Goal: Task Accomplishment & Management: Complete application form

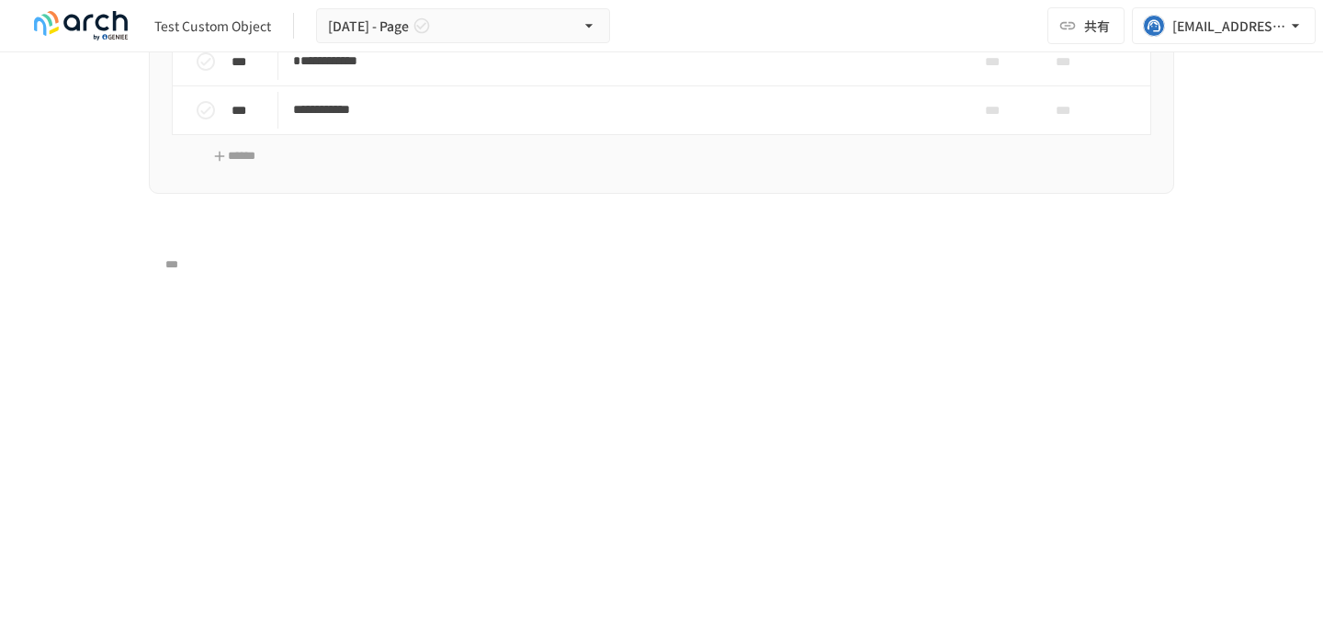
scroll to position [4325, 0]
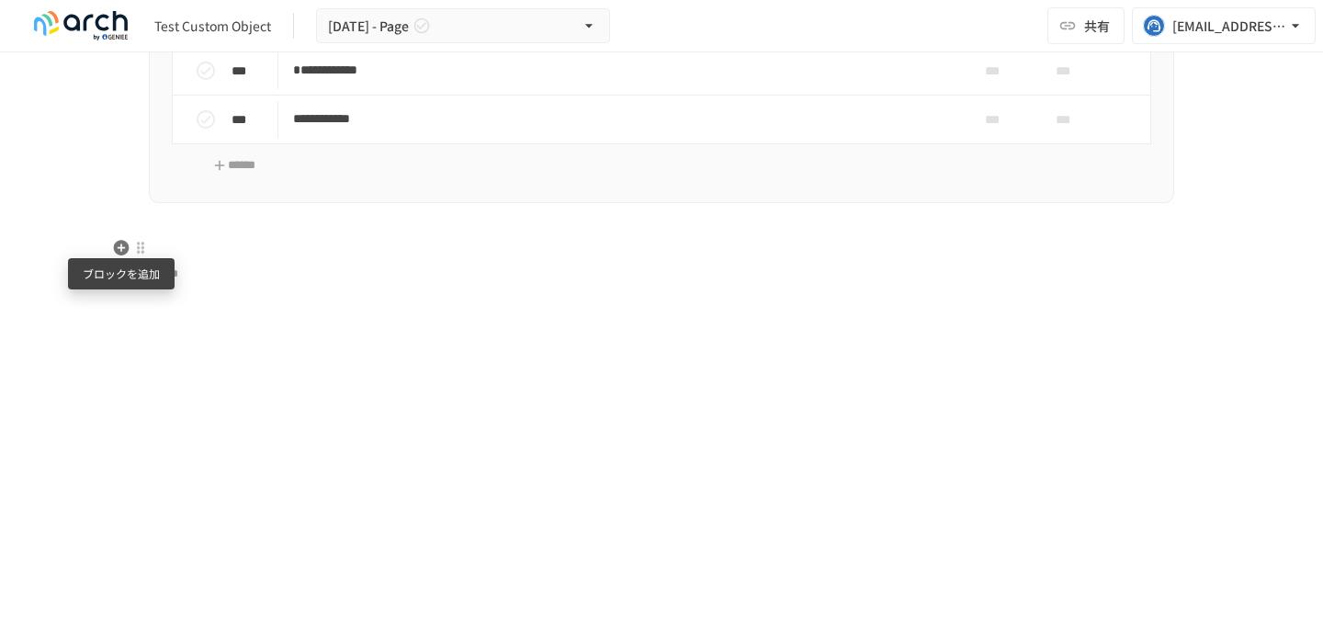
click at [120, 247] on icon "button" at bounding box center [121, 248] width 18 height 18
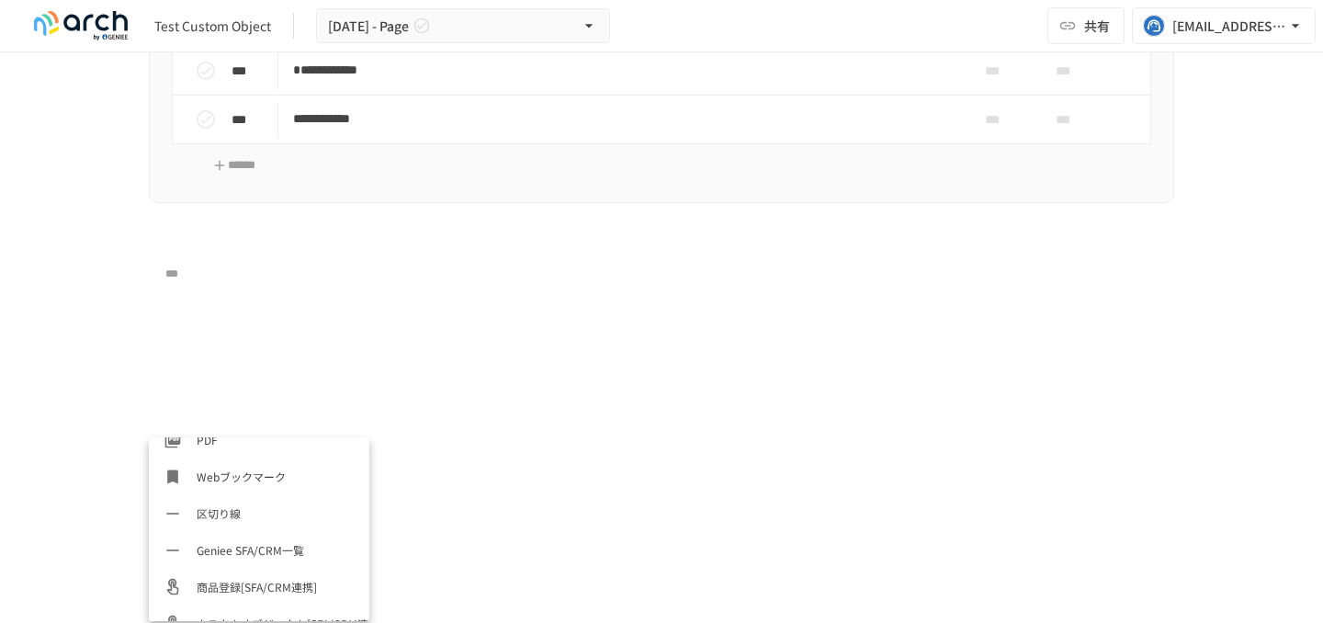
scroll to position [919, 0]
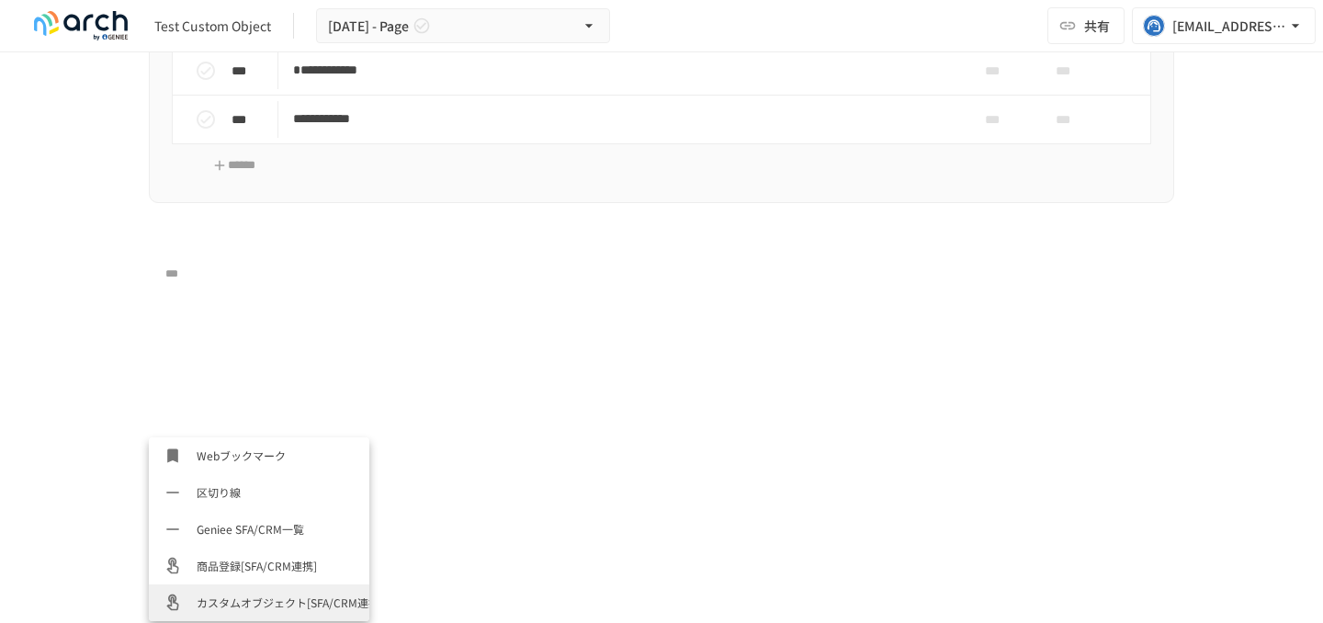
click at [268, 605] on span "カスタムオブジェクト[SFA/CRM連携]" at bounding box center [276, 602] width 158 height 17
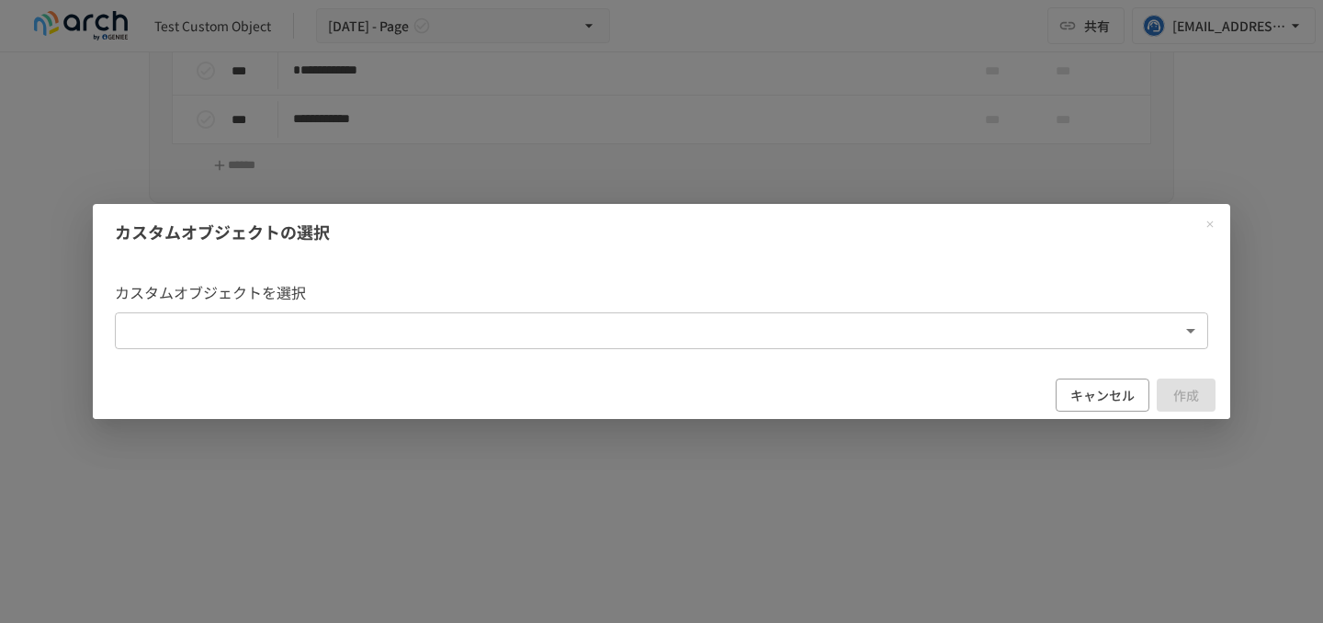
click at [415, 345] on body "**********" at bounding box center [661, 292] width 1323 height 584
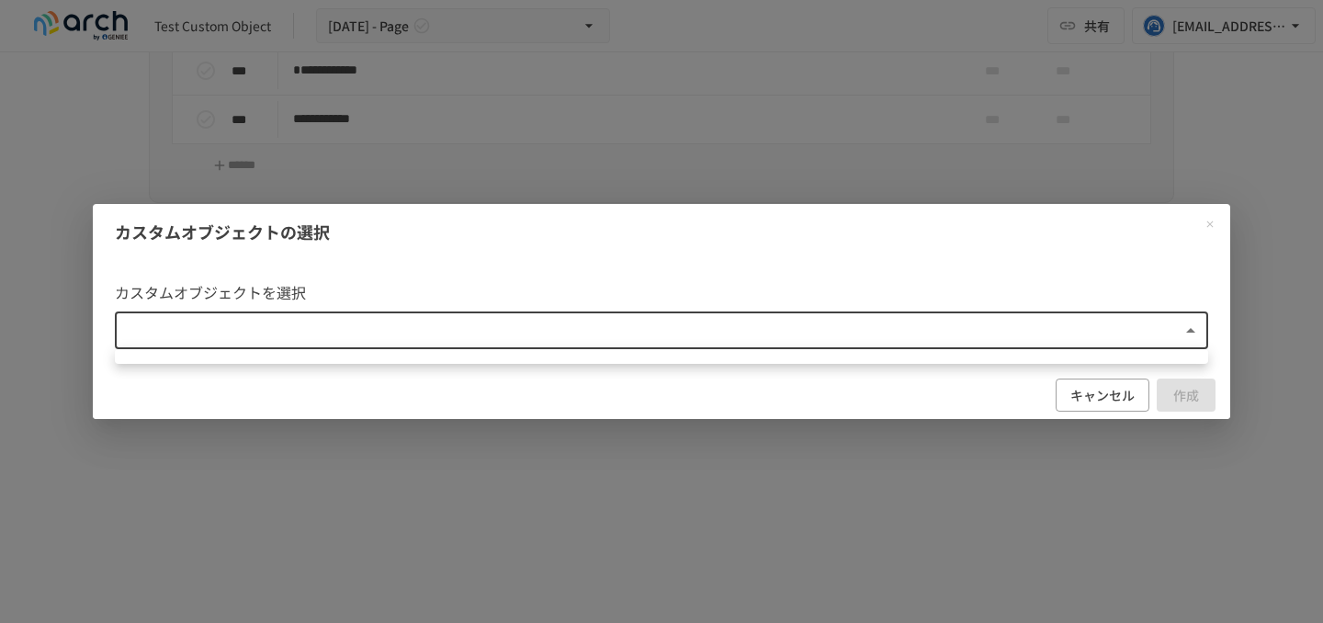
click at [415, 345] on div at bounding box center [661, 311] width 1323 height 623
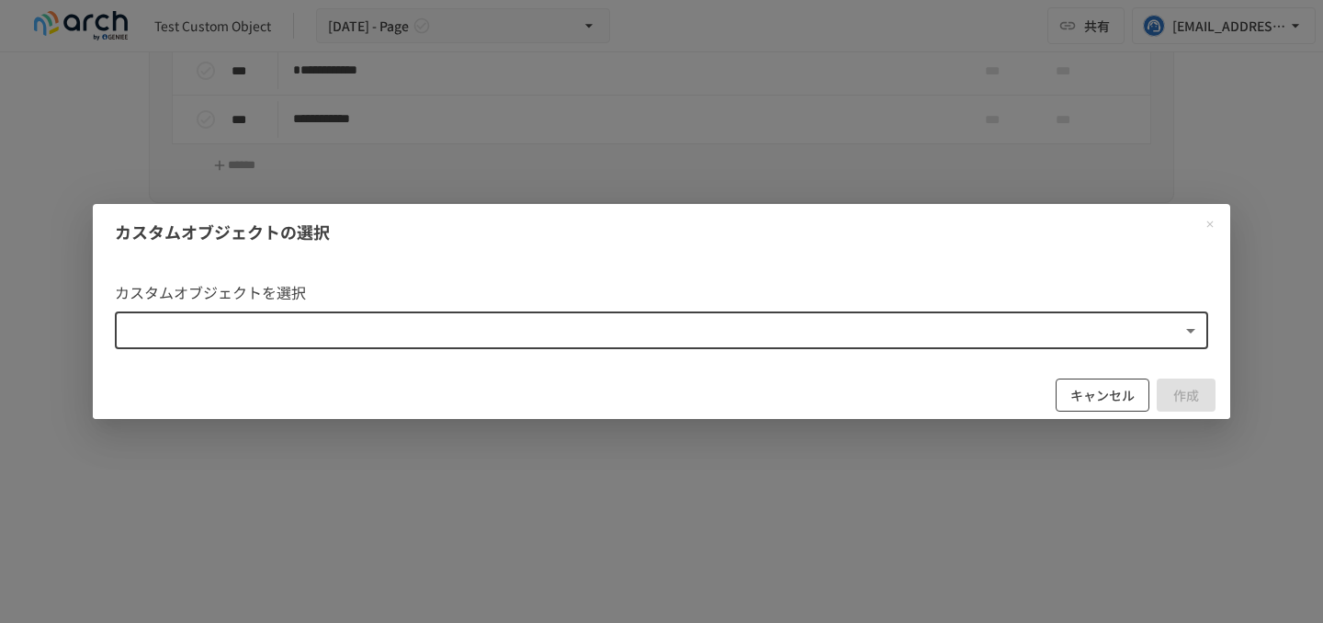
click at [1127, 396] on button "キャンセル" at bounding box center [1103, 396] width 94 height 34
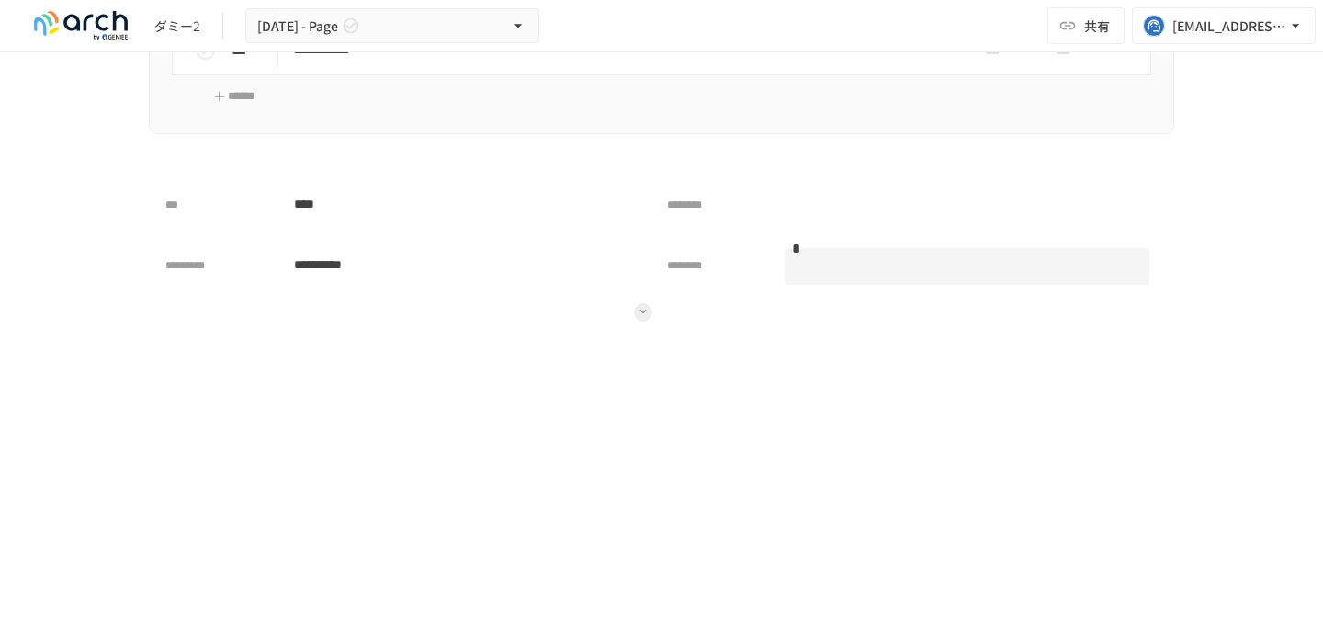
scroll to position [4409, 0]
click at [149, 334] on div "**********" at bounding box center [657, 265] width 1017 height 224
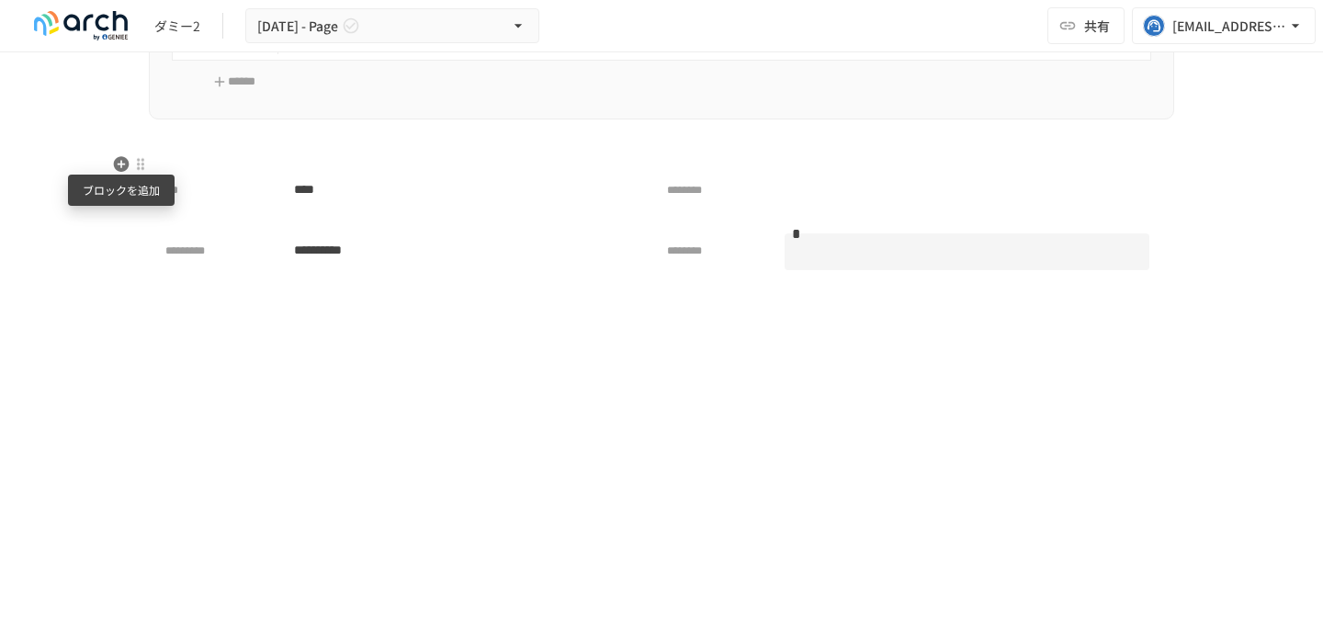
click at [123, 166] on icon "button" at bounding box center [122, 164] width 16 height 16
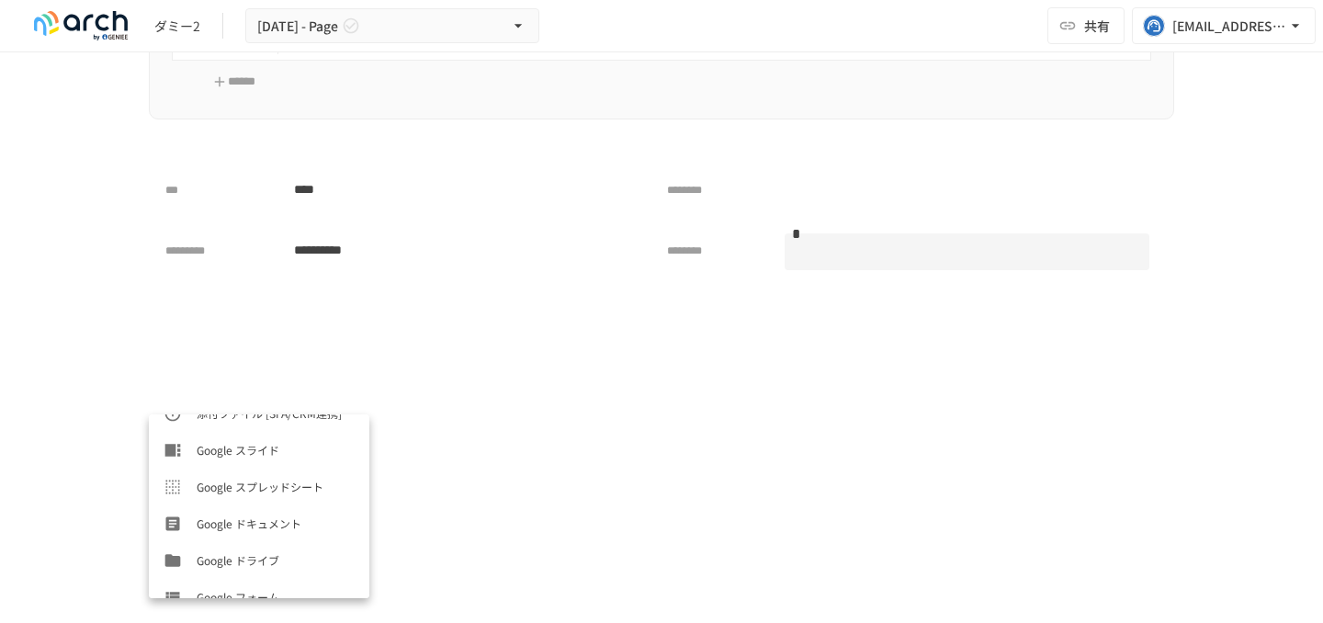
scroll to position [919, 0]
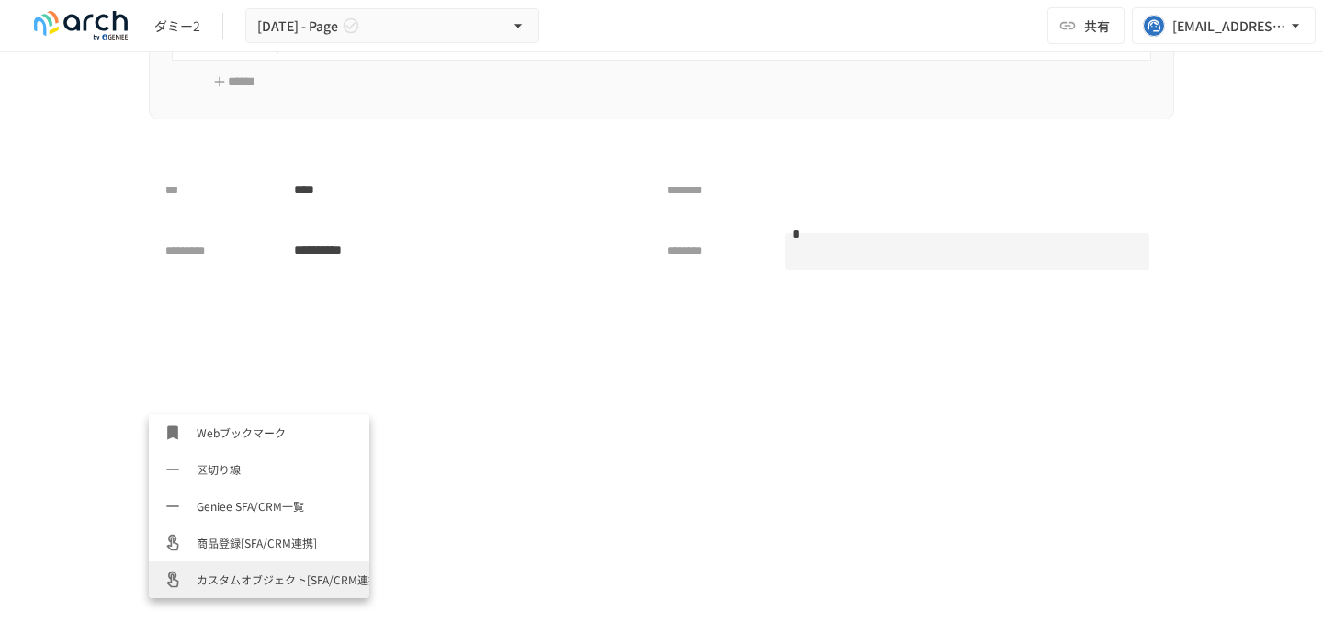
click at [238, 577] on span "カスタムオブジェクト[SFA/CRM連携]" at bounding box center [276, 579] width 158 height 17
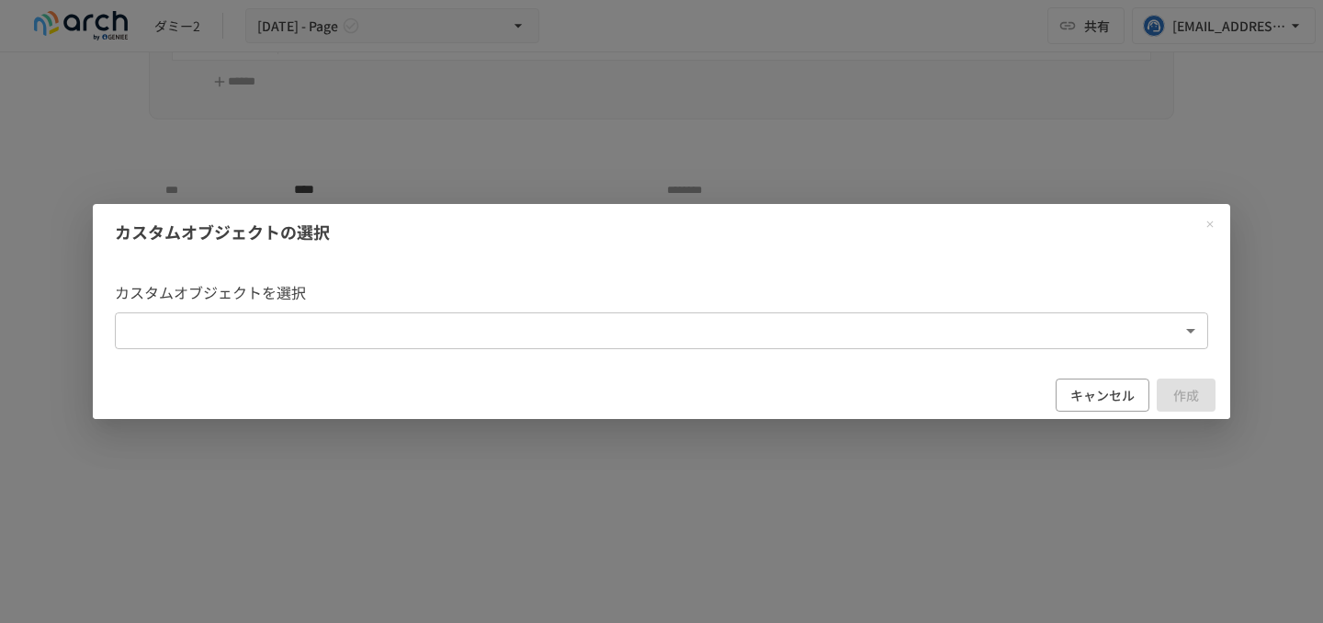
click at [391, 329] on body "**********" at bounding box center [661, 292] width 1323 height 584
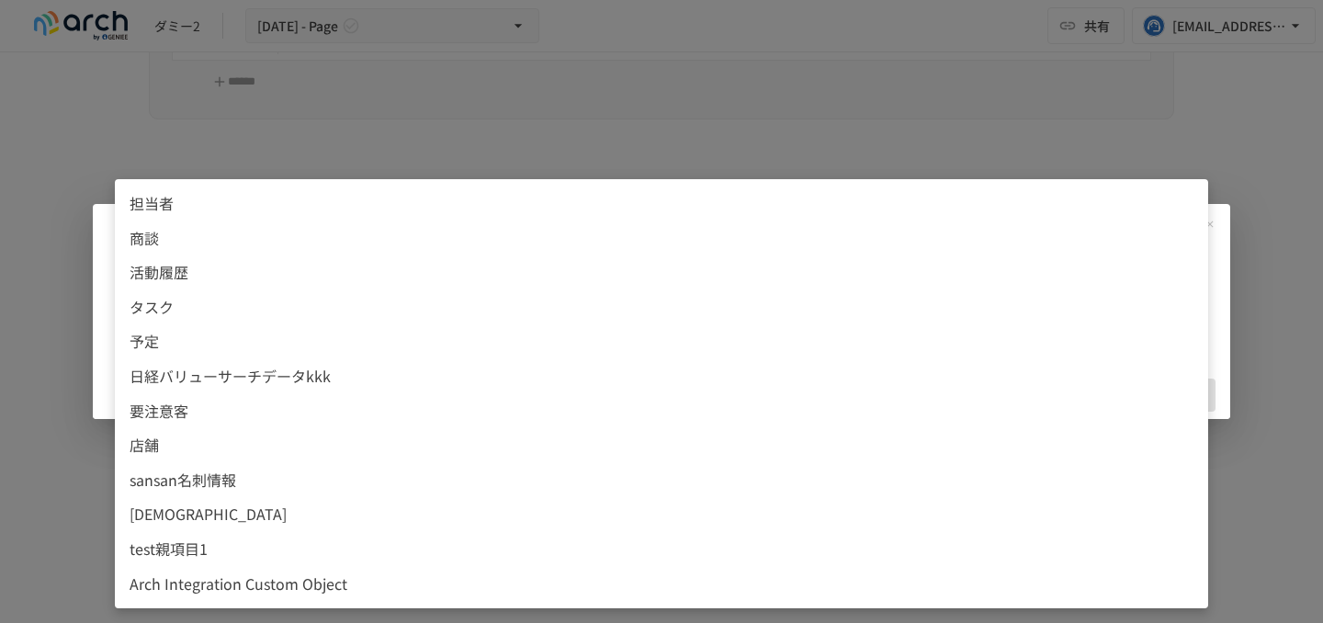
click at [316, 560] on span "test親項目1" at bounding box center [662, 550] width 1064 height 24
type input "**********"
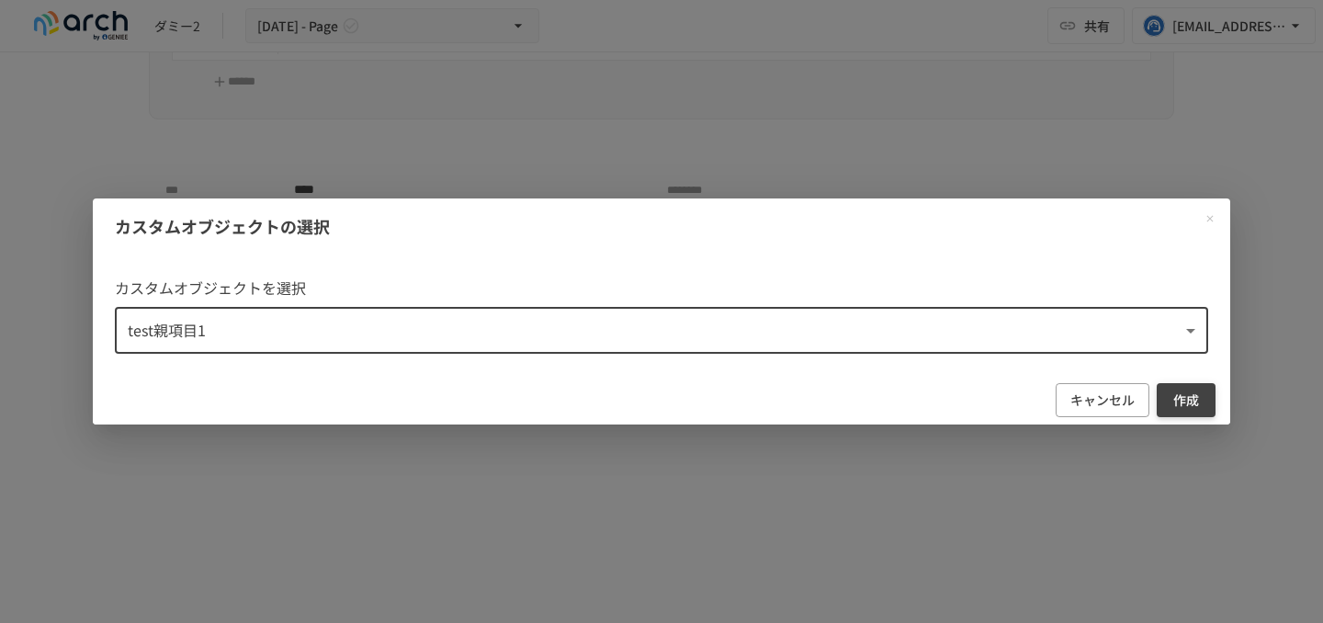
click at [1192, 404] on button "作成" at bounding box center [1186, 400] width 59 height 34
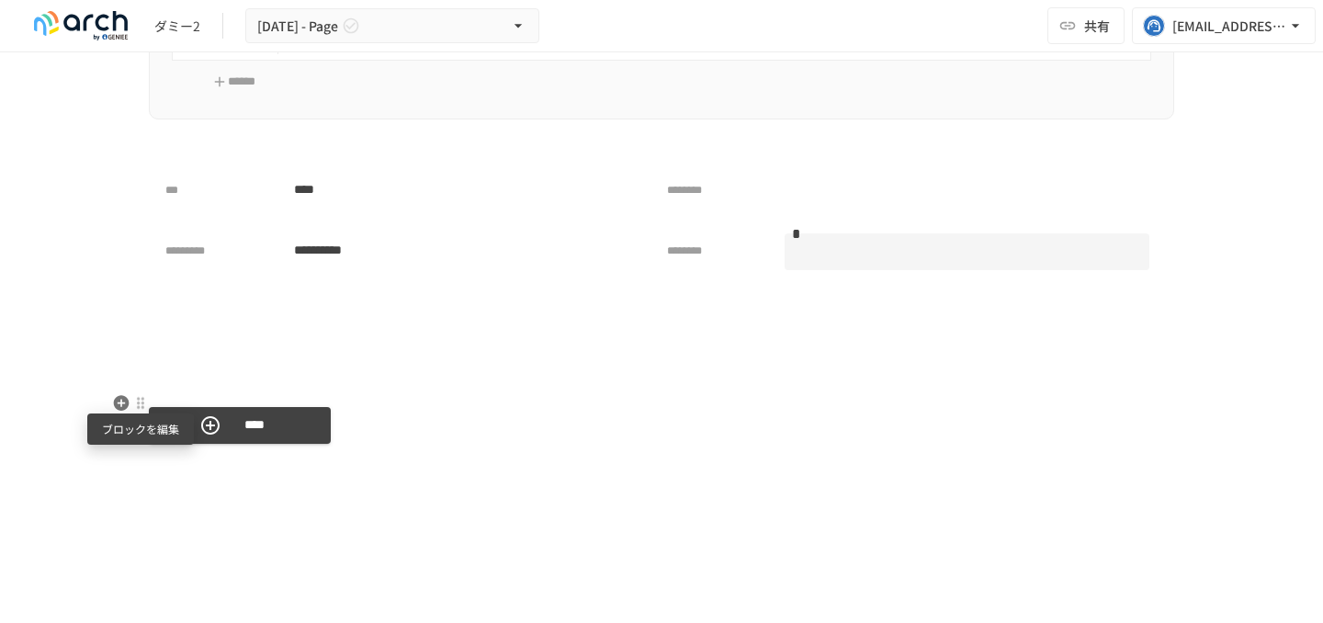
click at [144, 402] on div at bounding box center [140, 403] width 15 height 15
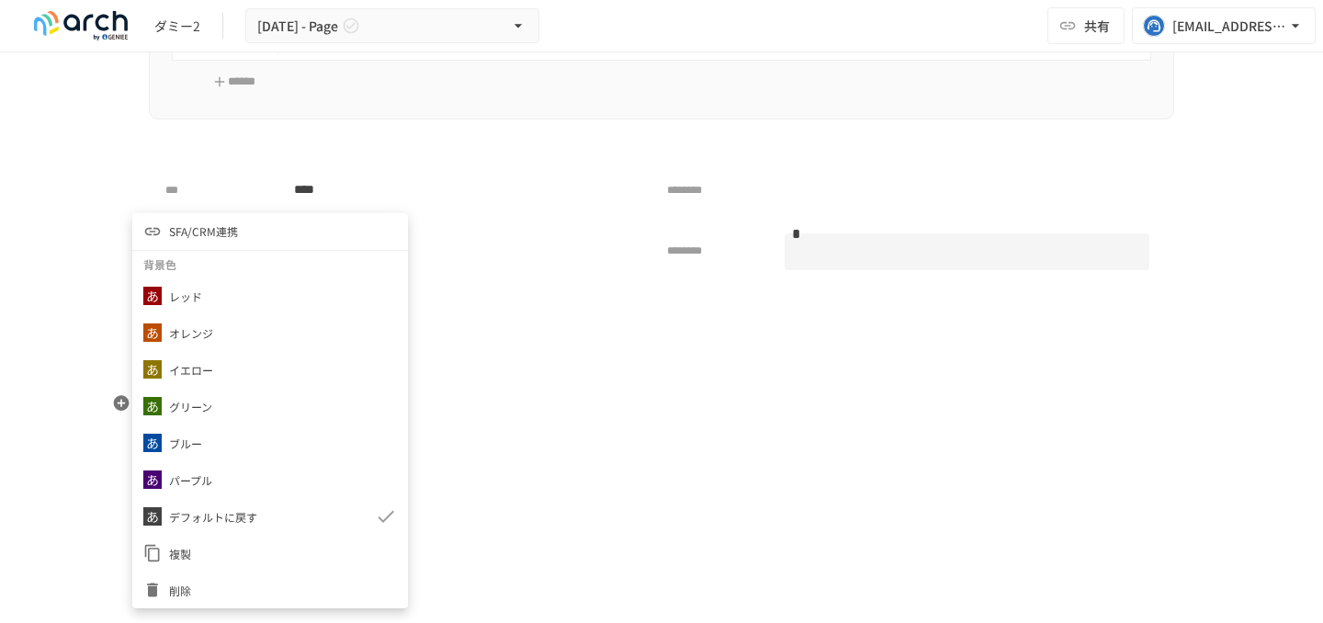
click at [276, 239] on li "SFA/CRM連携" at bounding box center [270, 231] width 276 height 37
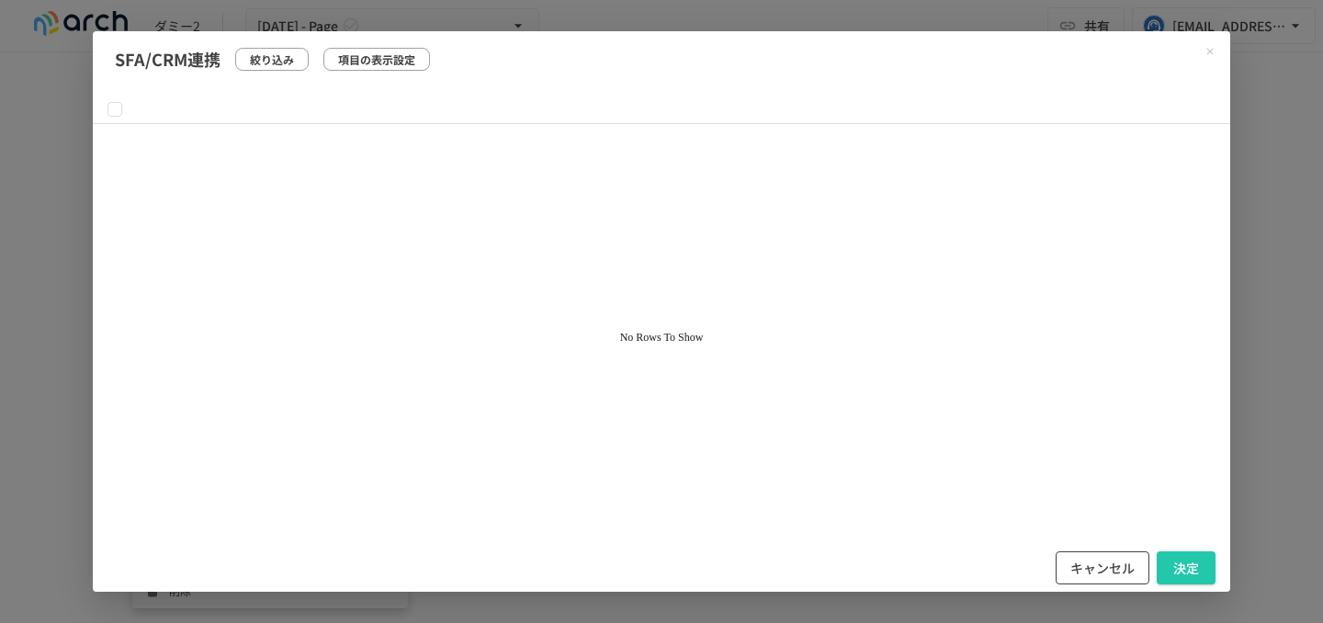
click at [1100, 571] on button "キャンセル" at bounding box center [1103, 568] width 94 height 34
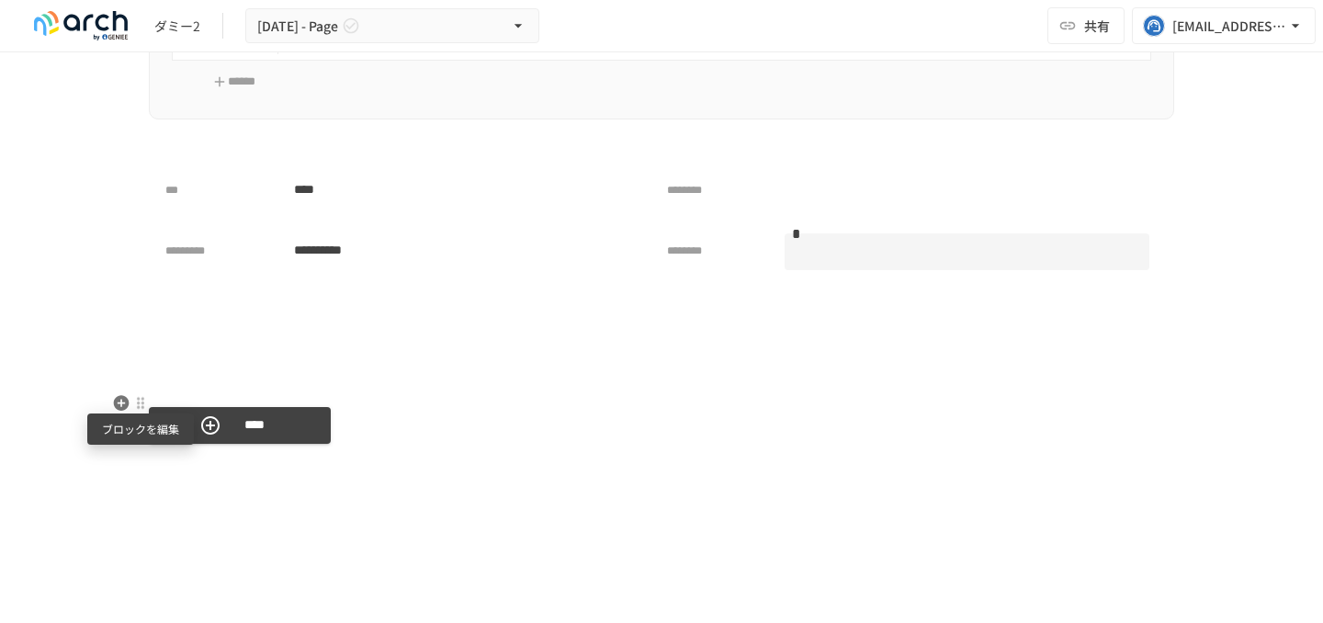
click at [141, 401] on div at bounding box center [140, 403] width 15 height 15
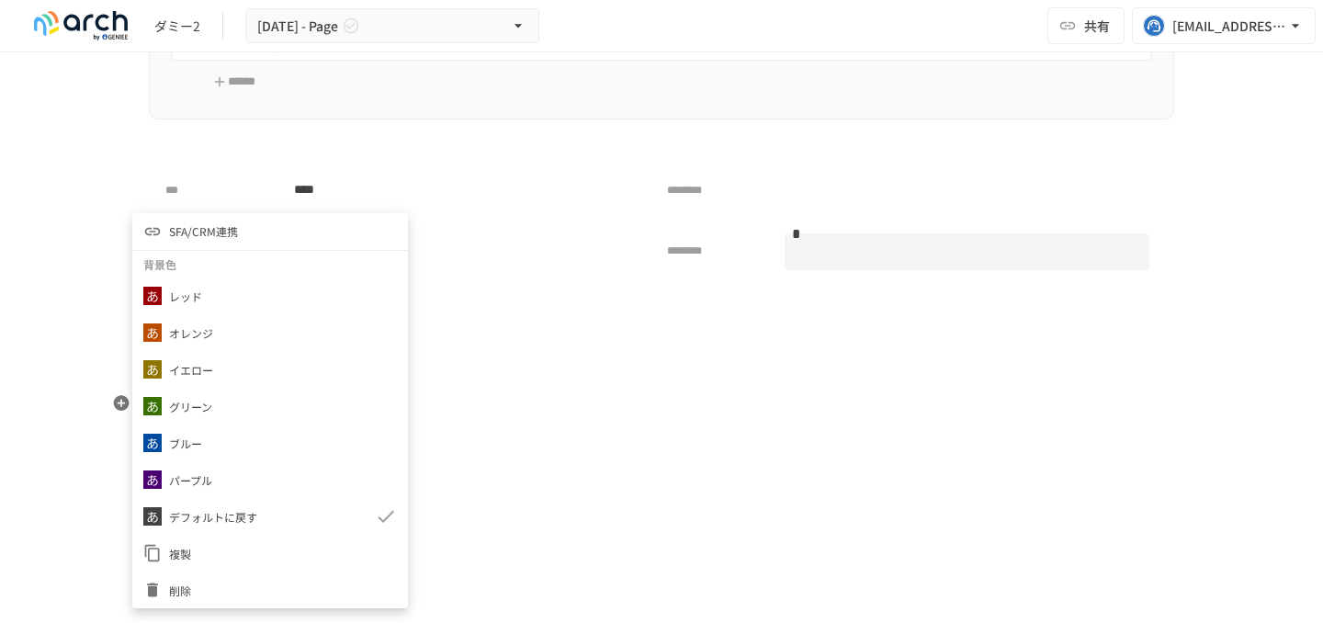
click at [215, 585] on span "削除" at bounding box center [283, 590] width 228 height 17
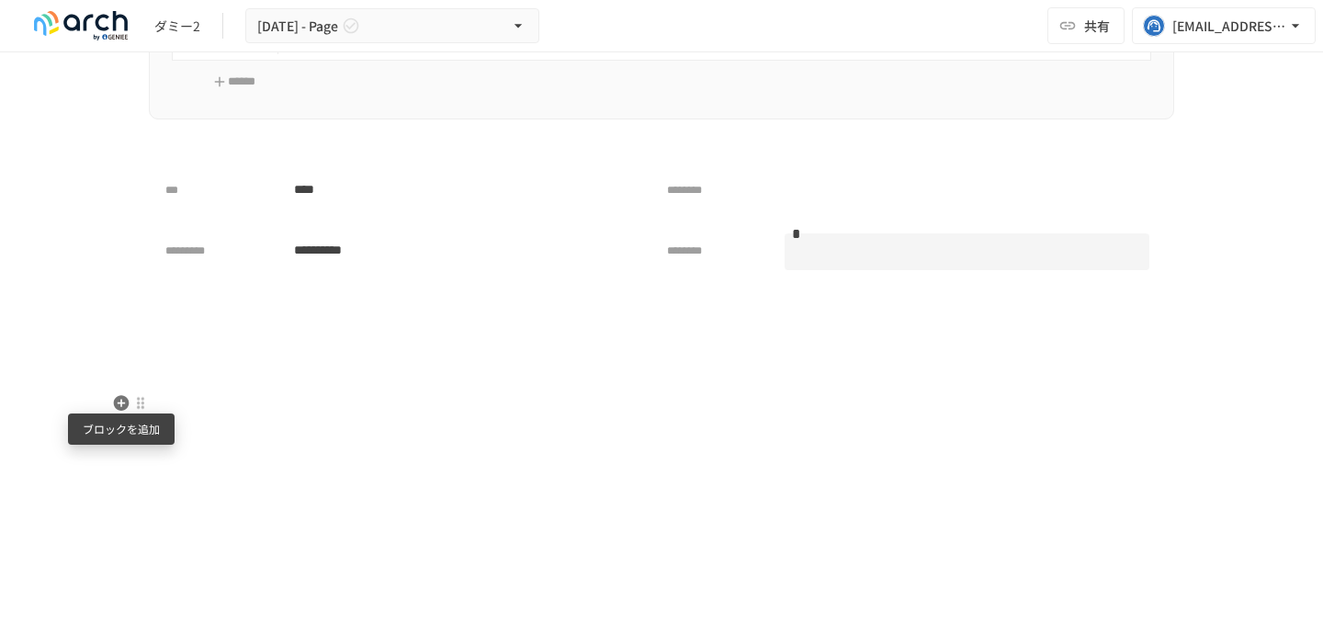
click at [121, 395] on icon "button" at bounding box center [122, 403] width 16 height 16
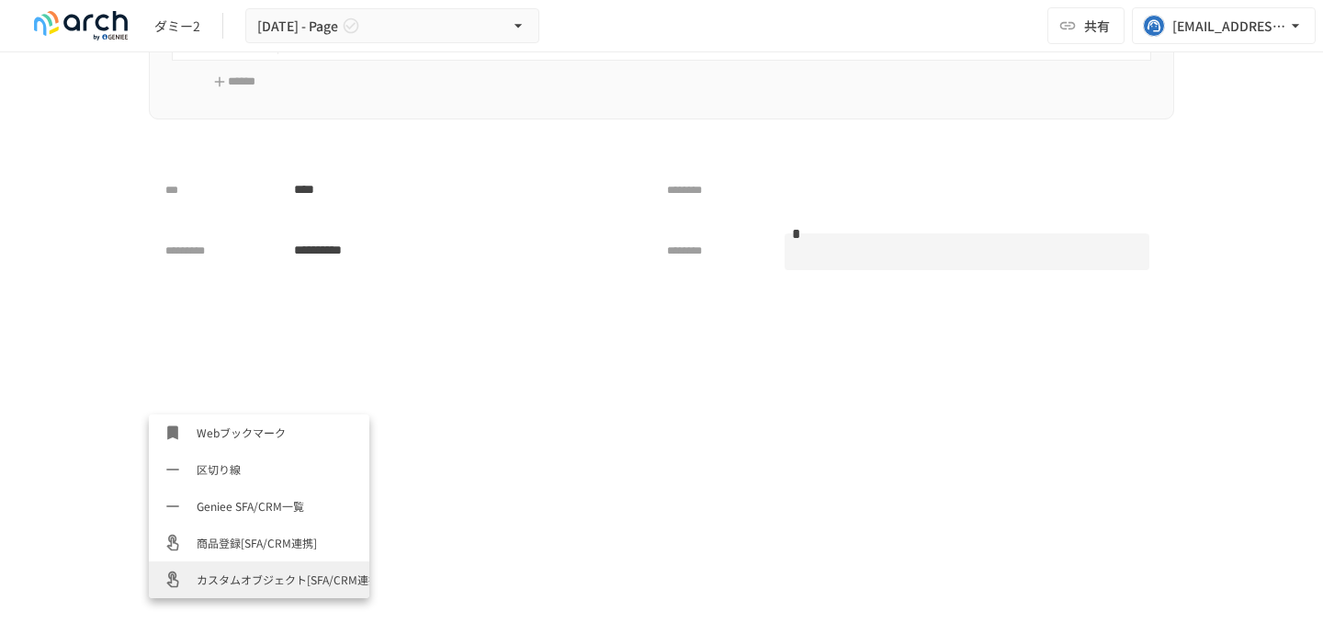
click at [253, 561] on li "カスタムオブジェクト[SFA/CRM連携]" at bounding box center [259, 579] width 221 height 37
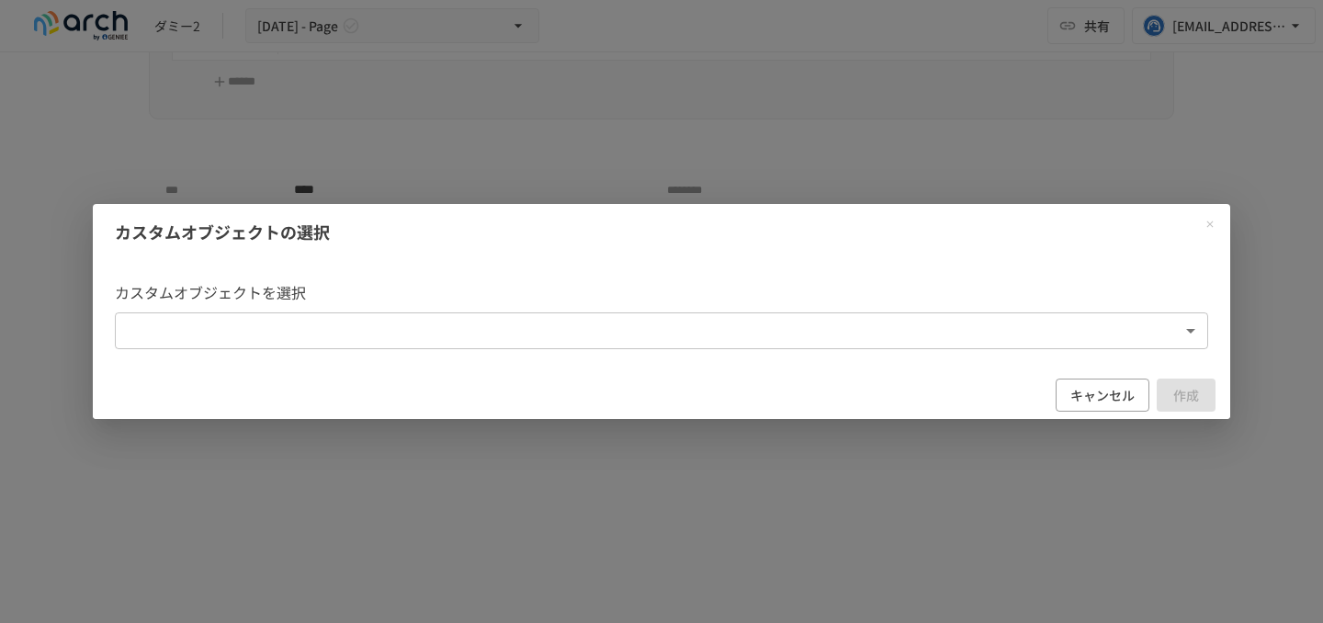
click at [316, 323] on body "**********" at bounding box center [661, 292] width 1323 height 584
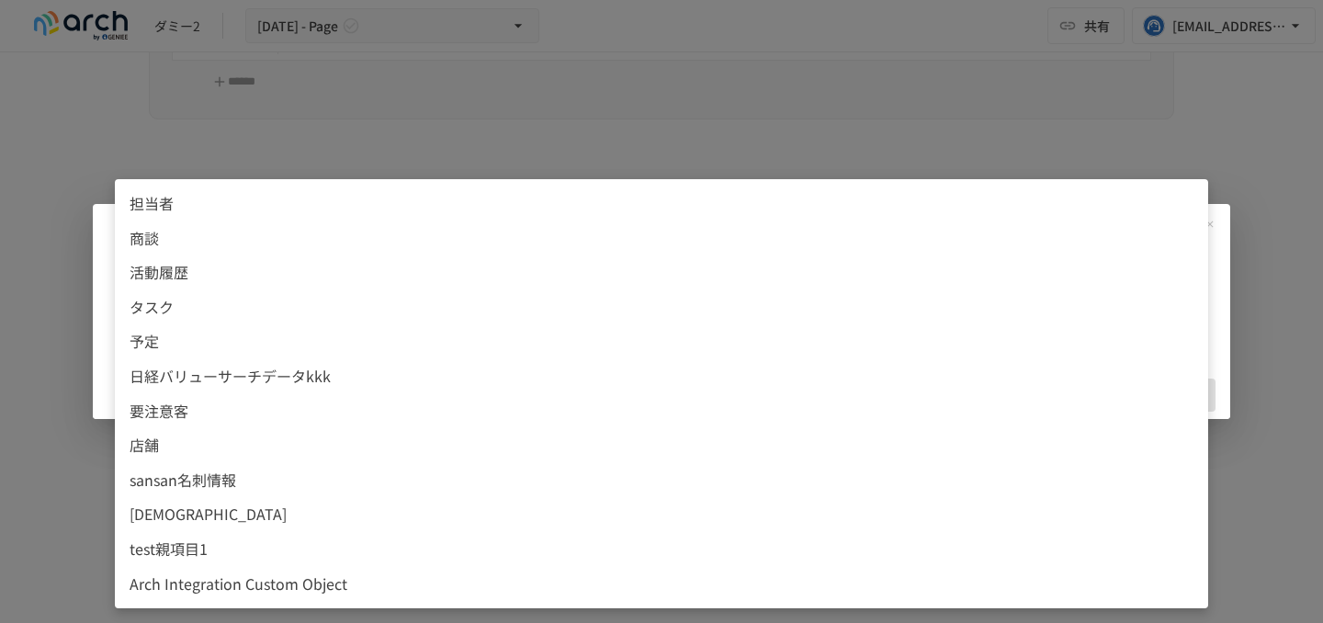
click at [267, 487] on span "sansan名刺情報" at bounding box center [662, 481] width 1064 height 24
type input "**********"
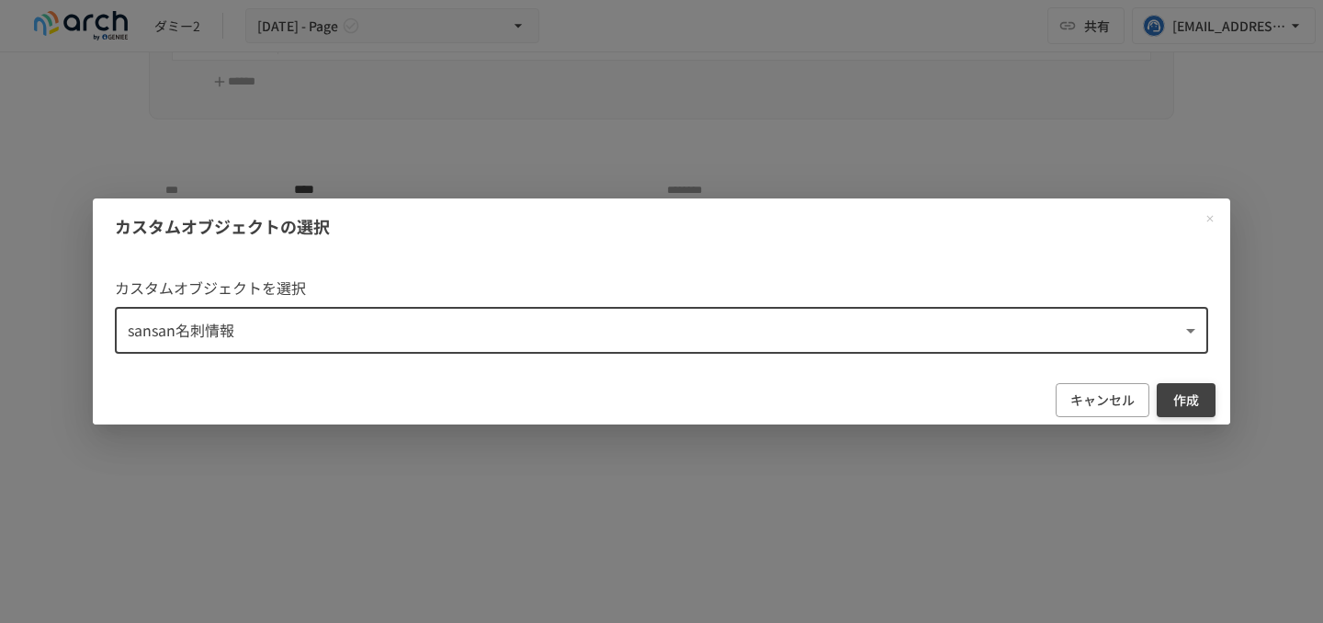
click at [1208, 401] on button "作成" at bounding box center [1186, 400] width 59 height 34
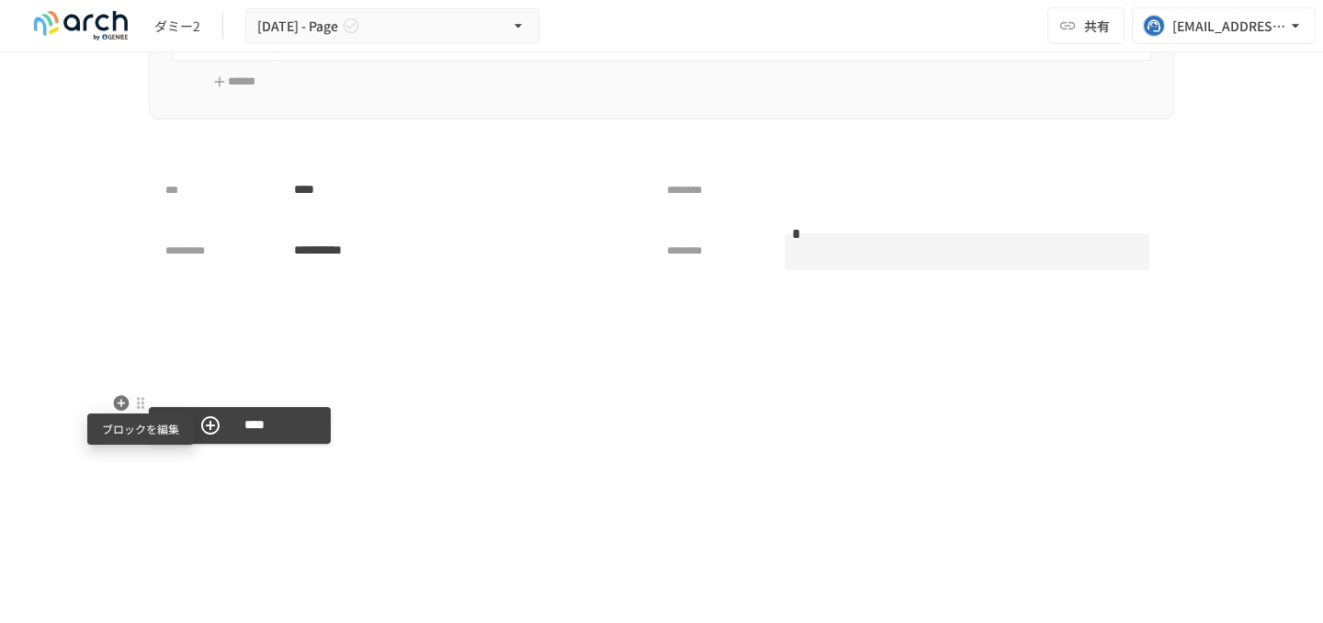
click at [133, 404] on div at bounding box center [140, 403] width 15 height 15
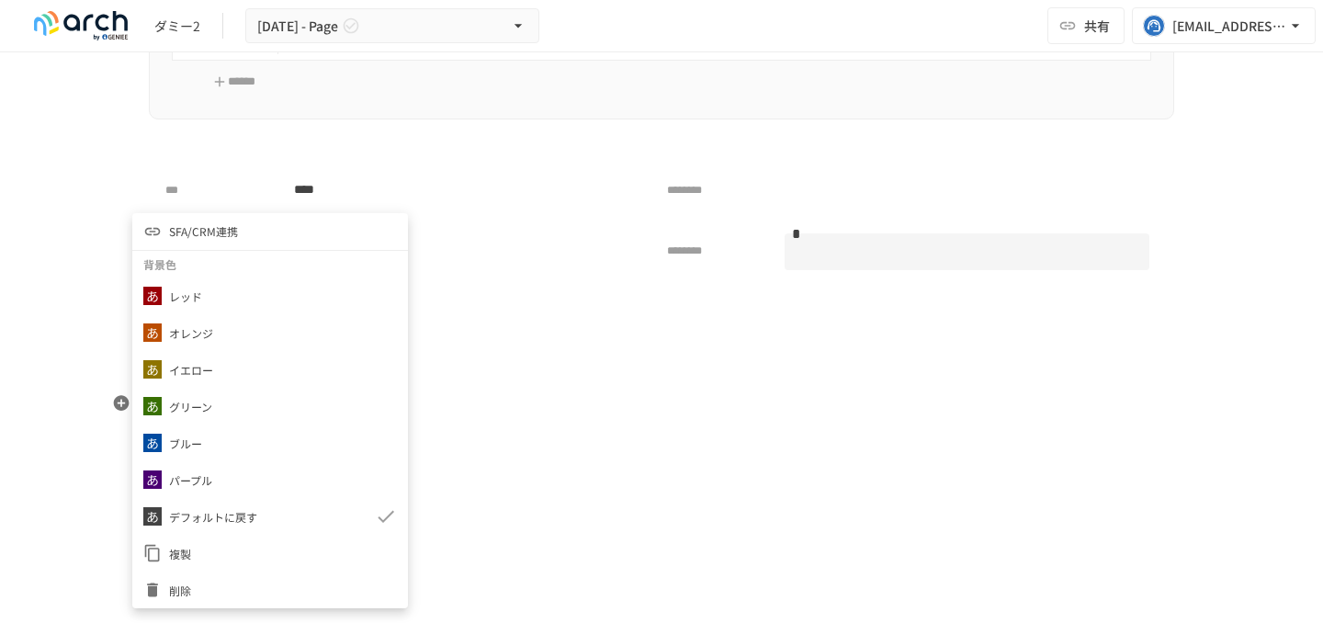
click at [277, 215] on li "SFA/CRM連携" at bounding box center [270, 231] width 276 height 37
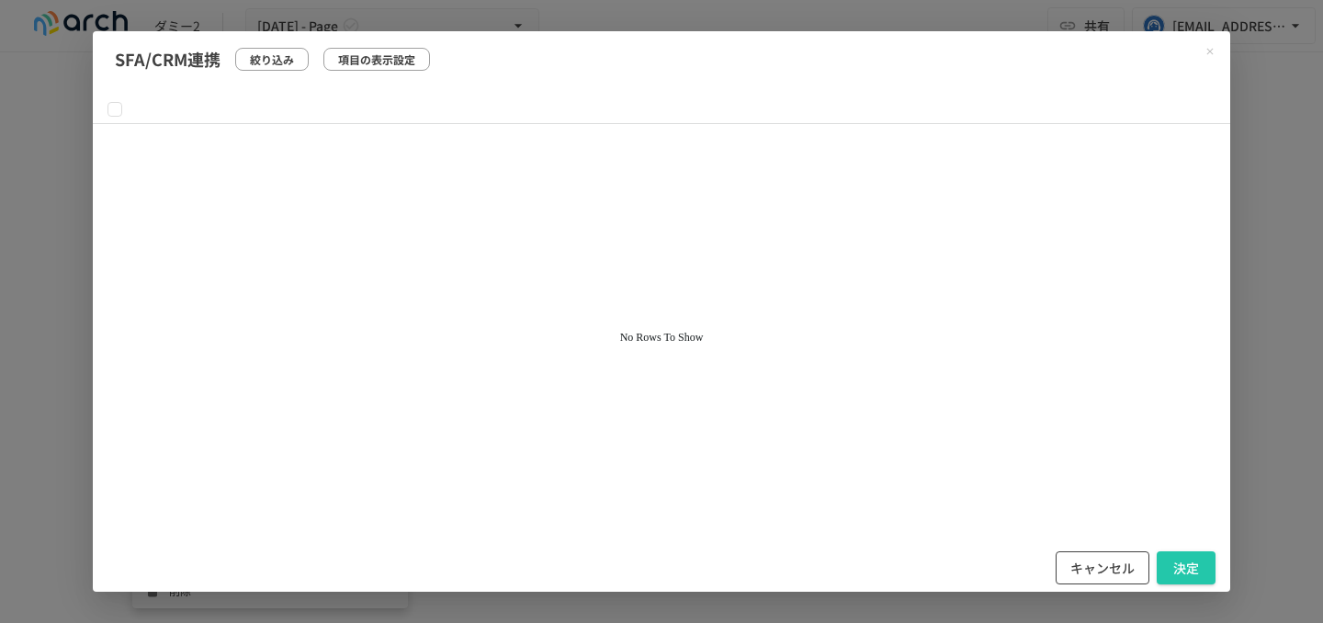
click at [1075, 562] on button "キャンセル" at bounding box center [1103, 568] width 94 height 34
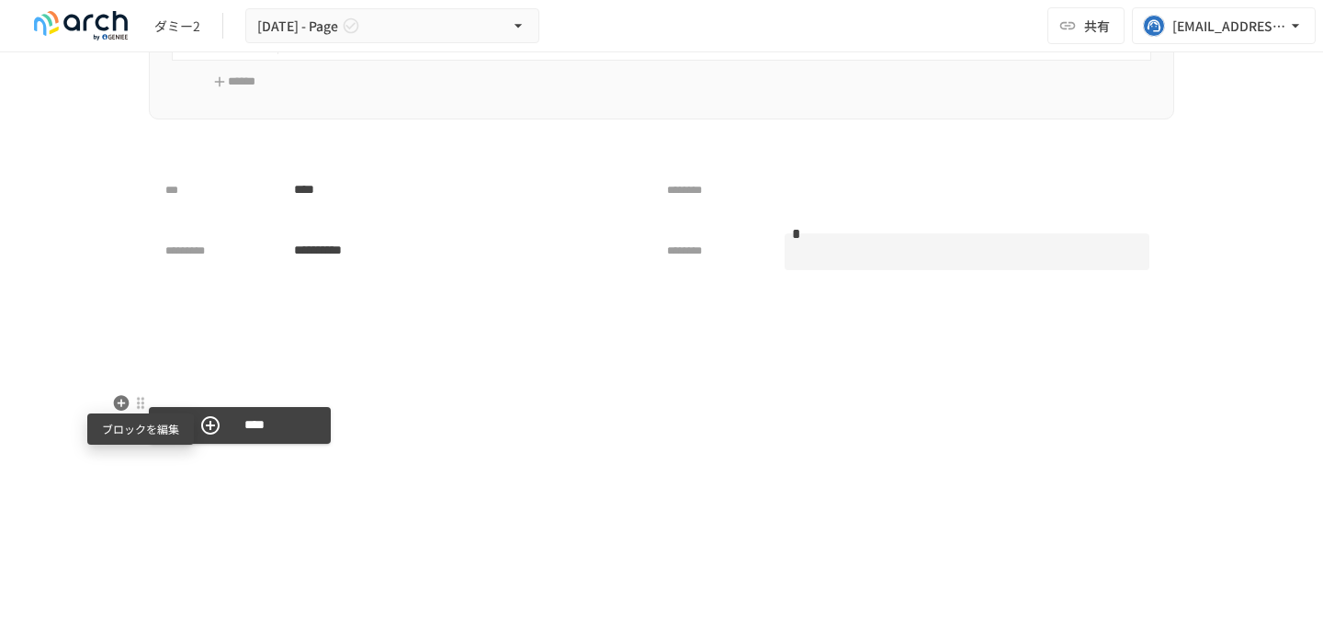
click at [141, 399] on div at bounding box center [140, 403] width 15 height 15
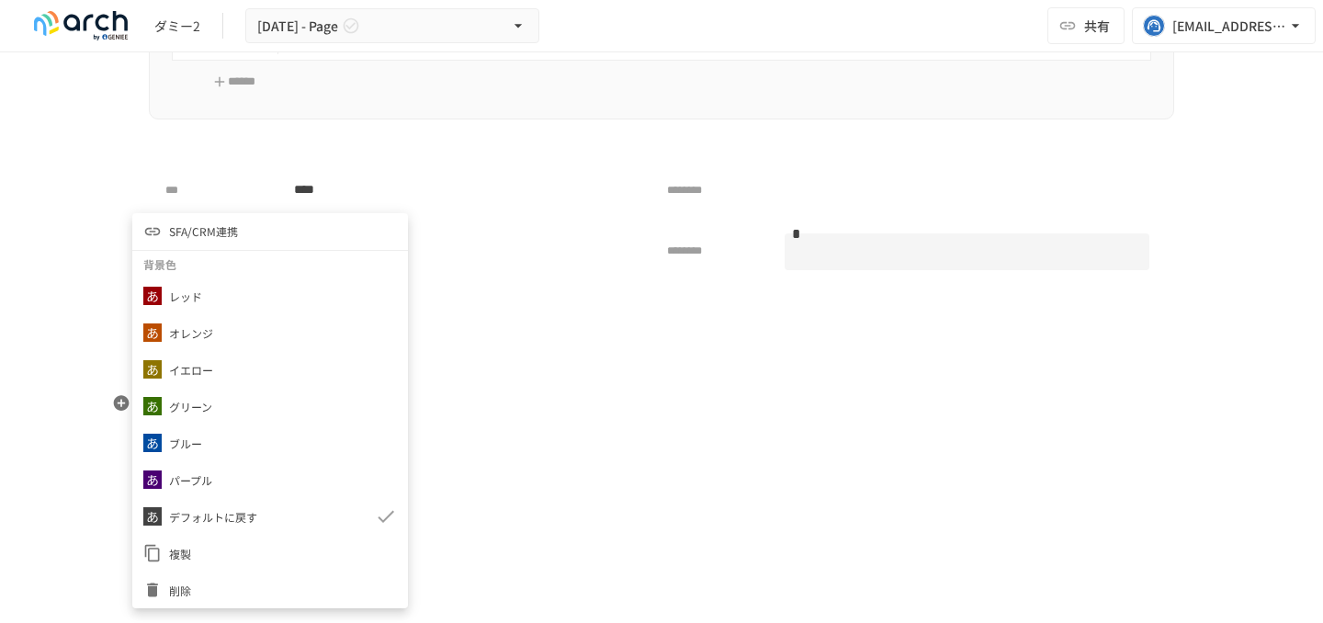
click at [215, 594] on span "削除" at bounding box center [283, 590] width 228 height 17
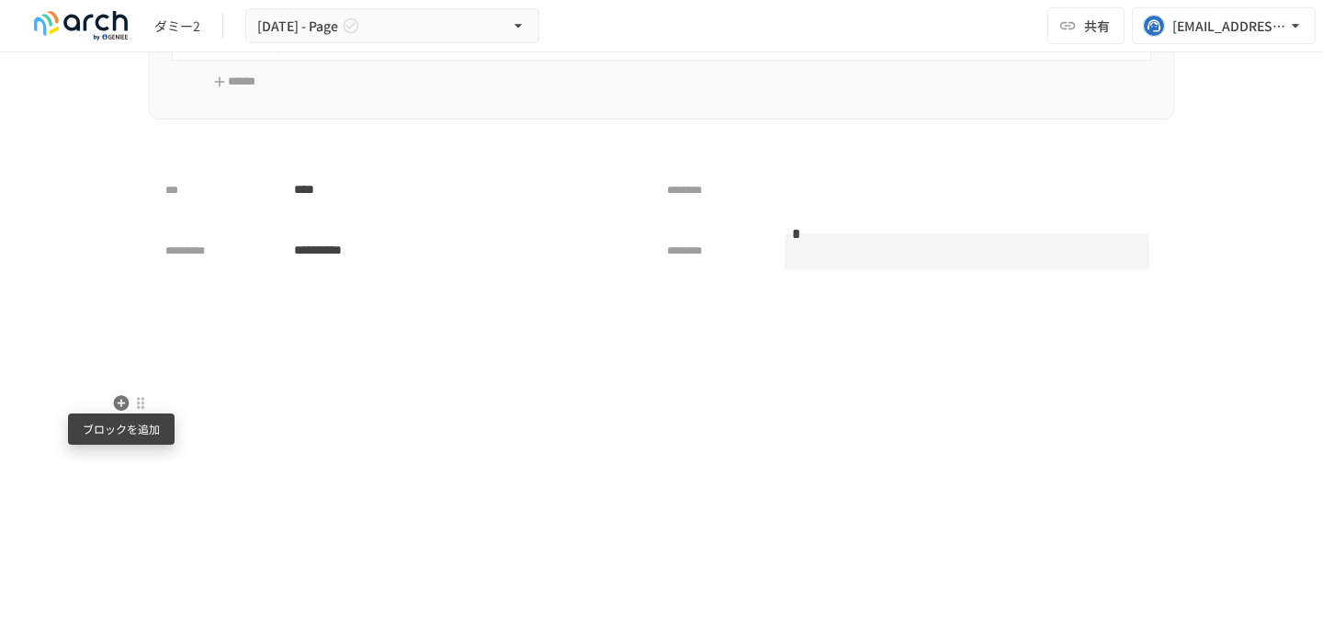
click at [122, 396] on icon "button" at bounding box center [122, 403] width 16 height 16
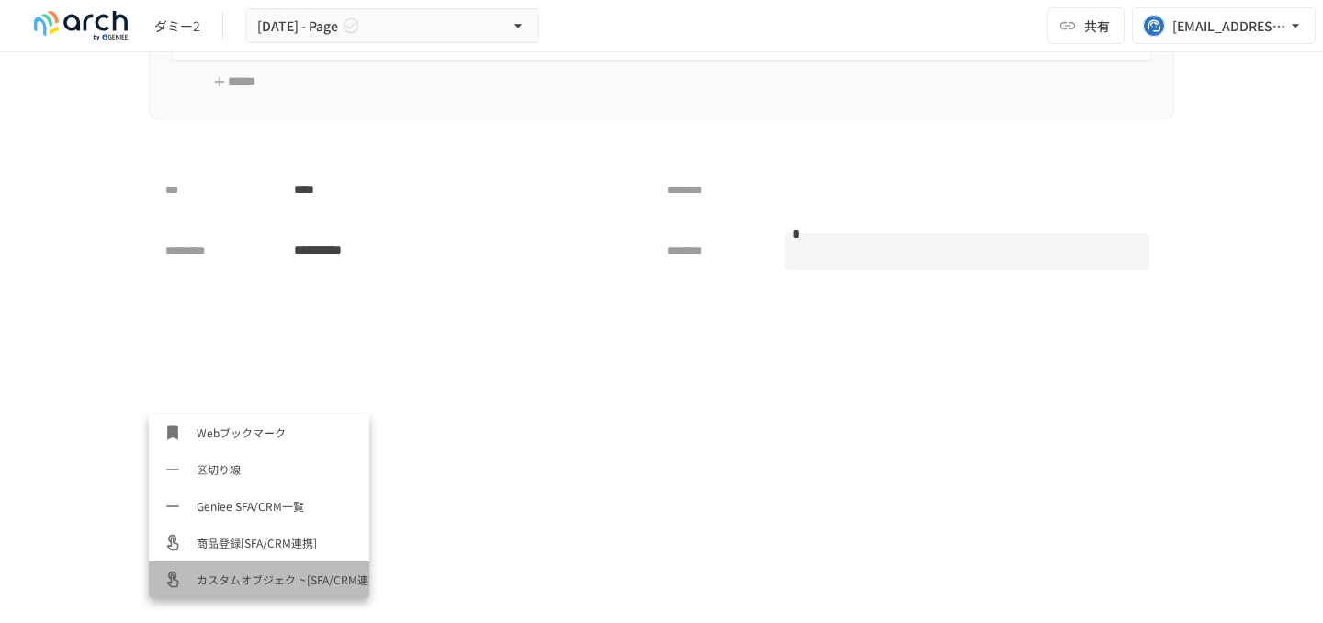
click at [243, 575] on span "カスタムオブジェクト[SFA/CRM連携]" at bounding box center [276, 579] width 158 height 17
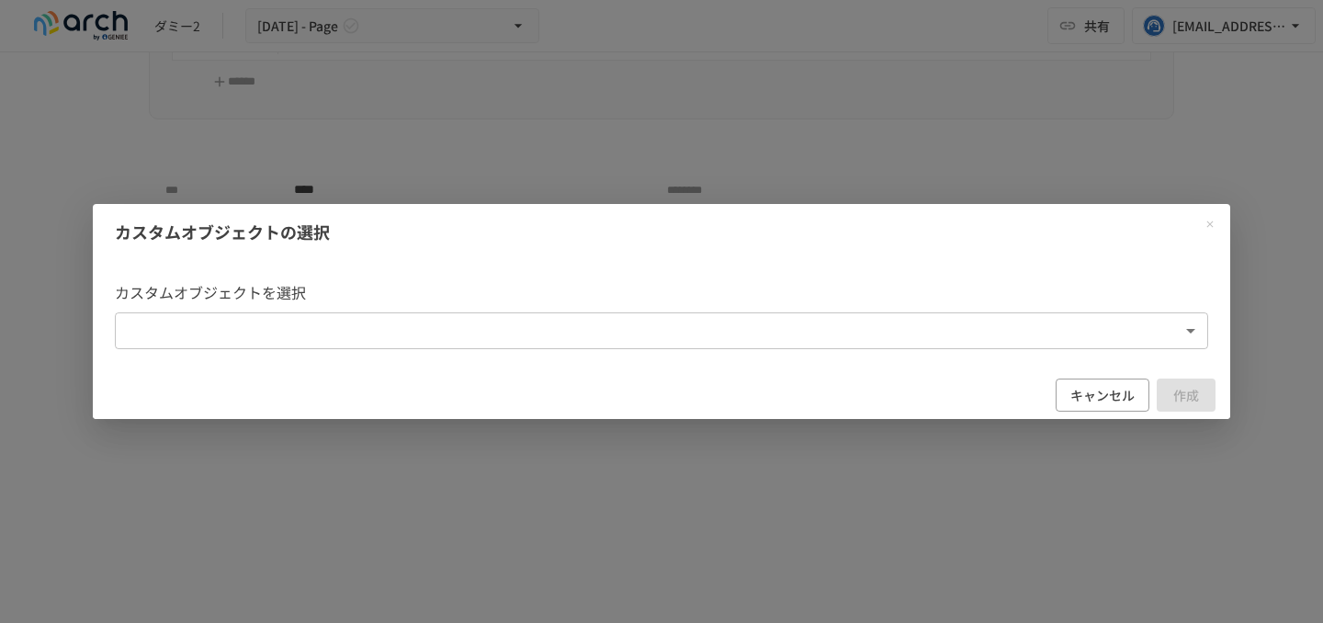
click at [268, 328] on body "**********" at bounding box center [661, 292] width 1323 height 584
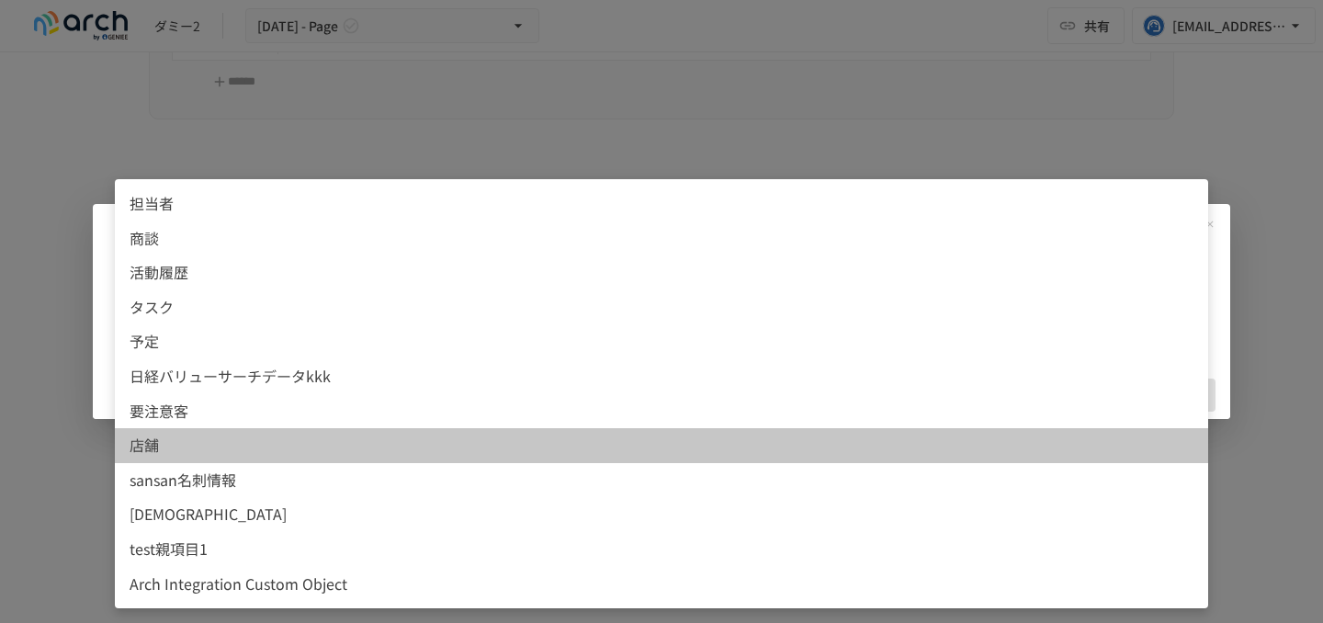
click at [294, 450] on span "店舗" at bounding box center [662, 446] width 1064 height 24
type input "*****"
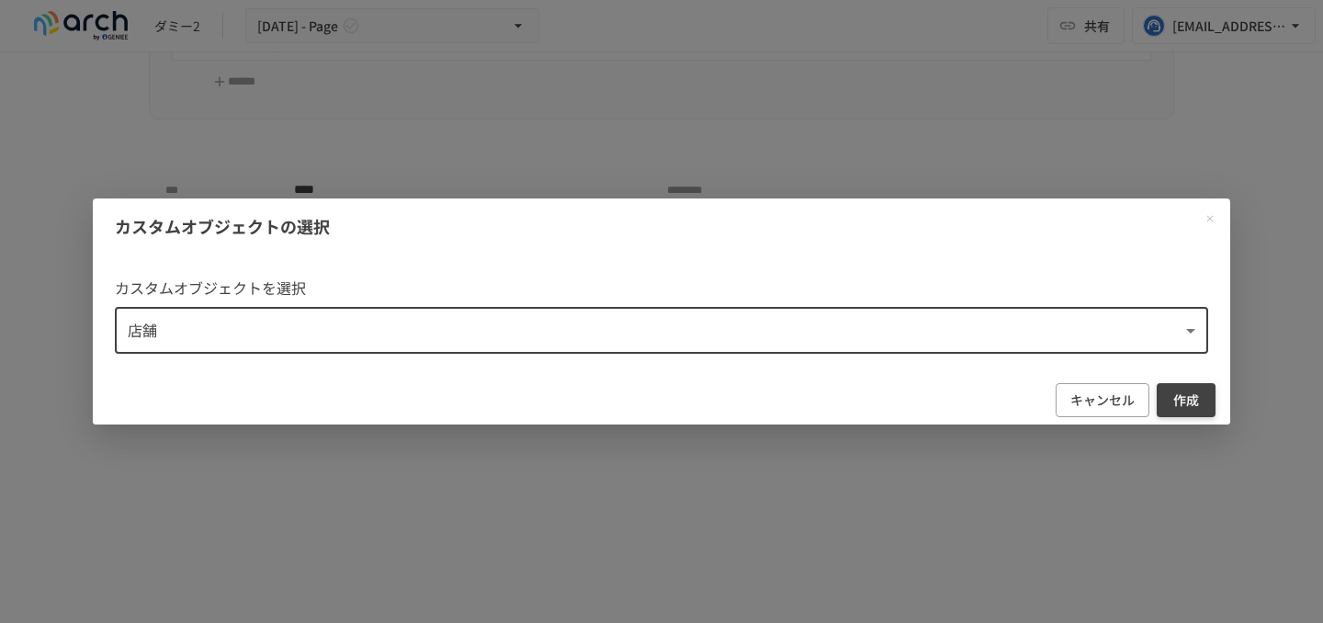
click at [1198, 389] on button "作成" at bounding box center [1186, 400] width 59 height 34
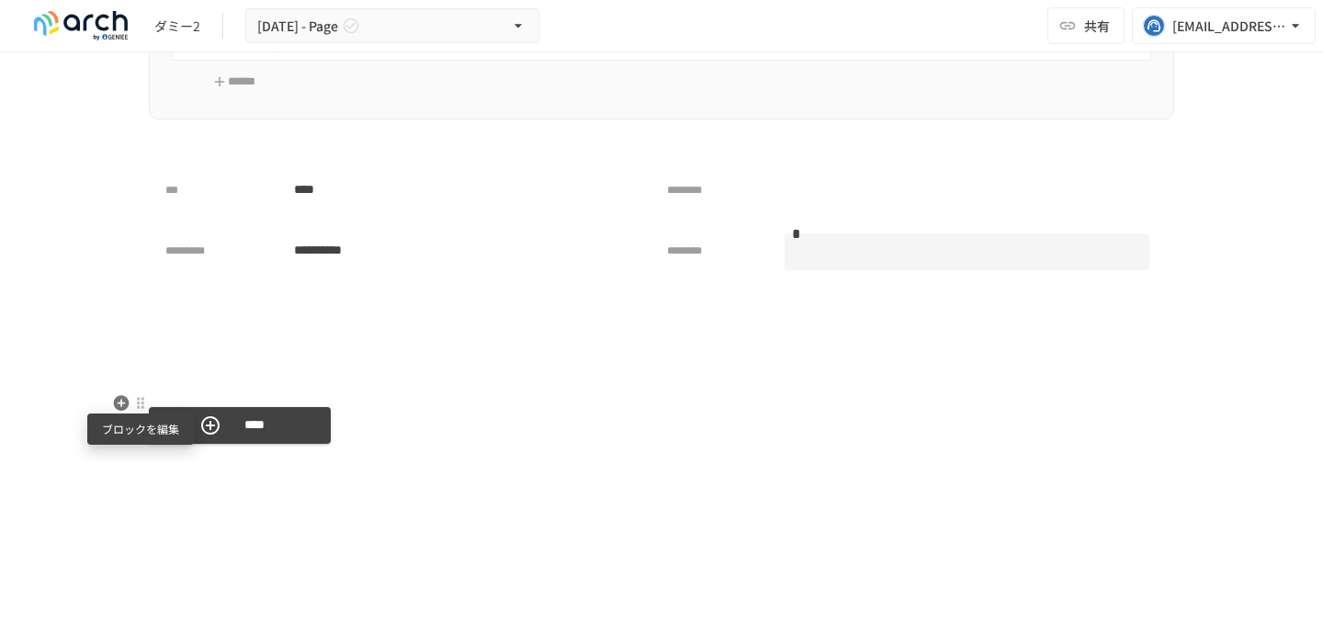
click at [141, 399] on div at bounding box center [140, 403] width 15 height 15
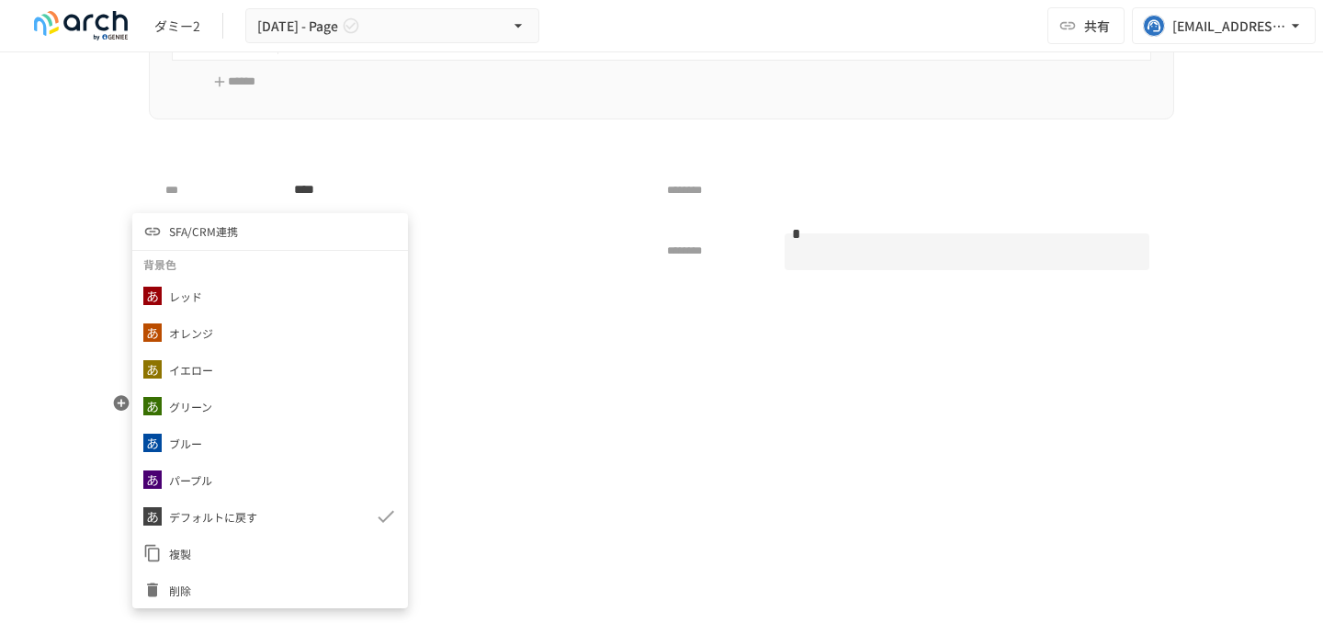
click at [254, 219] on li "SFA/CRM連携" at bounding box center [270, 231] width 276 height 37
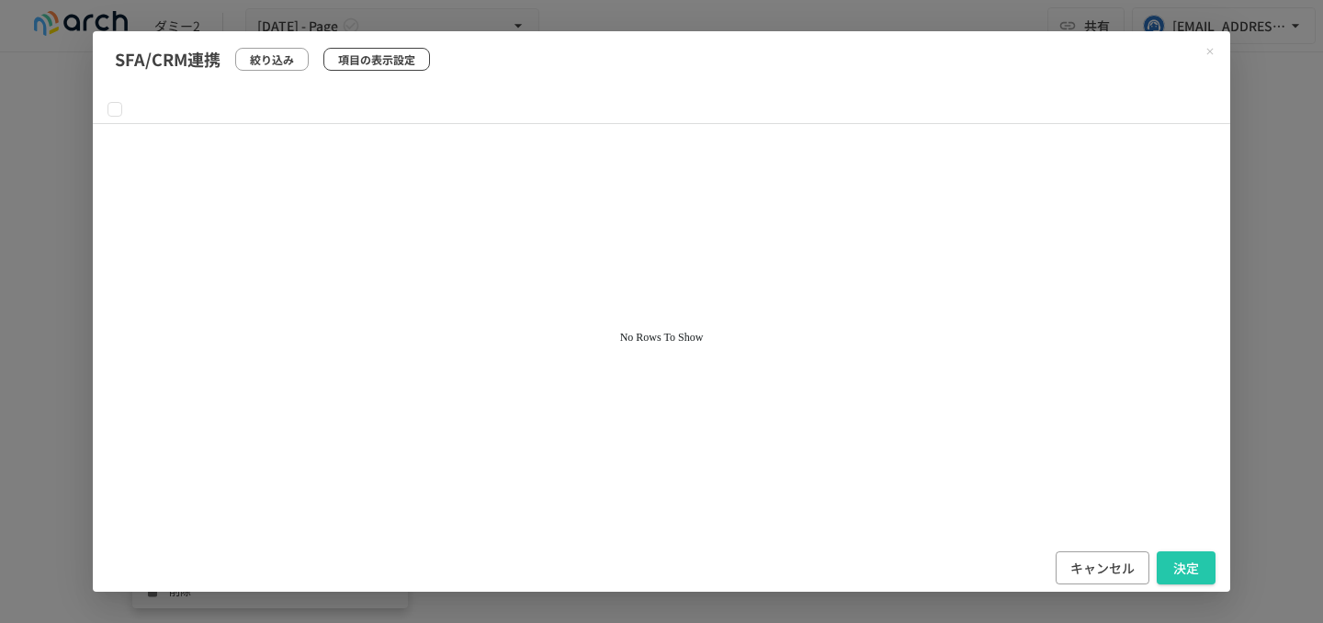
click at [340, 56] on p "項目の表示設定" at bounding box center [376, 59] width 77 height 17
click at [281, 64] on p "絞り込み" at bounding box center [272, 59] width 44 height 17
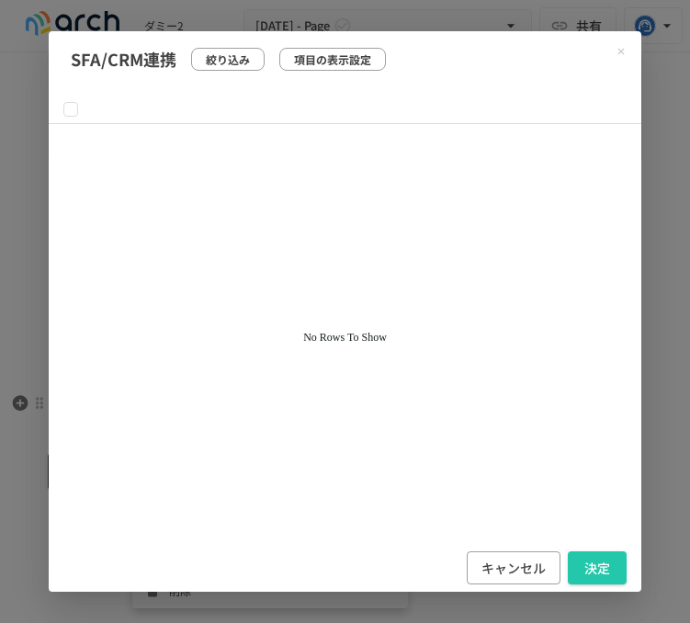
scroll to position [4522, 0]
click at [318, 68] on button "項目の表示設定" at bounding box center [332, 59] width 107 height 23
click at [620, 49] on icon "Close modal" at bounding box center [621, 51] width 11 height 11
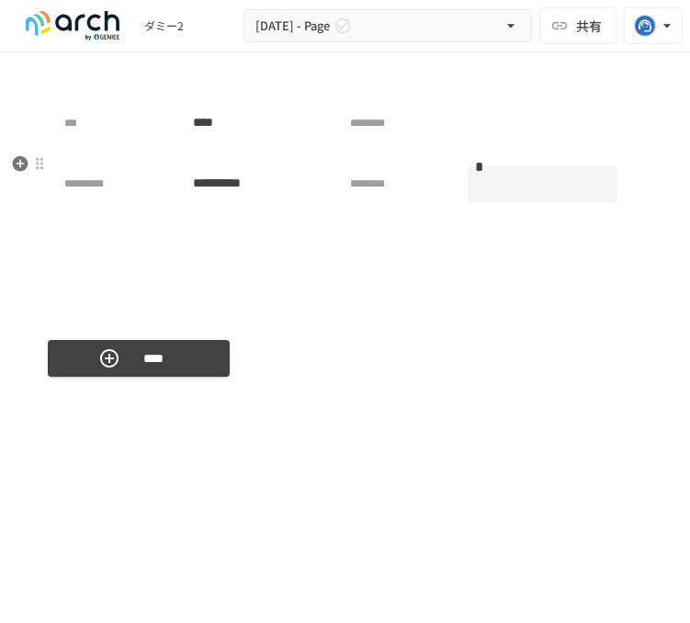
click at [48, 291] on div "**********" at bounding box center [341, 198] width 586 height 224
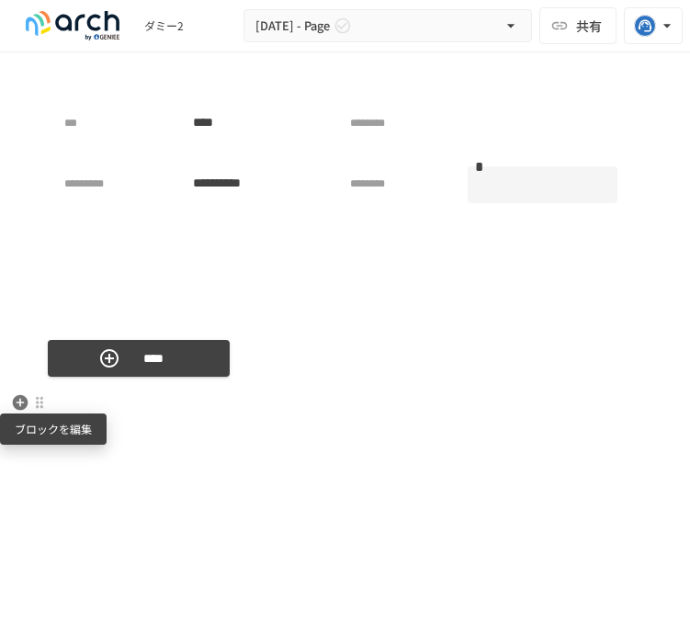
click at [44, 403] on div at bounding box center [39, 402] width 15 height 15
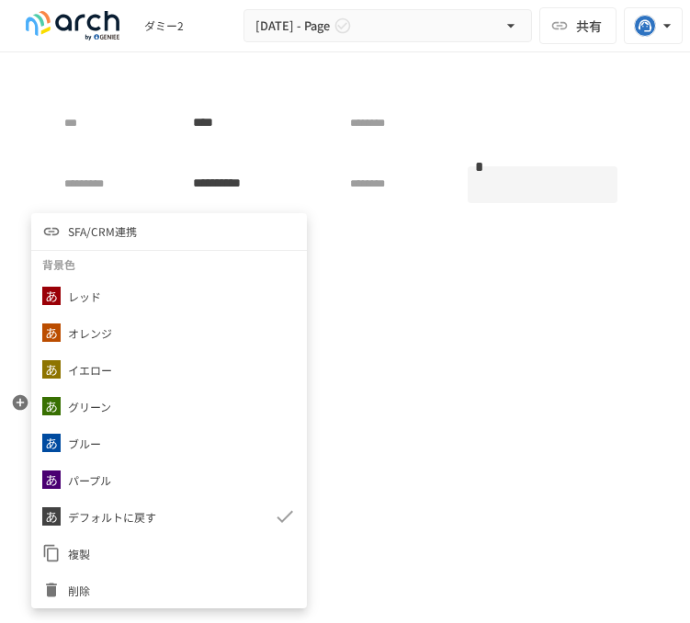
click at [108, 586] on span "削除" at bounding box center [182, 590] width 228 height 17
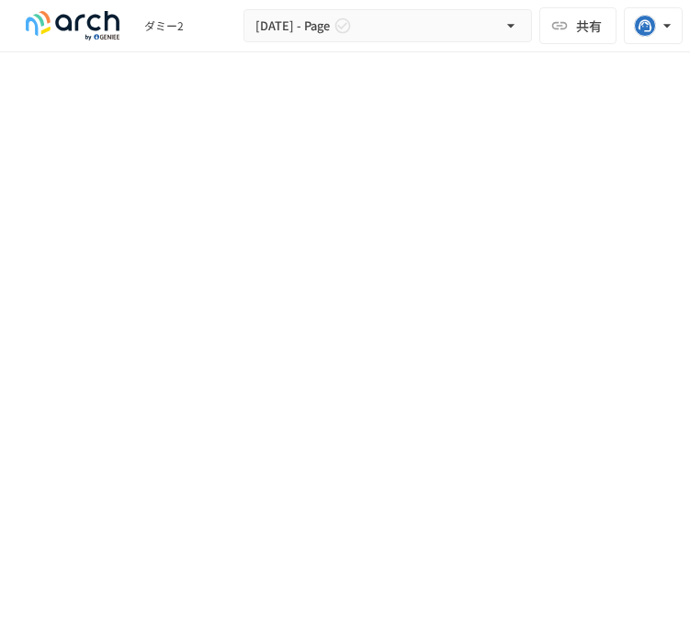
scroll to position [4684, 0]
click at [36, 338] on div at bounding box center [39, 333] width 15 height 15
click at [57, 390] on li "削除" at bounding box center [169, 399] width 276 height 37
click at [40, 306] on div at bounding box center [39, 302] width 15 height 15
click at [64, 357] on li "削除" at bounding box center [169, 368] width 276 height 37
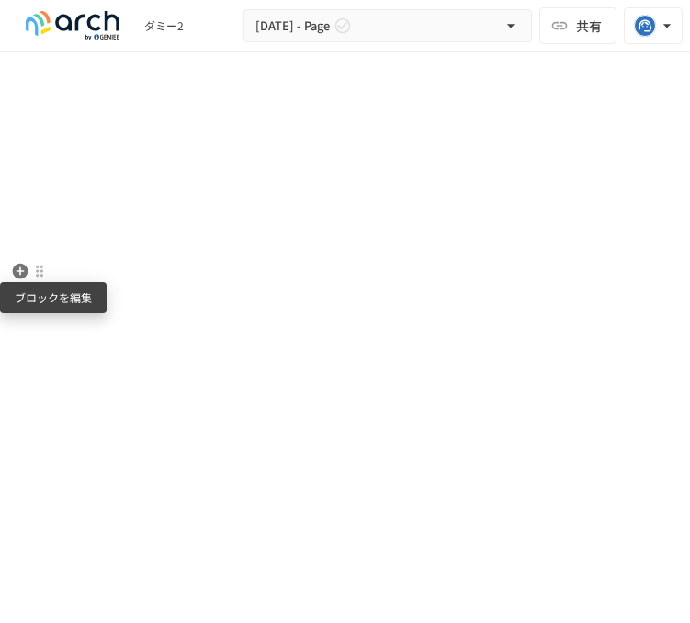
click at [40, 271] on div at bounding box center [39, 271] width 15 height 15
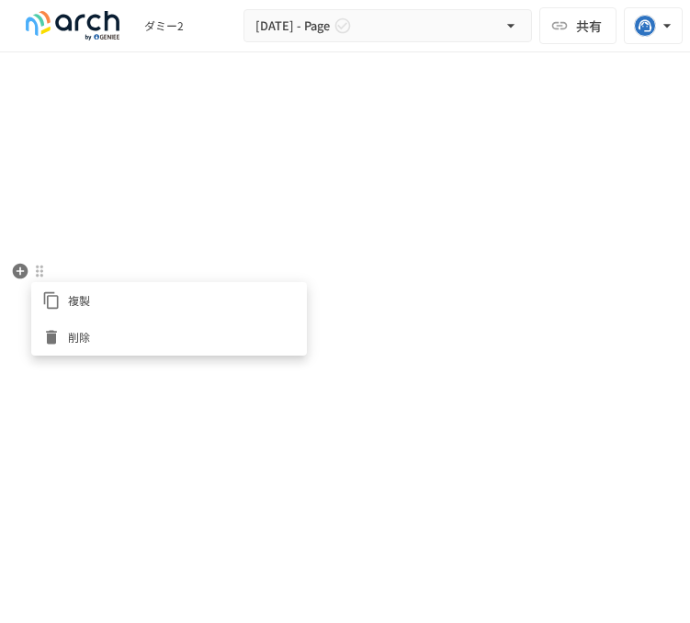
click at [62, 334] on div at bounding box center [55, 337] width 26 height 18
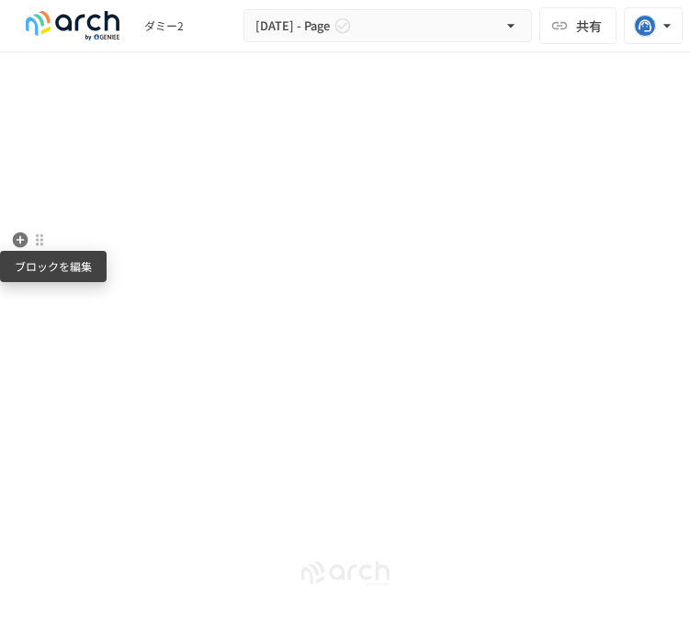
click at [39, 240] on div at bounding box center [39, 239] width 15 height 15
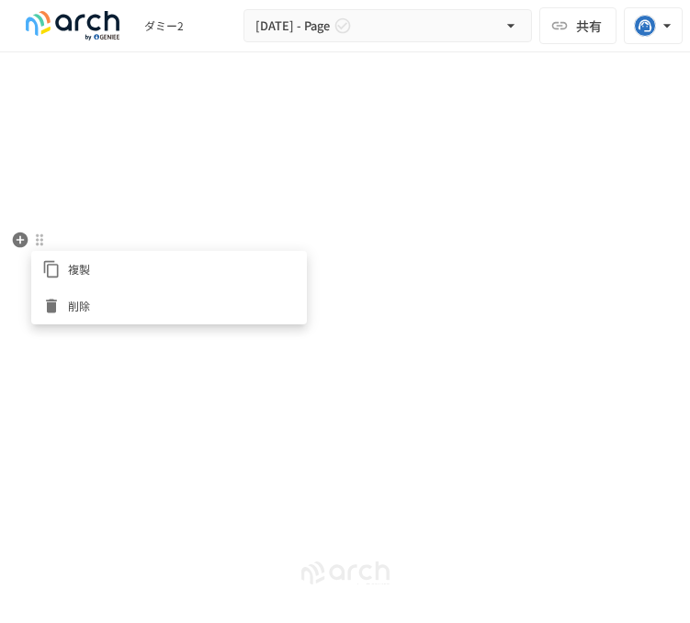
click at [55, 294] on li "削除" at bounding box center [169, 306] width 276 height 37
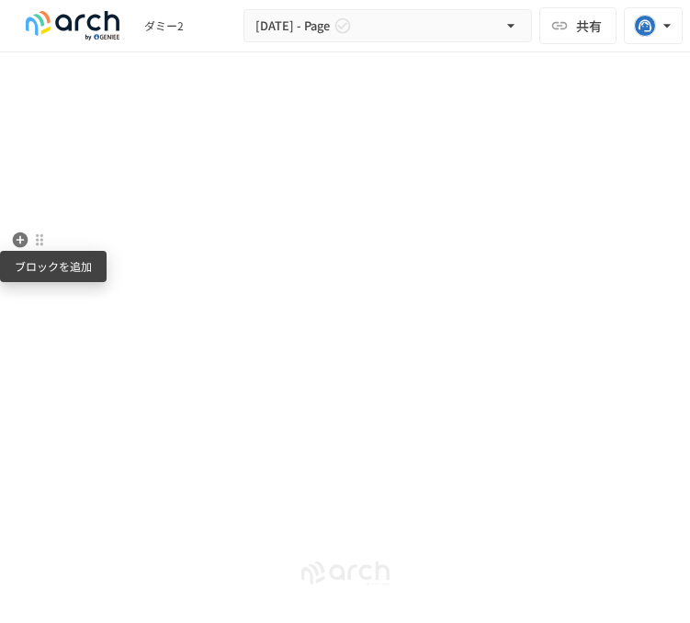
click at [22, 246] on icon "button" at bounding box center [21, 240] width 16 height 16
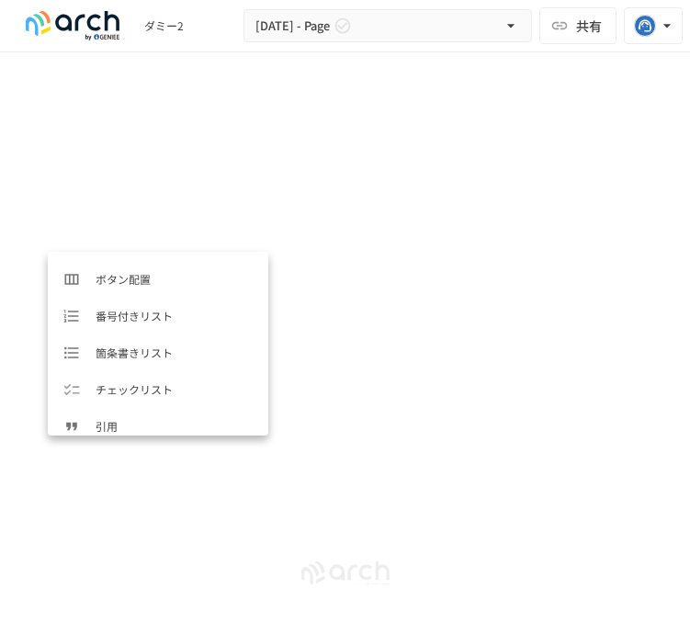
scroll to position [919, 0]
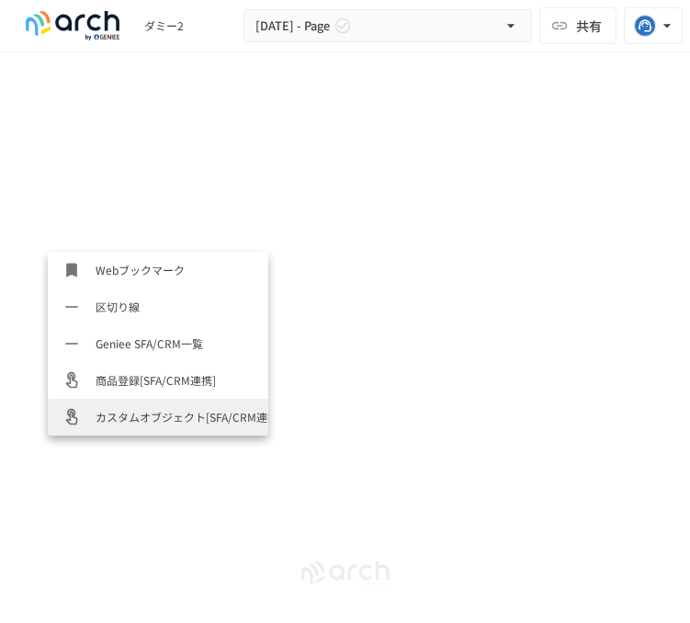
click at [162, 415] on span "カスタムオブジェクト[SFA/CRM連携]" at bounding box center [175, 416] width 158 height 17
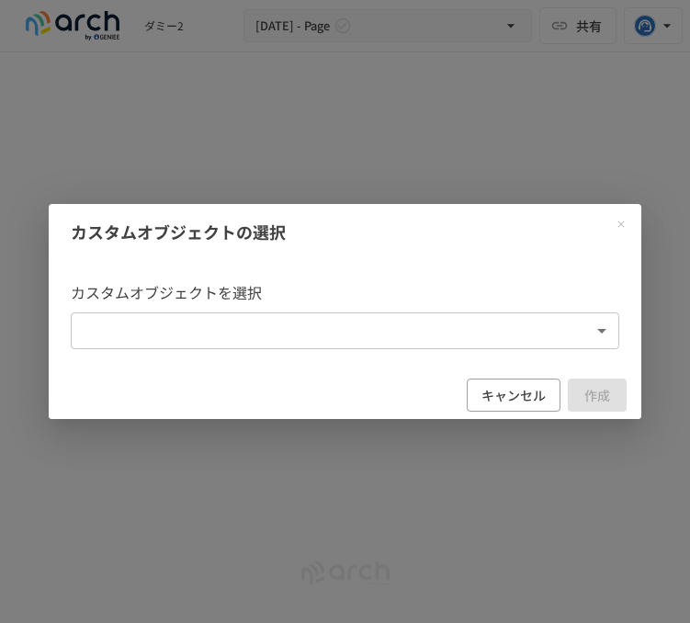
click at [311, 333] on body "**********" at bounding box center [345, 292] width 690 height 584
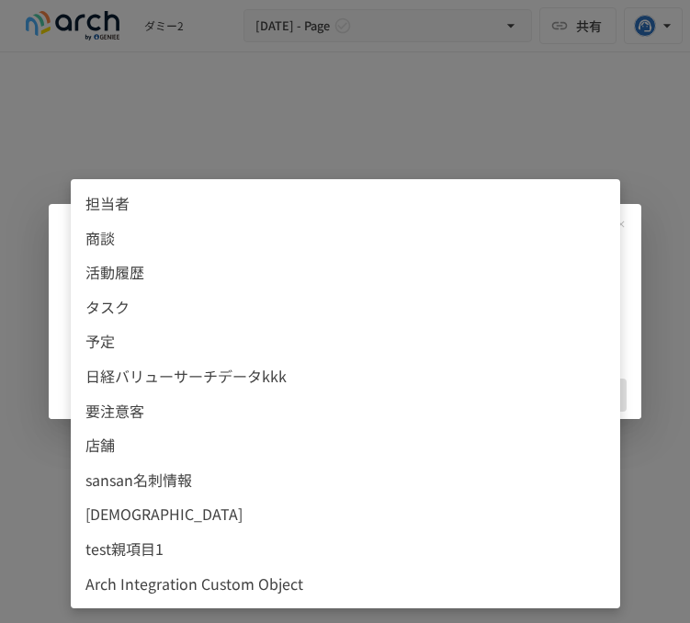
click at [220, 550] on span "test親項目1" at bounding box center [345, 550] width 520 height 24
type input "**********"
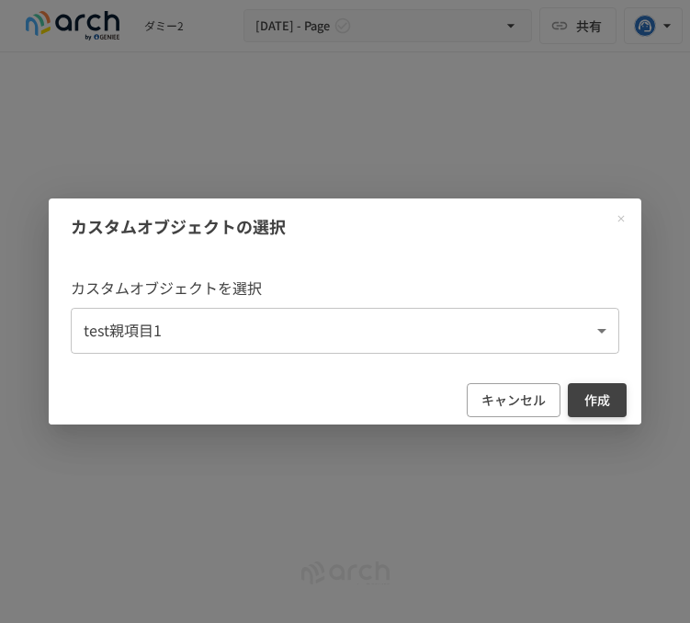
click at [606, 402] on button "作成" at bounding box center [597, 400] width 59 height 34
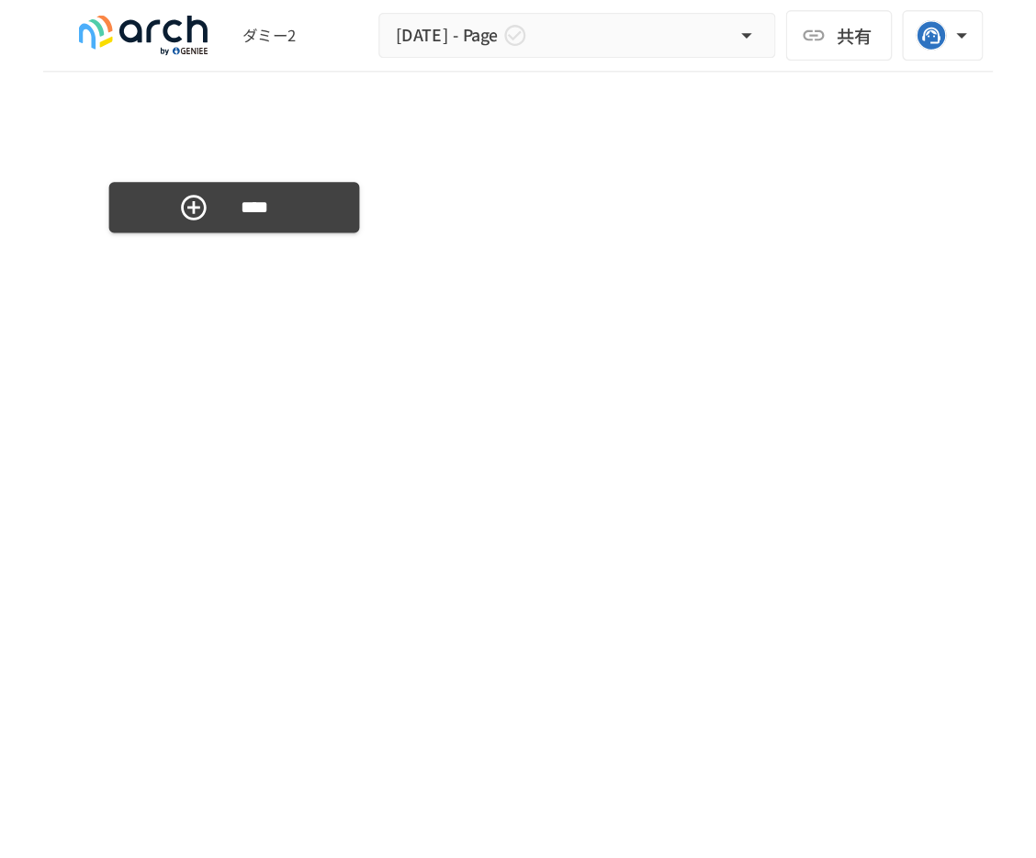
scroll to position [4579, 0]
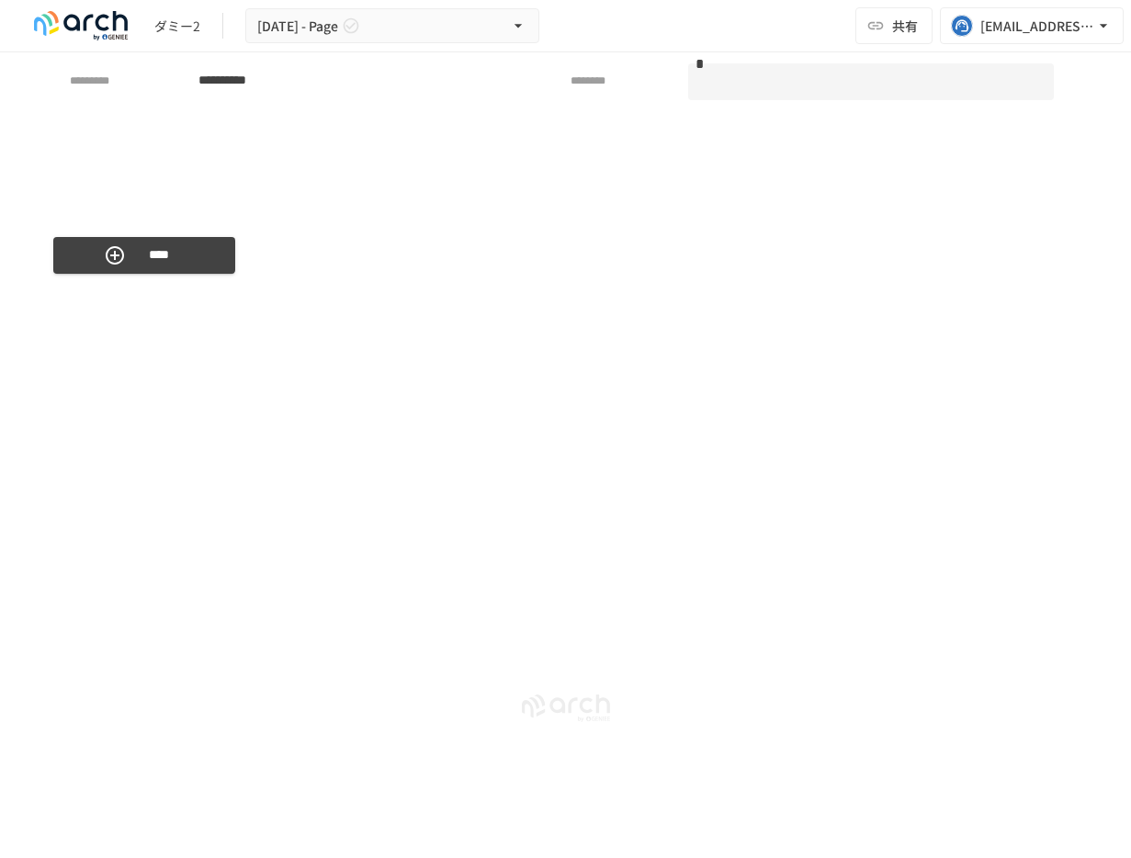
click at [1130, 328] on div "**********" at bounding box center [565, 435] width 1131 height 767
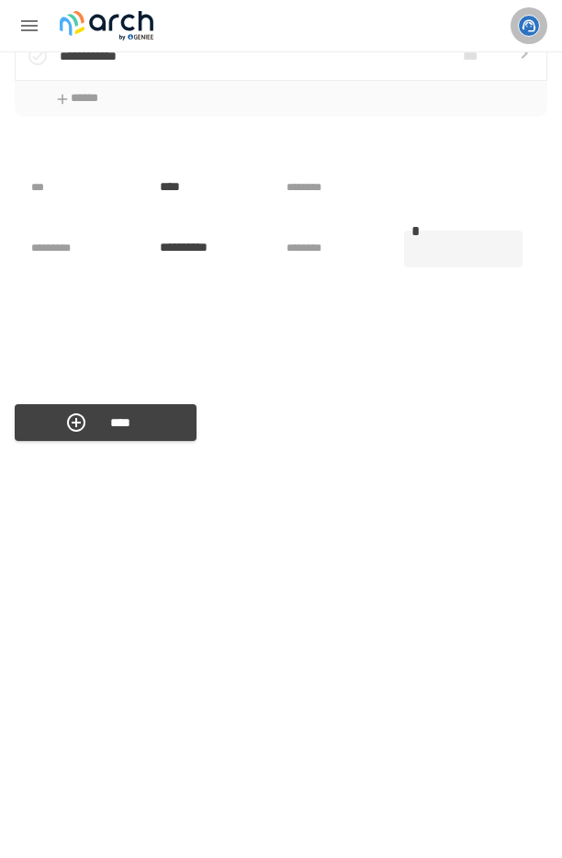
scroll to position [4488, 0]
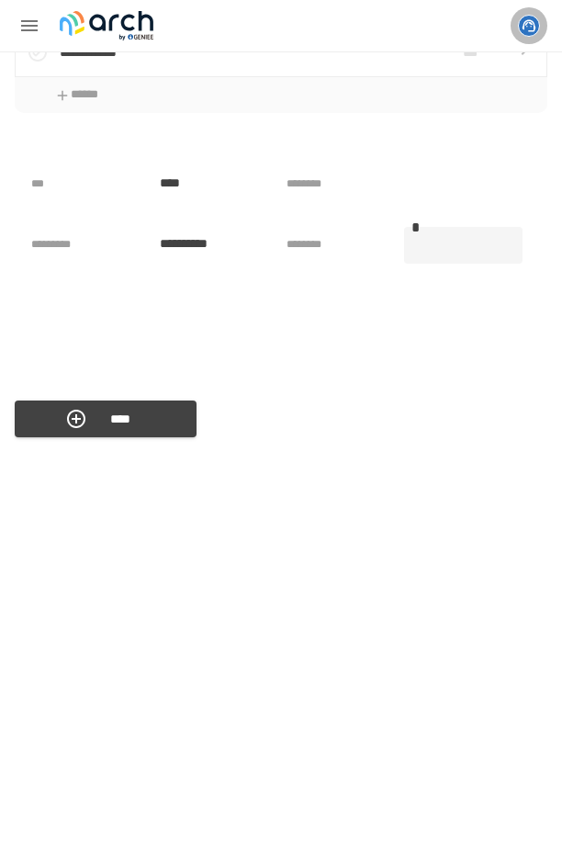
click at [17, 371] on div "**********" at bounding box center [277, 259] width 525 height 224
click at [63, 483] on p at bounding box center [281, 471] width 533 height 24
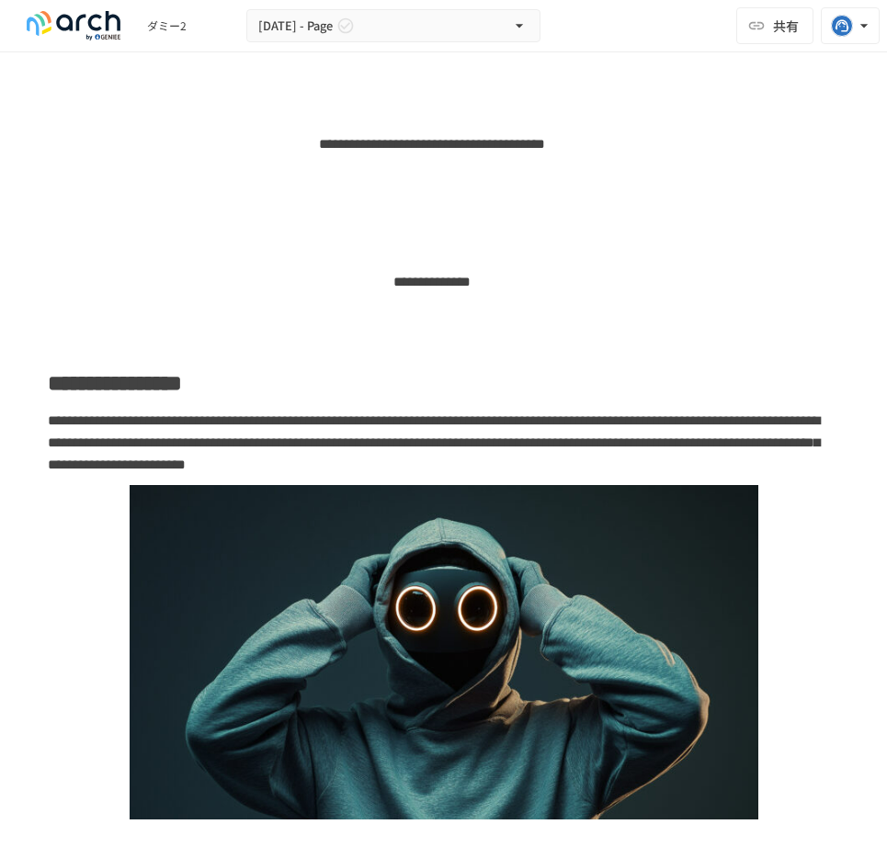
scroll to position [4524, 0]
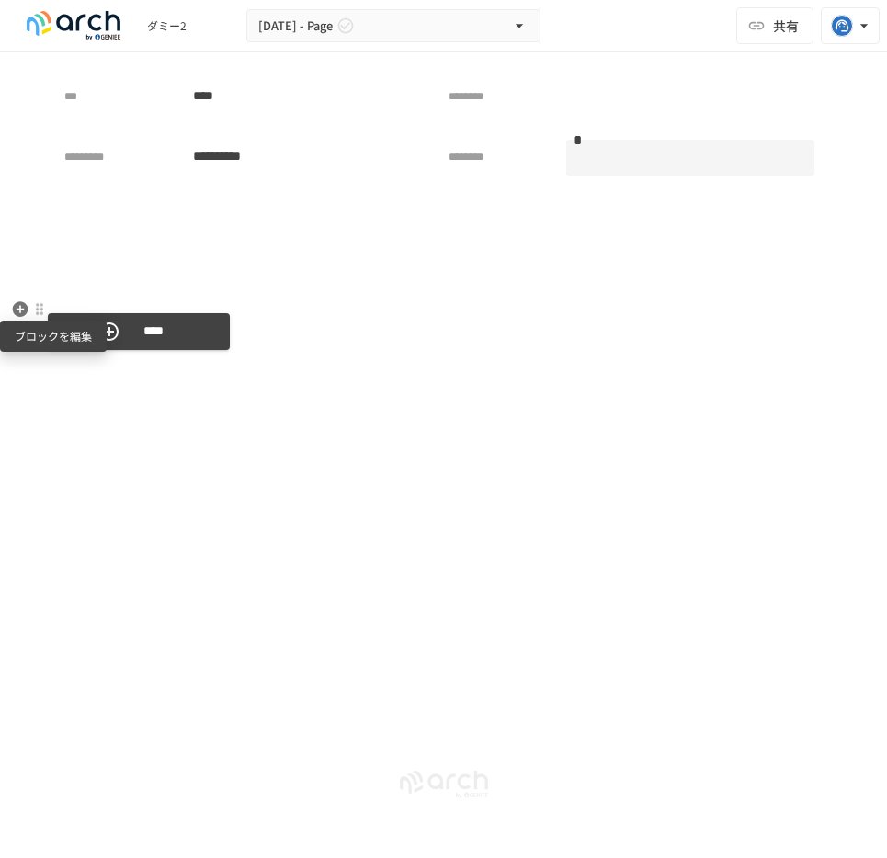
click at [45, 312] on div at bounding box center [39, 309] width 15 height 15
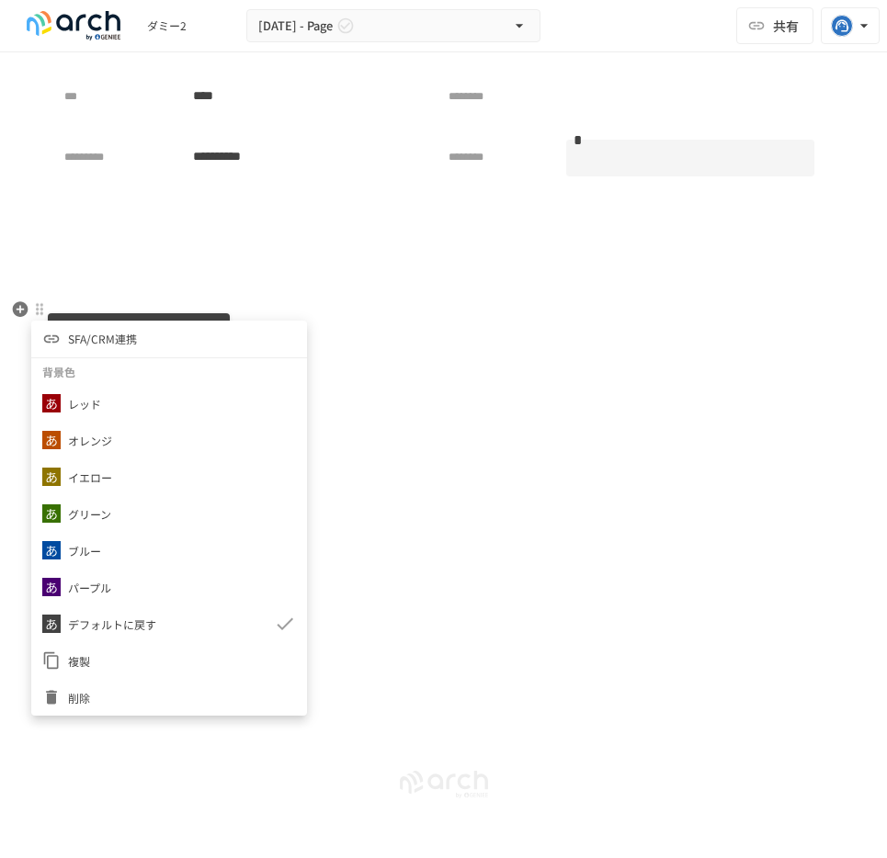
click at [85, 342] on span "SFA/CRM連携" at bounding box center [102, 338] width 69 height 17
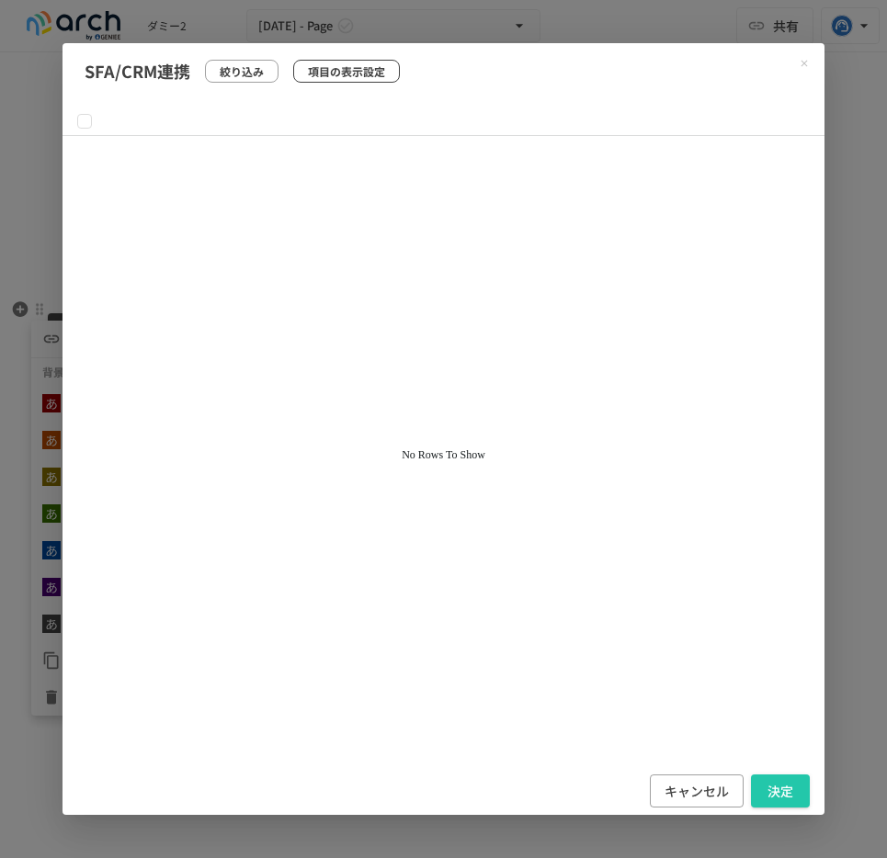
click at [359, 70] on p "項目の表示設定" at bounding box center [346, 70] width 77 height 17
click at [378, 78] on p "項目の表示設定" at bounding box center [346, 70] width 77 height 17
click at [806, 61] on icon "Close modal" at bounding box center [804, 63] width 6 height 6
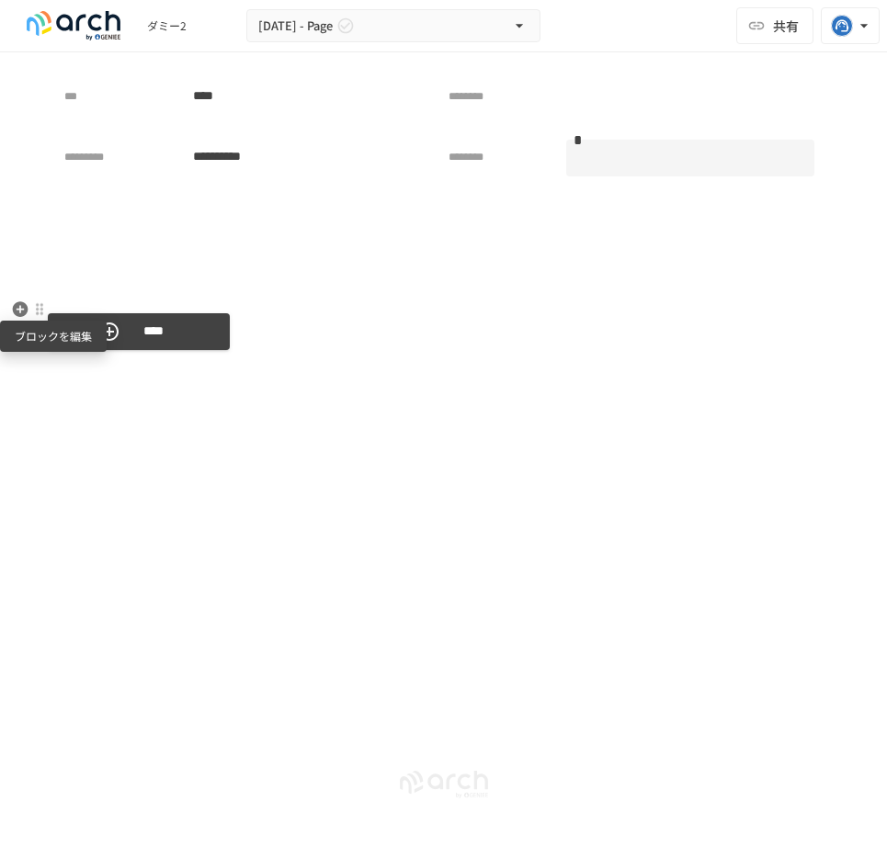
click at [40, 307] on div at bounding box center [39, 309] width 15 height 15
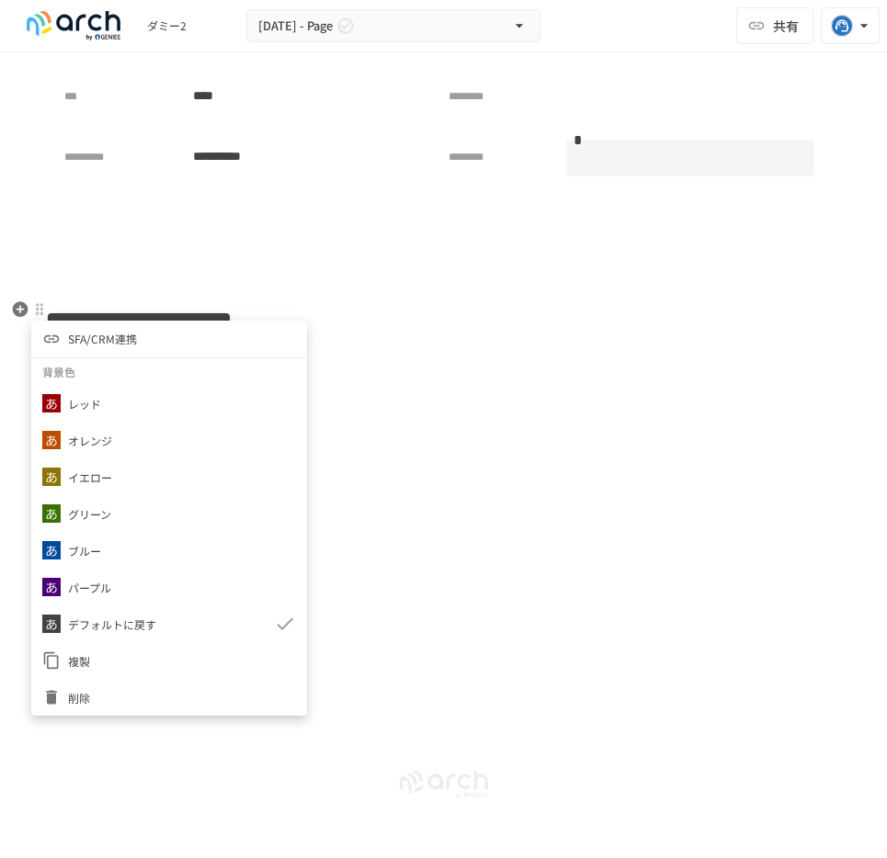
click at [104, 622] on span "削除" at bounding box center [182, 697] width 228 height 17
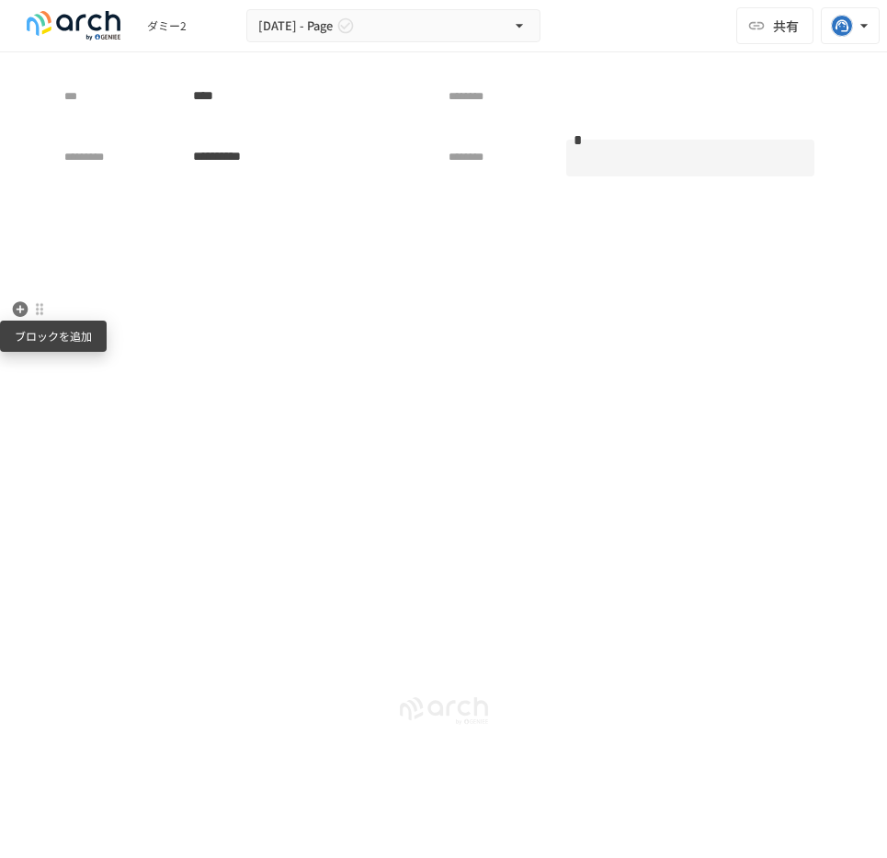
click at [22, 307] on icon "button" at bounding box center [21, 309] width 16 height 16
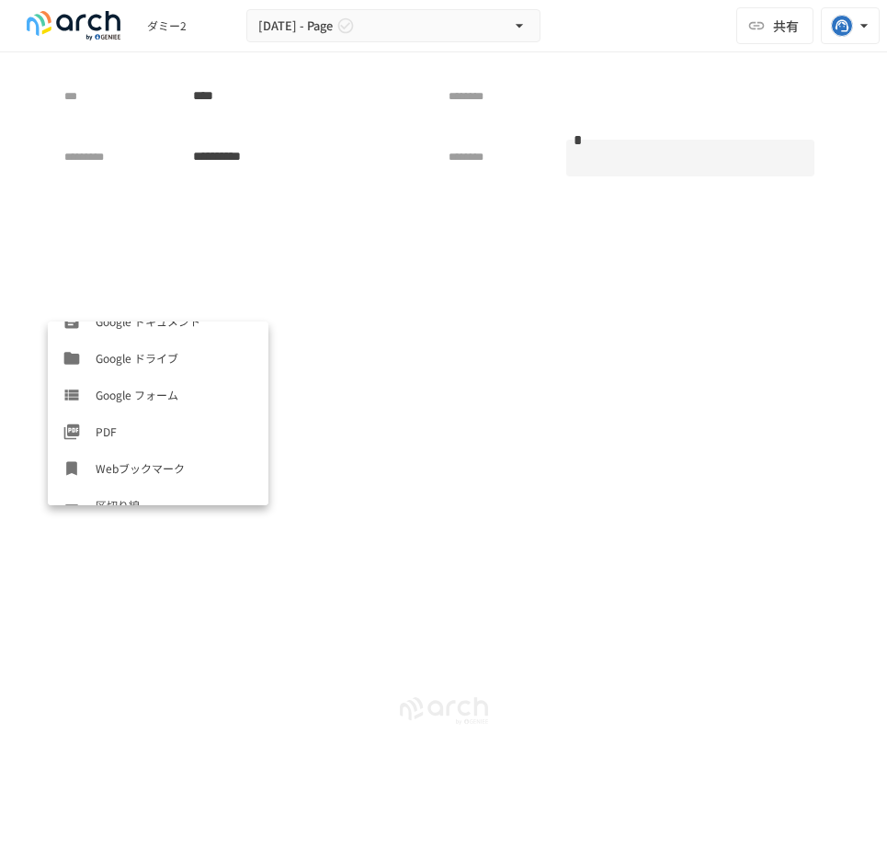
scroll to position [919, 0]
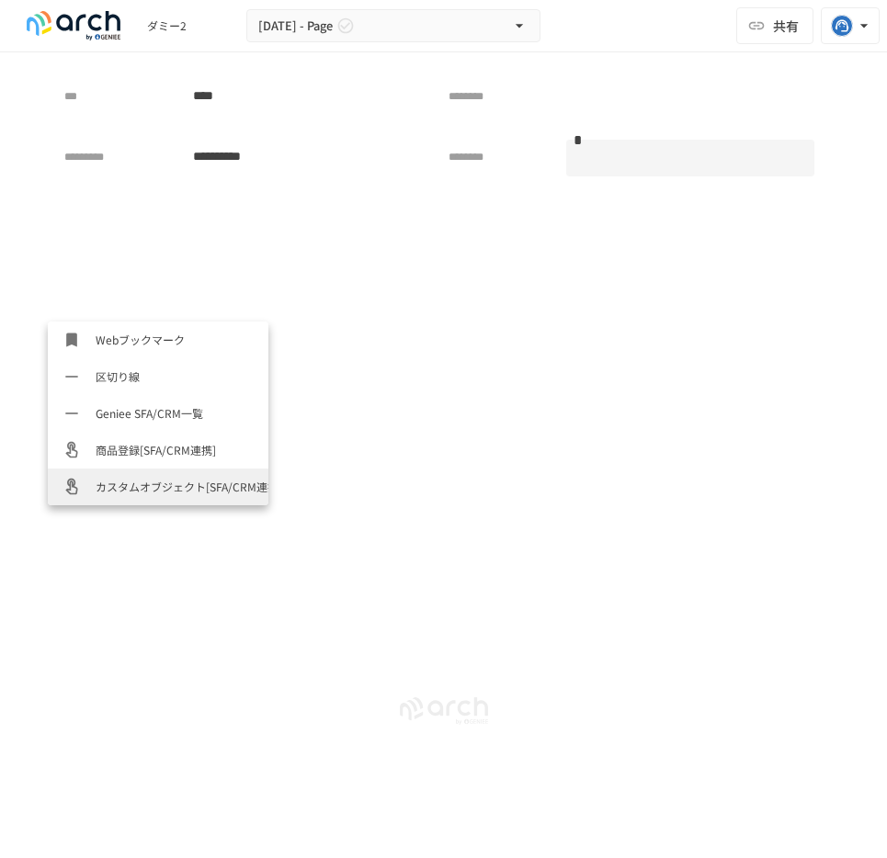
click at [139, 481] on span "カスタムオブジェクト[SFA/CRM連携]" at bounding box center [175, 486] width 158 height 17
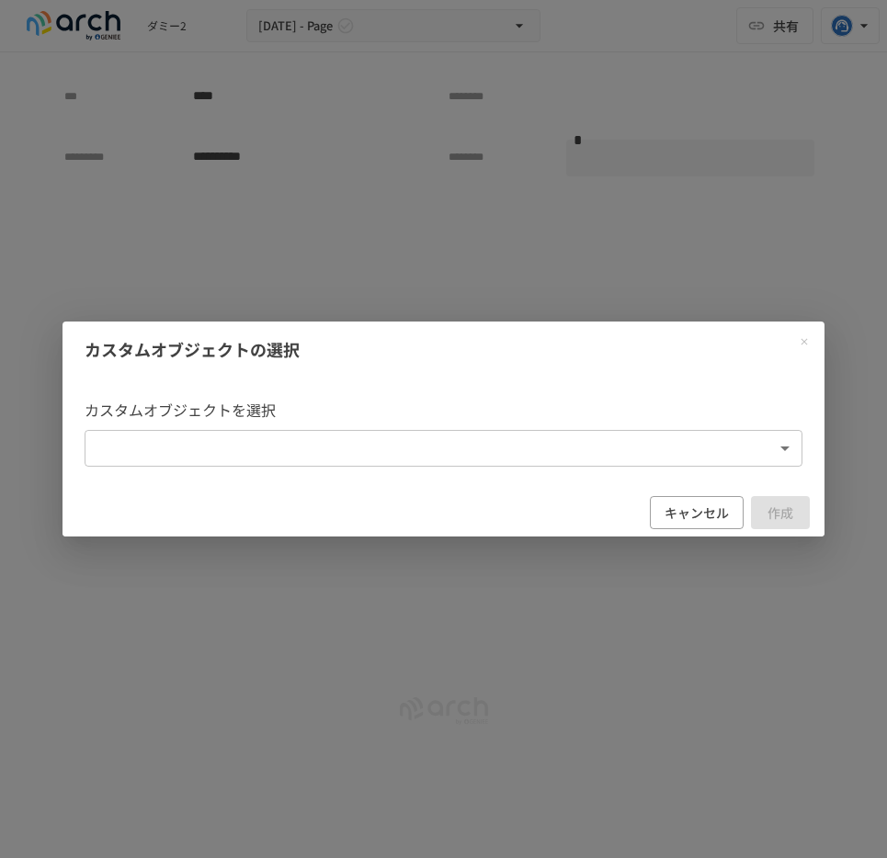
click at [201, 454] on body "**********" at bounding box center [443, 410] width 887 height 820
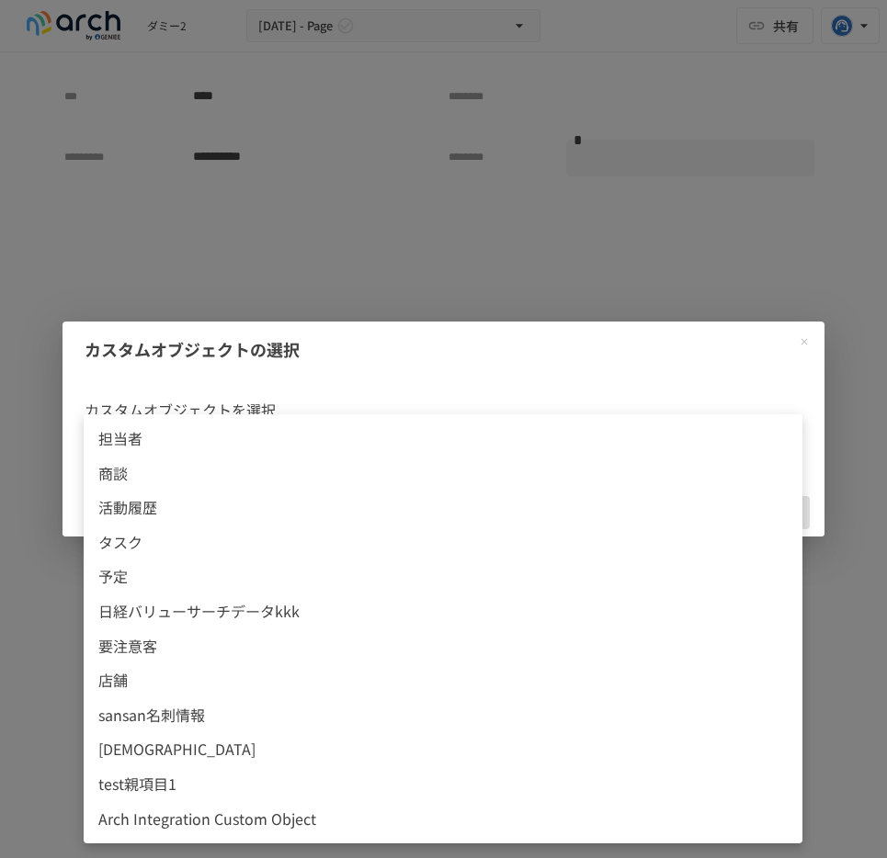
click at [238, 622] on span "test親項目1" at bounding box center [442, 785] width 689 height 24
type input "**********"
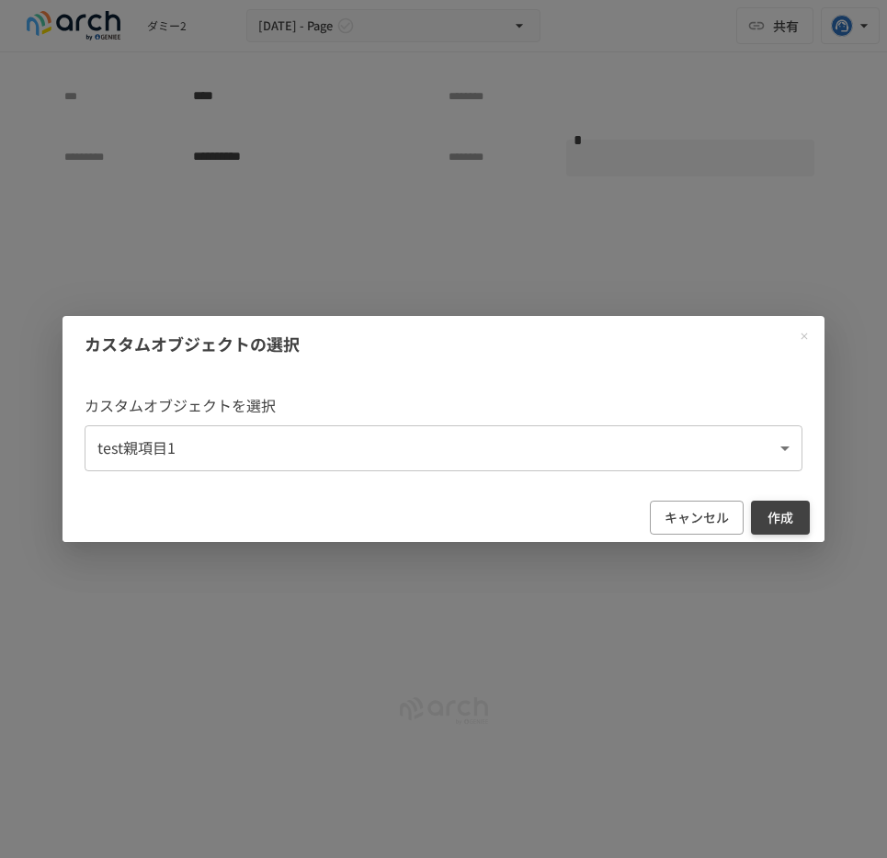
click at [769, 512] on button "作成" at bounding box center [780, 518] width 59 height 34
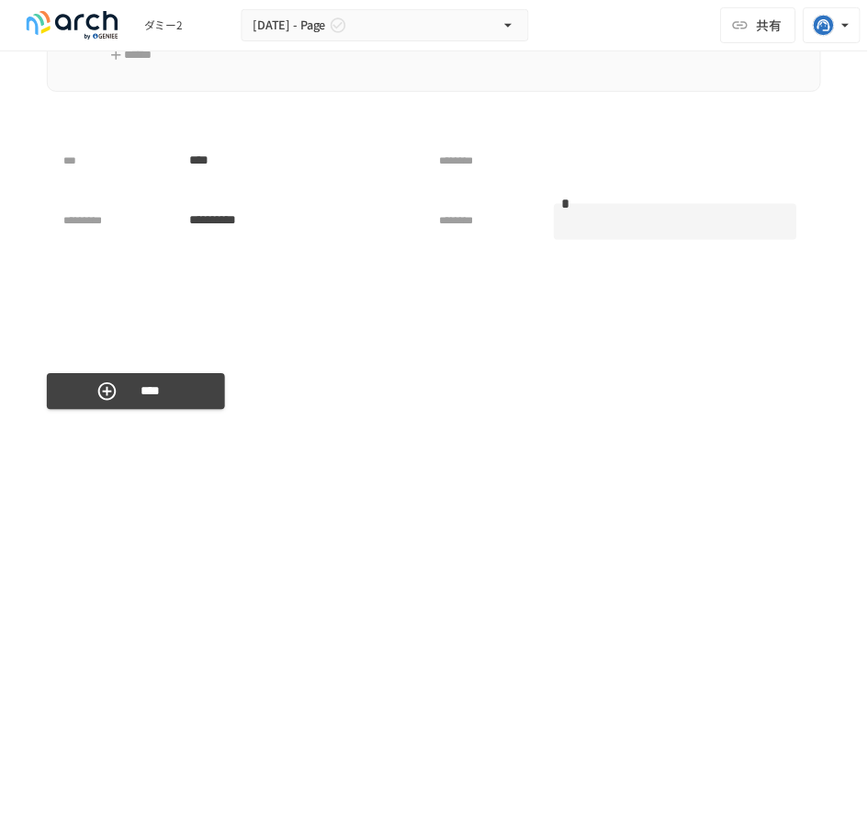
scroll to position [4461, 0]
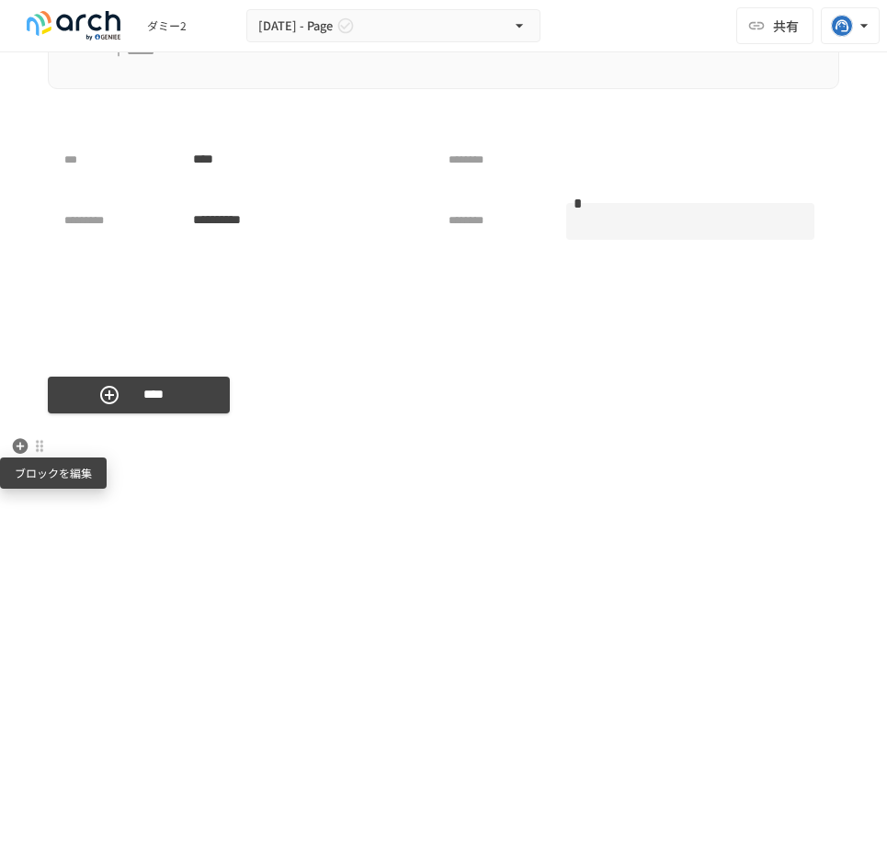
click at [43, 445] on div at bounding box center [39, 446] width 15 height 15
click at [109, 568] on div at bounding box center [443, 429] width 887 height 858
click at [42, 436] on div at bounding box center [39, 447] width 17 height 22
click at [12, 453] on div at bounding box center [443, 429] width 887 height 858
click at [14, 449] on icon "button" at bounding box center [21, 446] width 16 height 16
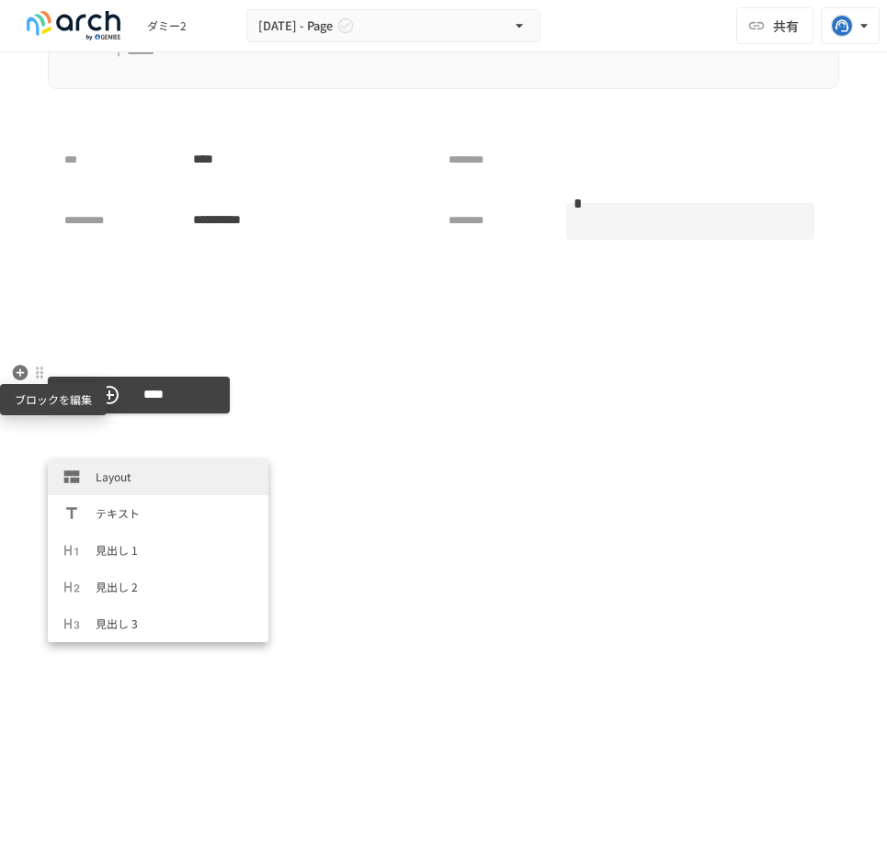
click at [36, 369] on div at bounding box center [39, 373] width 15 height 15
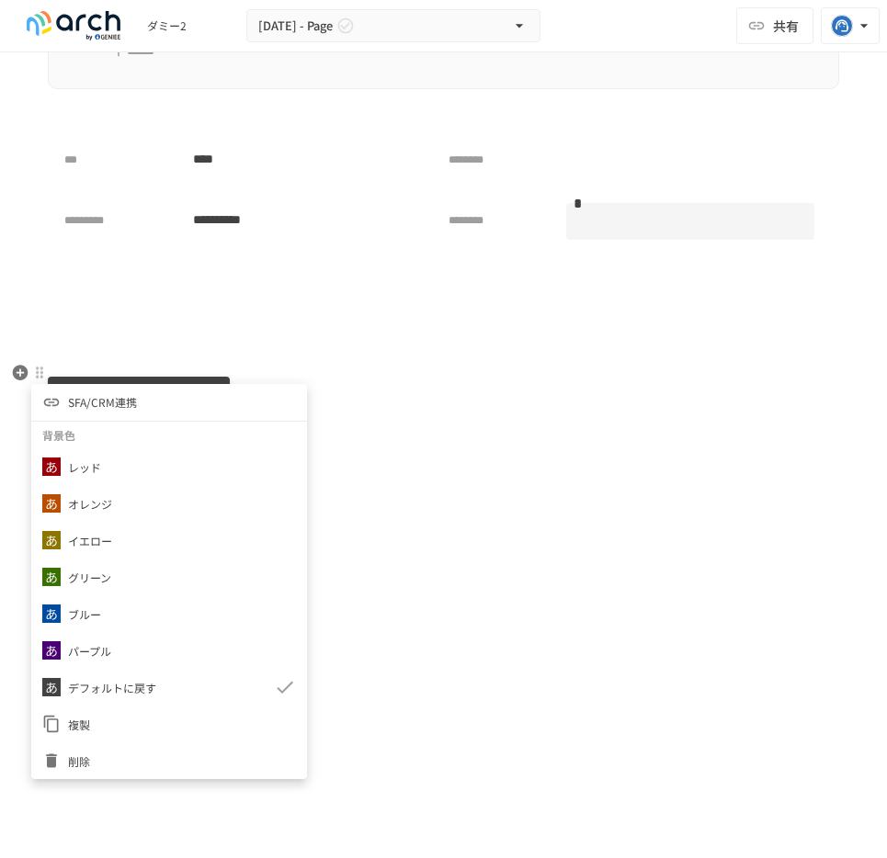
click at [77, 339] on div at bounding box center [443, 429] width 887 height 858
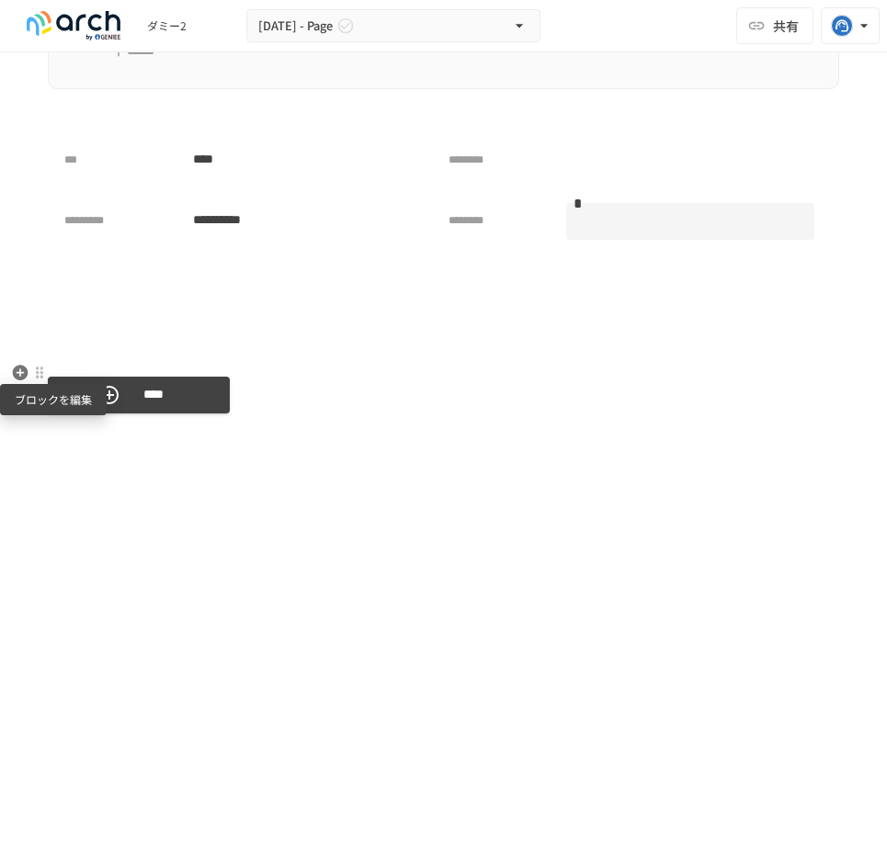
click at [42, 364] on div at bounding box center [39, 373] width 17 height 22
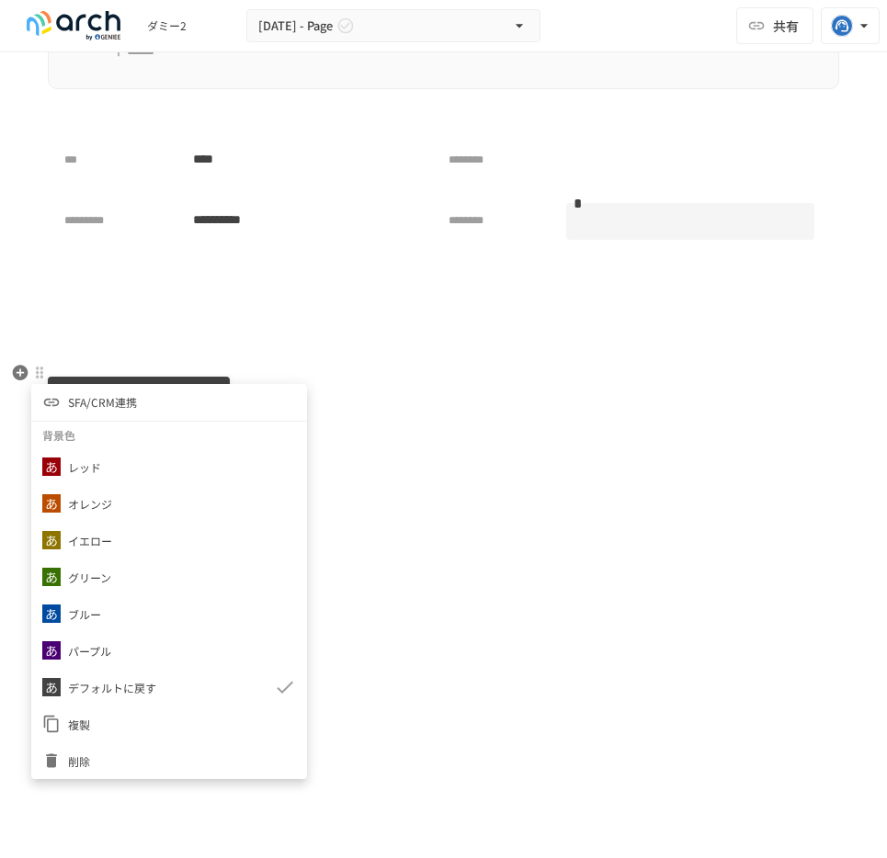
click at [42, 364] on div at bounding box center [443, 429] width 887 height 858
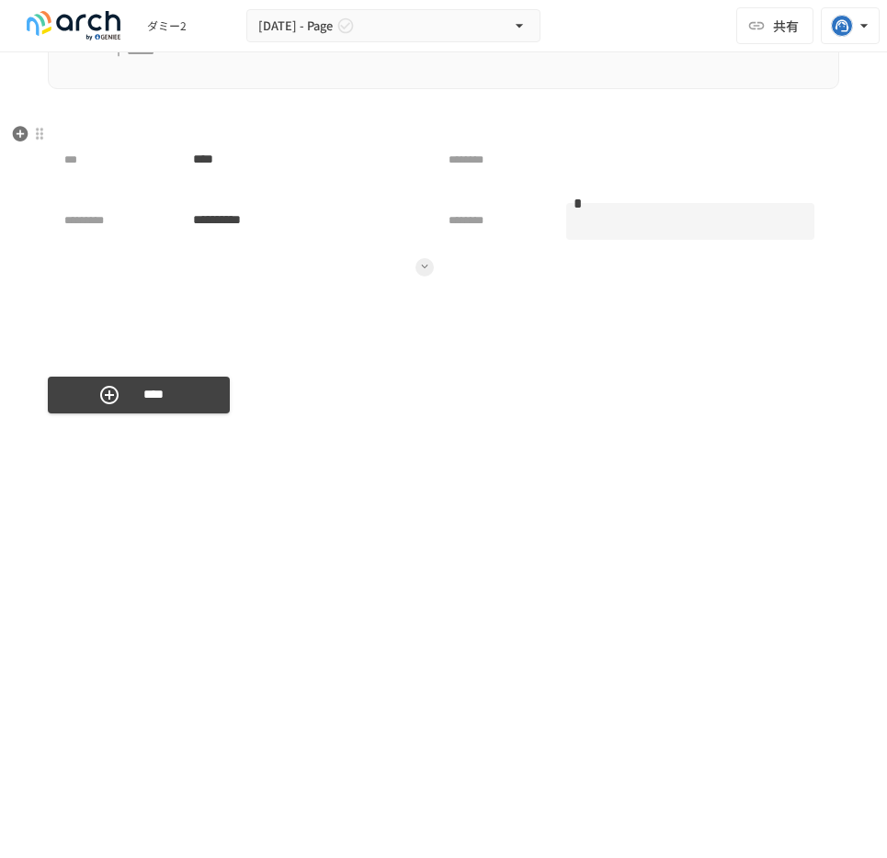
click at [109, 304] on div at bounding box center [247, 282] width 382 height 59
click at [40, 374] on div at bounding box center [39, 373] width 15 height 15
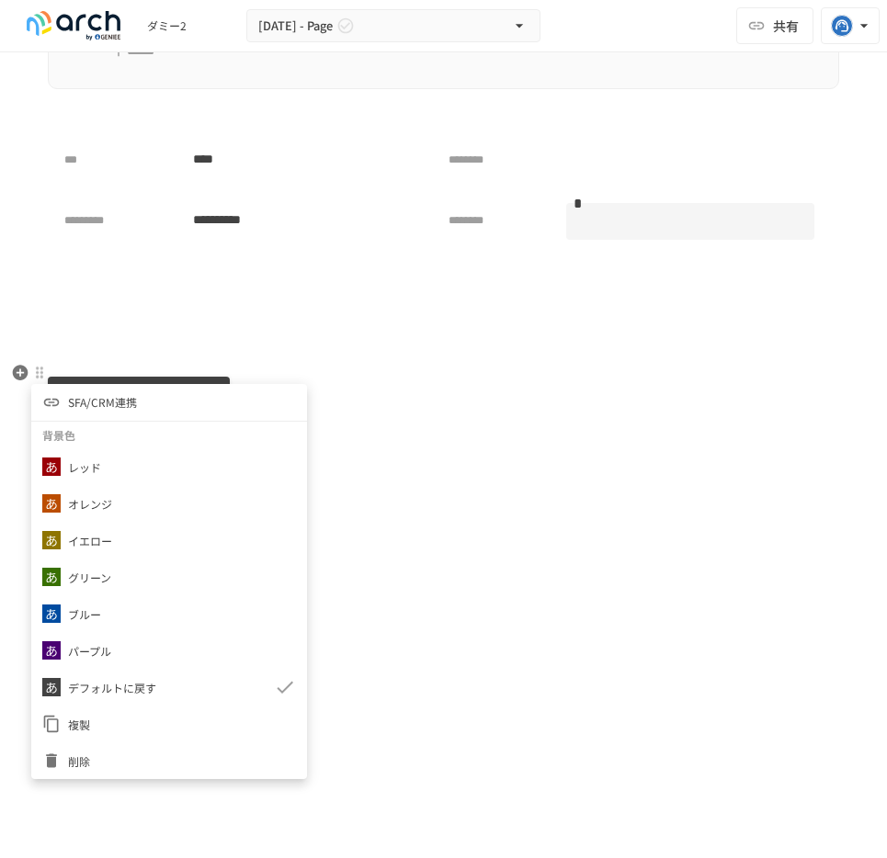
click at [161, 417] on li "SFA/CRM連携" at bounding box center [169, 402] width 276 height 37
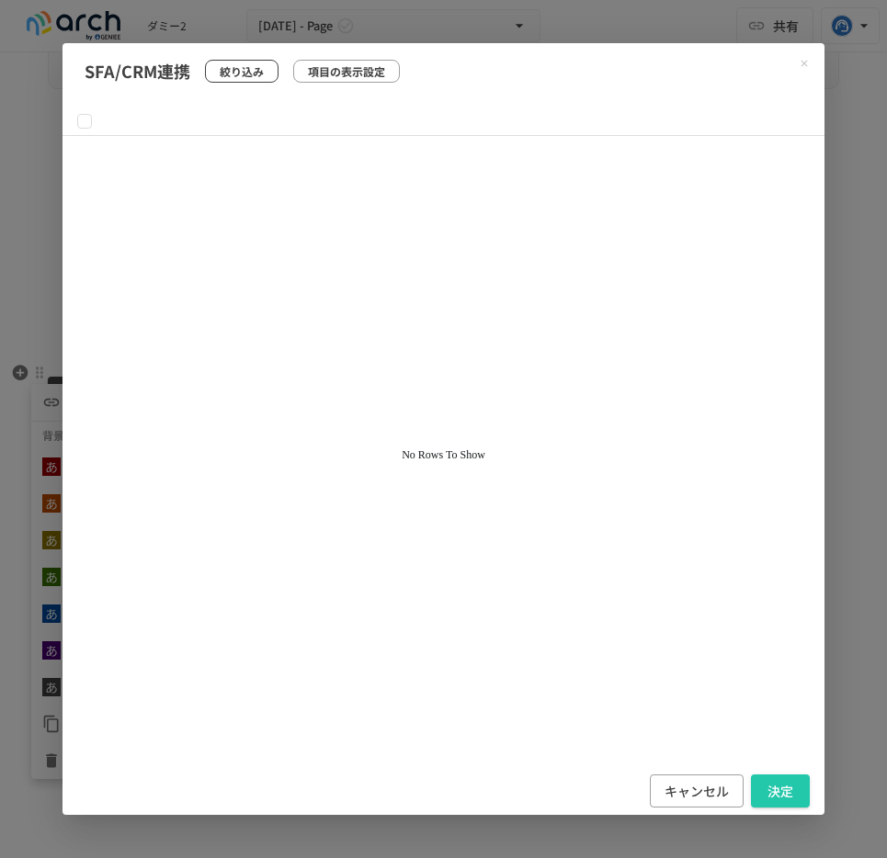
click at [264, 65] on button "絞り込み" at bounding box center [242, 71] width 74 height 23
click at [331, 74] on p "項目の表示設定" at bounding box center [346, 70] width 77 height 17
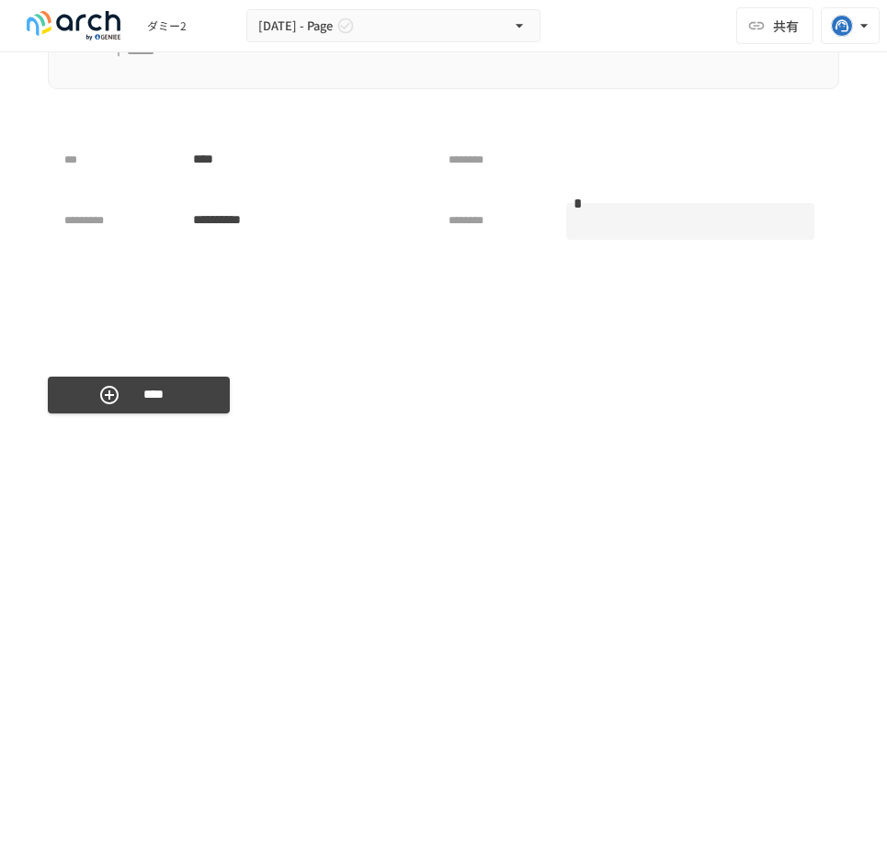
click at [69, 362] on div "****" at bounding box center [443, 395] width 791 height 66
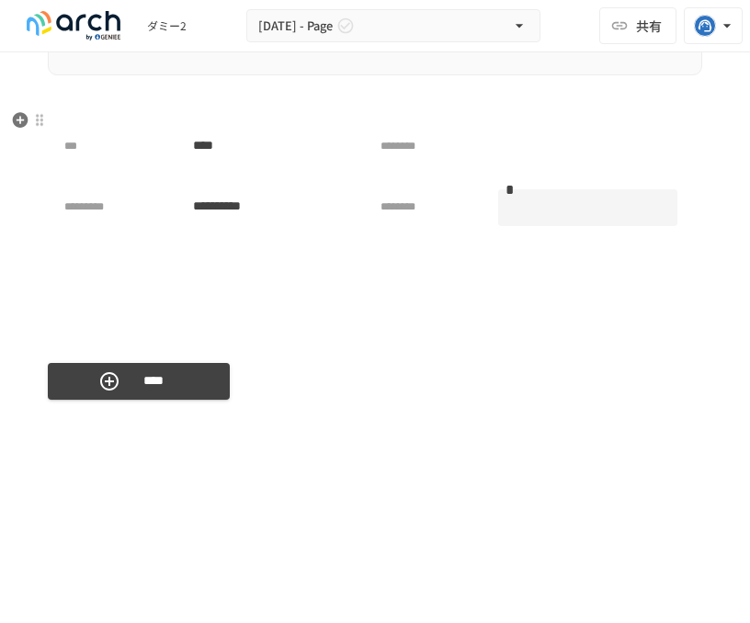
scroll to position [4538, 0]
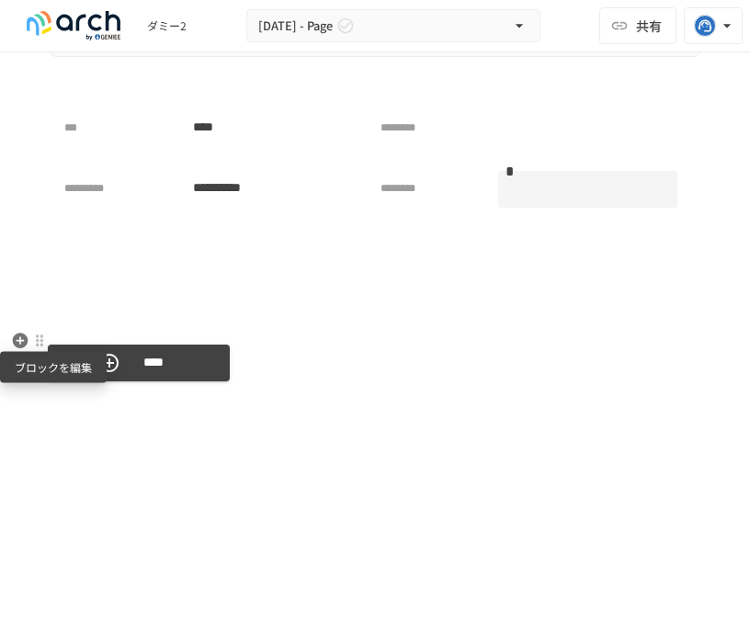
click at [40, 340] on div at bounding box center [39, 341] width 15 height 15
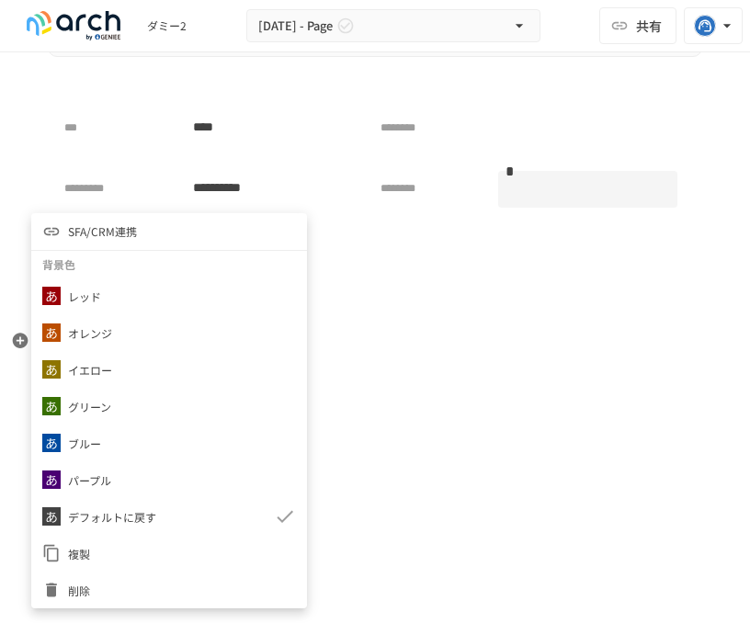
click at [429, 459] on div at bounding box center [375, 311] width 750 height 623
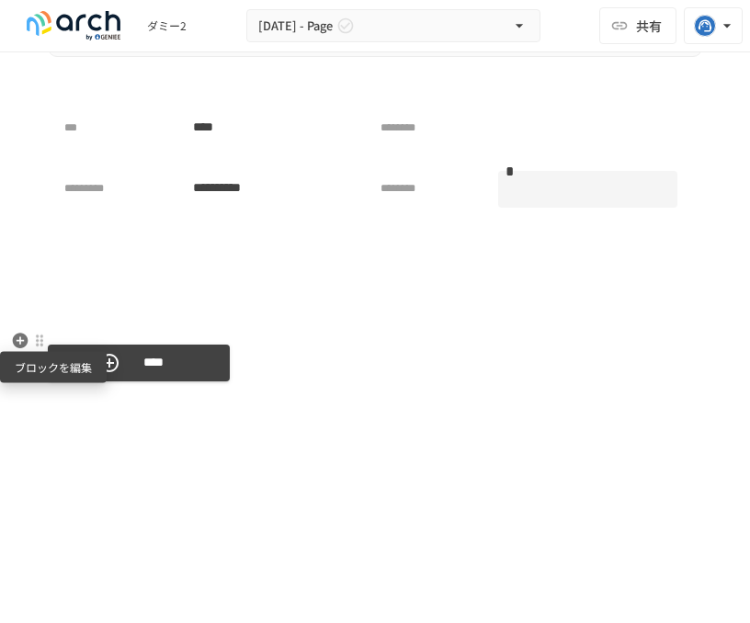
click at [40, 335] on div at bounding box center [39, 341] width 15 height 15
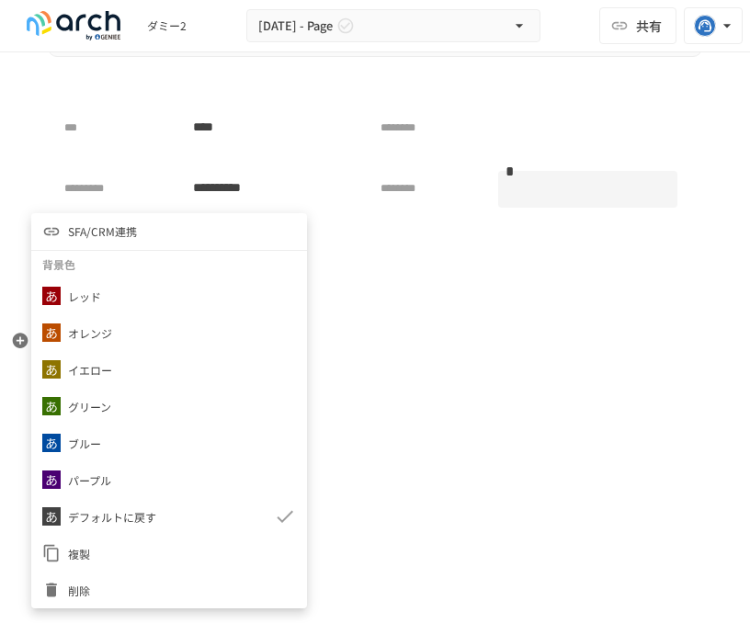
click at [189, 235] on li "SFA/CRM連携" at bounding box center [169, 231] width 276 height 37
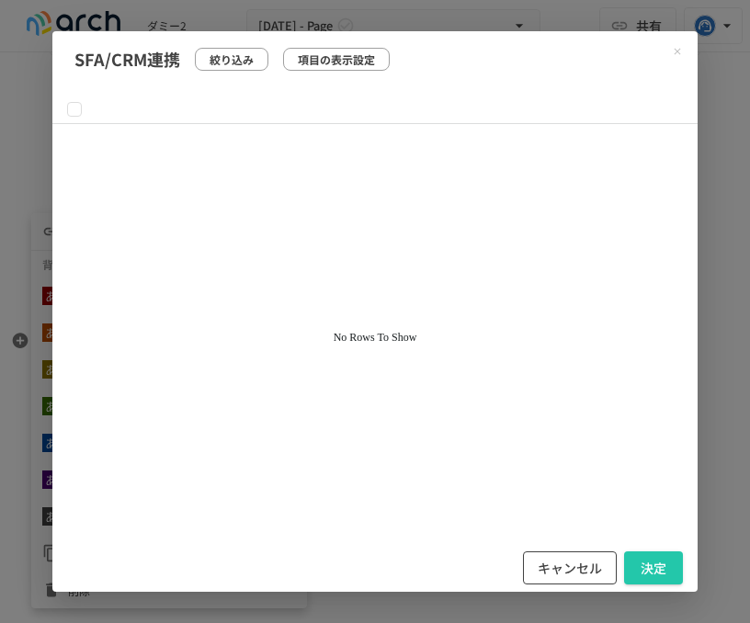
click at [573, 565] on button "キャンセル" at bounding box center [570, 568] width 94 height 34
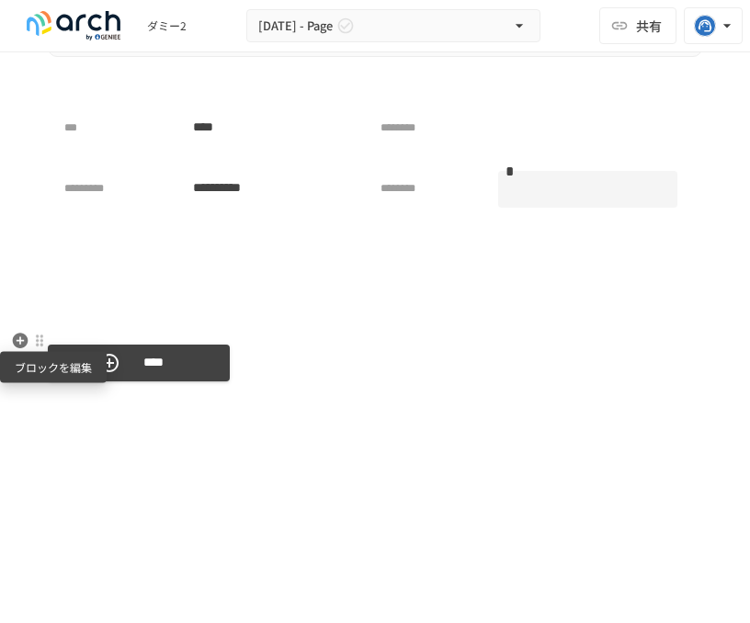
click at [40, 341] on div at bounding box center [39, 341] width 15 height 15
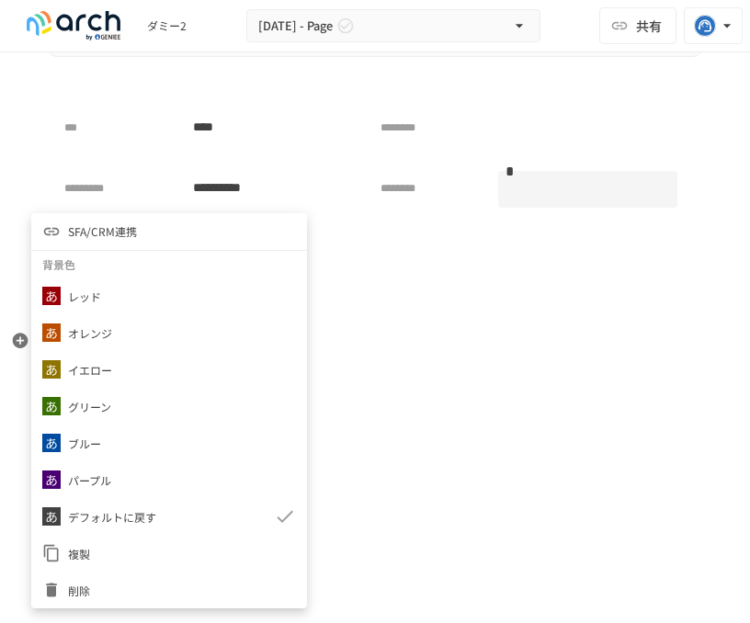
click at [117, 593] on span "削除" at bounding box center [182, 590] width 228 height 17
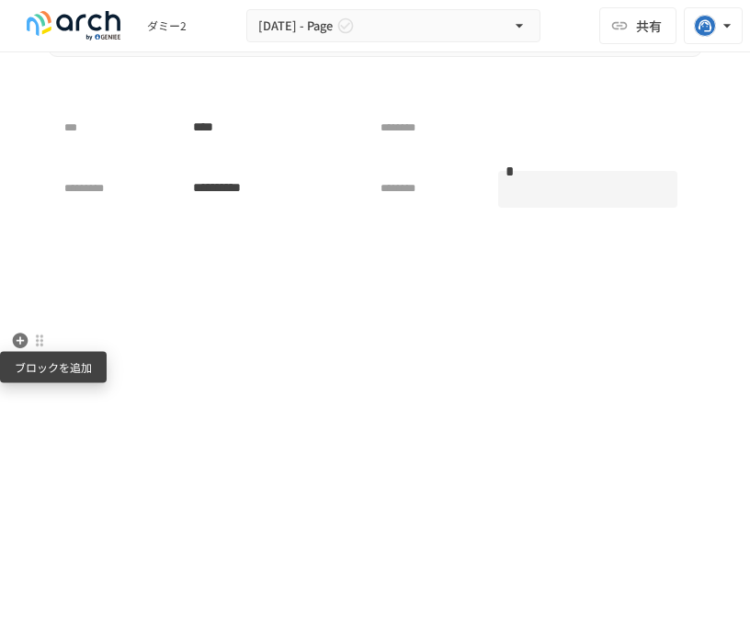
click at [19, 337] on icon "button" at bounding box center [20, 341] width 18 height 18
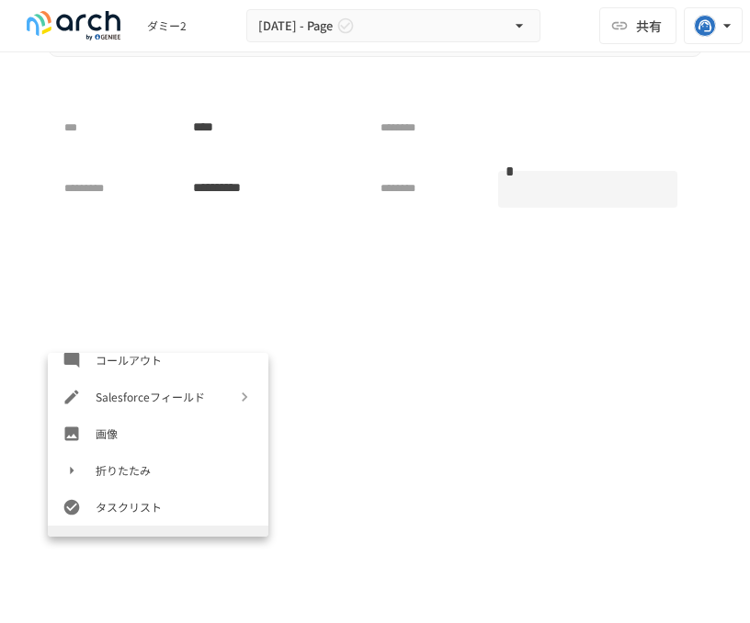
scroll to position [919, 0]
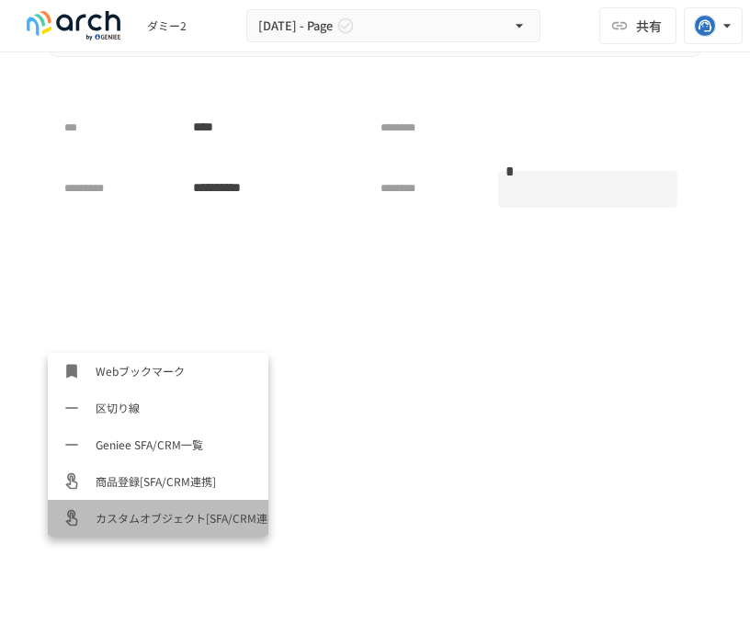
click at [145, 523] on span "カスタムオブジェクト[SFA/CRM連携]" at bounding box center [175, 517] width 158 height 17
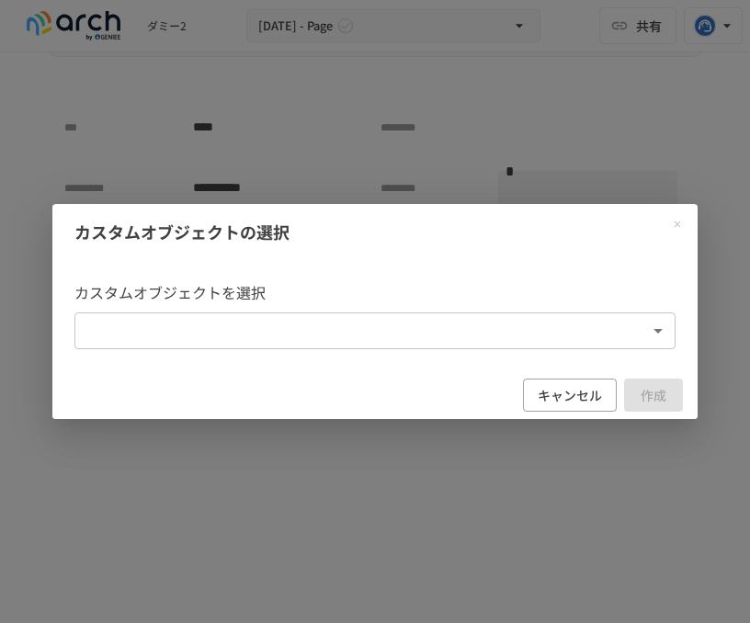
click at [255, 329] on body "**********" at bounding box center [375, 292] width 750 height 584
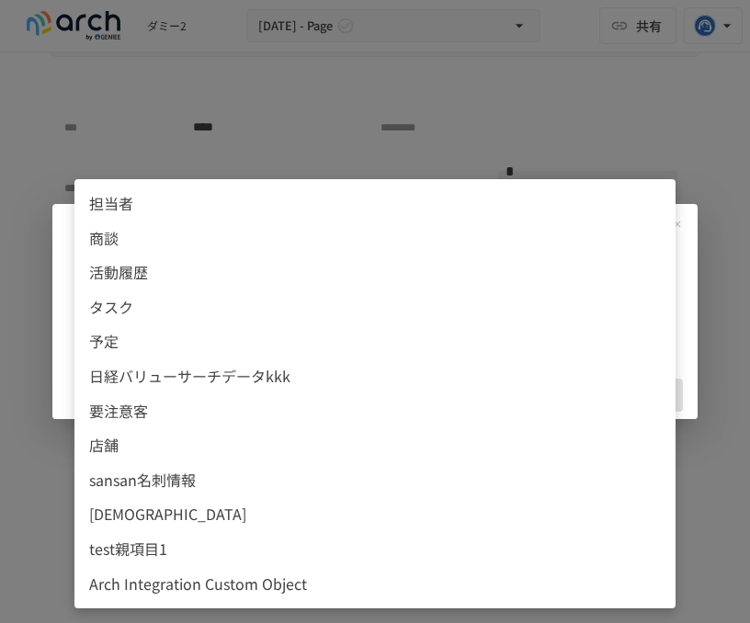
click at [248, 552] on span "test親項目1" at bounding box center [375, 550] width 572 height 24
type input "**********"
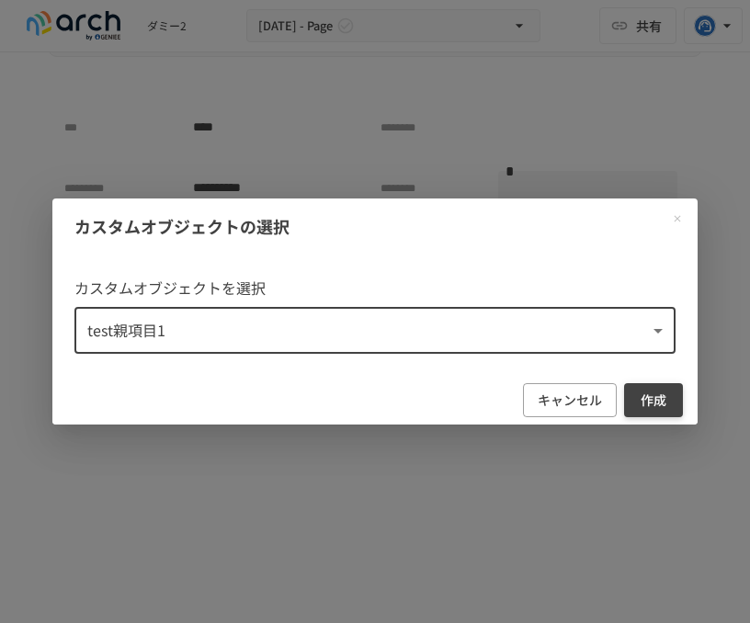
click at [658, 392] on button "作成" at bounding box center [653, 400] width 59 height 34
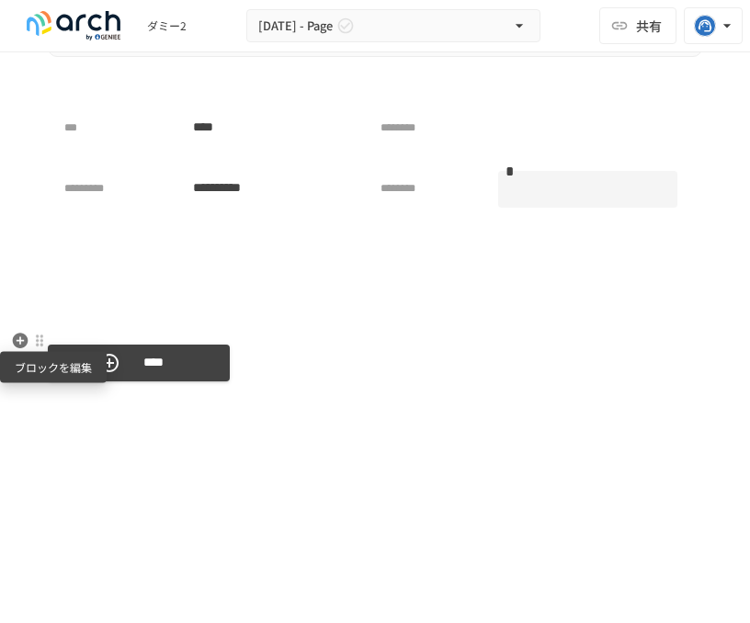
click at [37, 338] on div at bounding box center [39, 341] width 15 height 15
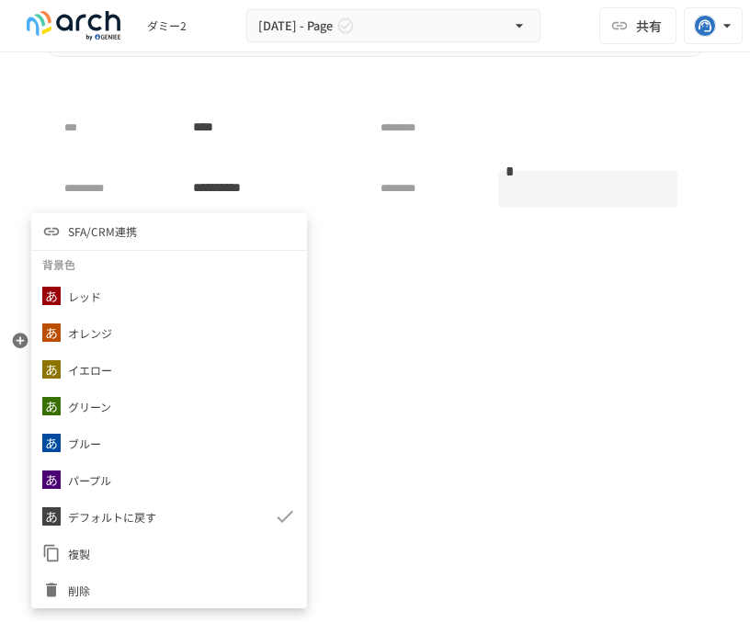
click at [182, 246] on li "SFA/CRM連携" at bounding box center [169, 231] width 276 height 37
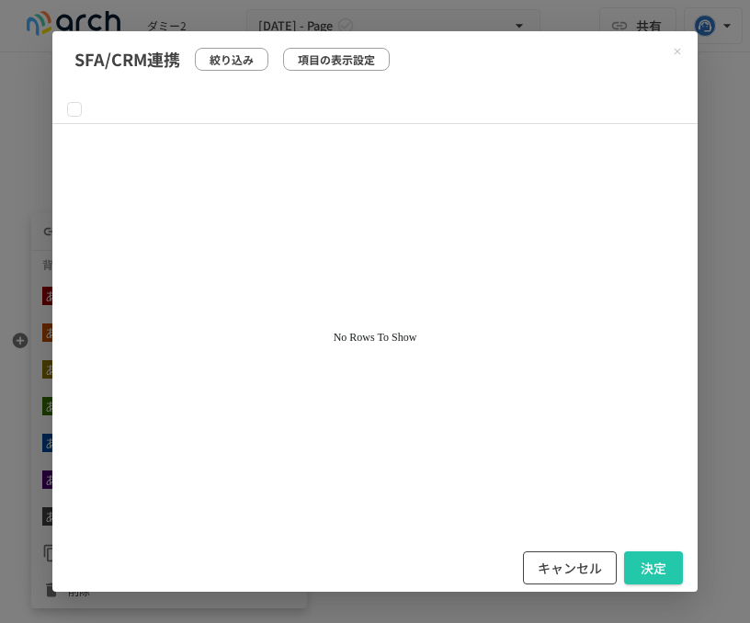
click at [554, 569] on button "キャンセル" at bounding box center [570, 568] width 94 height 34
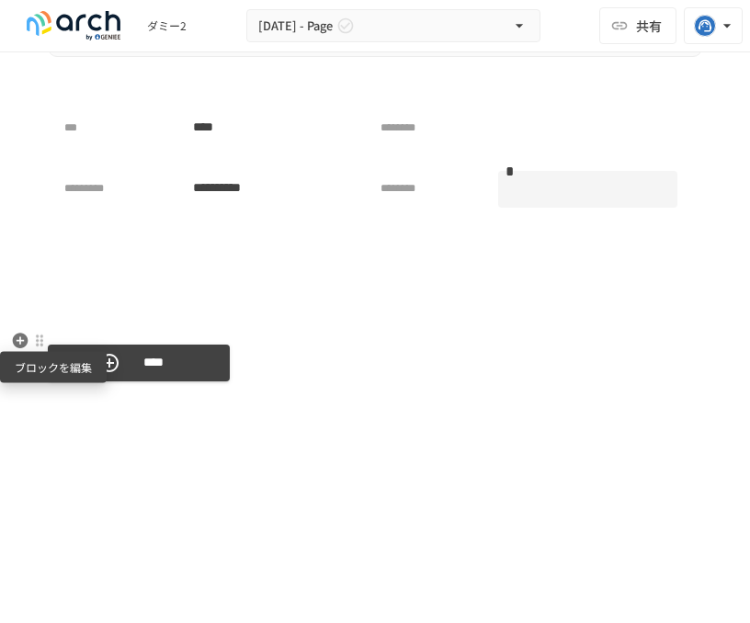
click at [40, 332] on div at bounding box center [39, 341] width 17 height 22
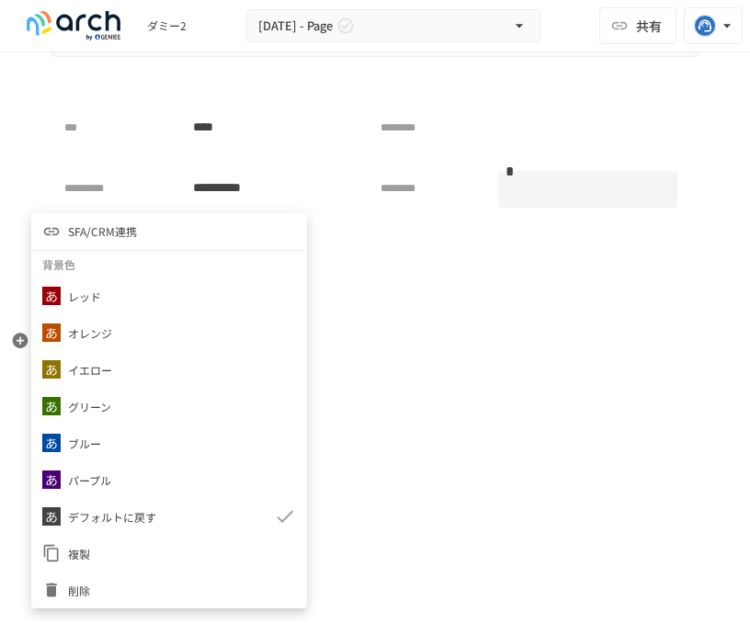
click at [157, 589] on span "削除" at bounding box center [182, 590] width 228 height 17
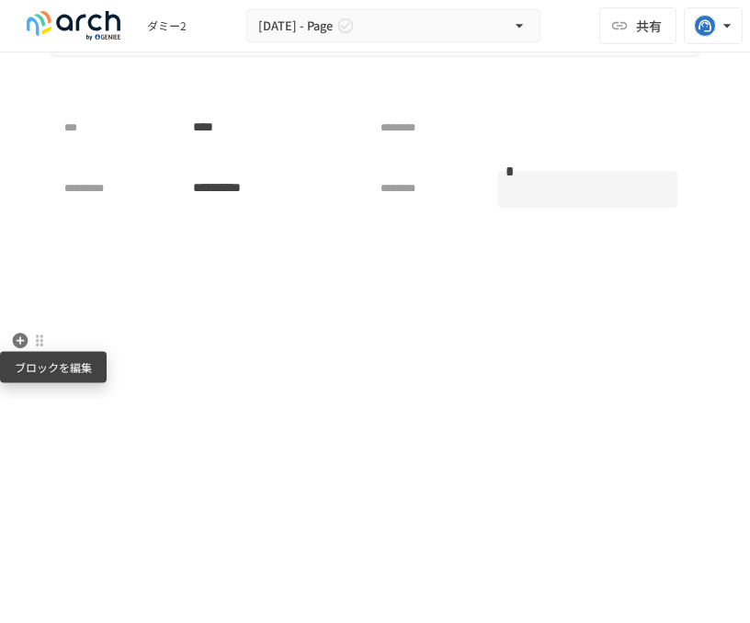
click at [35, 343] on div at bounding box center [39, 341] width 15 height 15
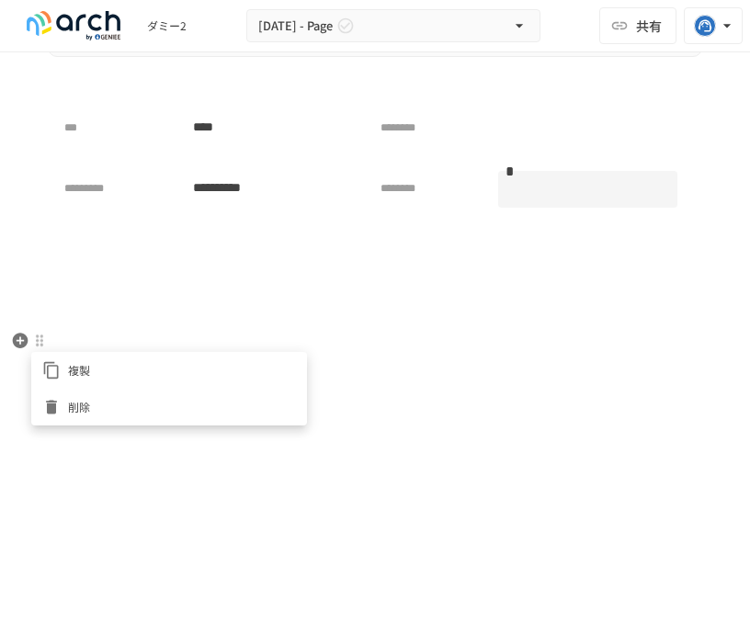
click at [68, 397] on li "削除" at bounding box center [169, 407] width 276 height 37
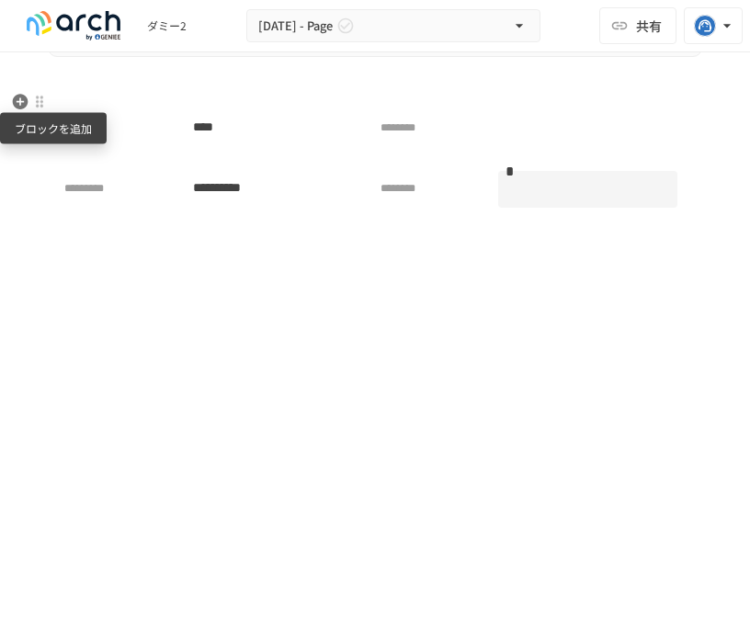
click at [21, 108] on icon "button" at bounding box center [21, 102] width 16 height 16
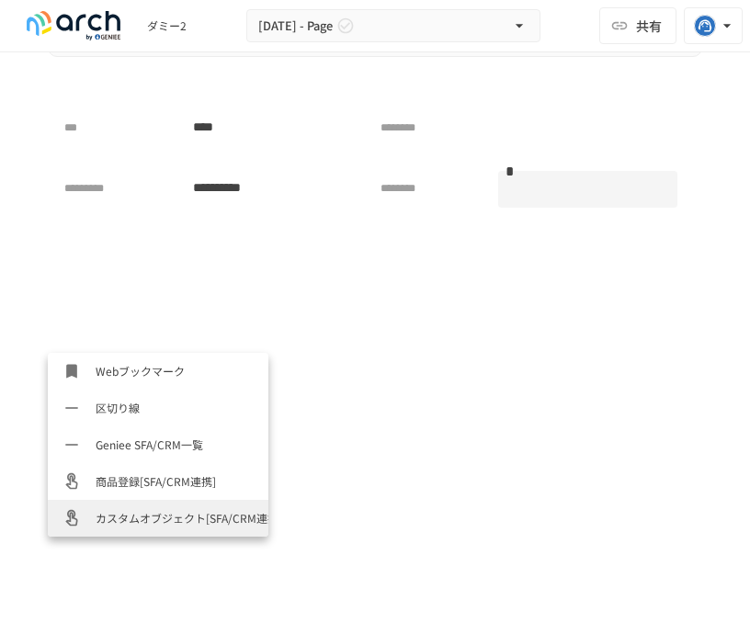
click at [144, 530] on li "カスタムオブジェクト[SFA/CRM連携]" at bounding box center [158, 518] width 221 height 37
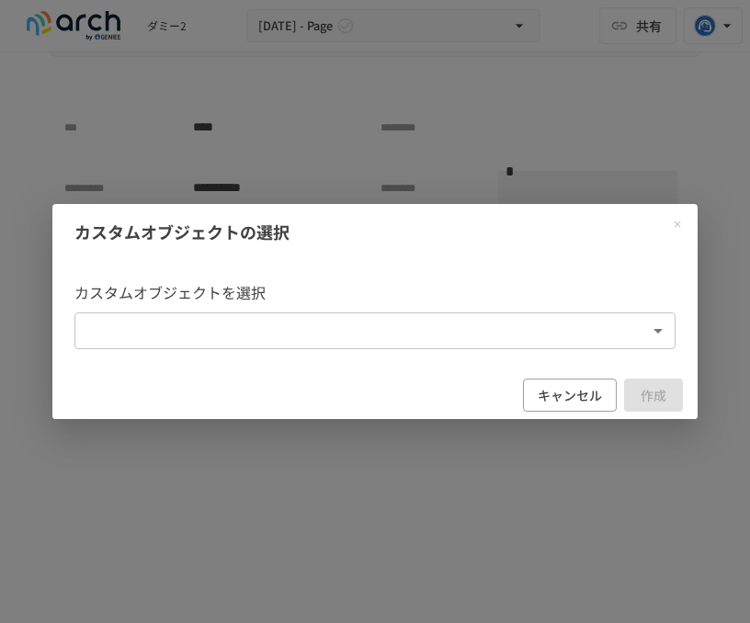
click at [277, 322] on body "**********" at bounding box center [375, 292] width 750 height 584
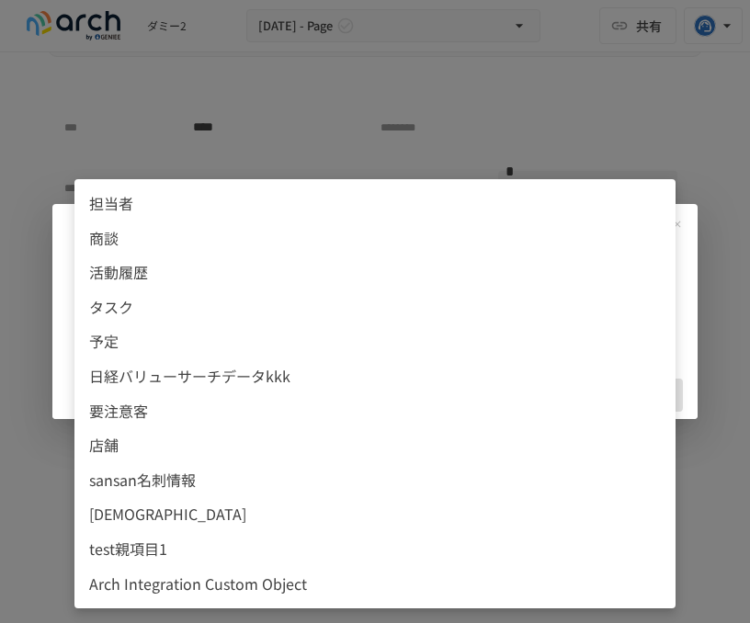
click at [311, 559] on span "test親項目1" at bounding box center [375, 550] width 572 height 24
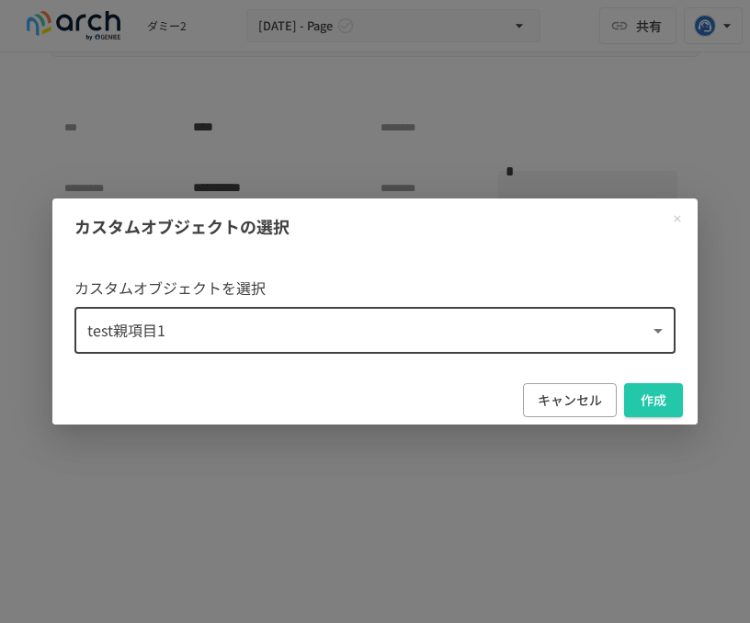
click at [533, 333] on body "**********" at bounding box center [375, 292] width 750 height 584
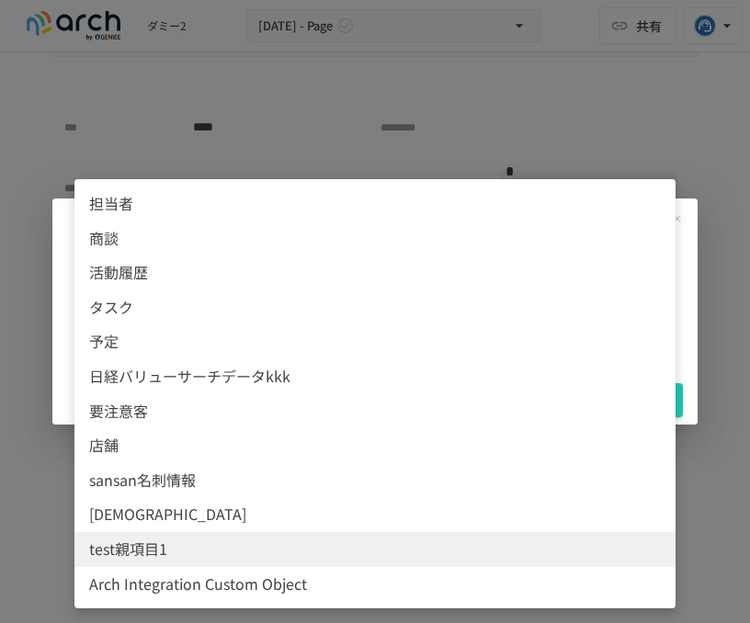
click at [337, 571] on li "Arch Integration Custom Object" at bounding box center [374, 584] width 601 height 35
type input "**********"
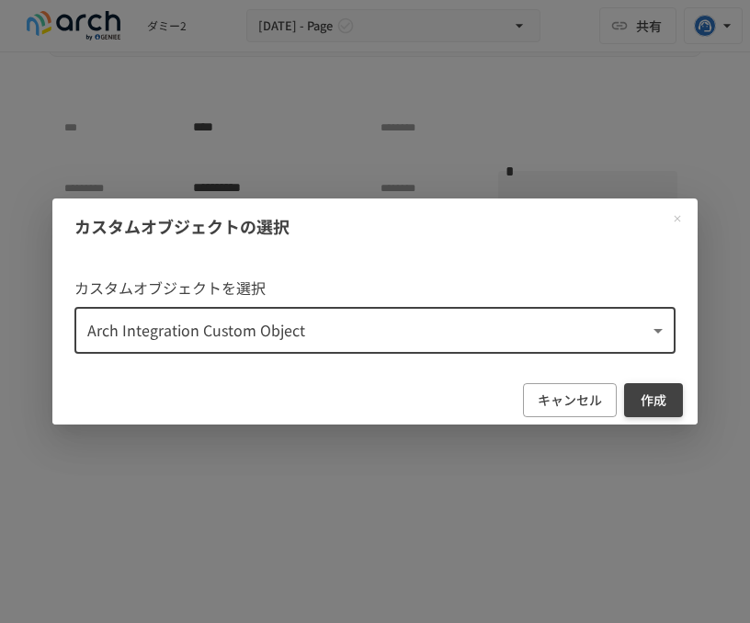
click at [631, 398] on button "作成" at bounding box center [653, 400] width 59 height 34
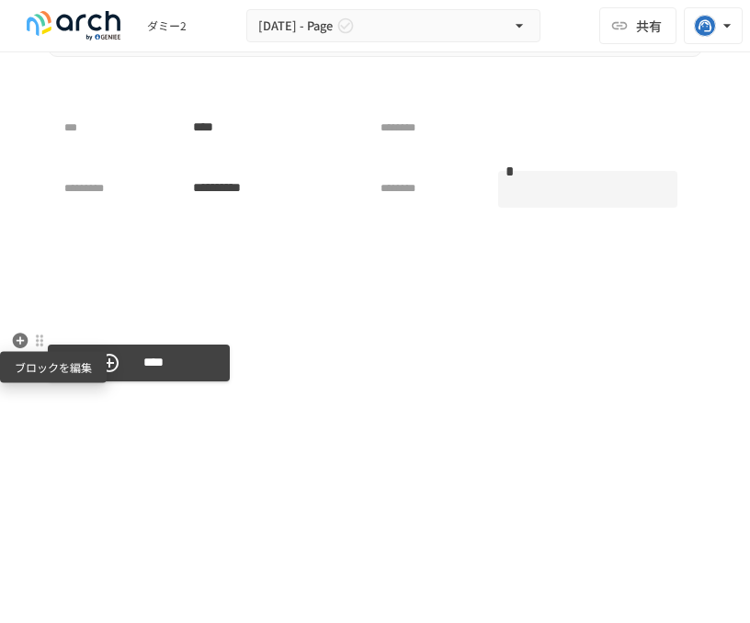
click at [34, 335] on div at bounding box center [39, 341] width 15 height 15
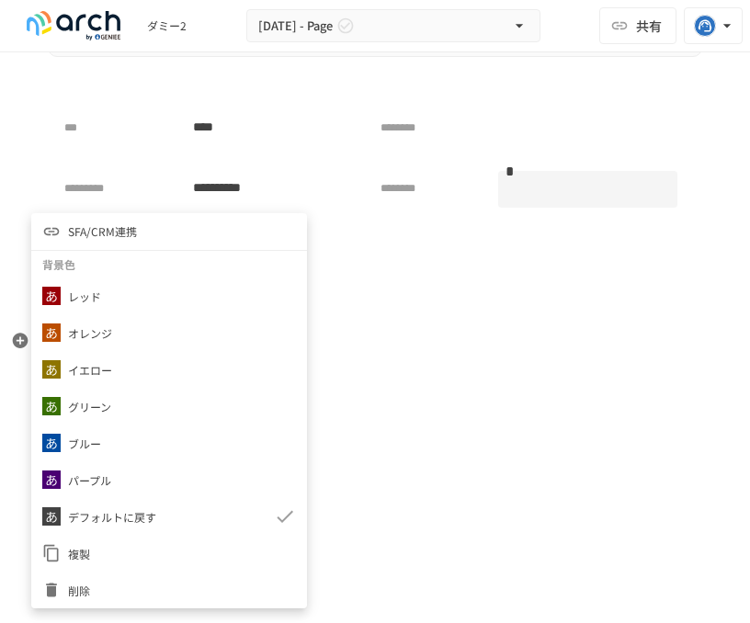
click at [142, 243] on li "SFA/CRM連携" at bounding box center [169, 231] width 276 height 37
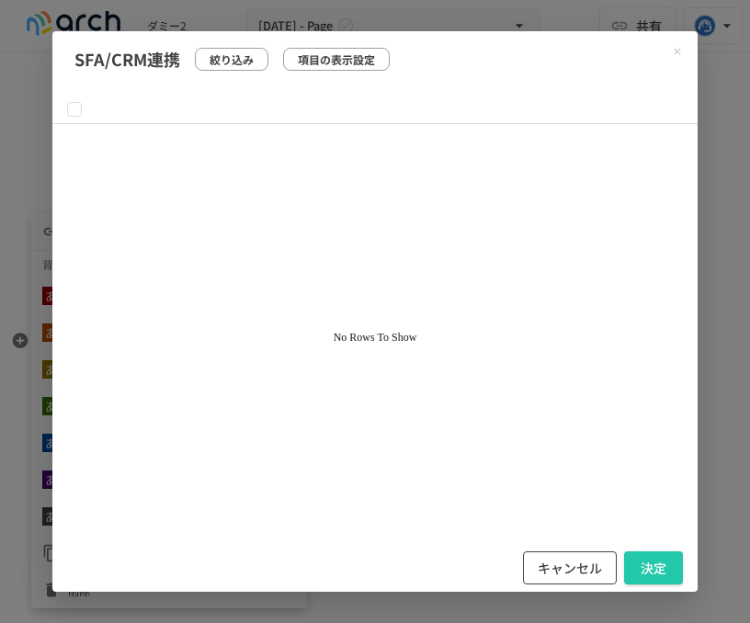
click at [576, 571] on button "キャンセル" at bounding box center [570, 568] width 94 height 34
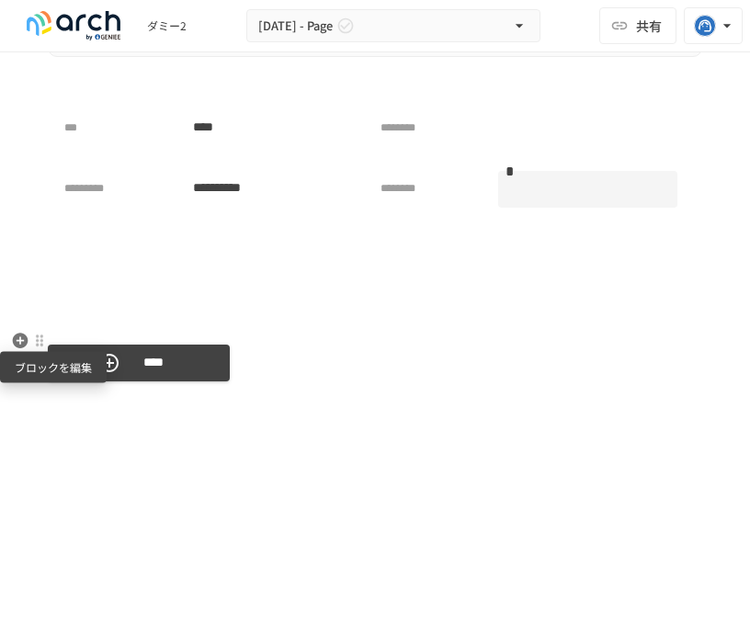
click at [40, 342] on div at bounding box center [39, 341] width 15 height 15
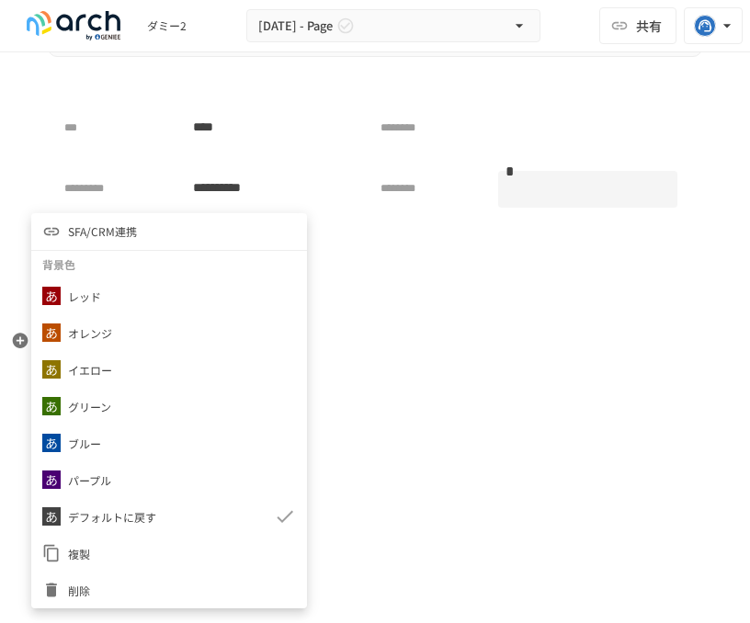
click at [126, 580] on li "削除" at bounding box center [169, 590] width 276 height 37
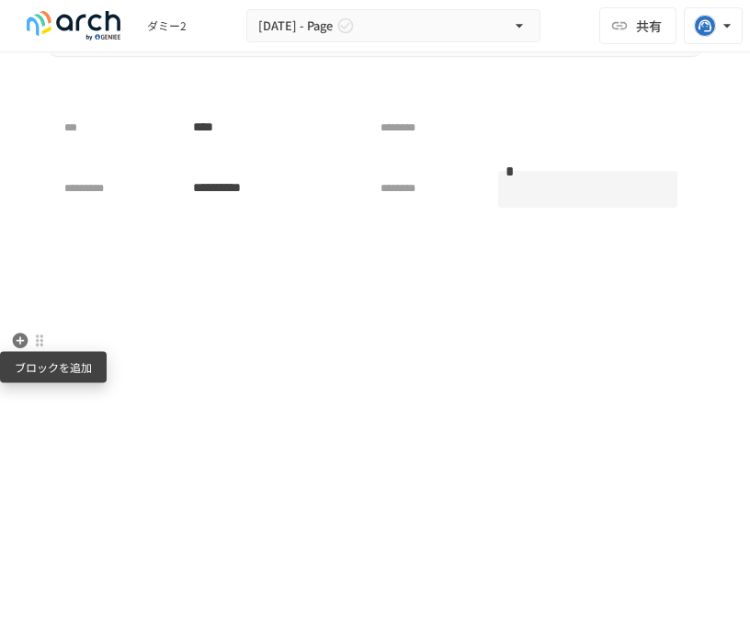
click at [25, 340] on icon "button" at bounding box center [21, 341] width 16 height 16
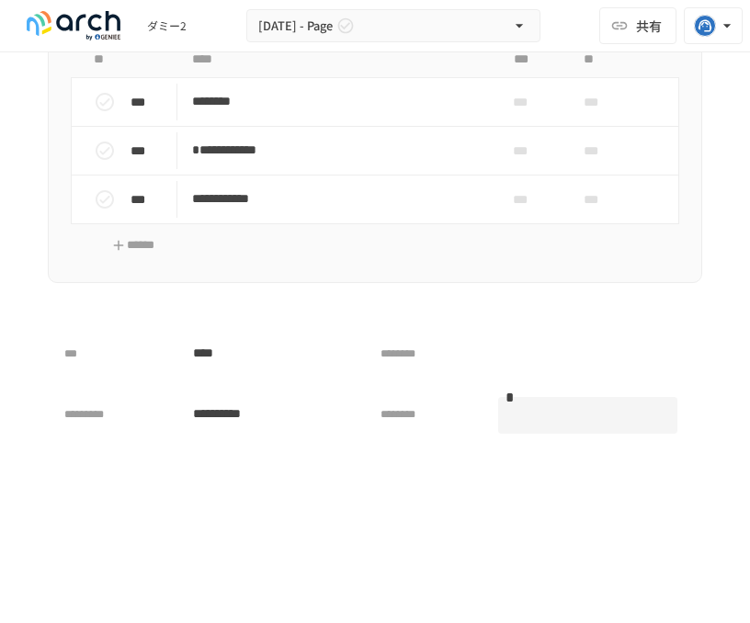
scroll to position [4379, 0]
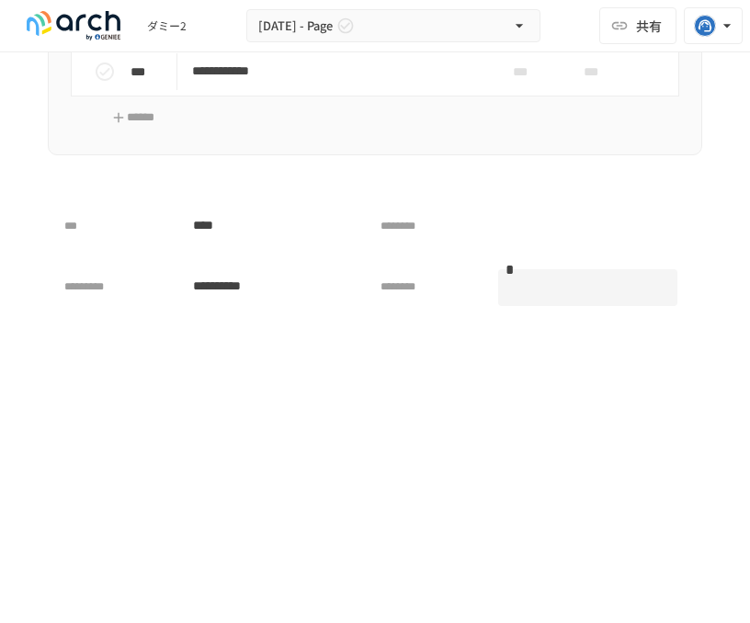
scroll to position [4462, 0]
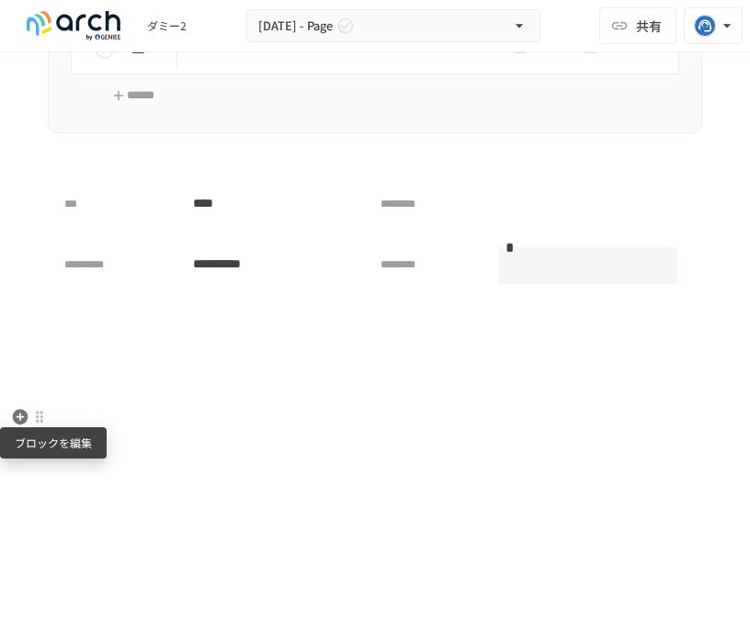
click at [46, 412] on div at bounding box center [39, 417] width 15 height 15
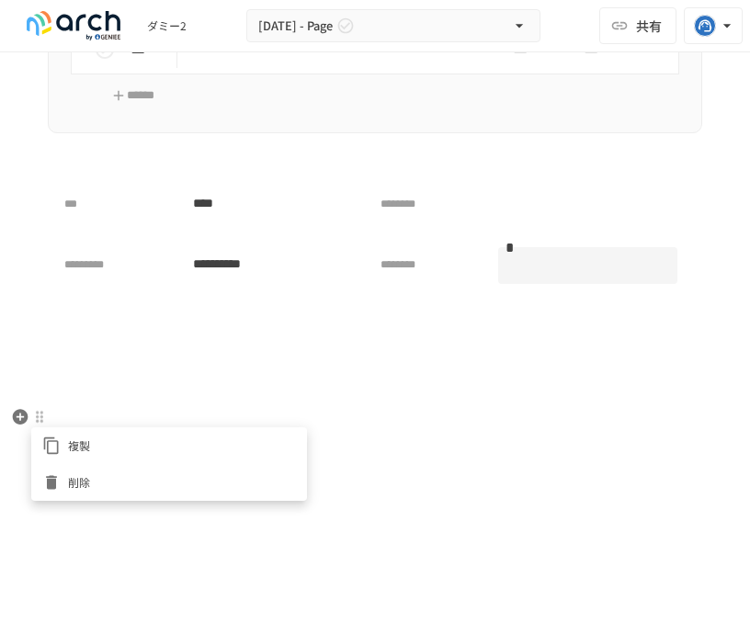
click at [62, 470] on li "削除" at bounding box center [169, 482] width 276 height 37
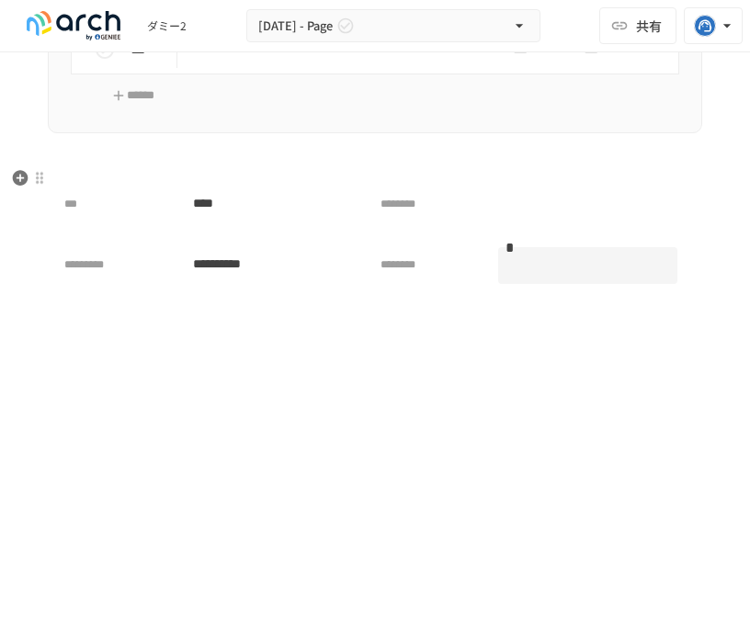
click at [20, 178] on icon "button" at bounding box center [20, 178] width 18 height 18
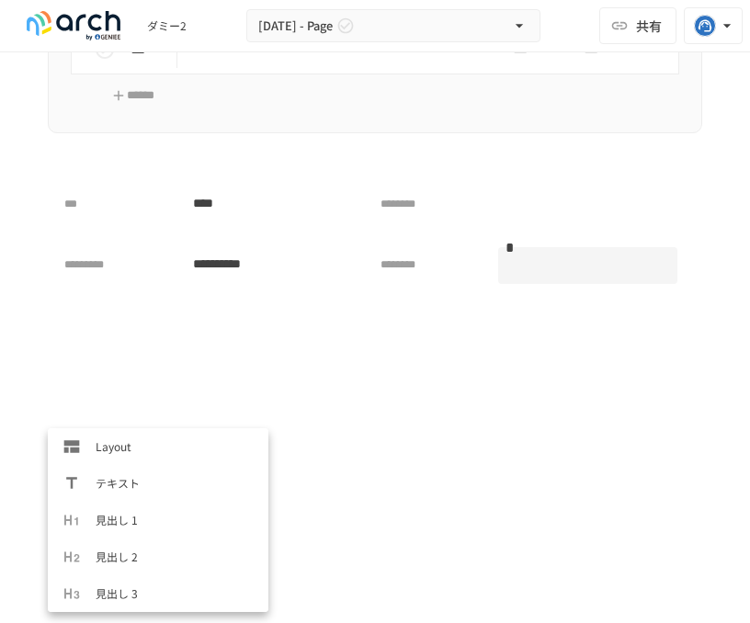
scroll to position [919, 0]
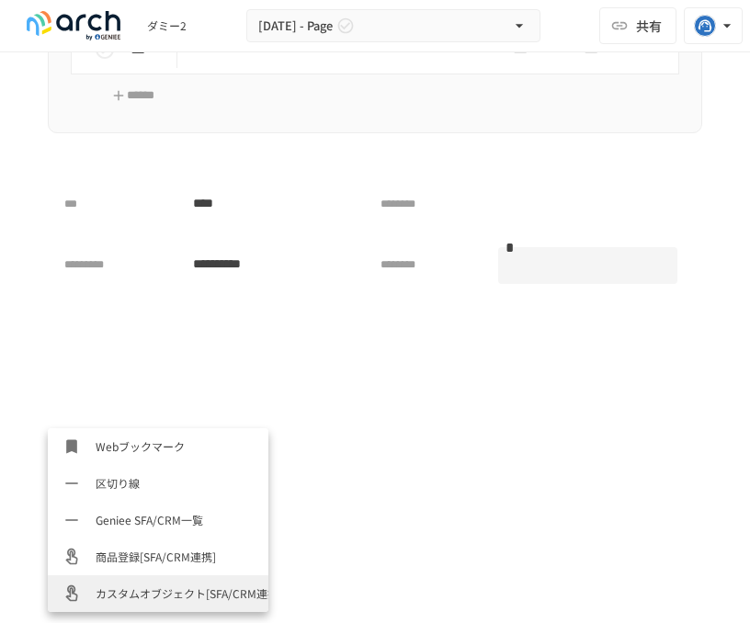
click at [130, 587] on span "カスタムオブジェクト[SFA/CRM連携]" at bounding box center [175, 592] width 158 height 17
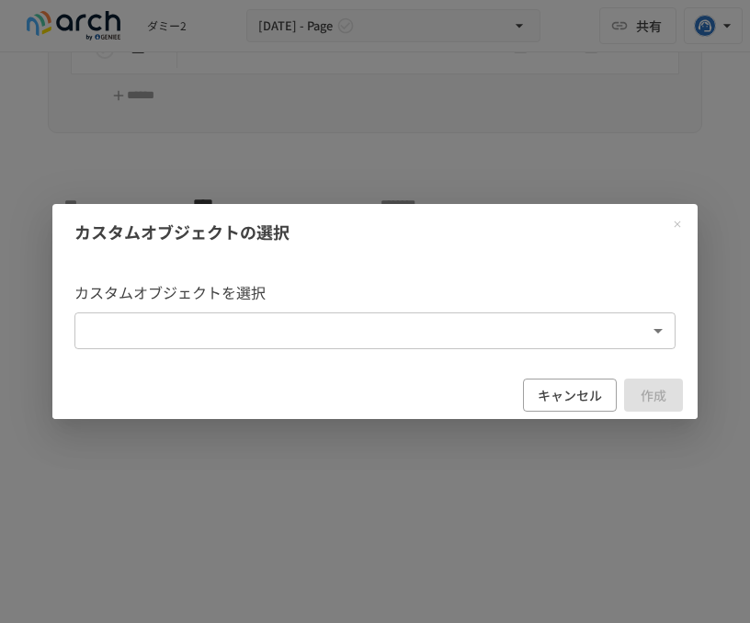
click at [391, 345] on body "**********" at bounding box center [375, 292] width 750 height 584
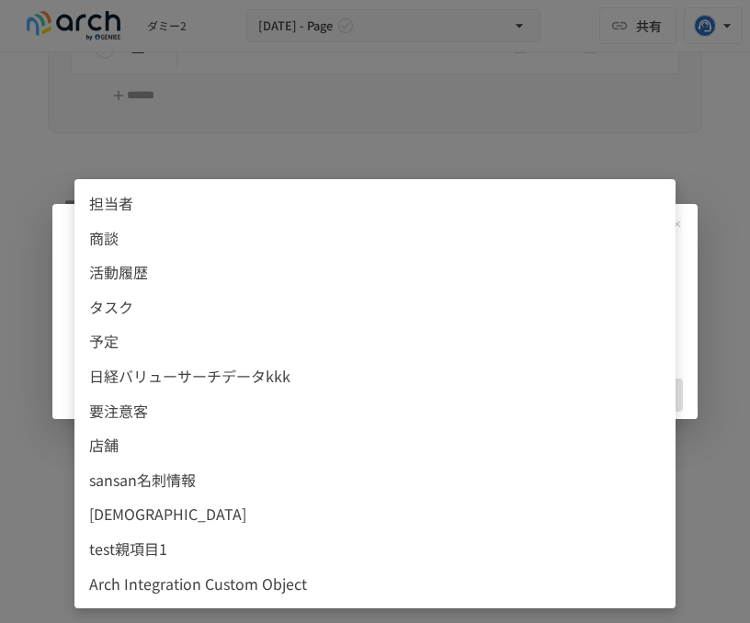
click at [345, 547] on span "test親項目1" at bounding box center [375, 550] width 572 height 24
type input "**********"
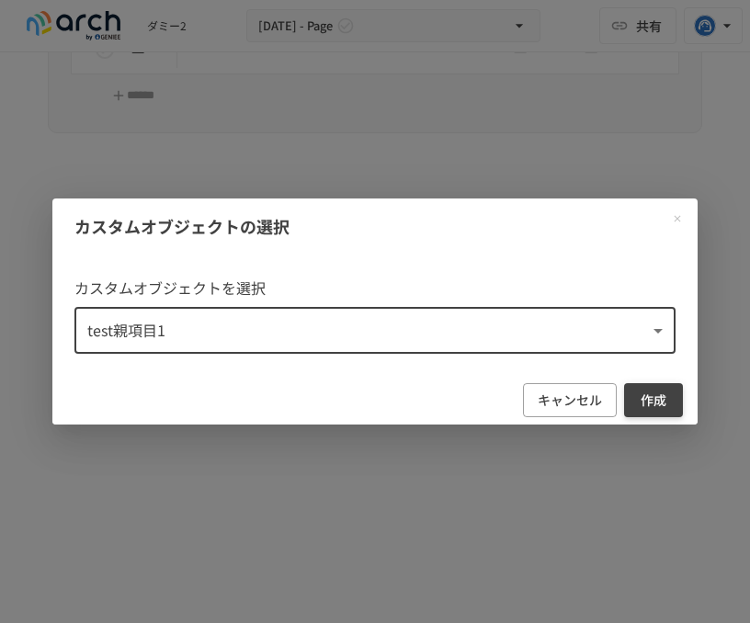
click at [667, 407] on button "作成" at bounding box center [653, 400] width 59 height 34
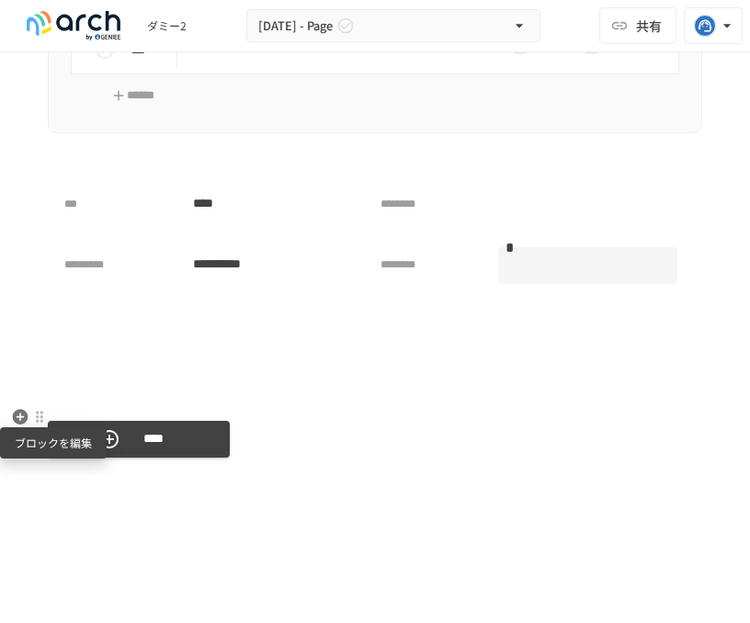
click at [38, 422] on div at bounding box center [39, 417] width 15 height 15
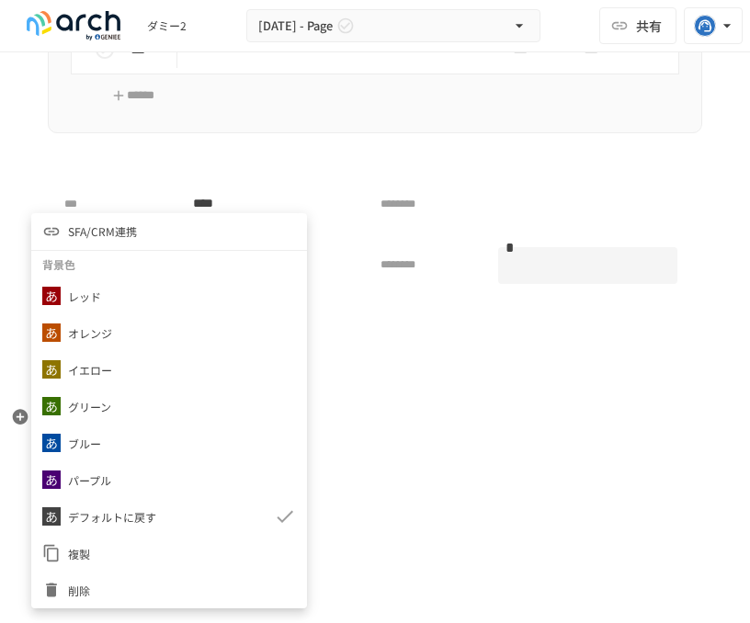
click at [493, 452] on div at bounding box center [375, 311] width 750 height 623
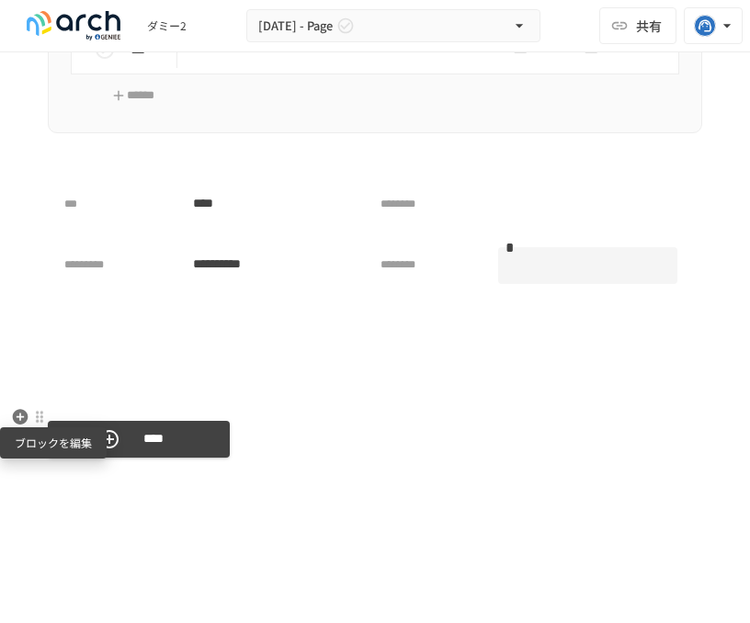
click at [44, 413] on div at bounding box center [39, 417] width 15 height 15
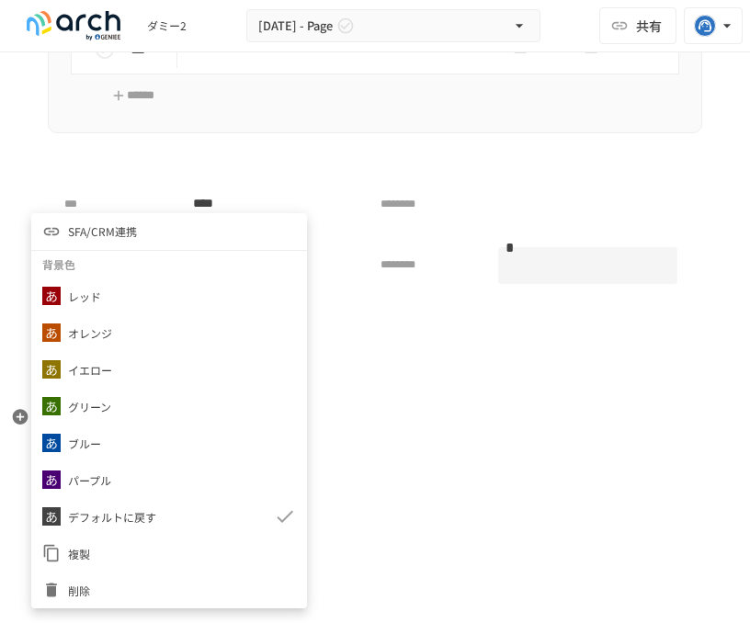
click at [96, 585] on span "削除" at bounding box center [182, 590] width 228 height 17
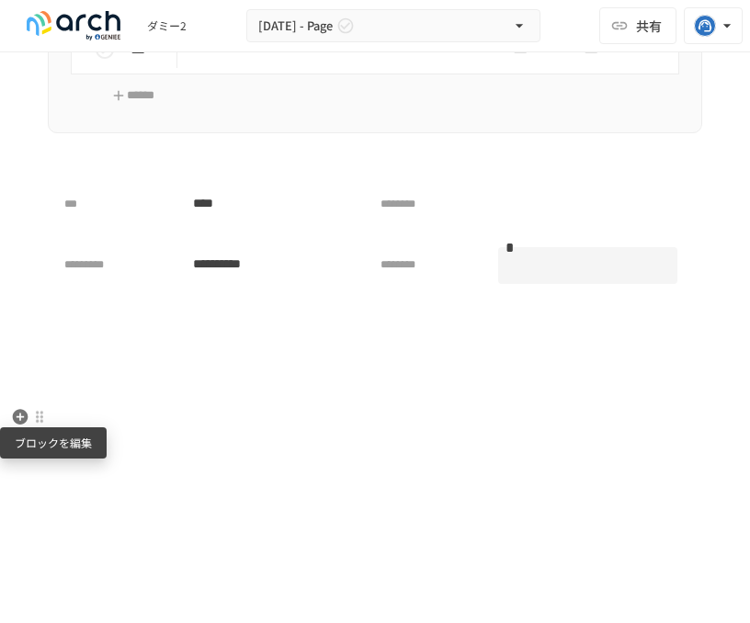
click at [38, 420] on div at bounding box center [39, 417] width 15 height 15
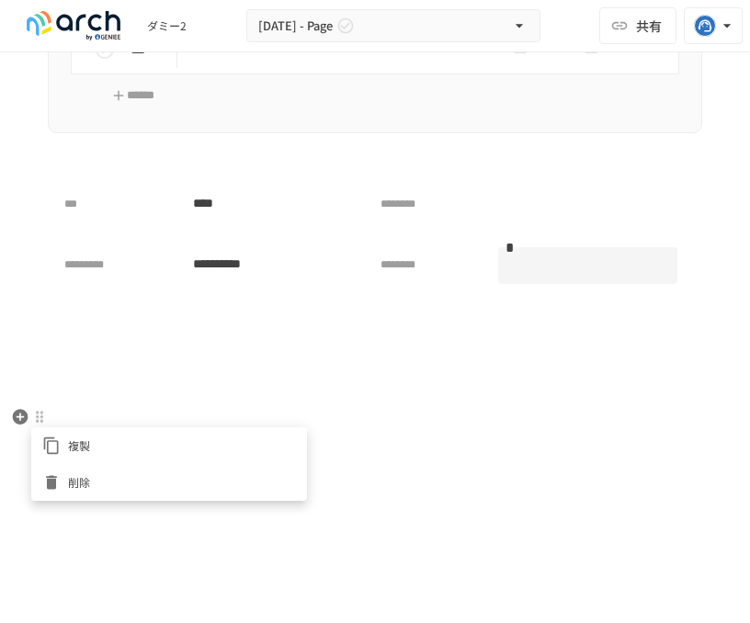
click at [47, 480] on icon at bounding box center [51, 483] width 11 height 14
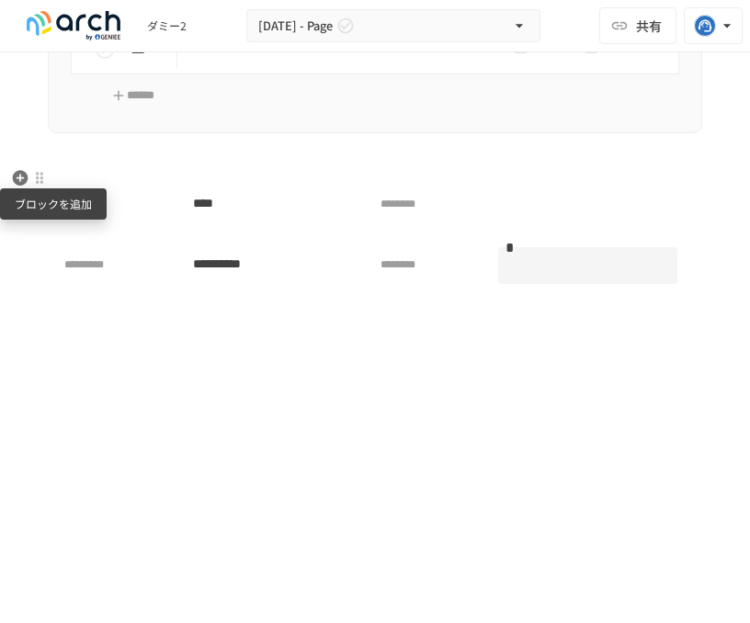
click at [18, 183] on icon "button" at bounding box center [21, 178] width 16 height 16
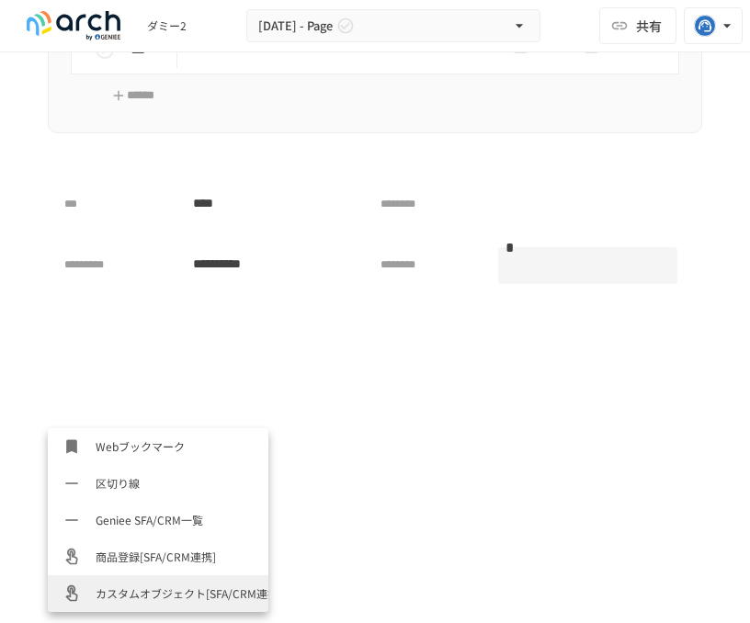
click at [162, 597] on span "カスタムオブジェクト[SFA/CRM連携]" at bounding box center [175, 592] width 158 height 17
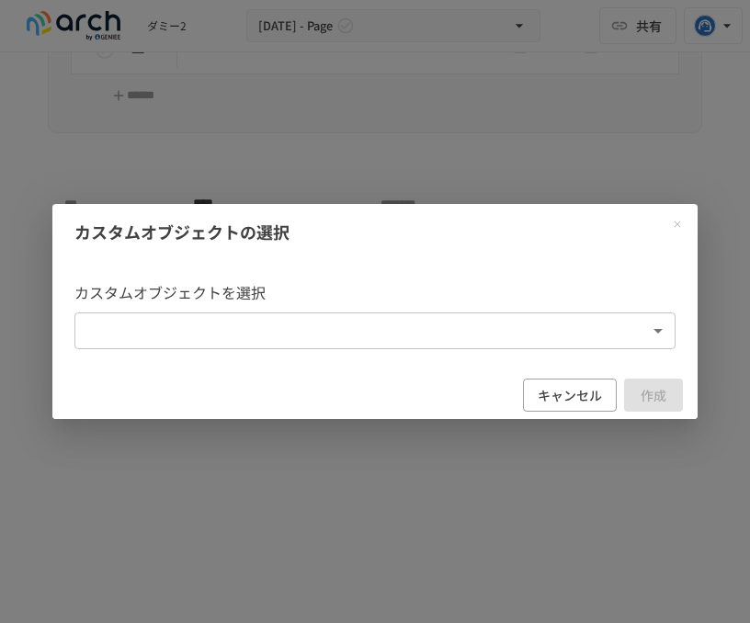
click at [340, 345] on body "**********" at bounding box center [375, 292] width 750 height 584
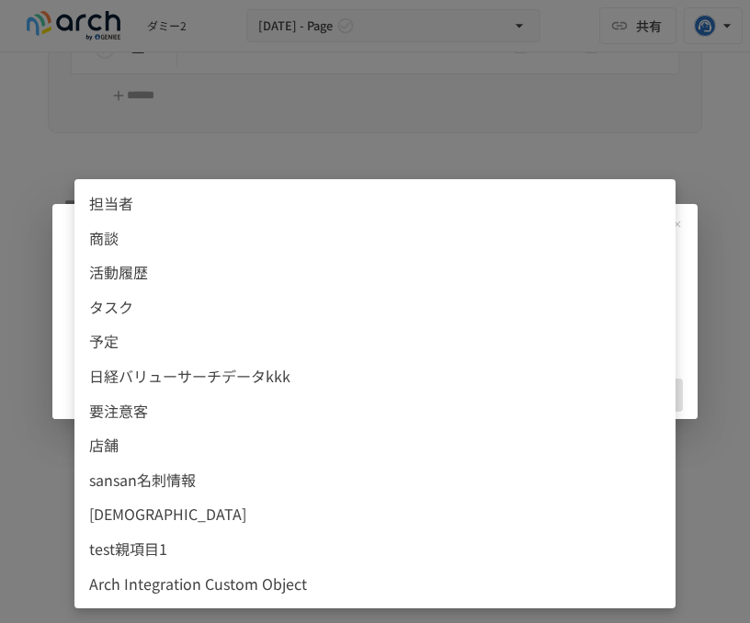
click at [284, 558] on span "test親項目1" at bounding box center [375, 550] width 572 height 24
type input "**********"
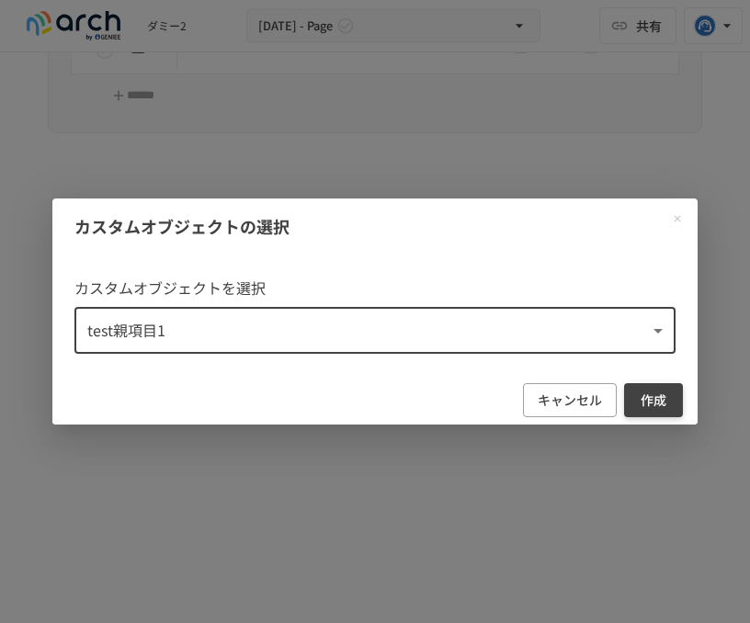
click at [653, 397] on button "作成" at bounding box center [653, 400] width 59 height 34
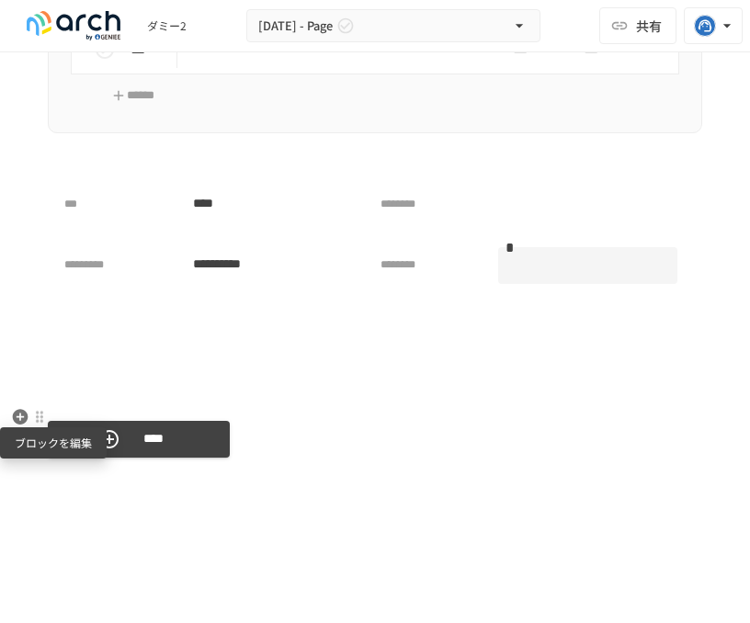
click at [39, 419] on div at bounding box center [39, 417] width 15 height 15
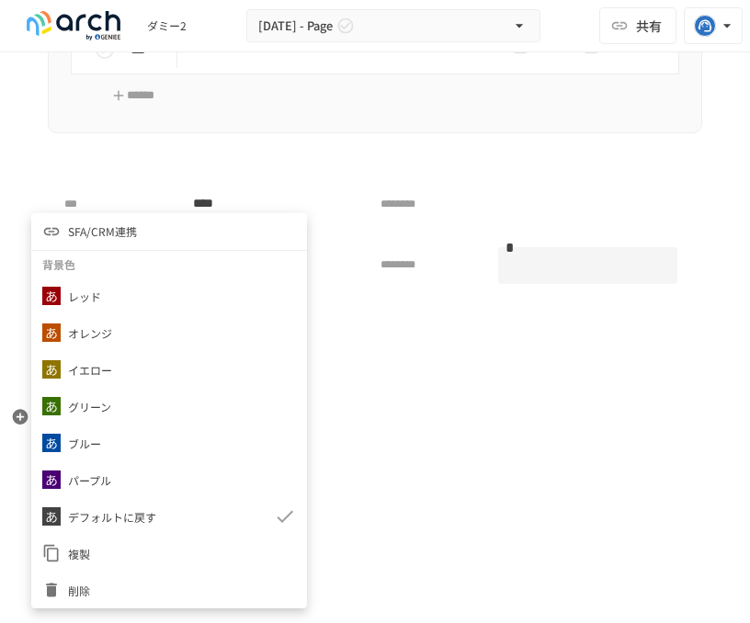
click at [138, 228] on li "SFA/CRM連携" at bounding box center [169, 231] width 276 height 37
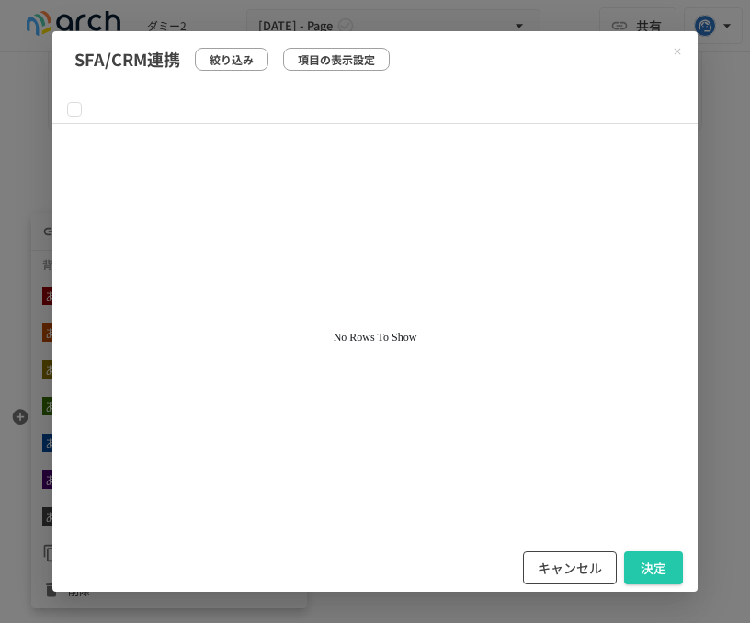
click at [575, 573] on button "キャンセル" at bounding box center [570, 568] width 94 height 34
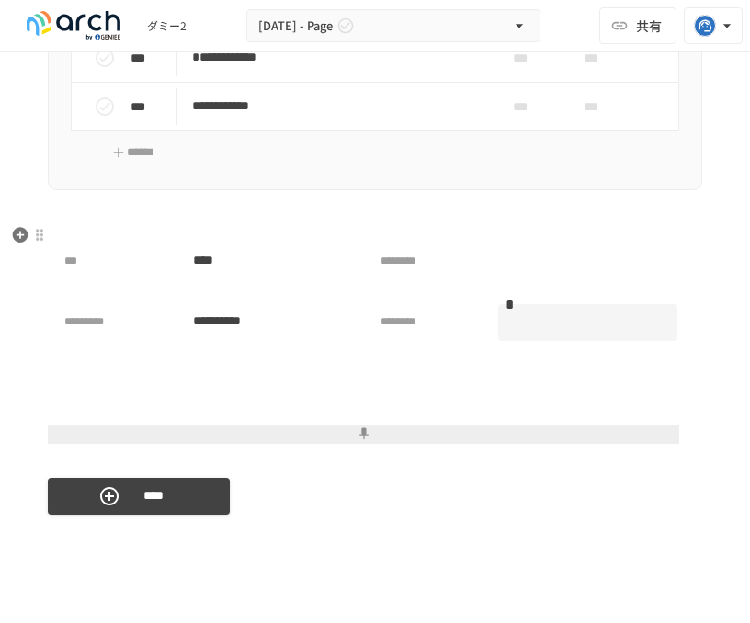
scroll to position [4401, 0]
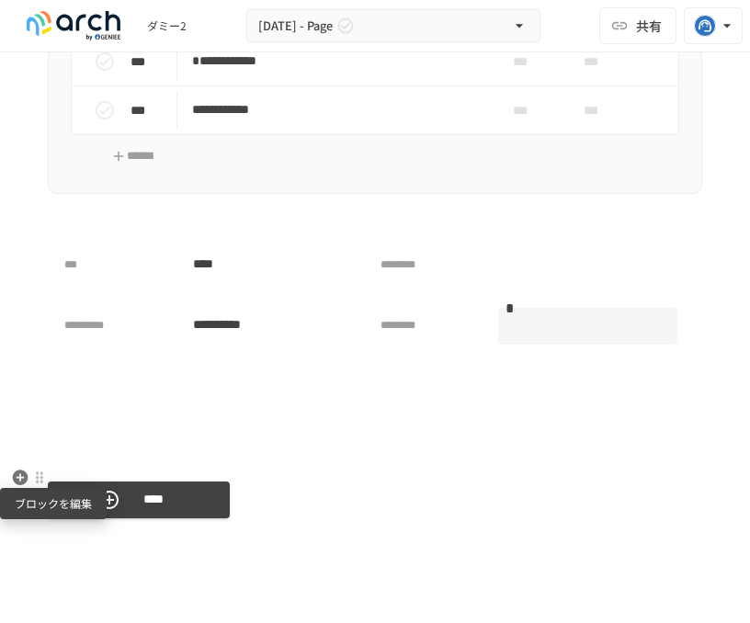
click at [38, 480] on div at bounding box center [39, 477] width 15 height 15
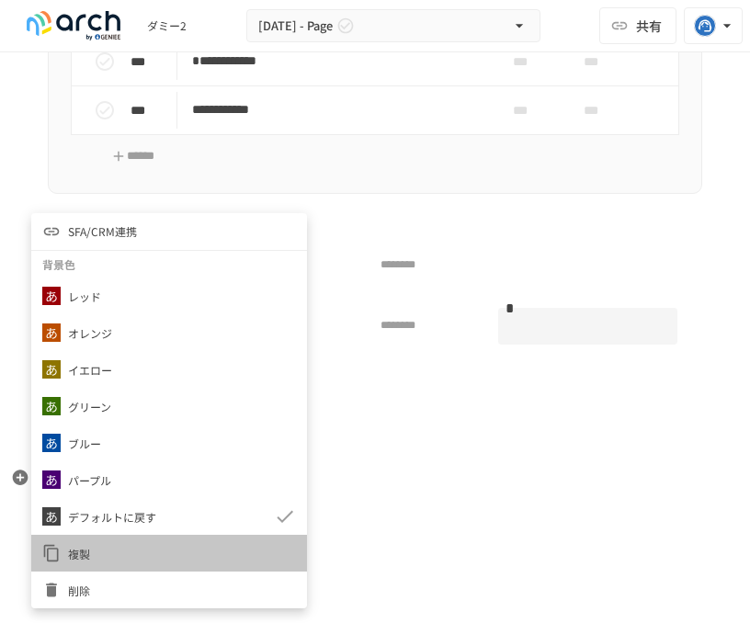
click at [153, 568] on li "複製" at bounding box center [169, 553] width 276 height 37
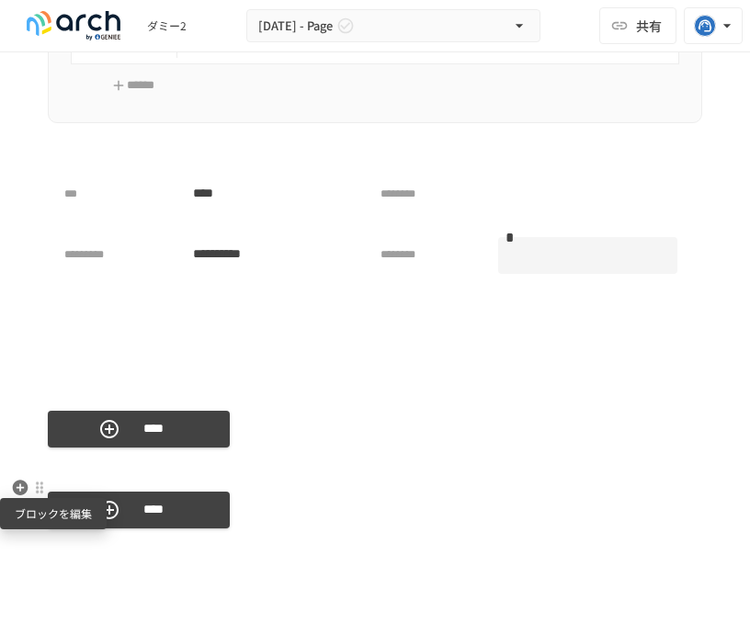
scroll to position [4485, 0]
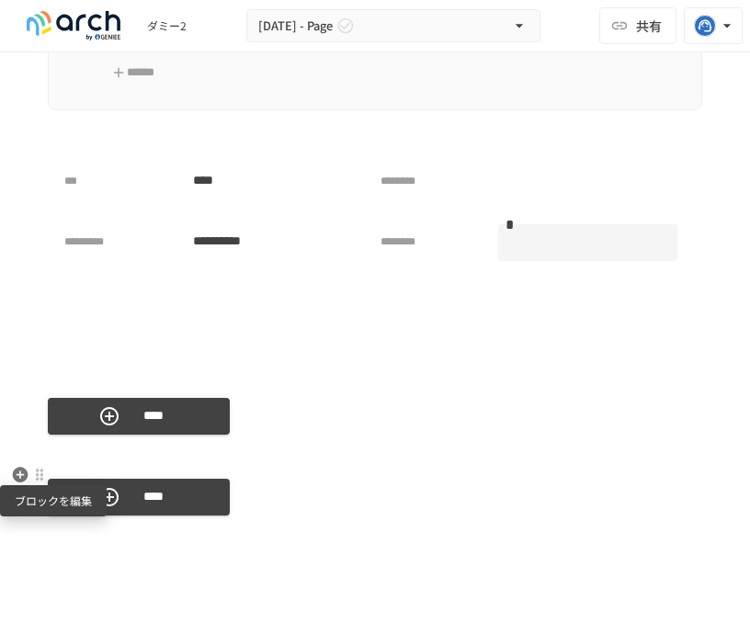
click at [37, 473] on div at bounding box center [39, 475] width 15 height 15
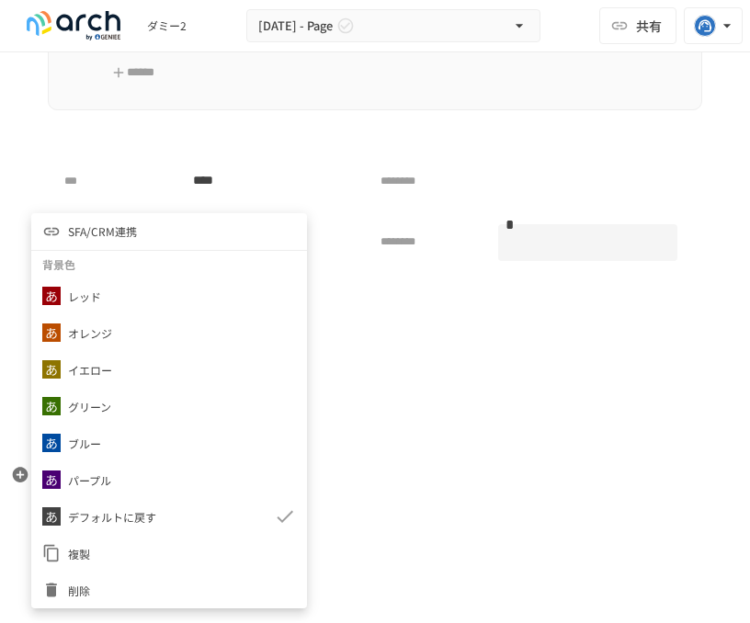
click at [115, 591] on span "削除" at bounding box center [182, 590] width 228 height 17
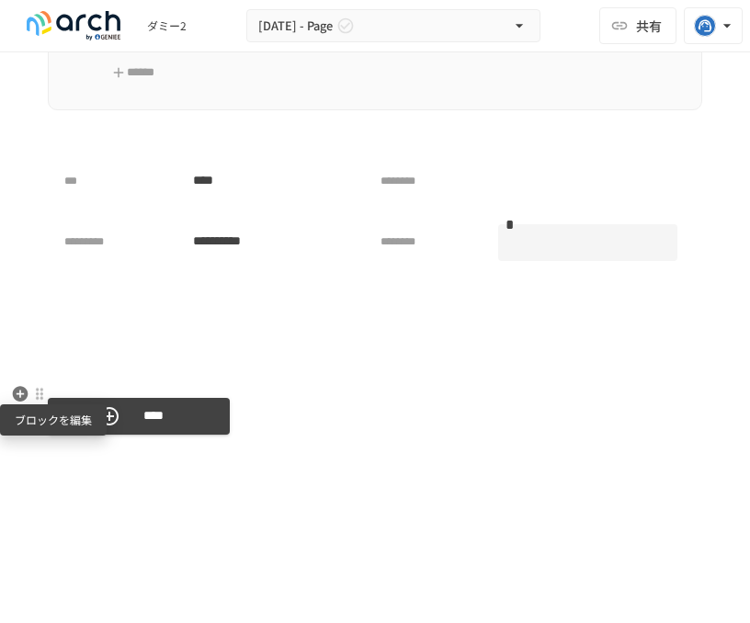
click at [33, 399] on div at bounding box center [39, 394] width 15 height 15
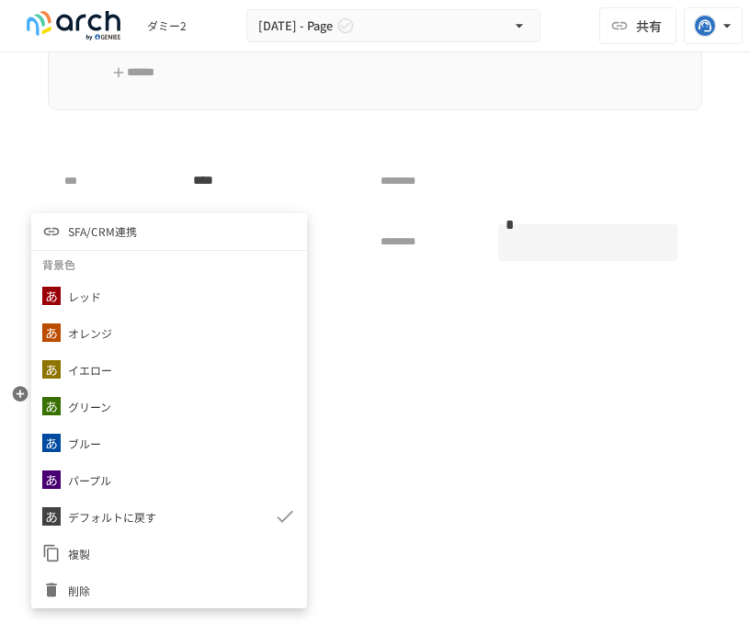
click at [123, 583] on span "削除" at bounding box center [182, 590] width 228 height 17
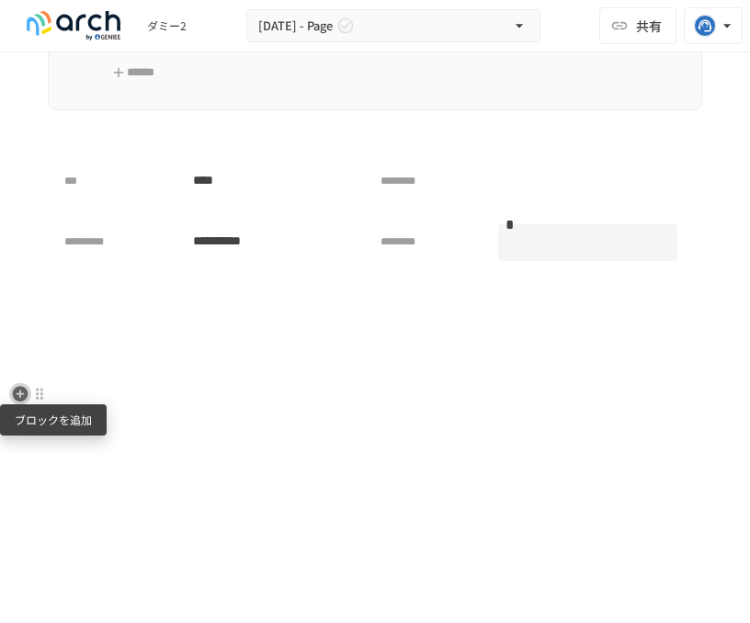
click at [20, 391] on icon "button" at bounding box center [20, 394] width 18 height 18
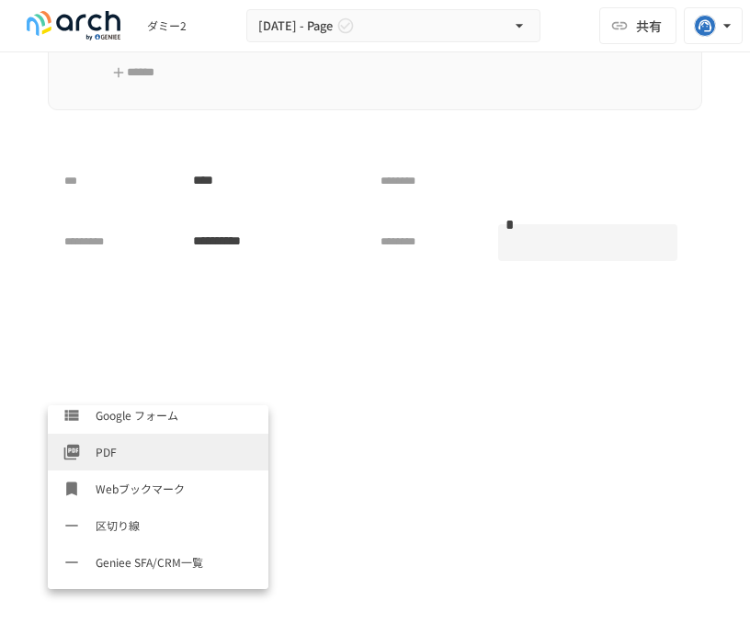
scroll to position [919, 0]
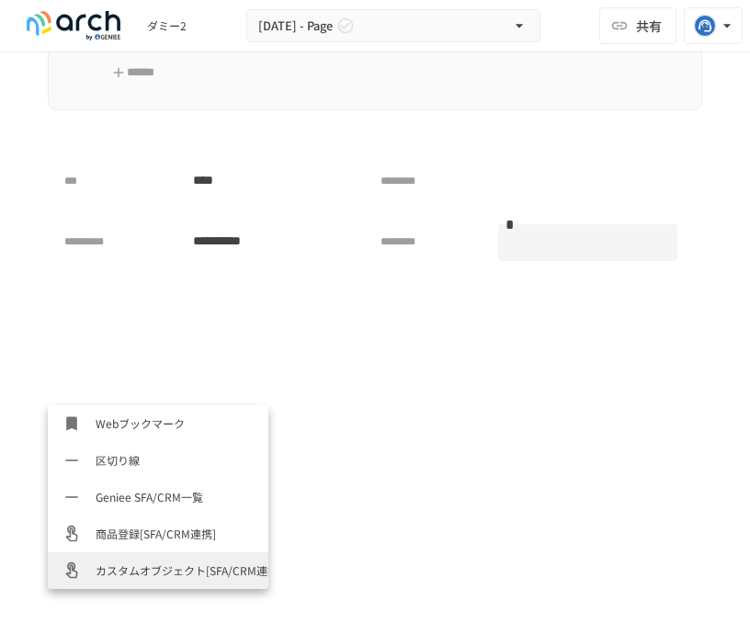
click at [178, 558] on li "カスタムオブジェクト[SFA/CRM連携]" at bounding box center [158, 570] width 221 height 37
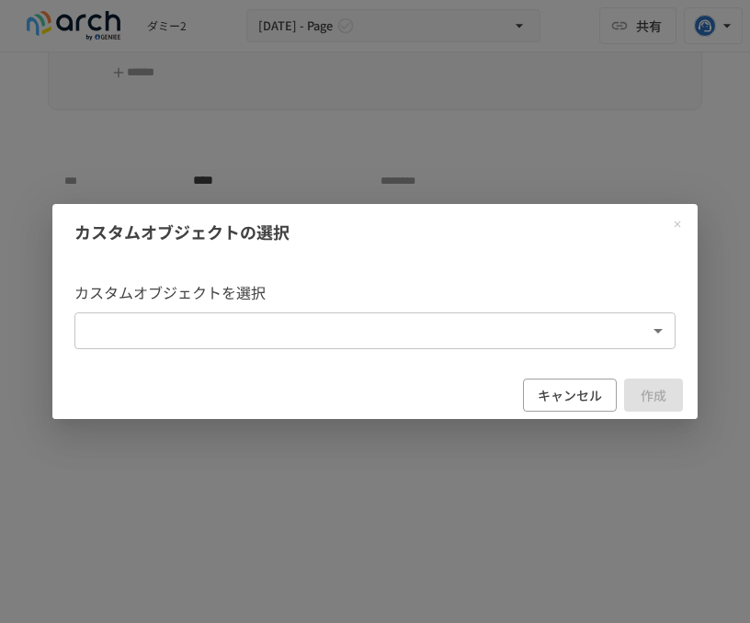
click at [285, 331] on body "**********" at bounding box center [375, 292] width 750 height 584
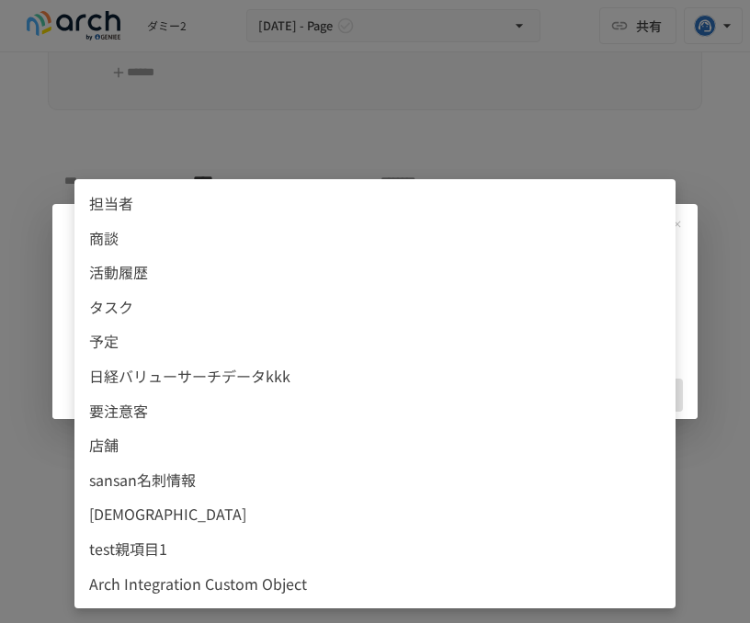
click at [298, 565] on li "test親項目1" at bounding box center [374, 549] width 601 height 35
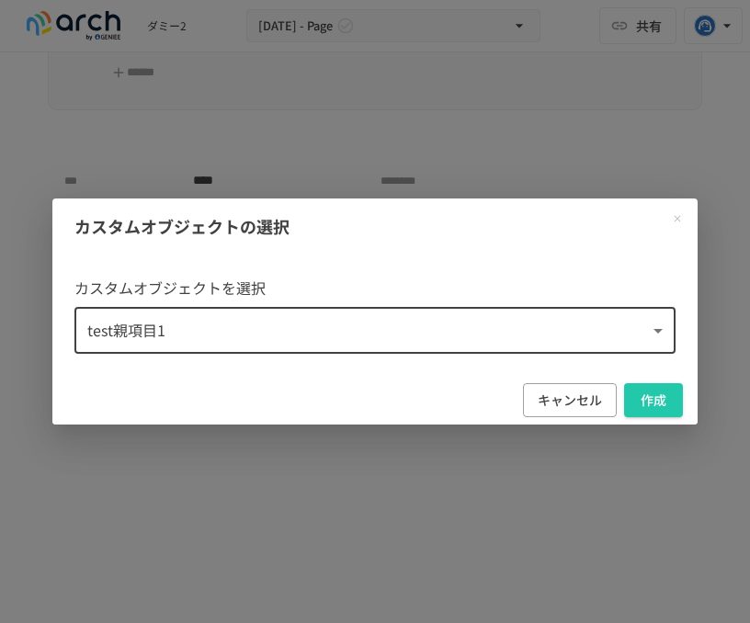
click at [183, 312] on body "**********" at bounding box center [375, 292] width 750 height 584
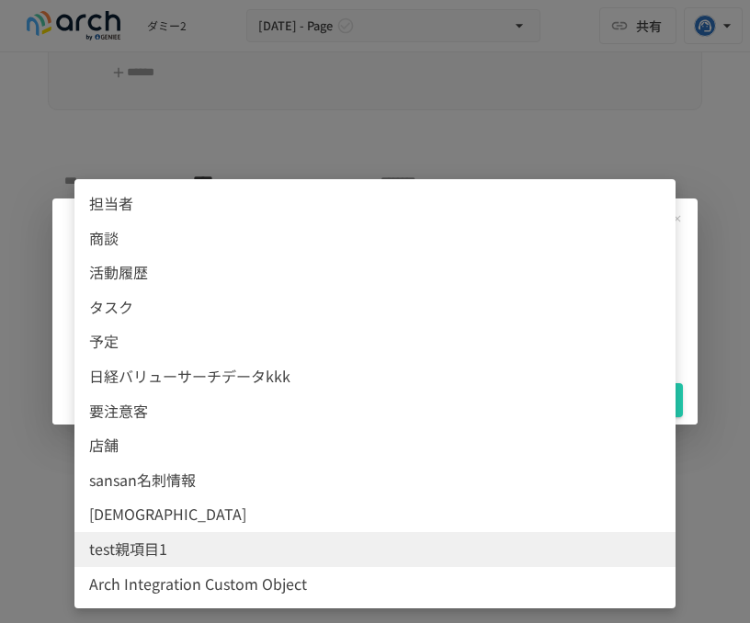
click at [235, 590] on span "Arch Integration Custom Object" at bounding box center [375, 584] width 572 height 24
type input "**********"
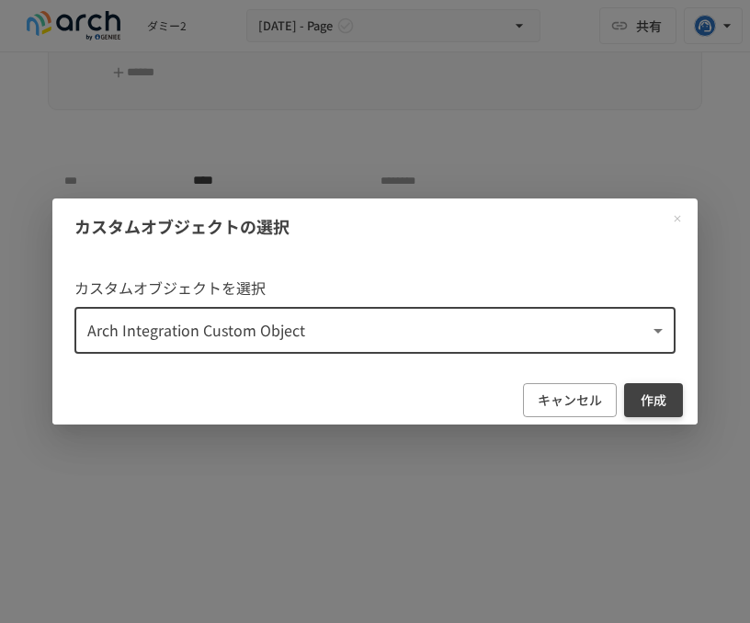
click at [652, 397] on button "作成" at bounding box center [653, 400] width 59 height 34
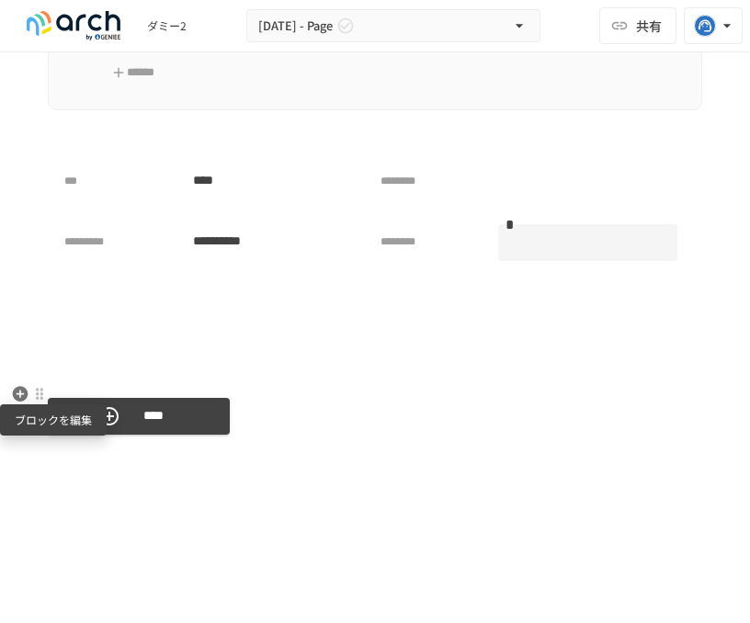
click at [39, 398] on div at bounding box center [39, 394] width 15 height 15
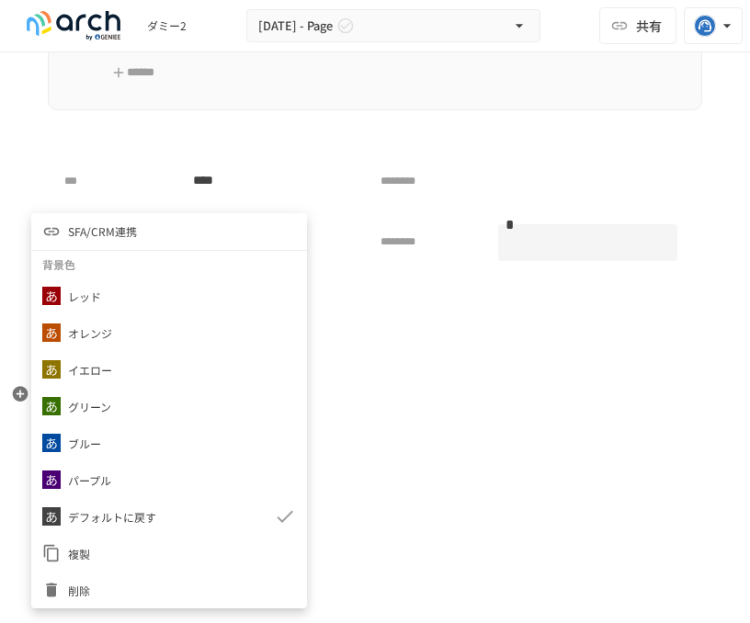
click at [147, 225] on li "SFA/CRM連携" at bounding box center [169, 231] width 276 height 37
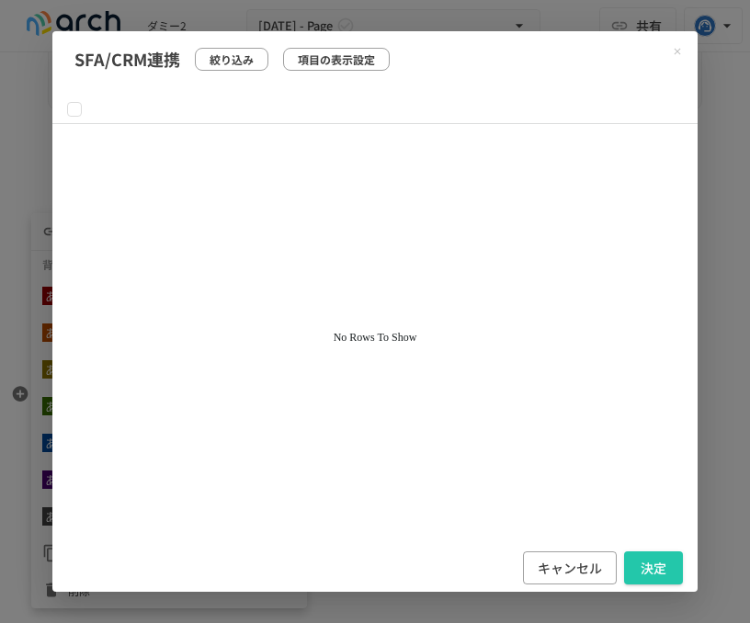
scroll to position [1, 0]
click at [674, 41] on button "Close modal" at bounding box center [677, 52] width 26 height 26
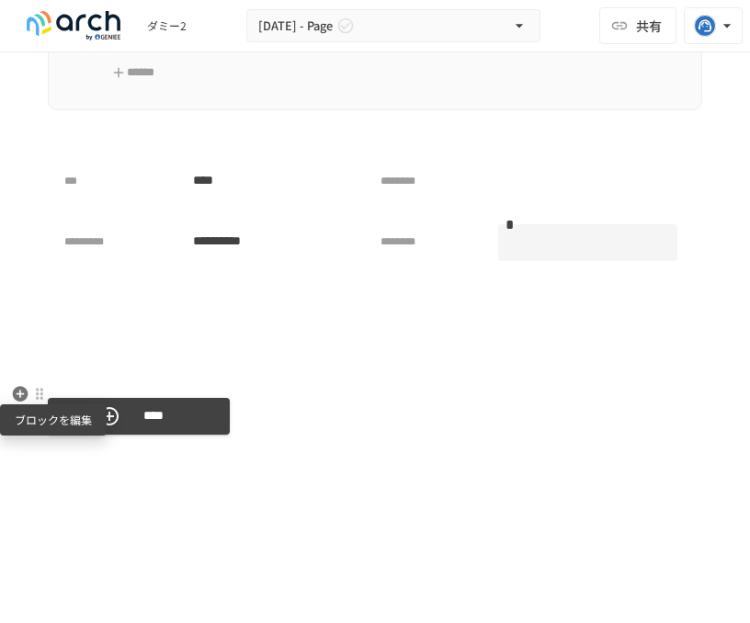
click at [35, 385] on div at bounding box center [39, 394] width 17 height 22
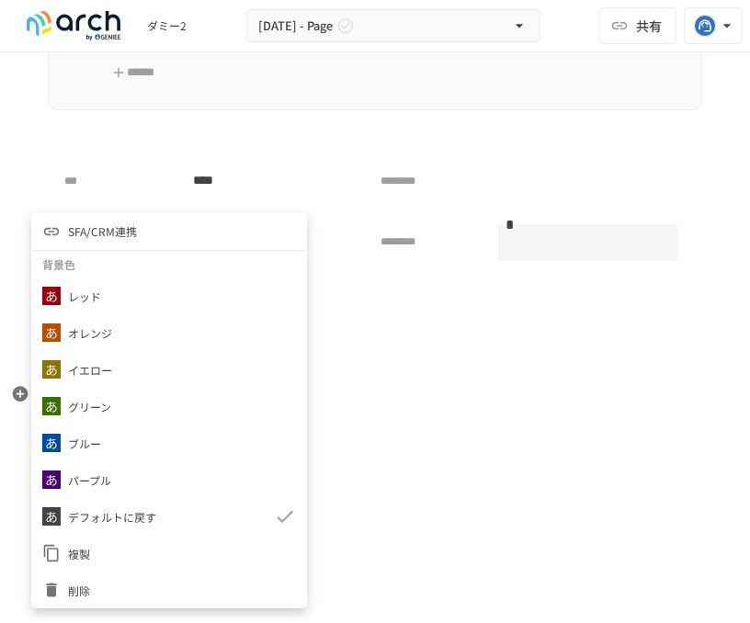
click at [136, 224] on li "SFA/CRM連携" at bounding box center [169, 231] width 276 height 37
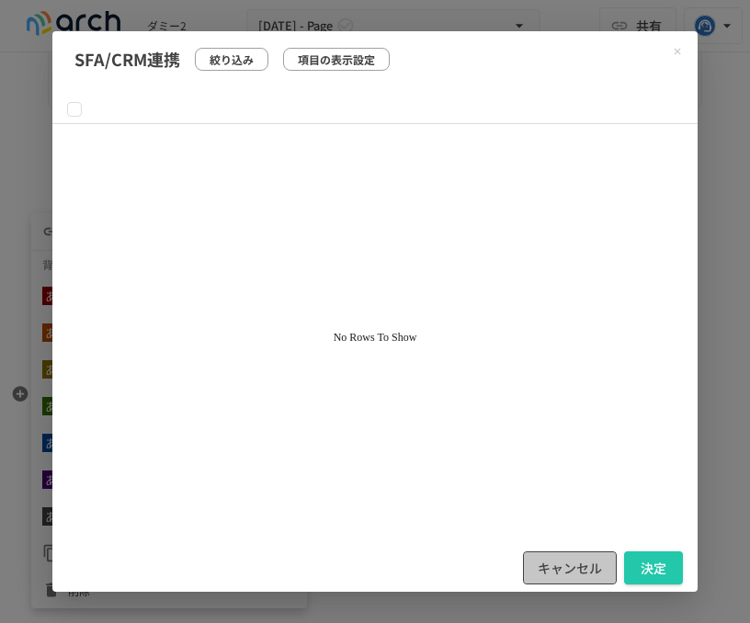
click at [538, 570] on button "キャンセル" at bounding box center [570, 568] width 94 height 34
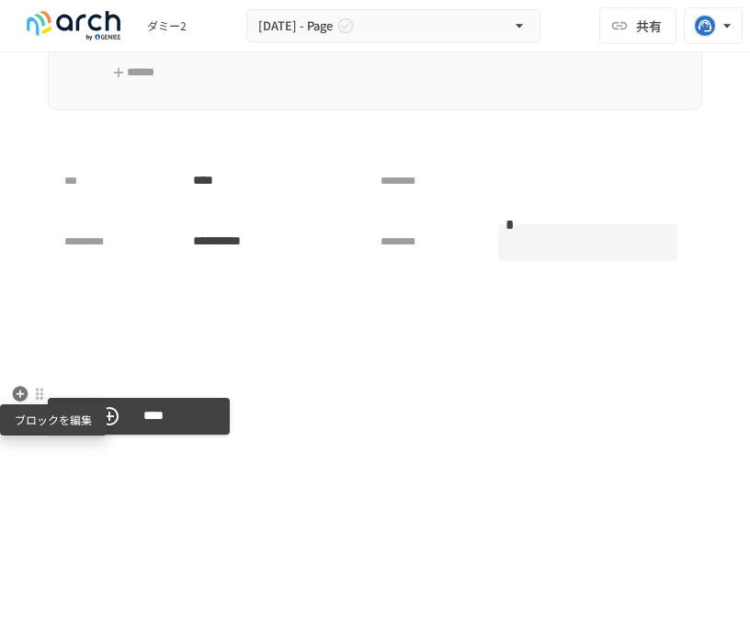
click at [44, 396] on div at bounding box center [39, 394] width 15 height 15
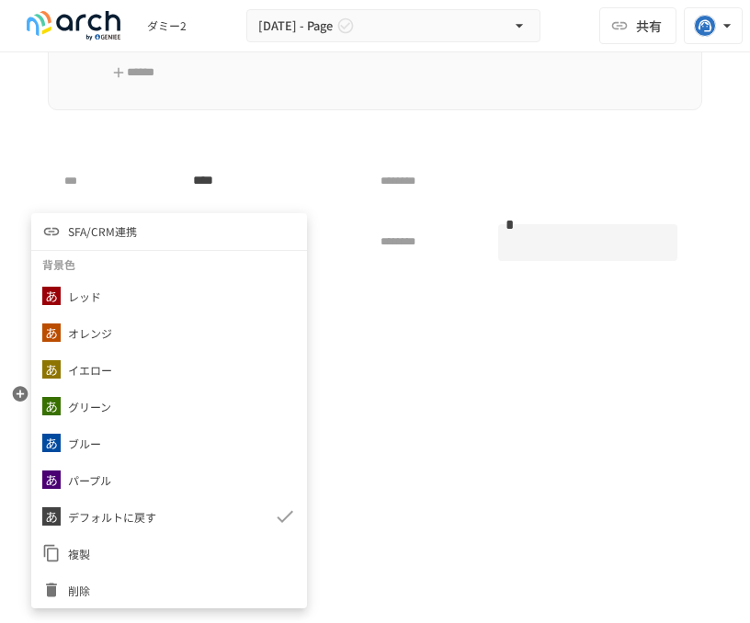
click at [176, 578] on li "削除" at bounding box center [169, 590] width 276 height 37
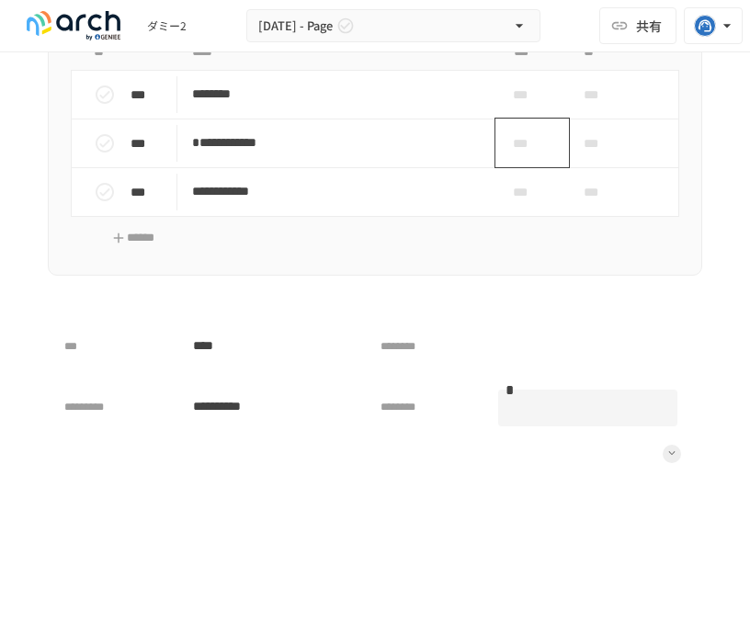
scroll to position [4314, 0]
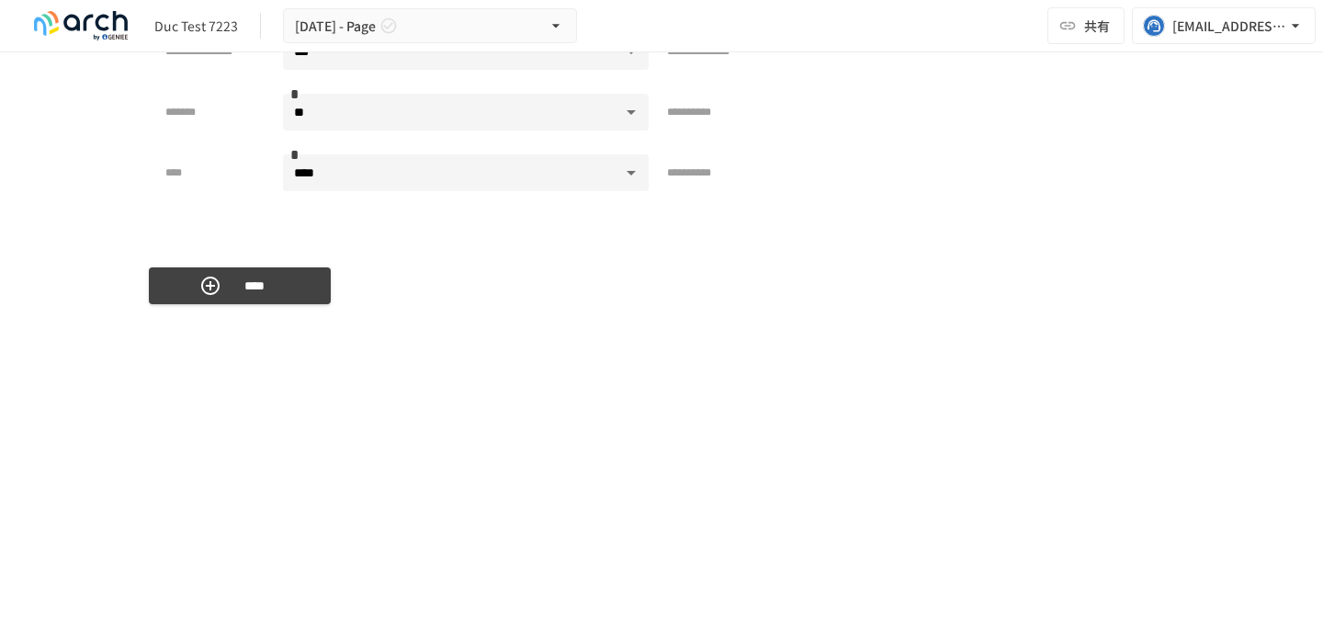
scroll to position [7244, 0]
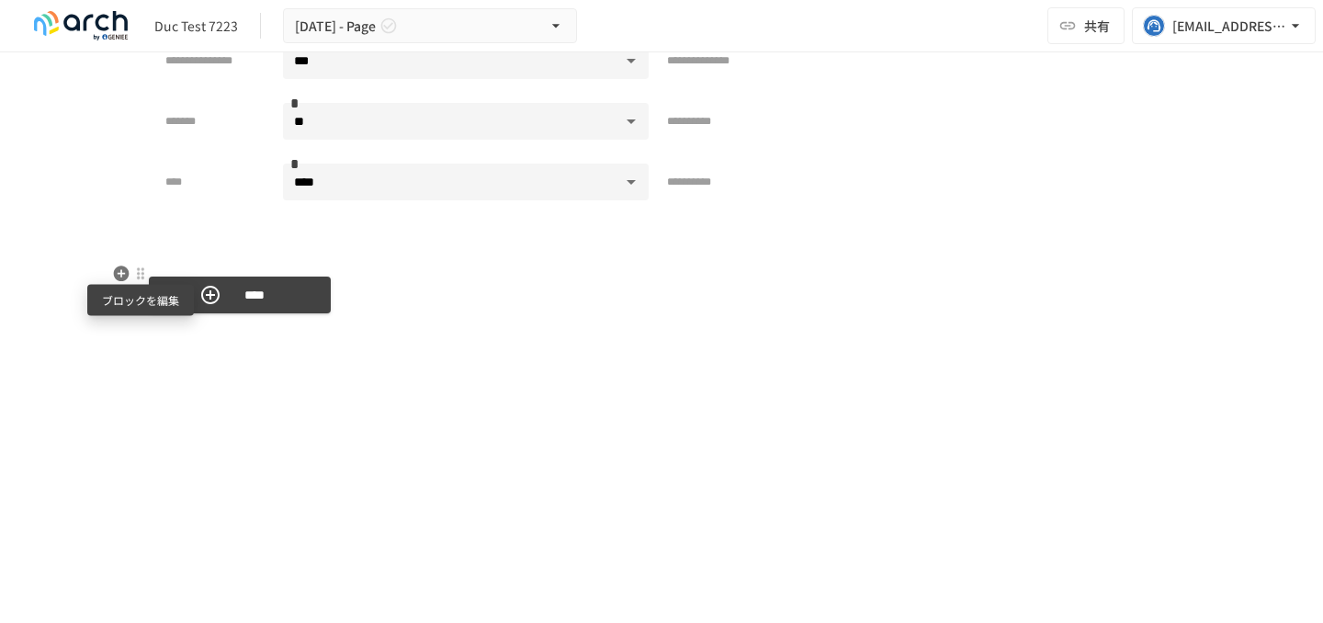
click at [144, 278] on div at bounding box center [140, 273] width 15 height 15
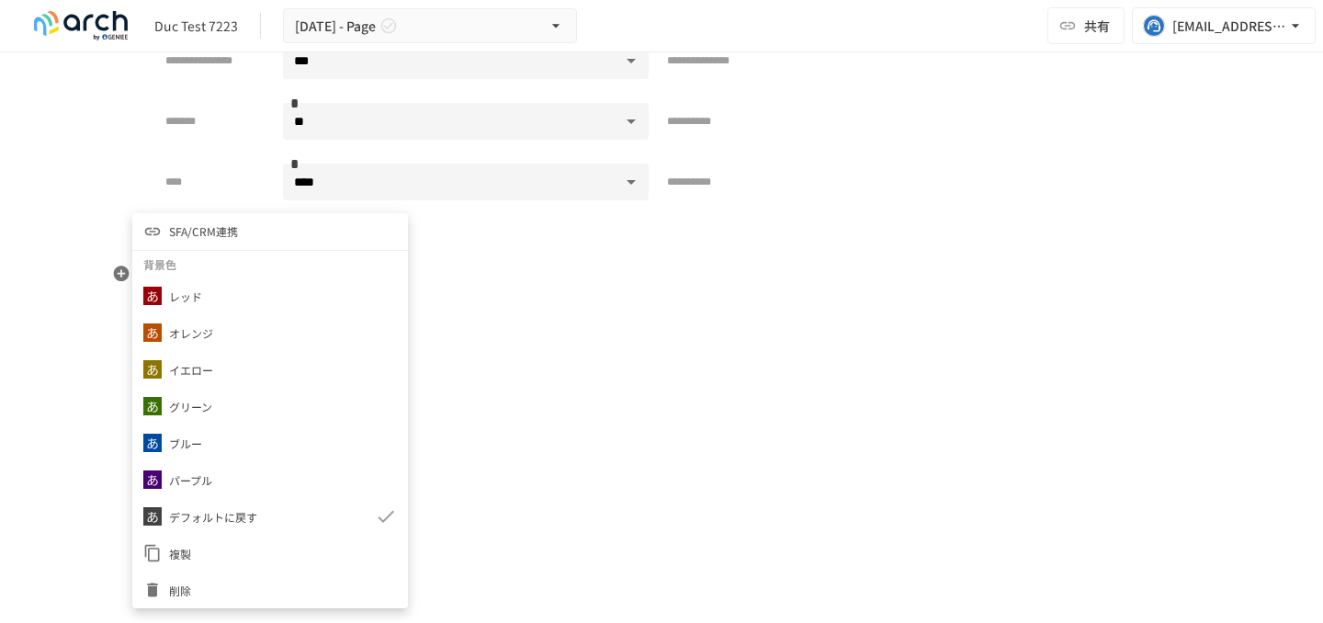
click at [99, 511] on div at bounding box center [661, 311] width 1323 height 623
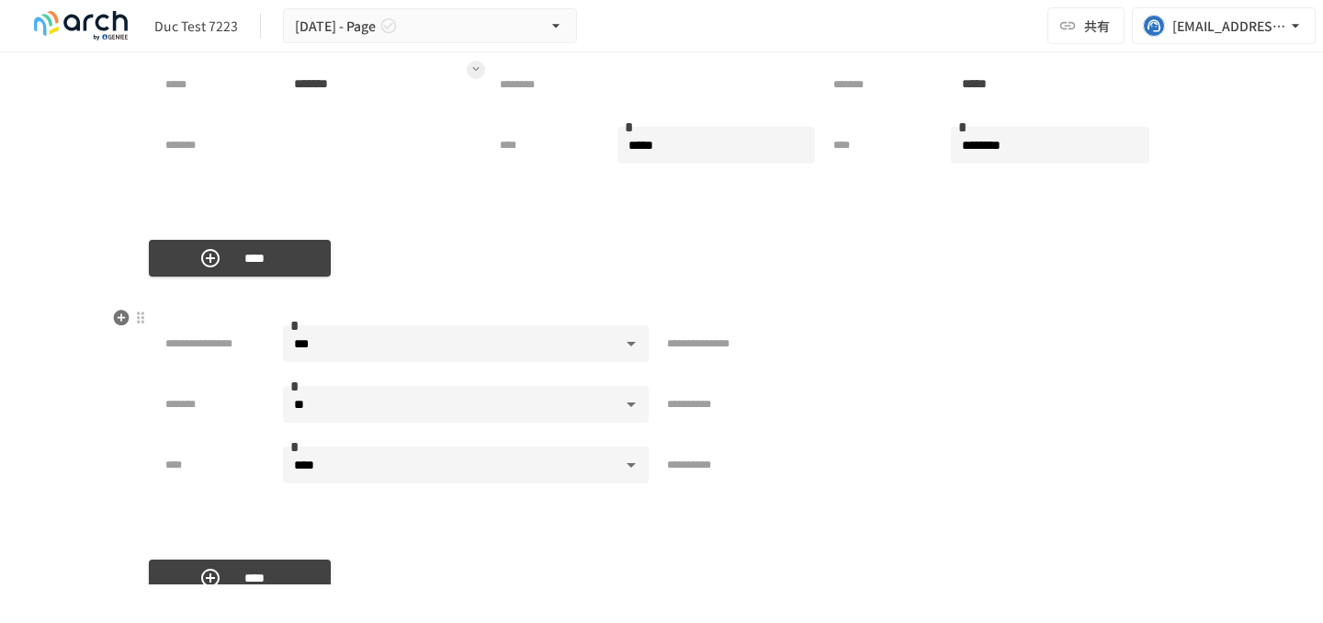
scroll to position [6944, 0]
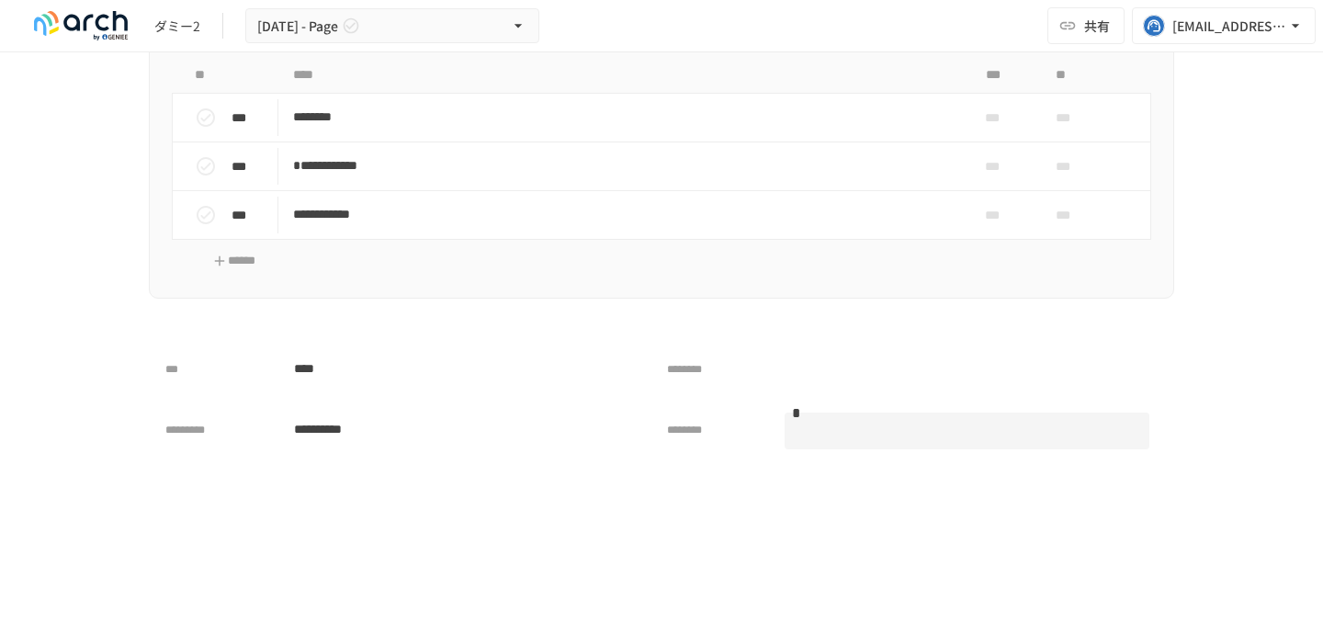
scroll to position [4454, 0]
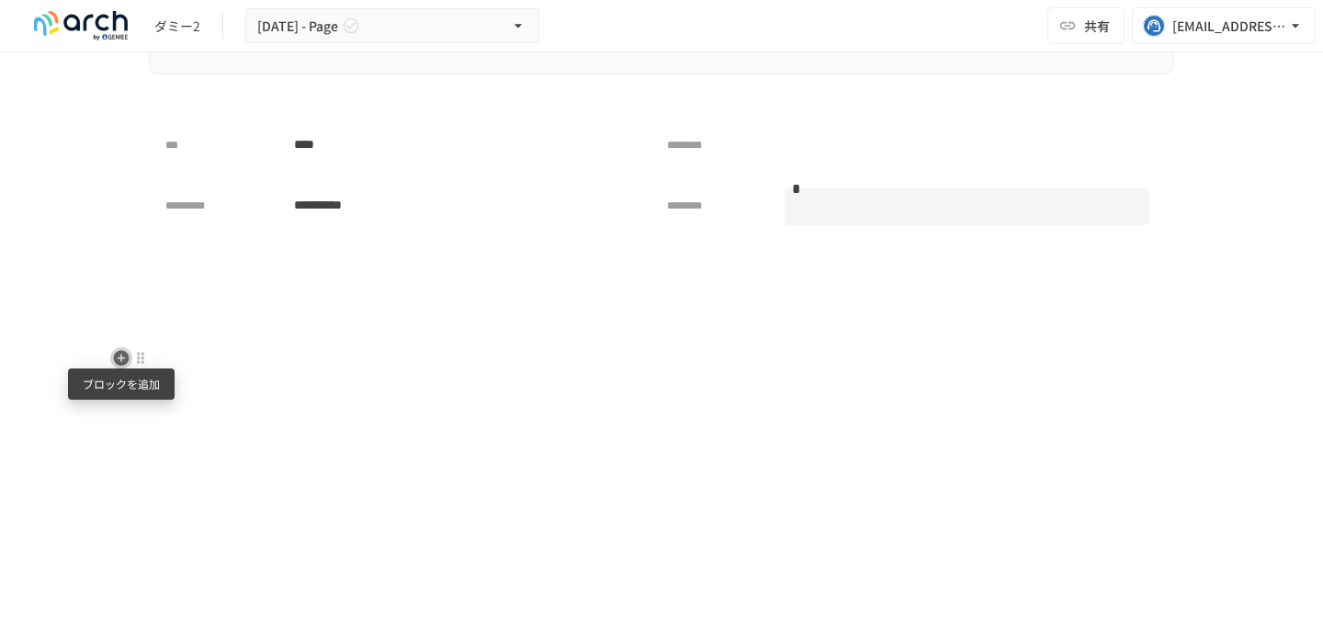
click at [120, 360] on icon "button" at bounding box center [121, 358] width 18 height 18
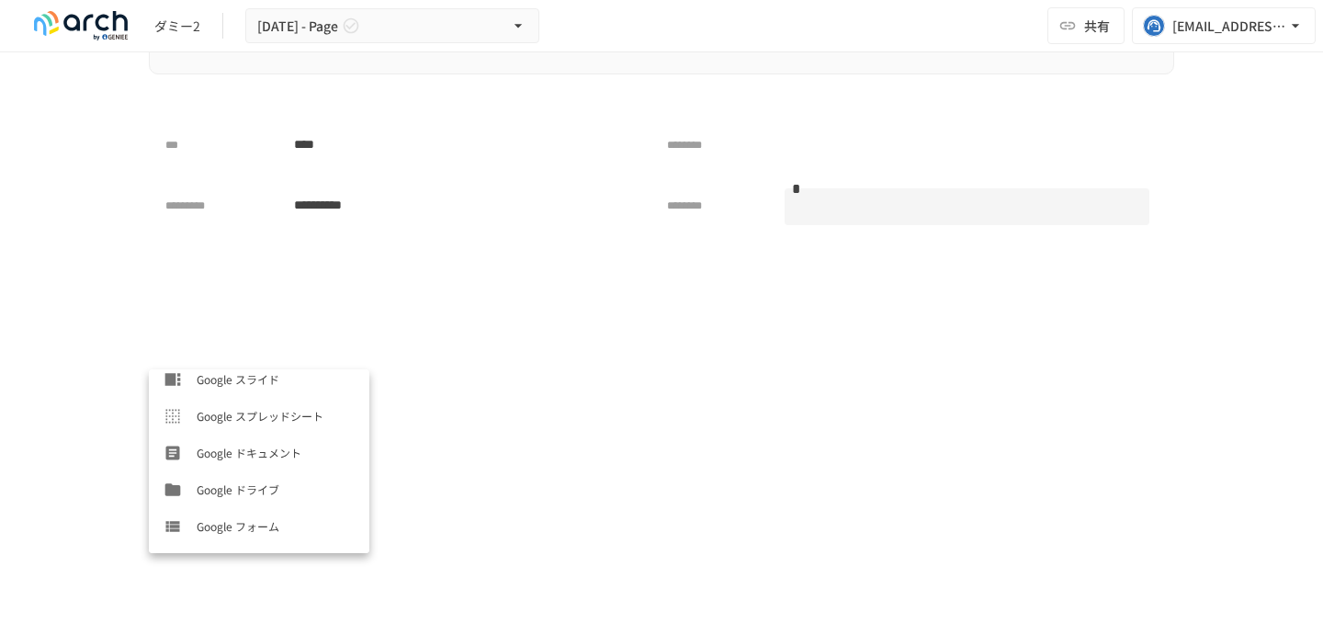
scroll to position [919, 0]
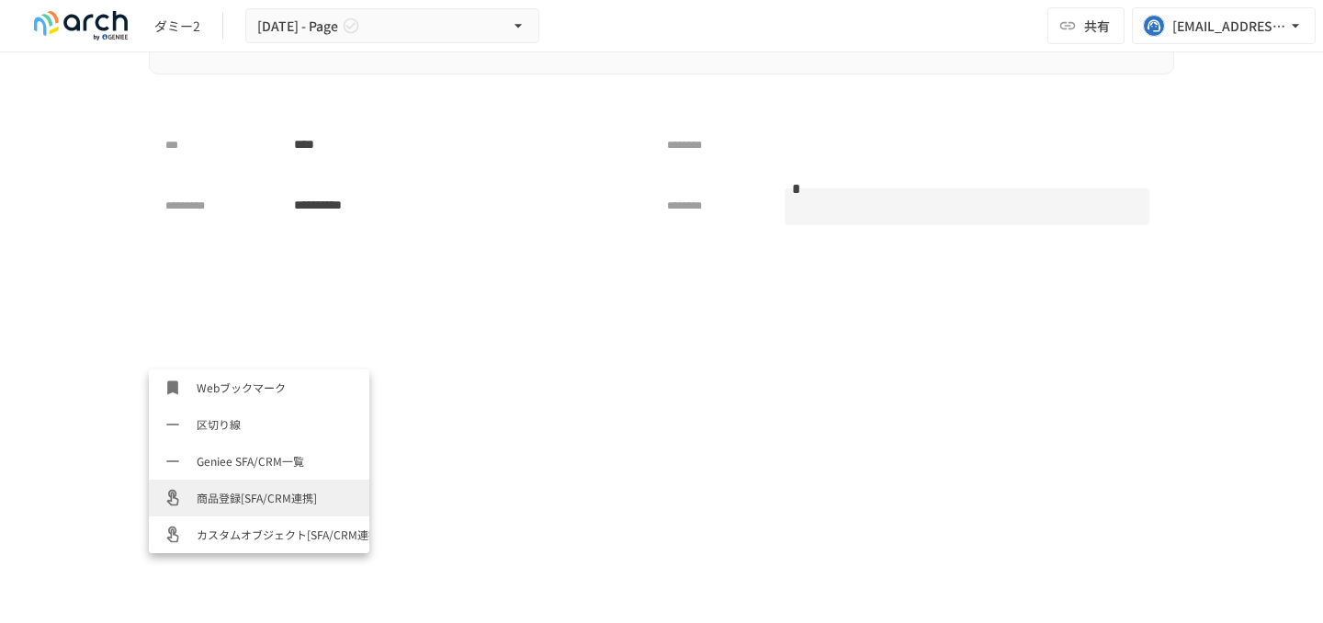
click at [269, 504] on span "商品登録[SFA/CRM連携]" at bounding box center [276, 497] width 158 height 17
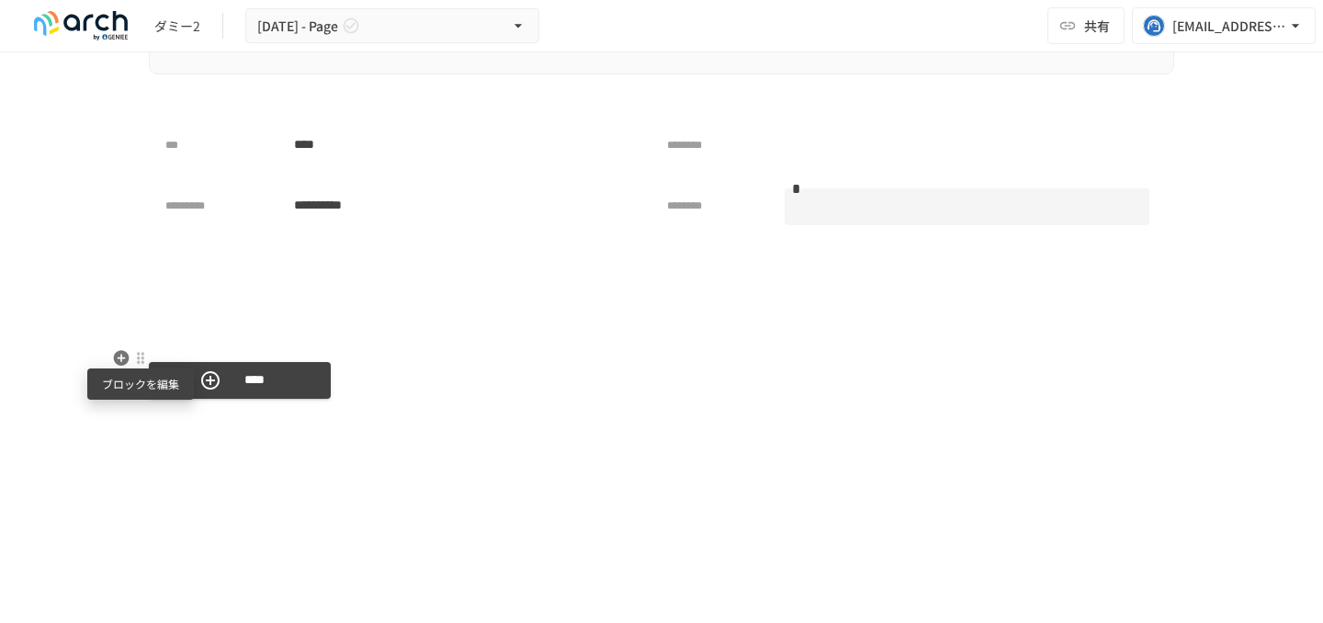
click at [133, 356] on div at bounding box center [140, 358] width 15 height 15
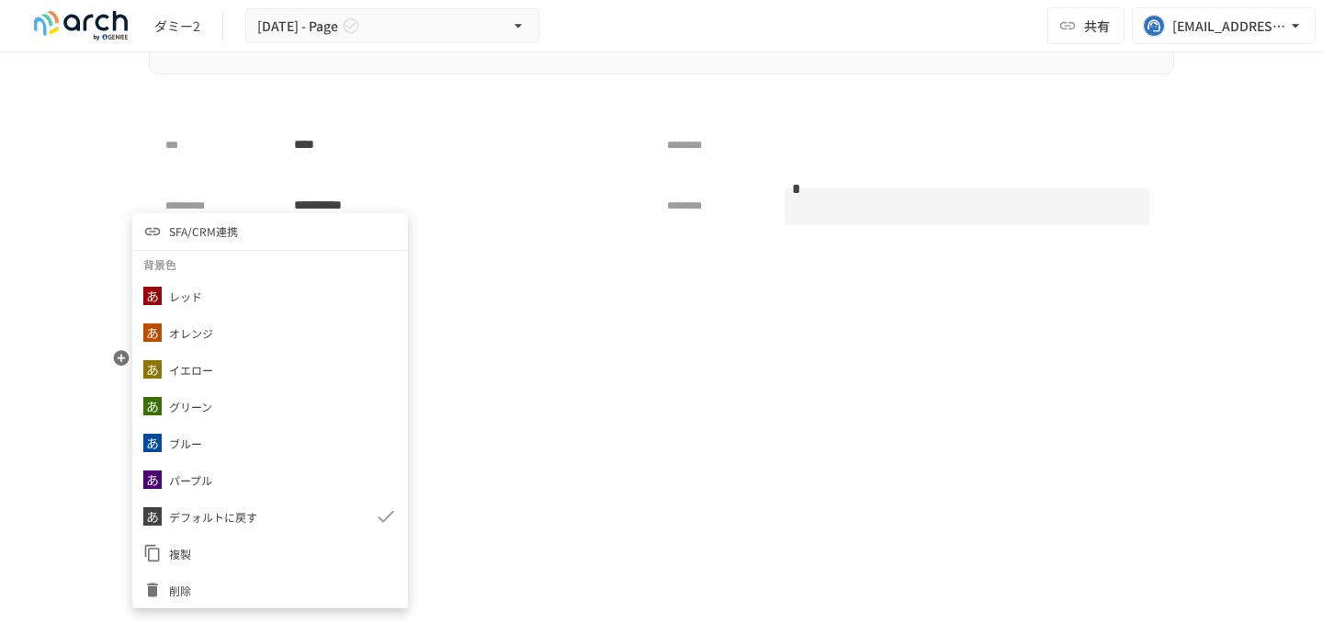
click at [209, 239] on span "SFA/CRM連携" at bounding box center [203, 230] width 69 height 17
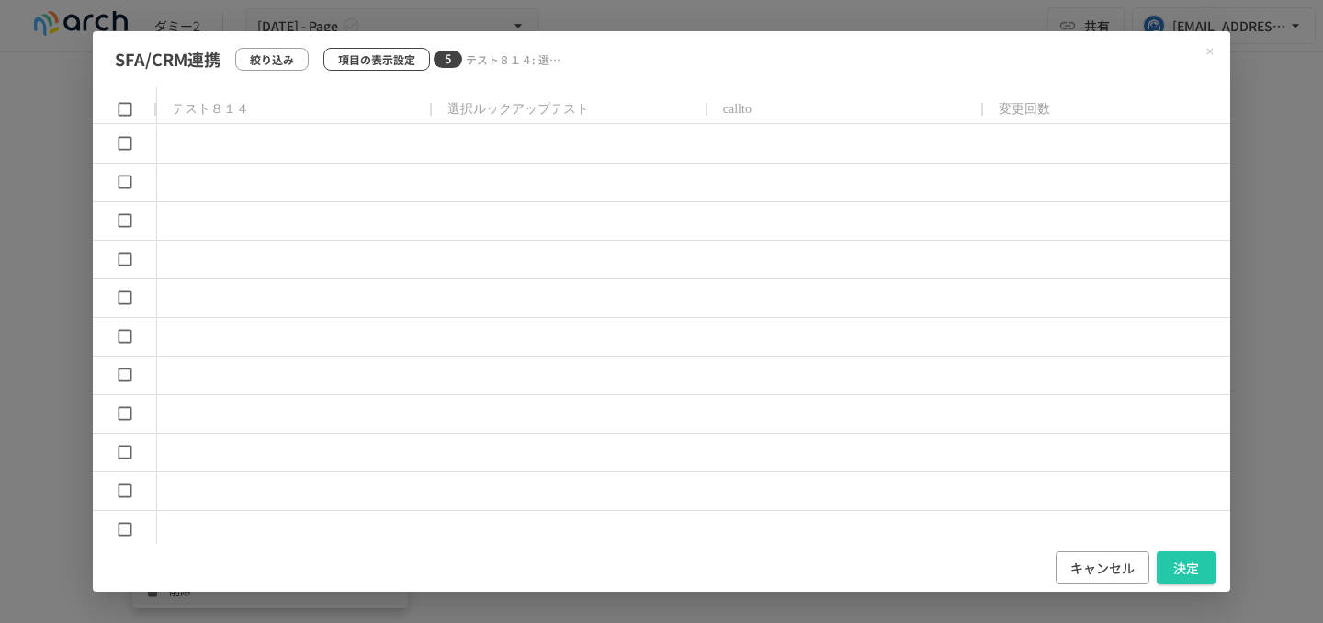
click at [407, 51] on p "項目の表示設定" at bounding box center [376, 59] width 77 height 17
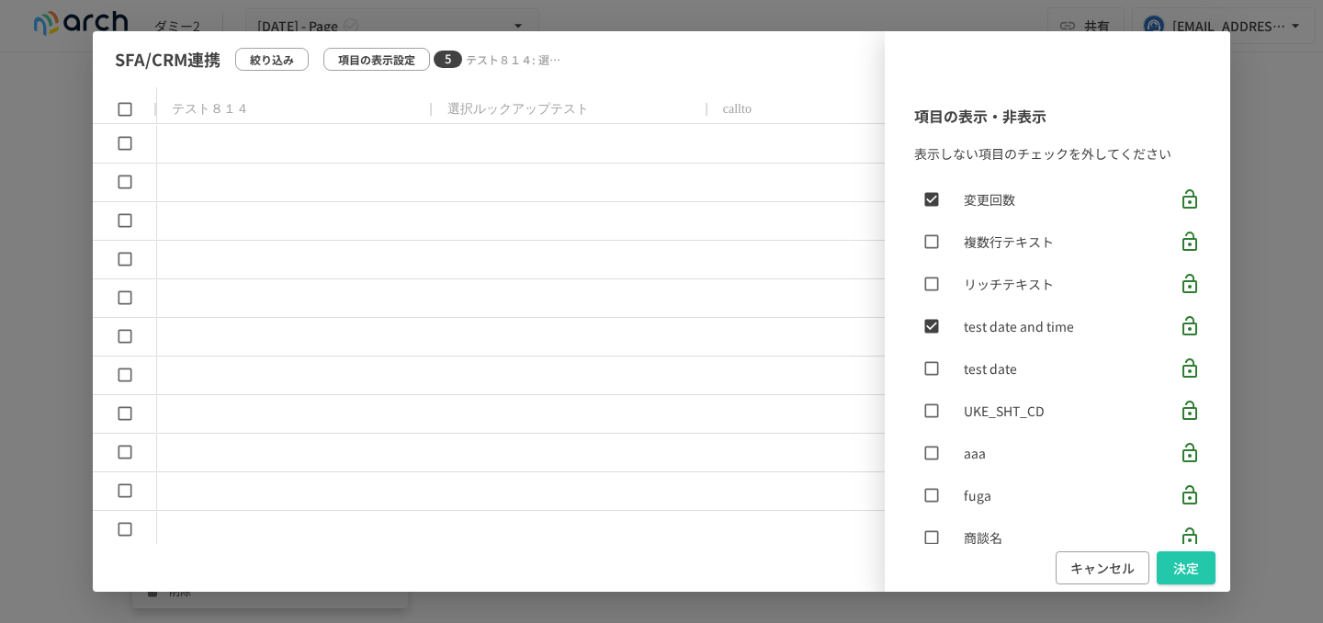
scroll to position [0, 0]
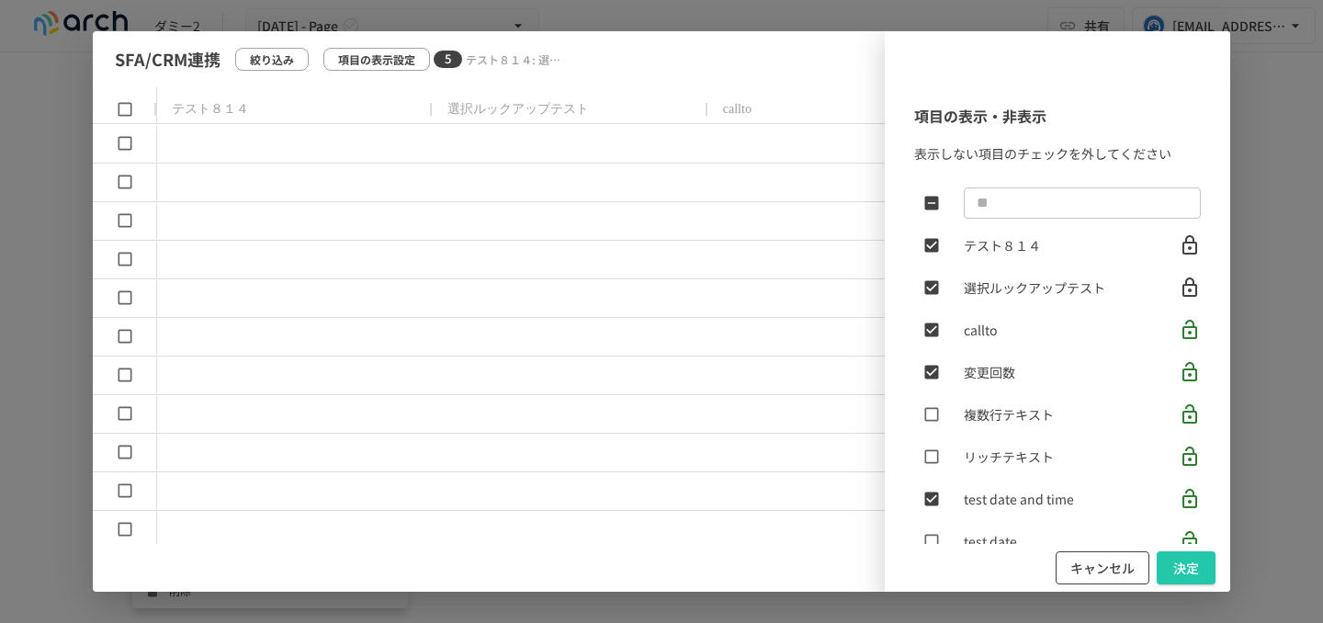
click at [1115, 561] on button "キャンセル" at bounding box center [1103, 568] width 94 height 34
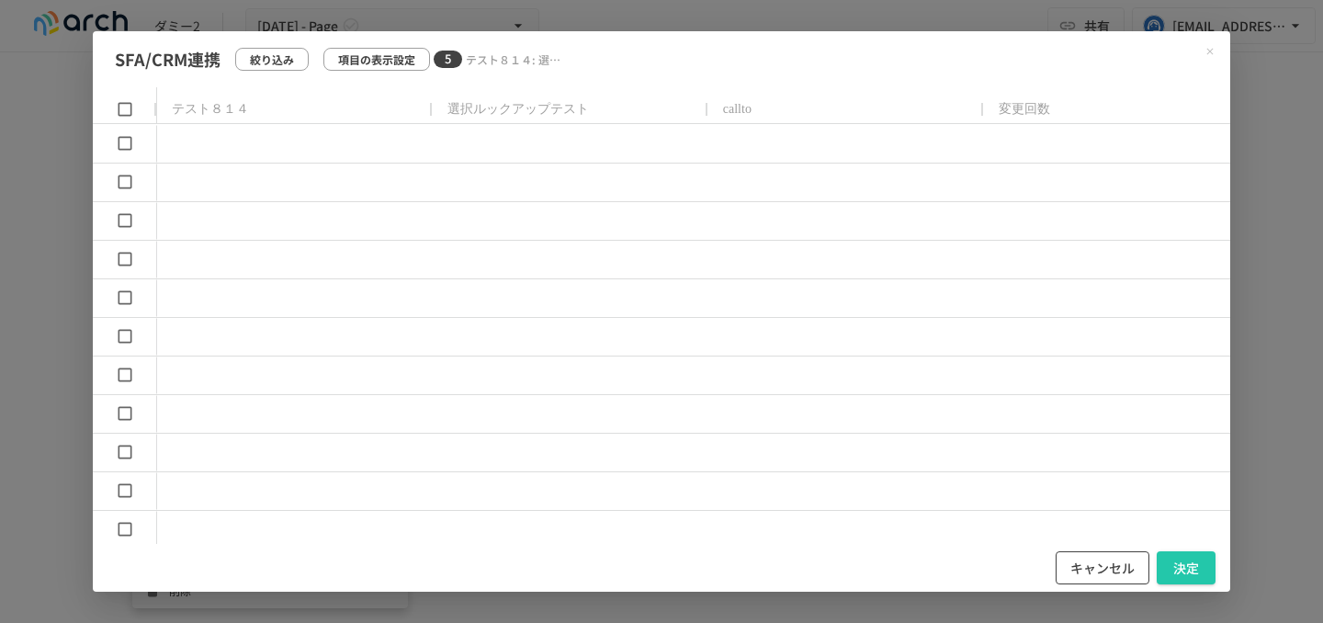
click at [1104, 568] on button "キャンセル" at bounding box center [1103, 568] width 94 height 34
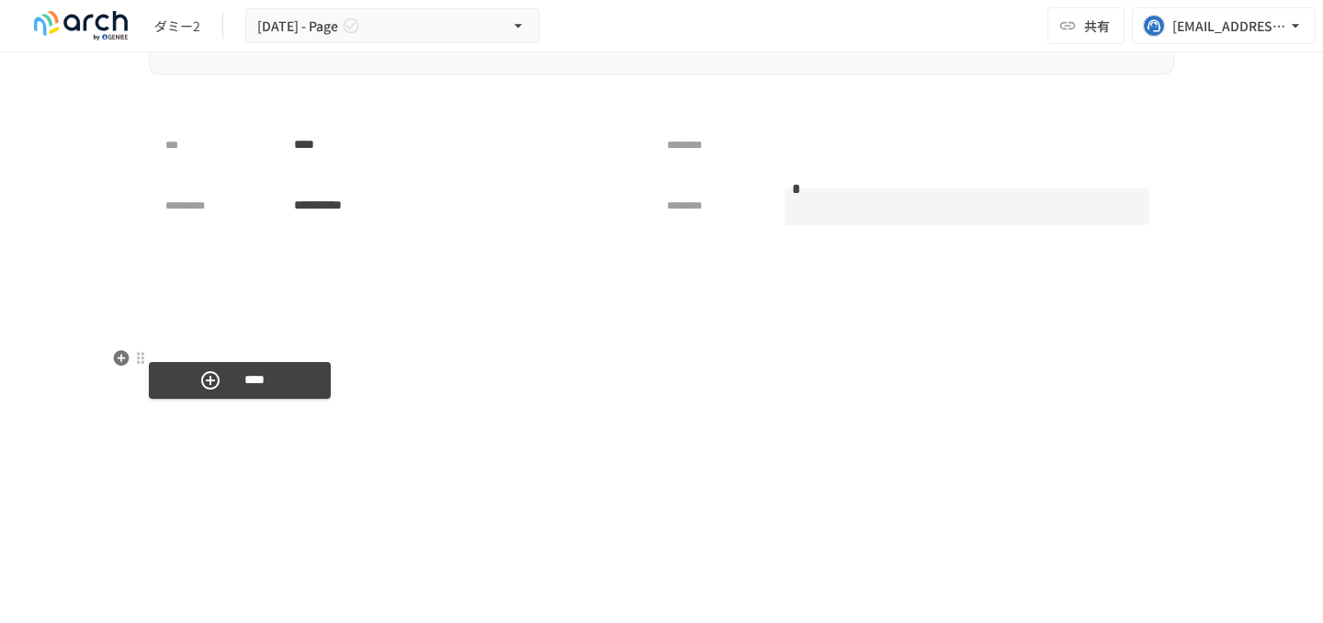
click at [117, 355] on icon "button" at bounding box center [122, 358] width 16 height 16
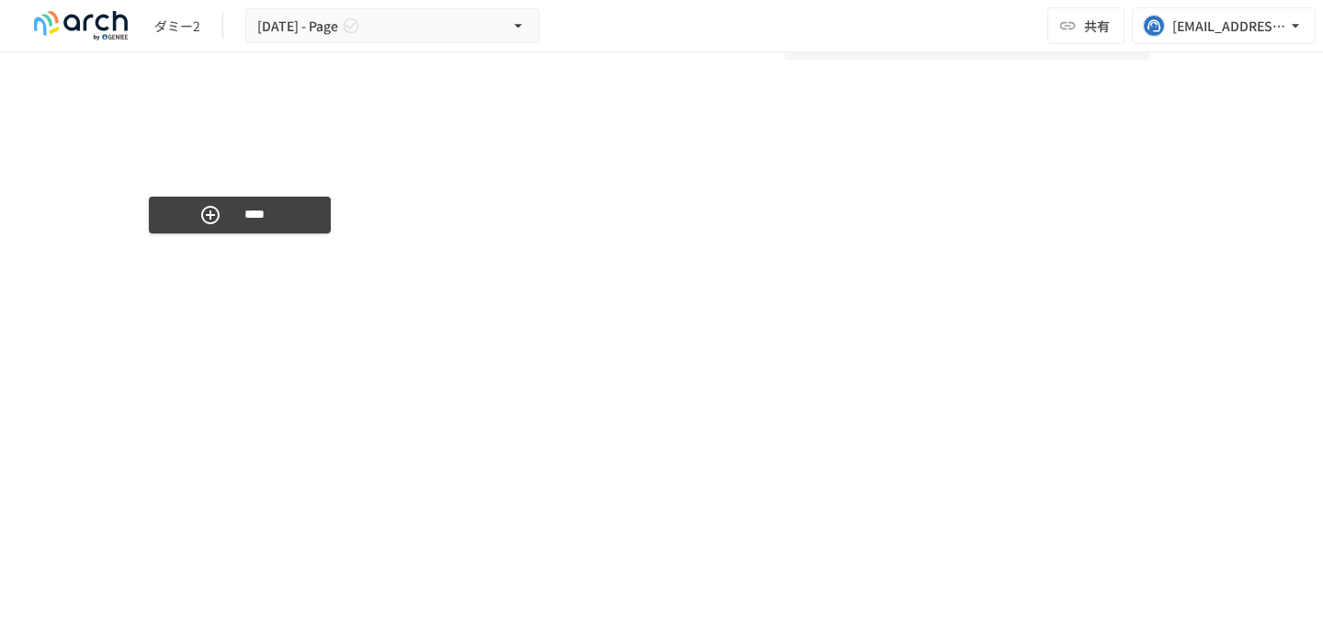
scroll to position [4526, 0]
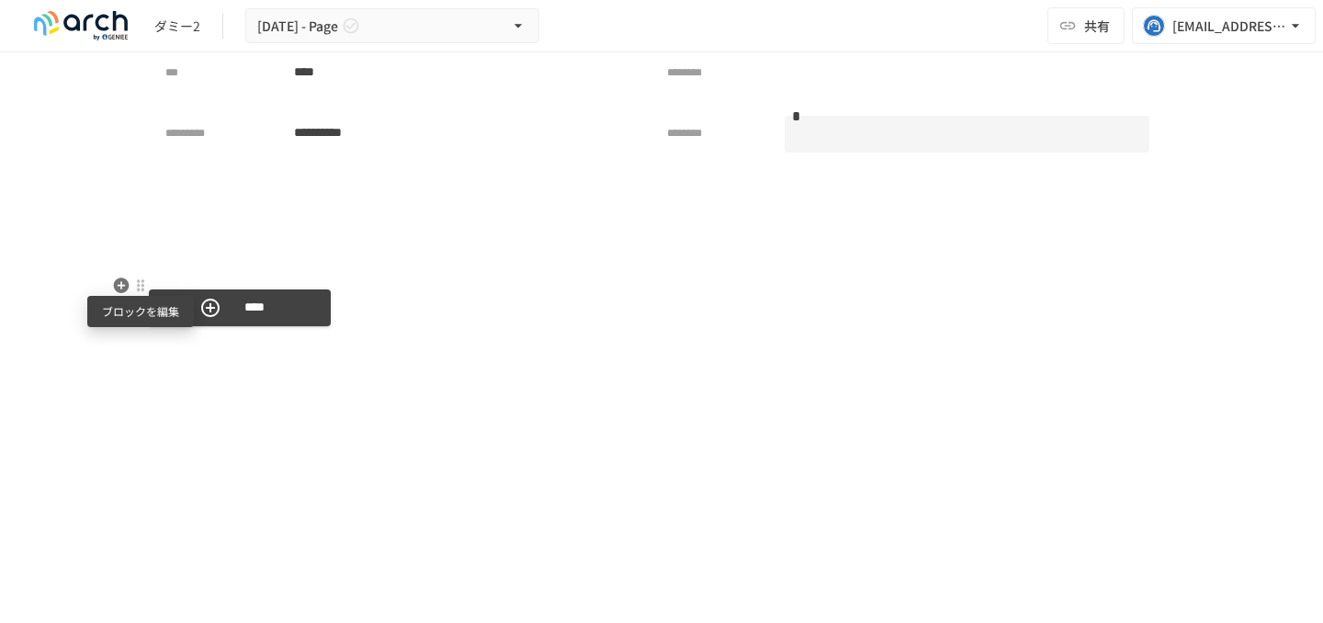
click at [141, 289] on div at bounding box center [140, 285] width 15 height 15
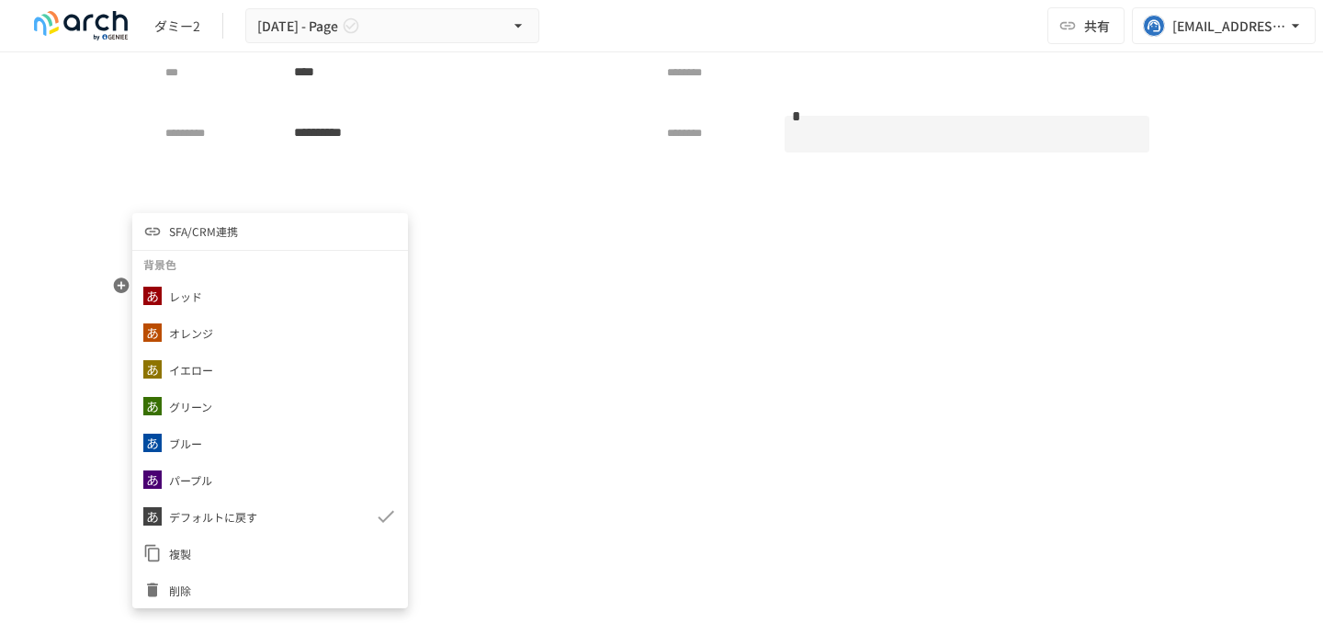
click at [244, 238] on li "SFA/CRM連携" at bounding box center [270, 231] width 276 height 37
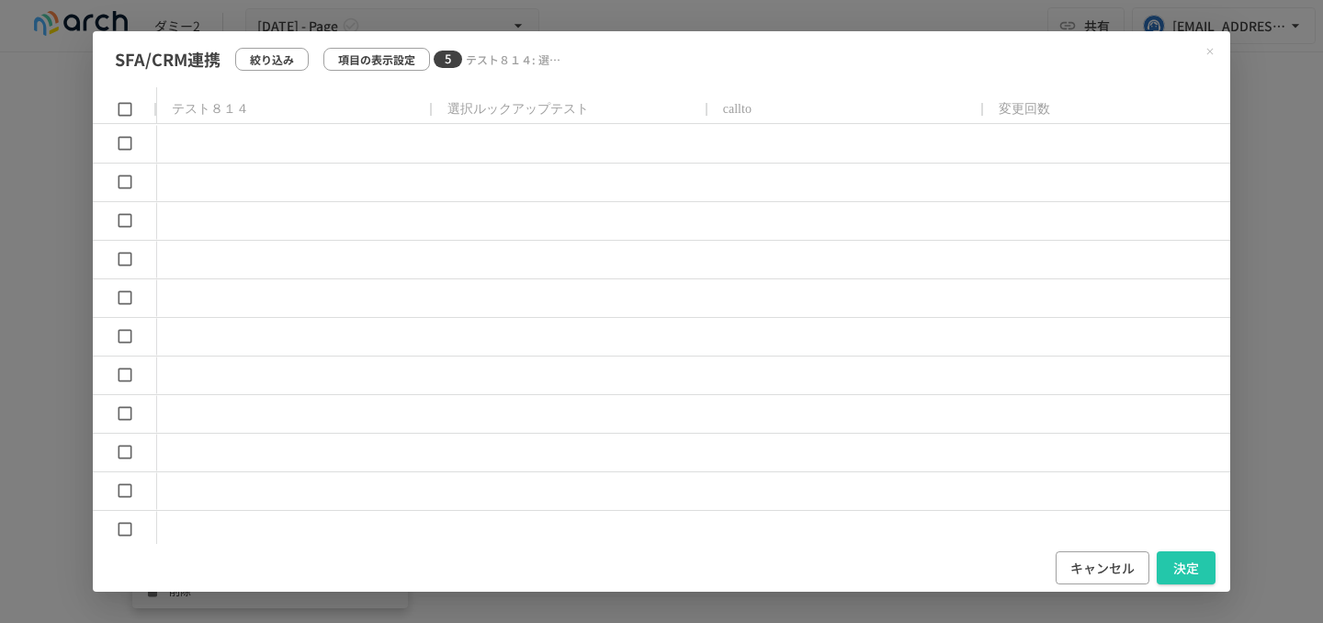
click at [66, 361] on div "SFA/CRM連携 絞り込み 項目の表示設定 5 テスト８１４: 選択ルックアップテスト: callto: 変更回数: test date and time …" at bounding box center [661, 311] width 1323 height 623
click at [1121, 579] on button "キャンセル" at bounding box center [1103, 568] width 94 height 34
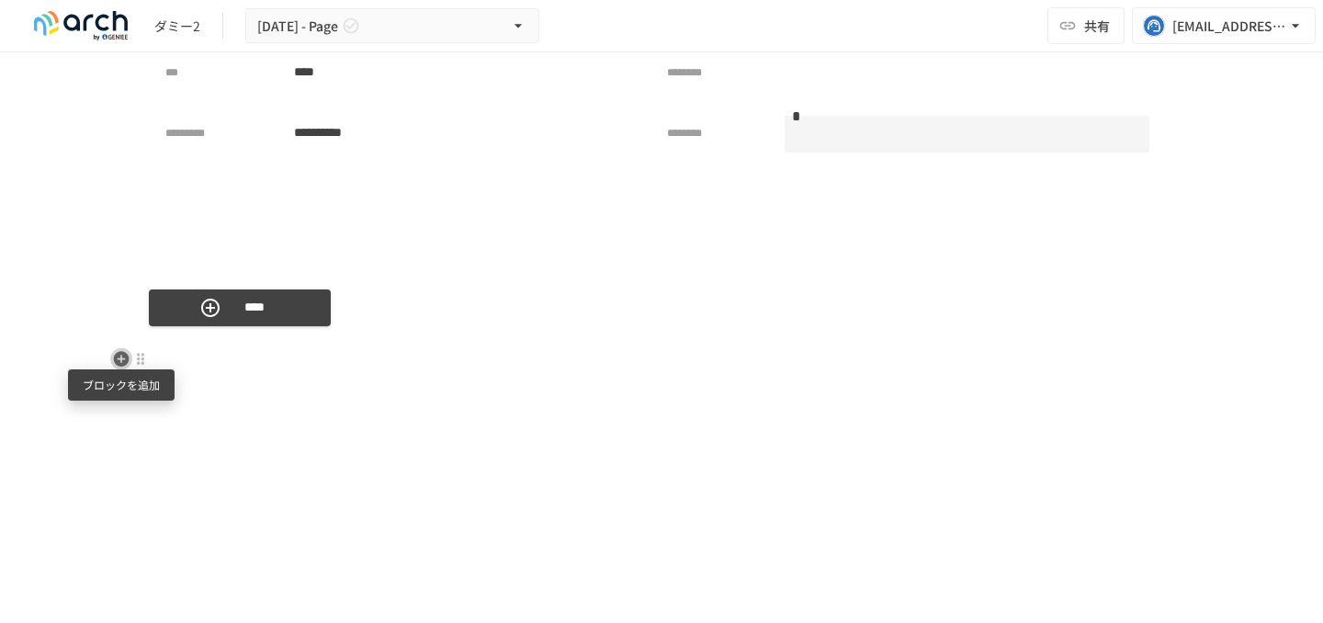
click at [121, 360] on icon "button" at bounding box center [121, 359] width 18 height 18
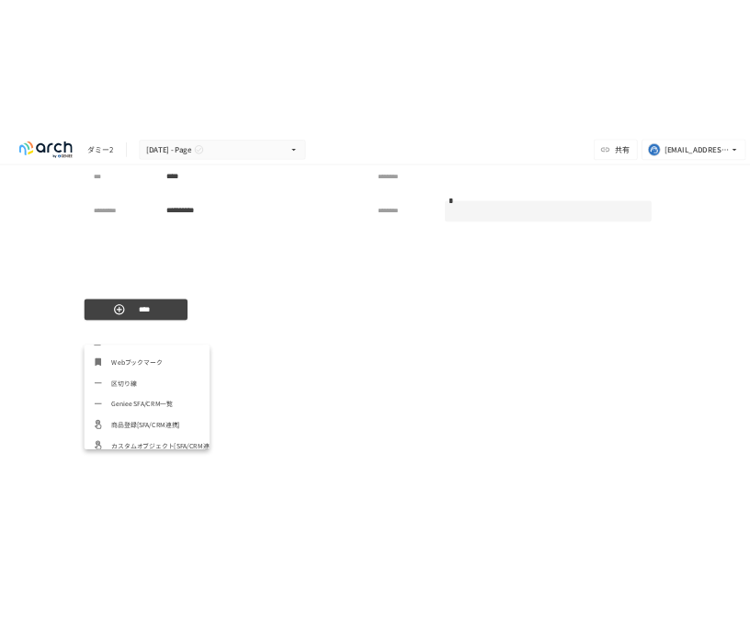
scroll to position [919, 0]
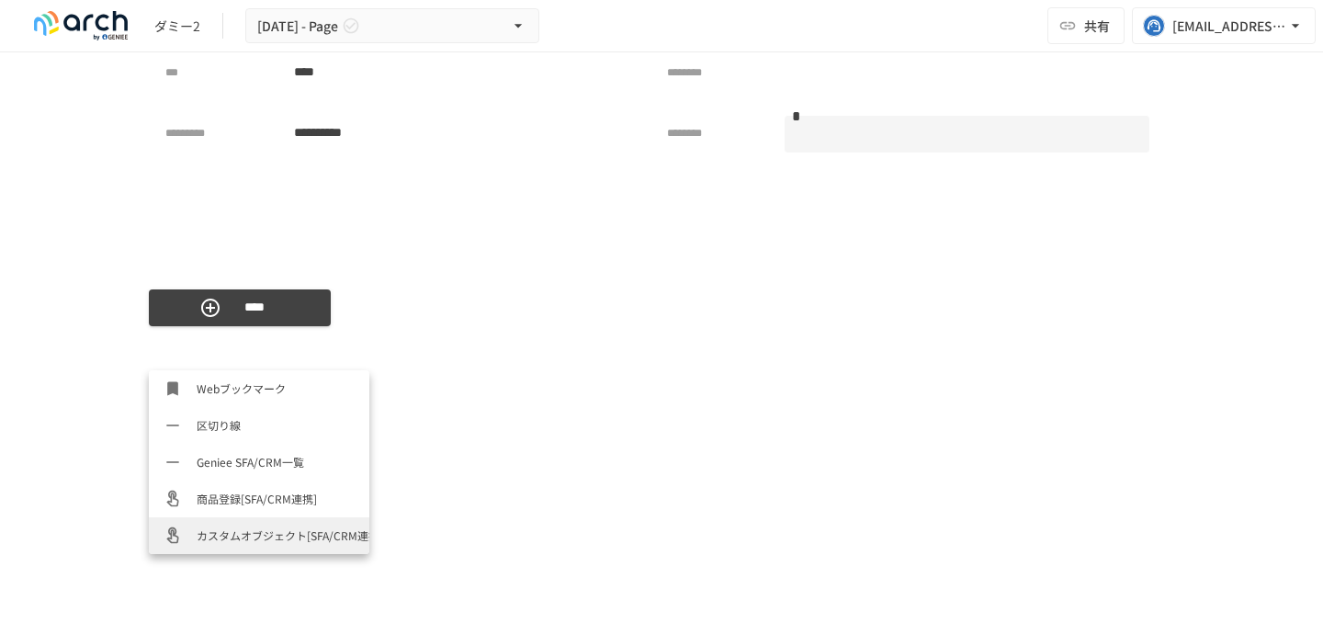
click at [269, 537] on span "カスタムオブジェクト[SFA/CRM連携]" at bounding box center [276, 534] width 158 height 17
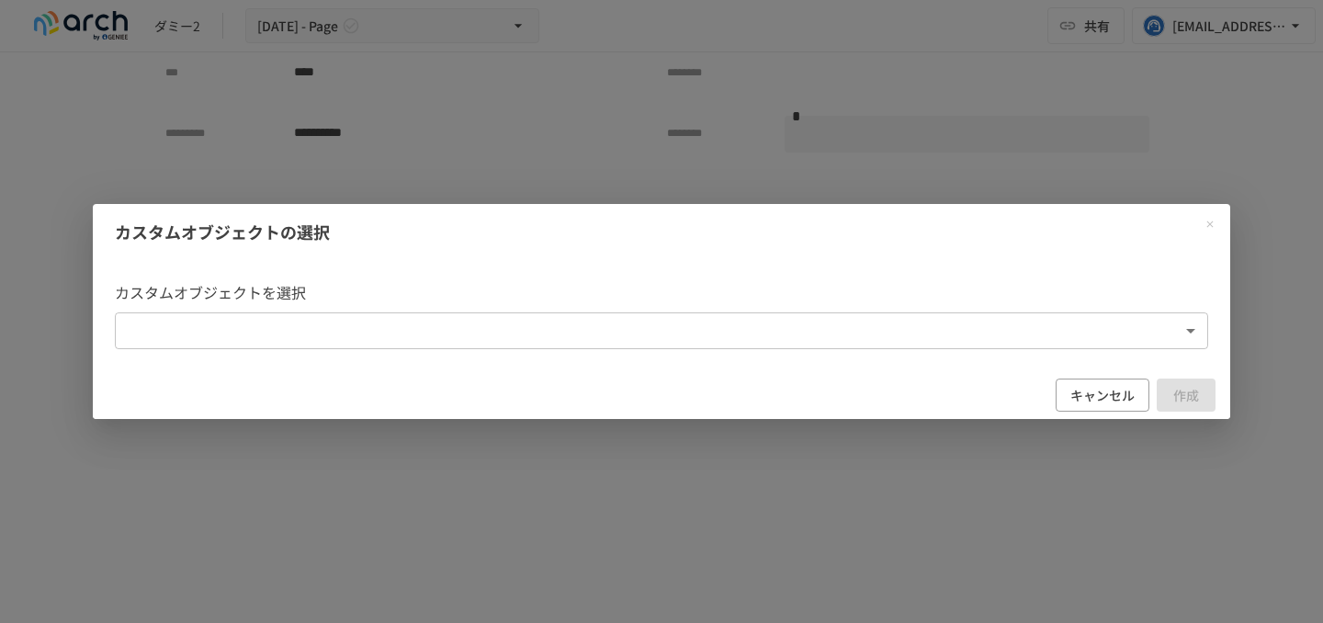
click at [357, 328] on body "**********" at bounding box center [661, 292] width 1323 height 584
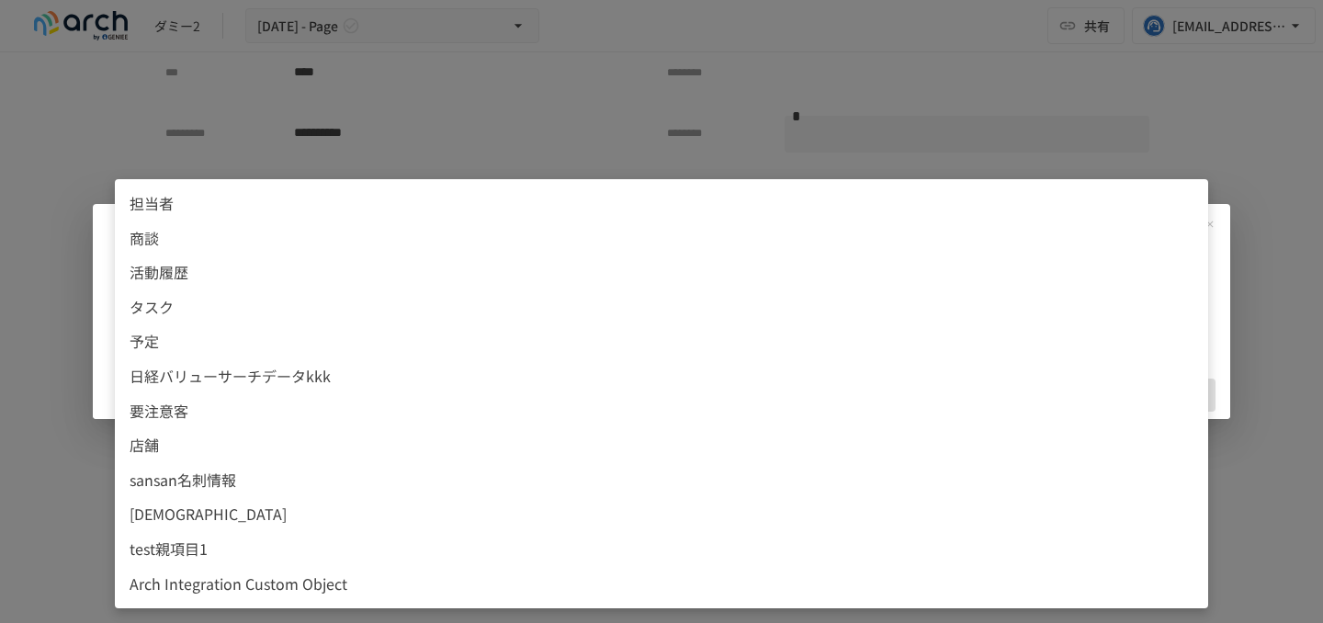
click at [363, 547] on span "test親項目1" at bounding box center [662, 550] width 1064 height 24
type input "**********"
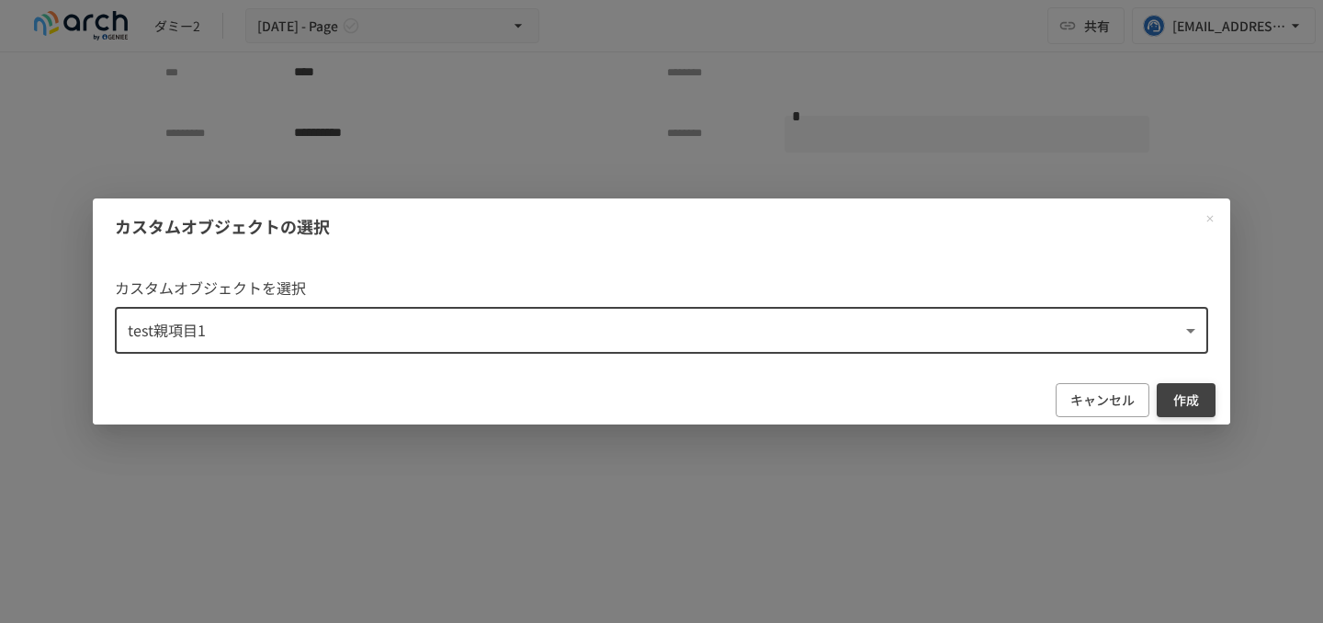
click at [1168, 401] on button "作成" at bounding box center [1186, 400] width 59 height 34
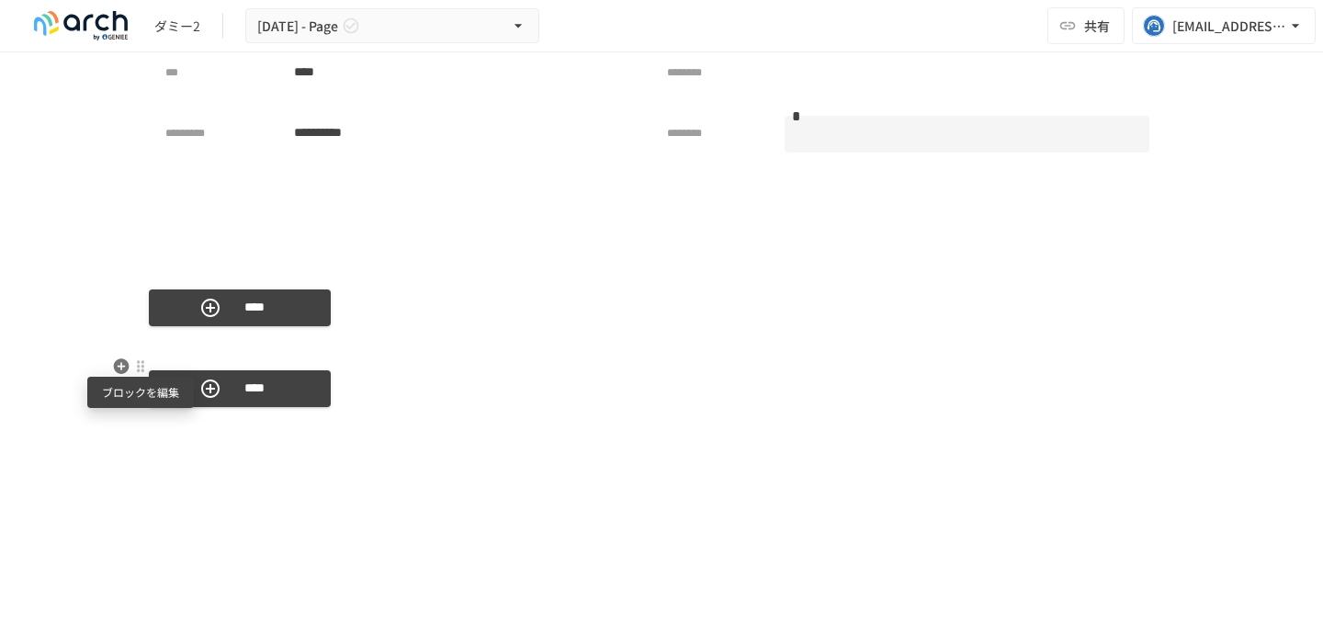
click at [144, 368] on div at bounding box center [140, 366] width 15 height 15
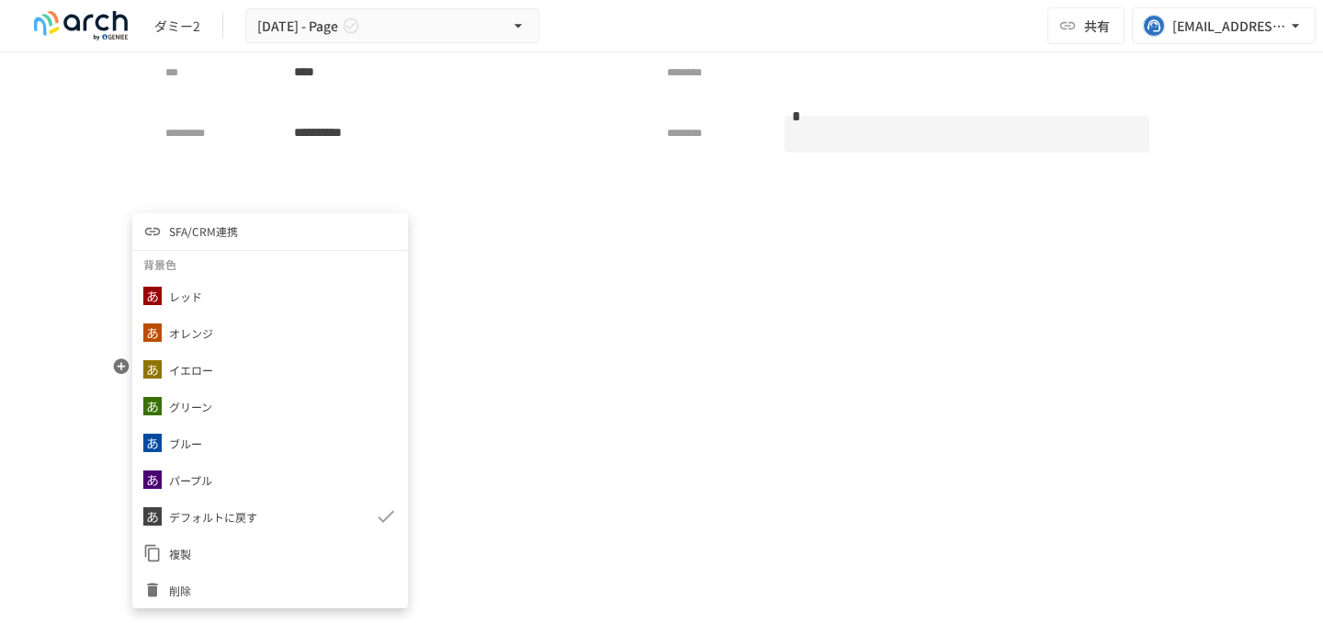
click at [271, 211] on div at bounding box center [661, 311] width 1323 height 623
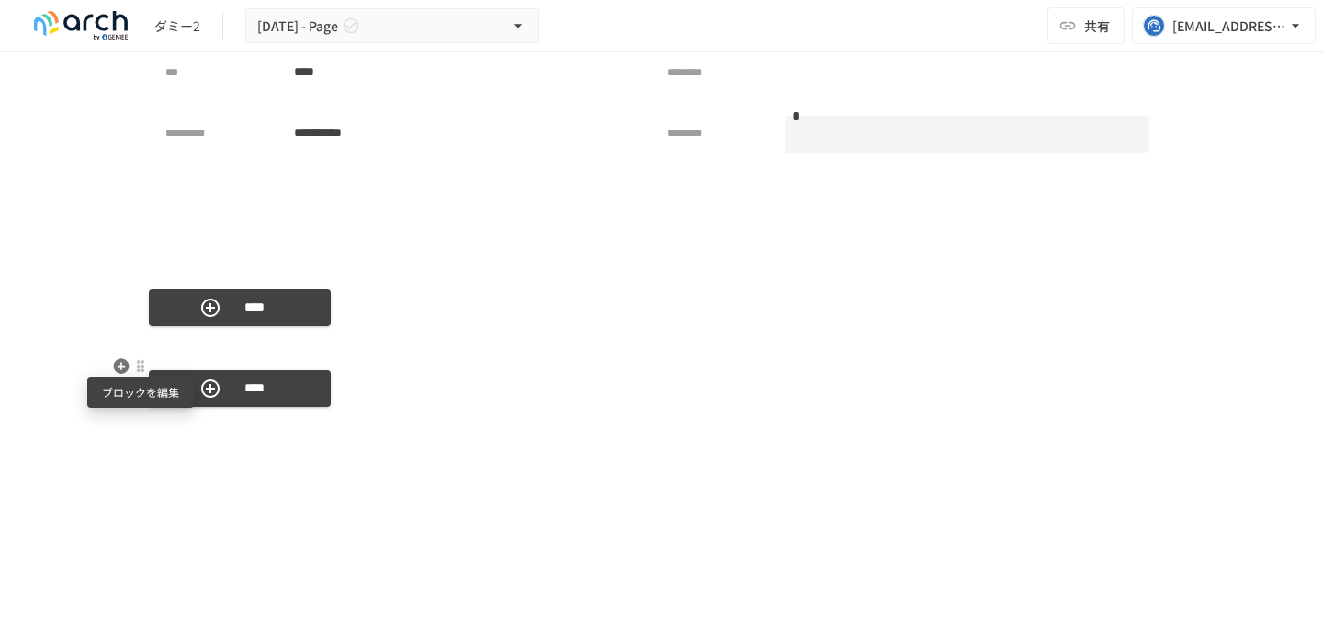
click at [143, 368] on div at bounding box center [140, 366] width 15 height 15
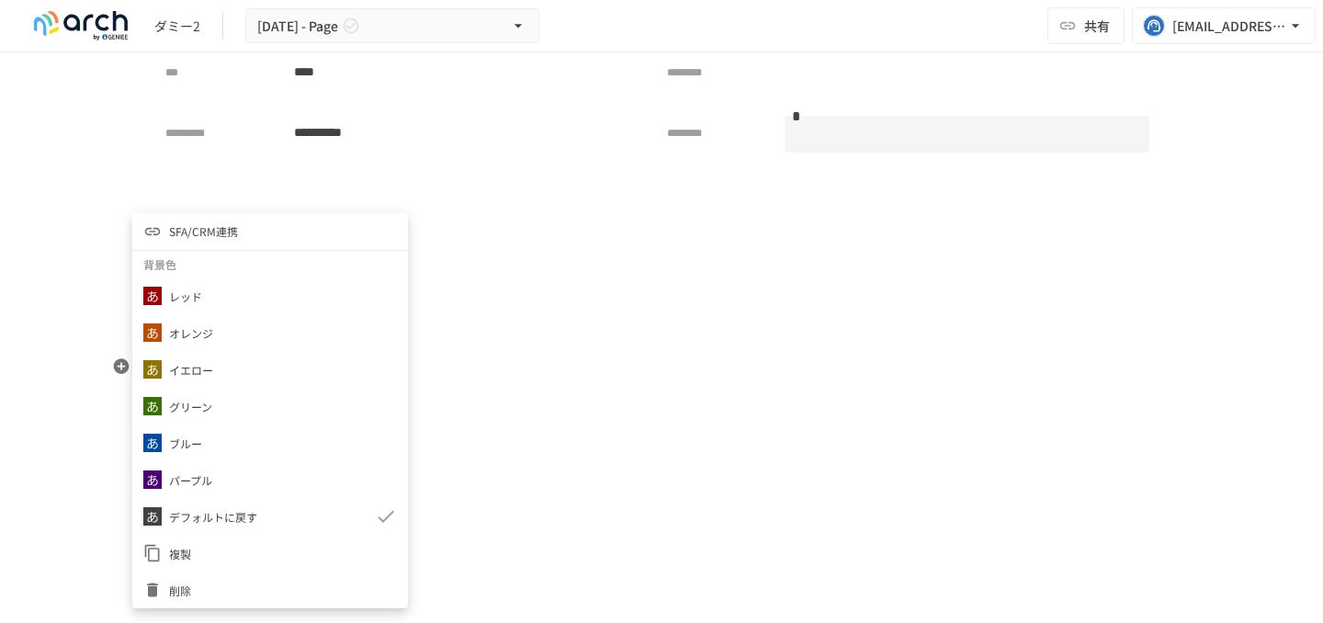
click at [251, 239] on li "SFA/CRM連携" at bounding box center [270, 231] width 276 height 37
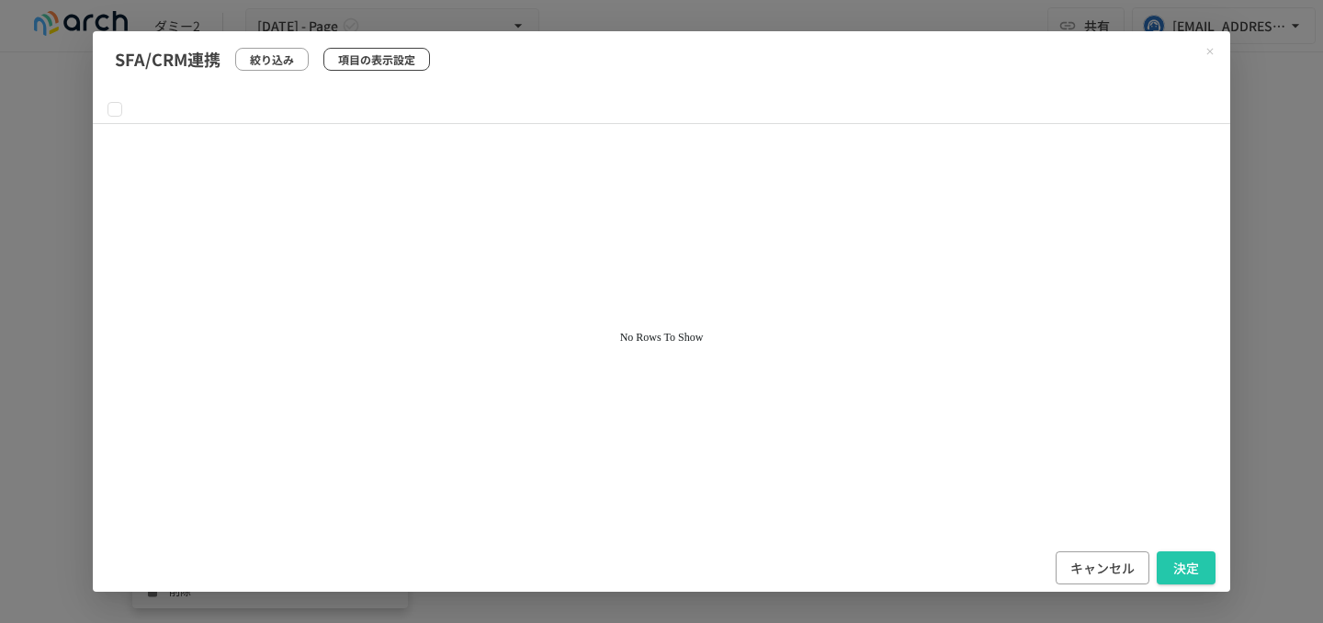
click at [373, 62] on p "項目の表示設定" at bounding box center [376, 59] width 77 height 17
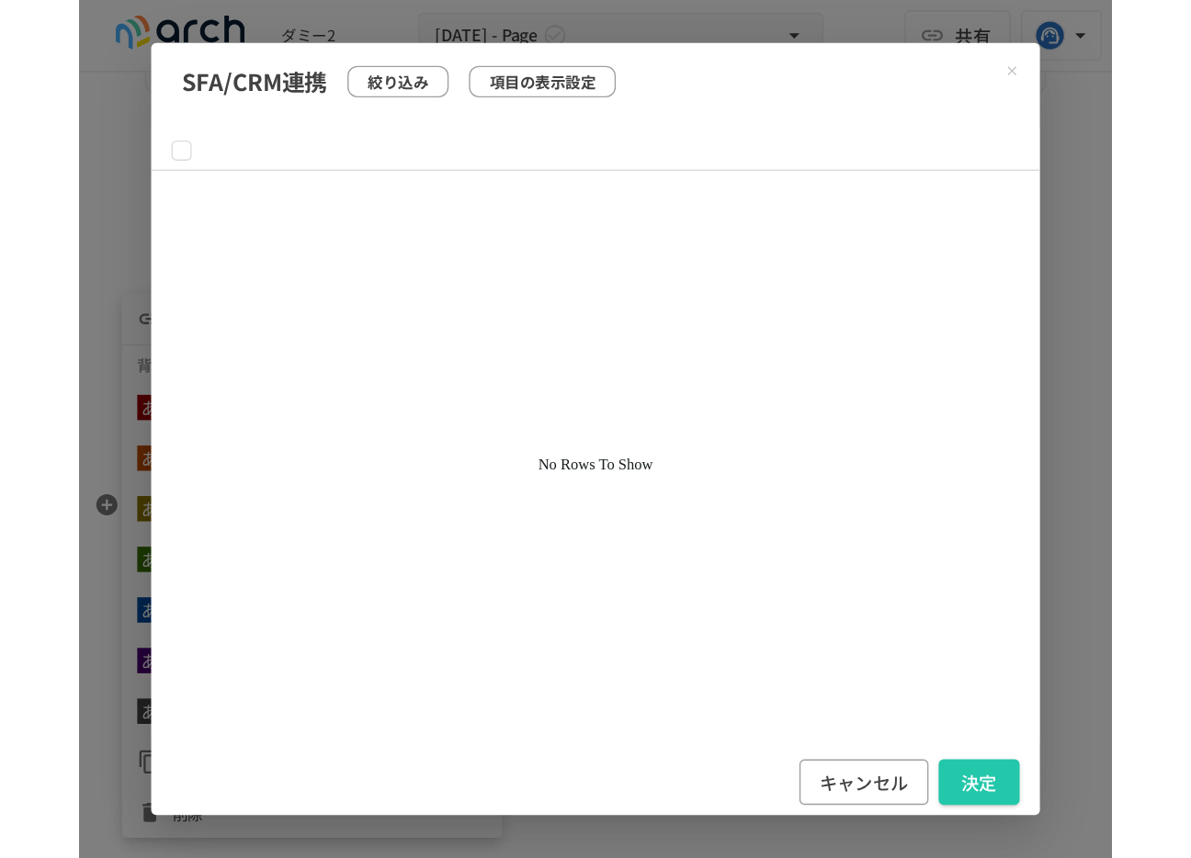
scroll to position [4593, 0]
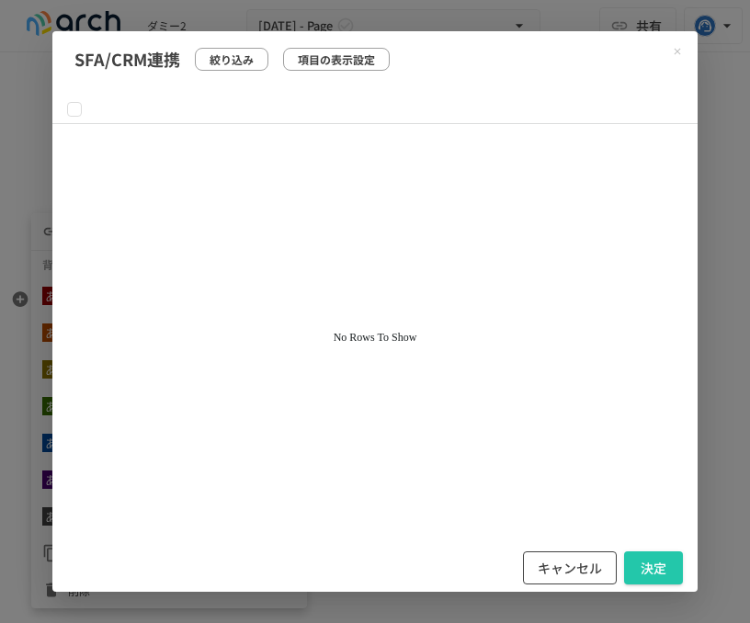
click at [572, 575] on button "キャンセル" at bounding box center [570, 568] width 94 height 34
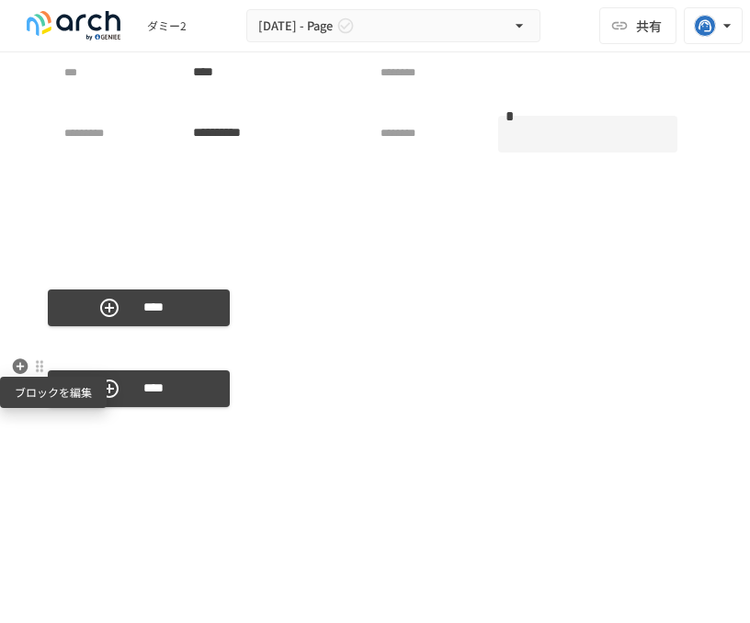
click at [38, 368] on div at bounding box center [39, 366] width 15 height 15
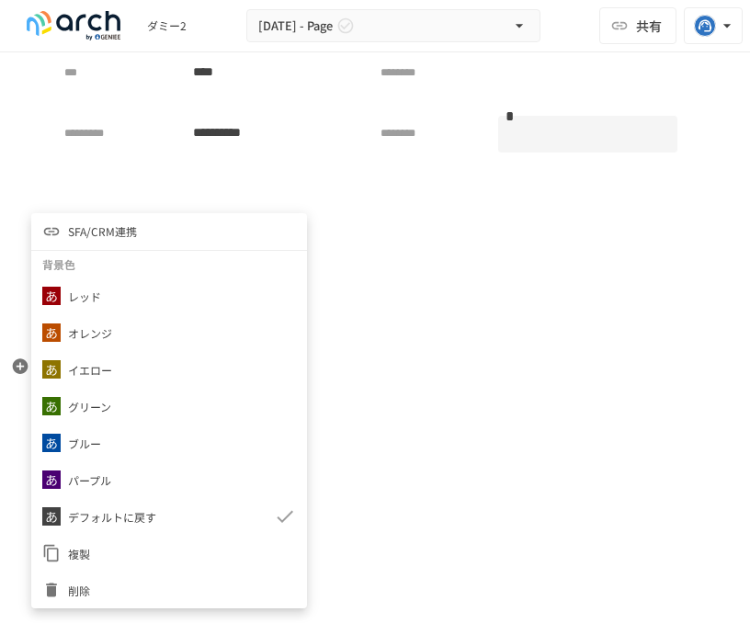
click at [179, 217] on li "SFA/CRM連携" at bounding box center [169, 231] width 276 height 37
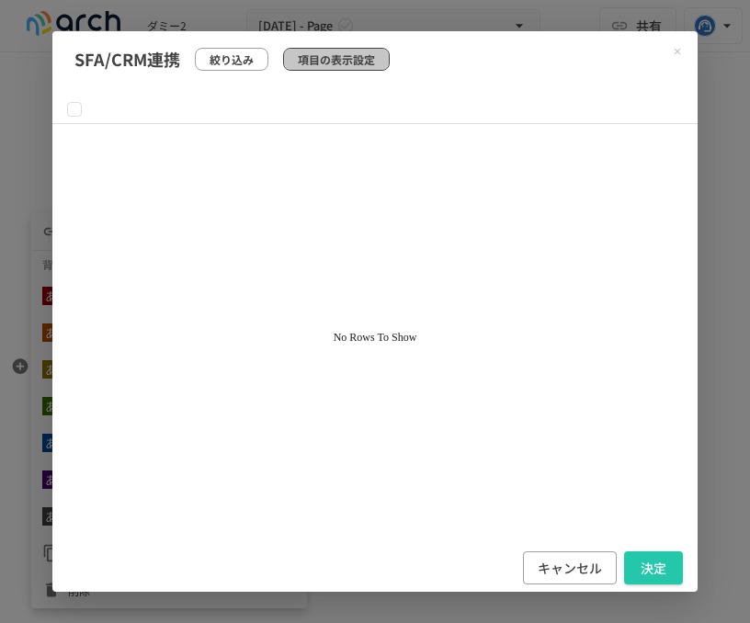
click at [339, 55] on p "項目の表示設定" at bounding box center [336, 59] width 77 height 17
click at [344, 333] on div at bounding box center [374, 334] width 645 height 419
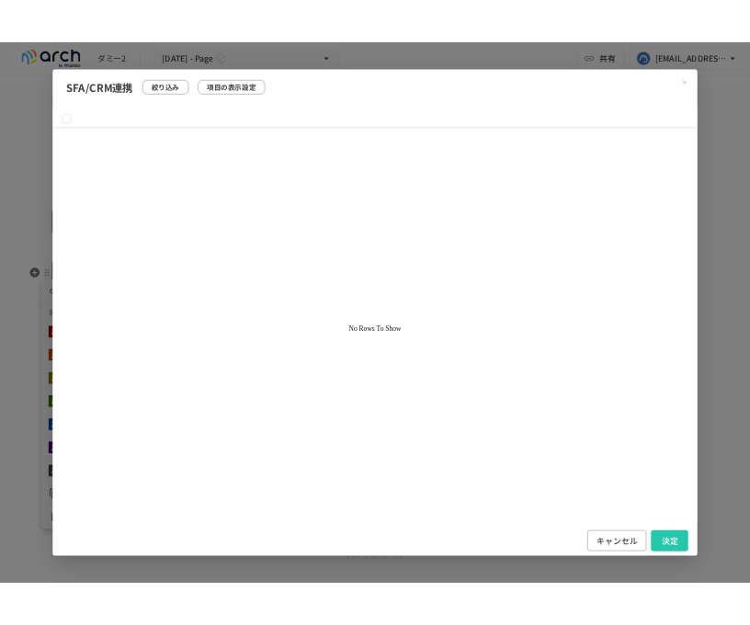
scroll to position [4594, 0]
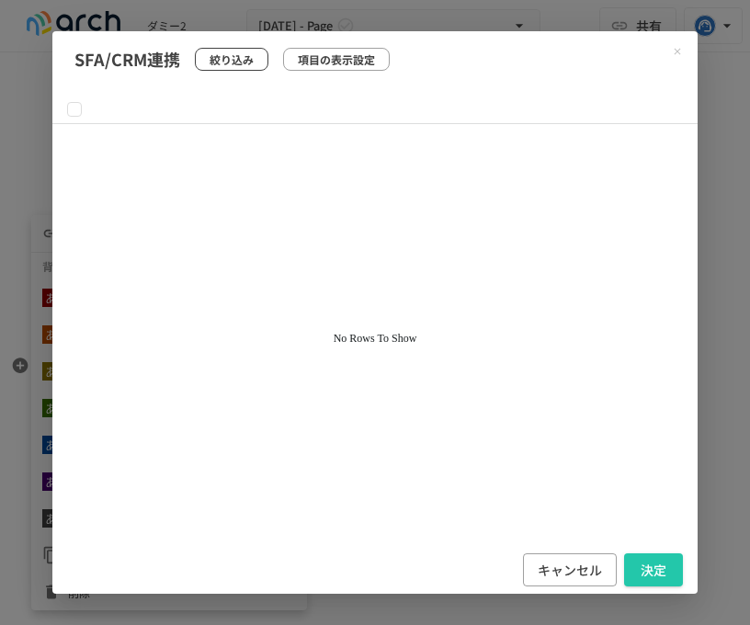
click at [235, 64] on p "絞り込み" at bounding box center [231, 59] width 44 height 17
click at [305, 55] on p "項目の表示設定" at bounding box center [336, 59] width 77 height 17
click at [571, 570] on button "キャンセル" at bounding box center [570, 570] width 94 height 34
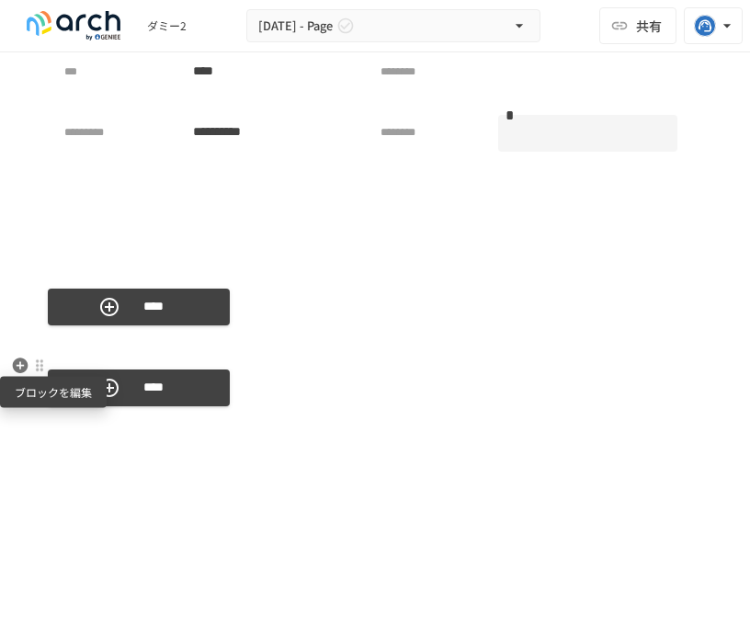
click at [47, 370] on div at bounding box center [39, 366] width 17 height 22
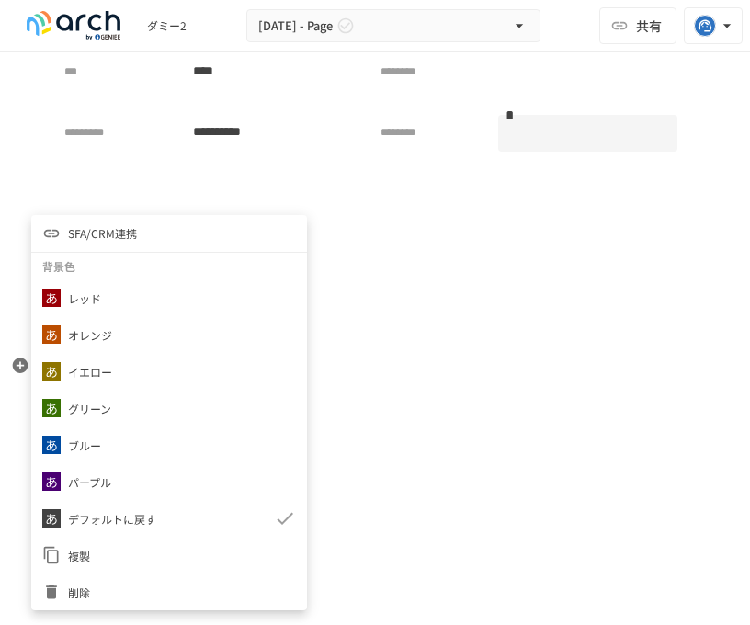
click at [160, 228] on li "SFA/CRM連携" at bounding box center [169, 233] width 276 height 37
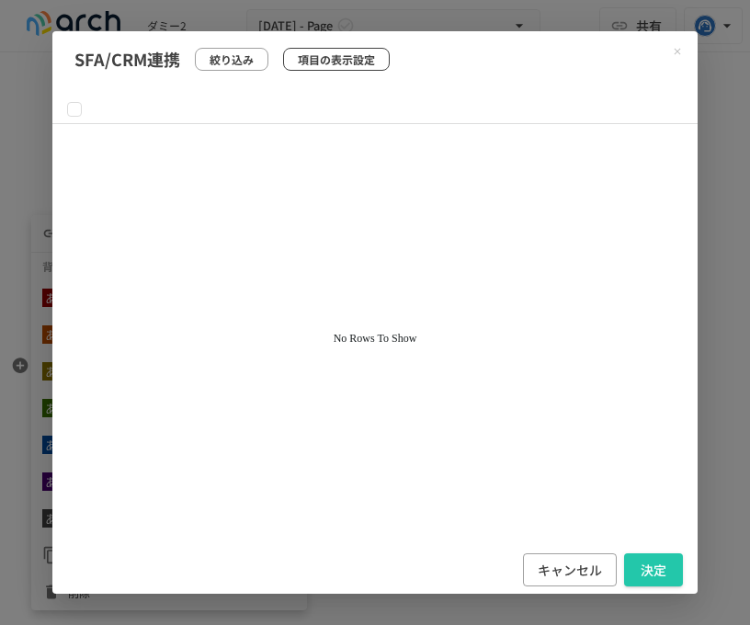
click at [330, 56] on p "項目の表示設定" at bounding box center [336, 59] width 77 height 17
click at [560, 568] on button "キャンセル" at bounding box center [570, 570] width 94 height 34
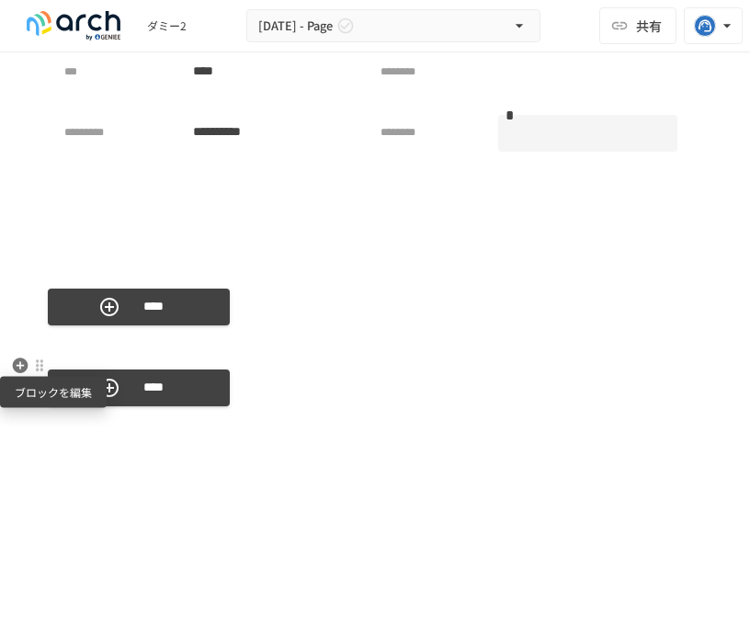
click at [37, 361] on div at bounding box center [39, 365] width 15 height 15
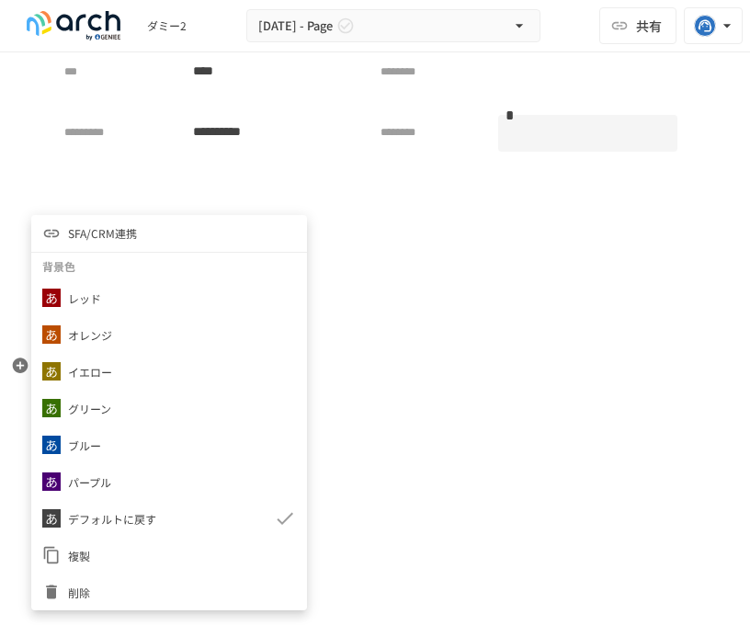
click at [143, 236] on li "SFA/CRM連携" at bounding box center [169, 233] width 276 height 37
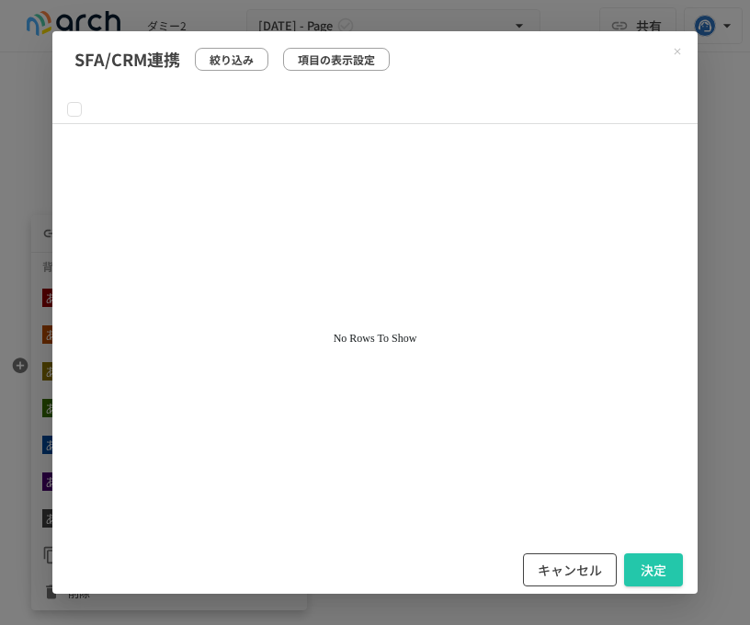
click at [561, 563] on button "キャンセル" at bounding box center [570, 570] width 94 height 34
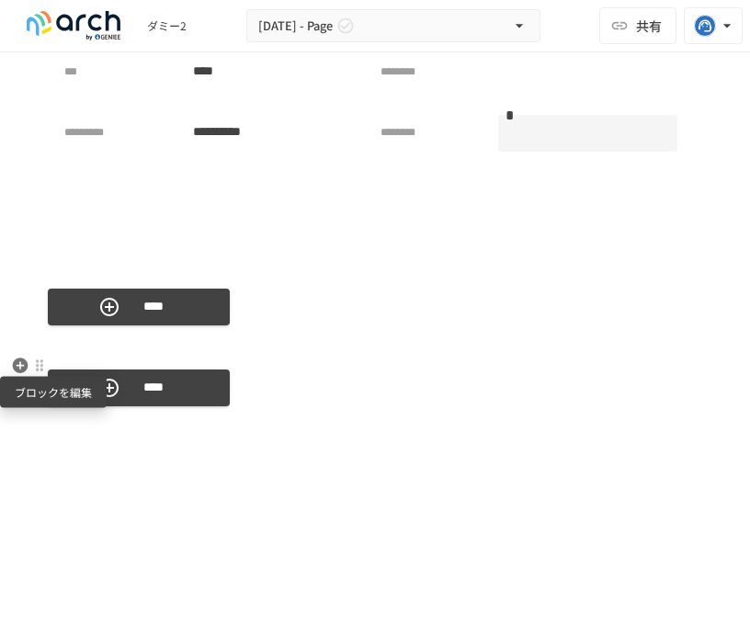
click at [34, 361] on div at bounding box center [39, 365] width 15 height 15
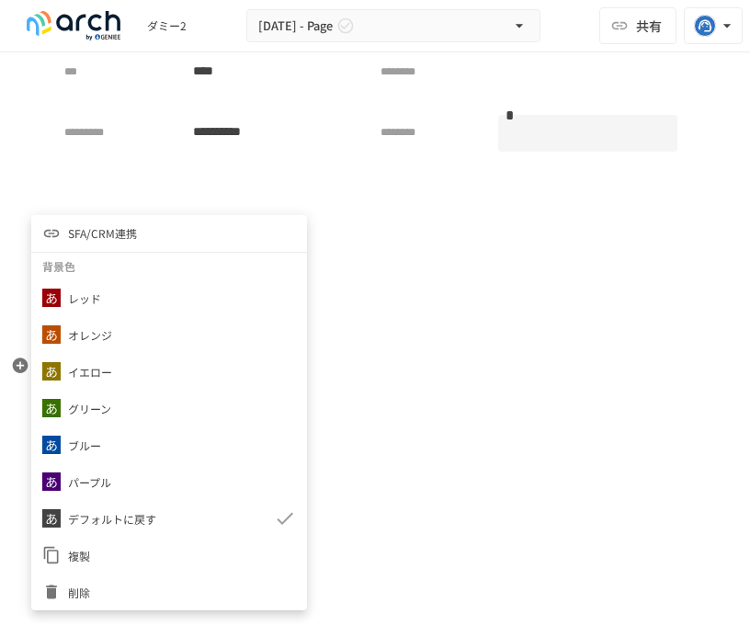
click at [130, 238] on span "SFA/CRM連携" at bounding box center [102, 232] width 69 height 17
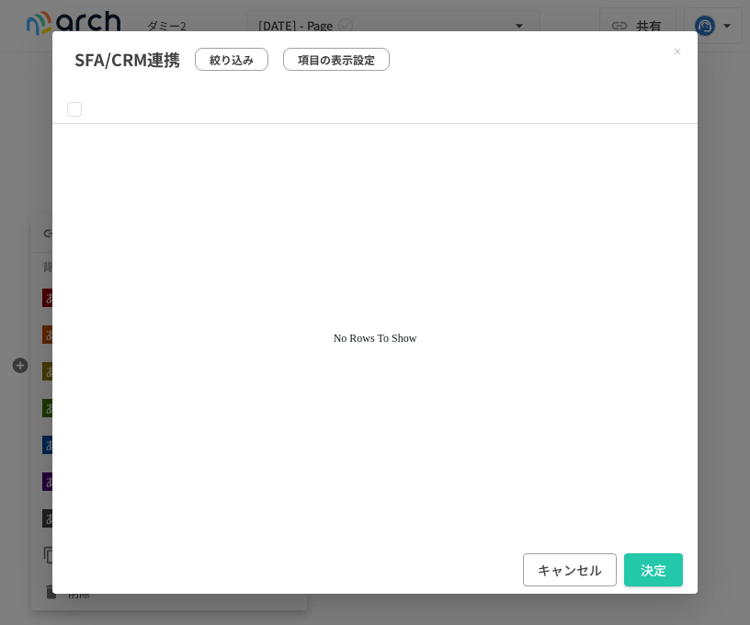
scroll to position [1, 0]
click at [678, 44] on button "Close modal" at bounding box center [677, 52] width 26 height 26
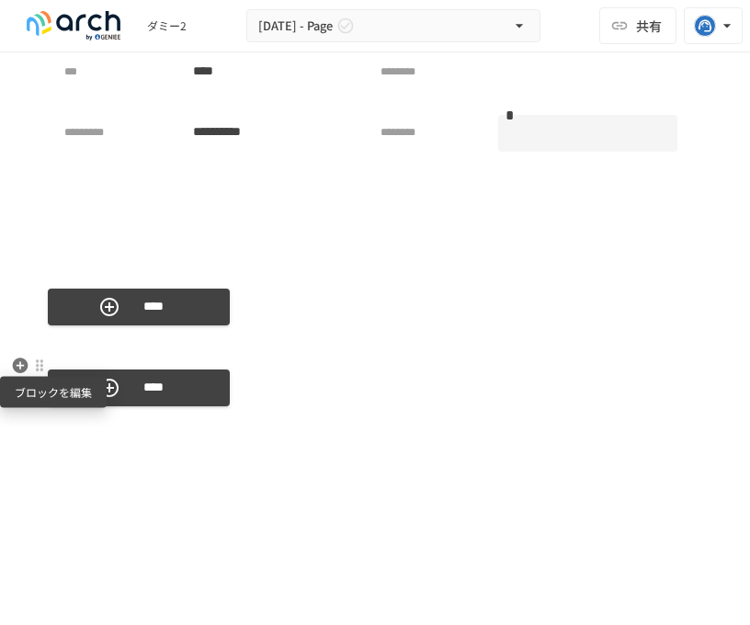
click at [36, 369] on div at bounding box center [39, 365] width 15 height 15
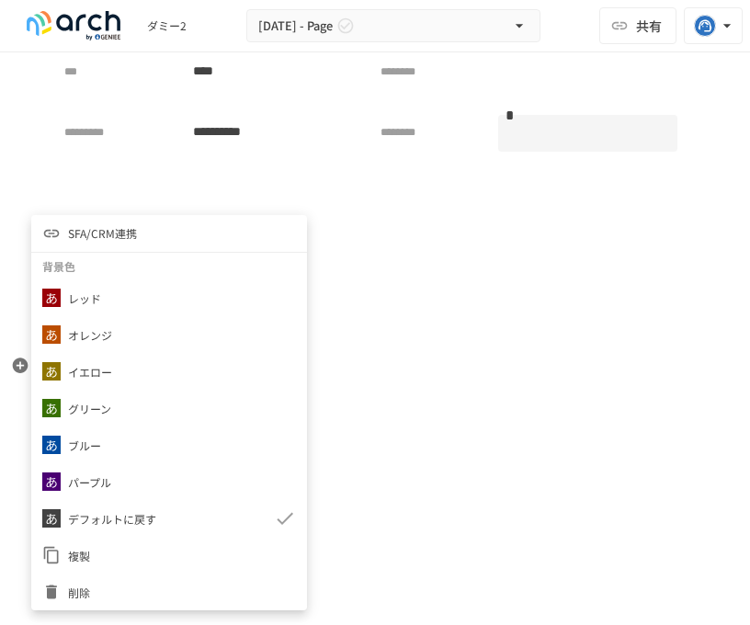
click at [171, 228] on li "SFA/CRM連携" at bounding box center [169, 233] width 276 height 37
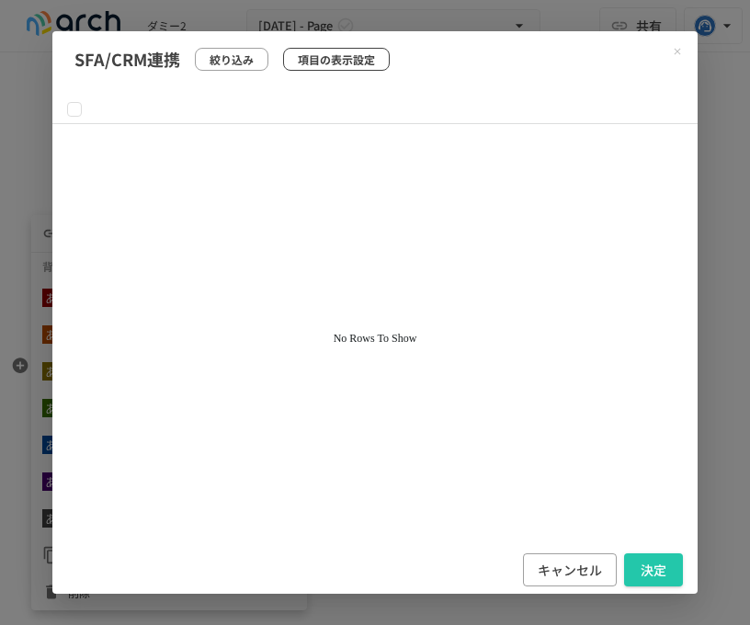
click at [327, 60] on p "項目の表示設定" at bounding box center [336, 59] width 77 height 17
click at [568, 562] on button "キャンセル" at bounding box center [570, 570] width 94 height 34
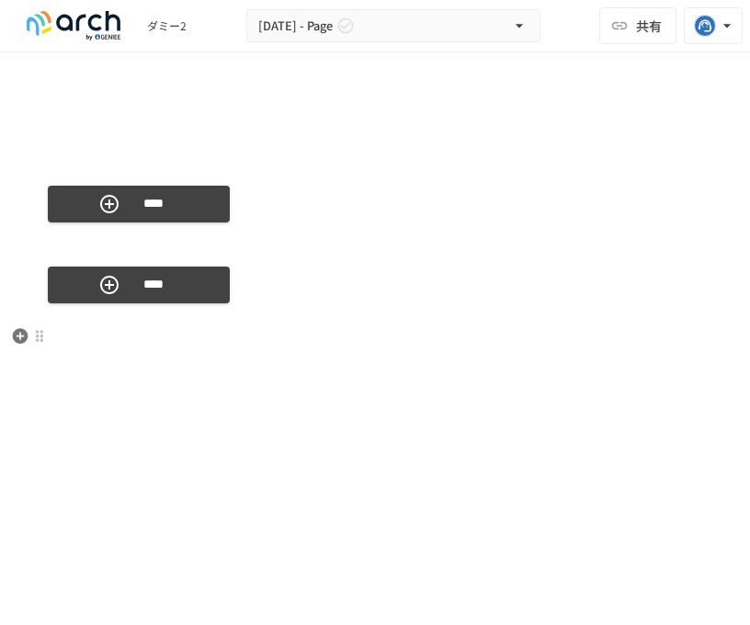
scroll to position [4687, 0]
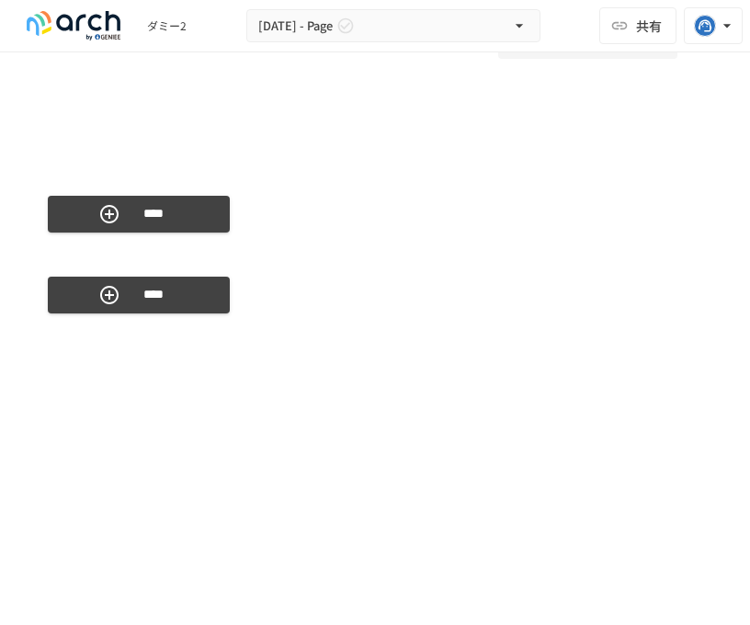
click at [38, 276] on div at bounding box center [39, 273] width 15 height 15
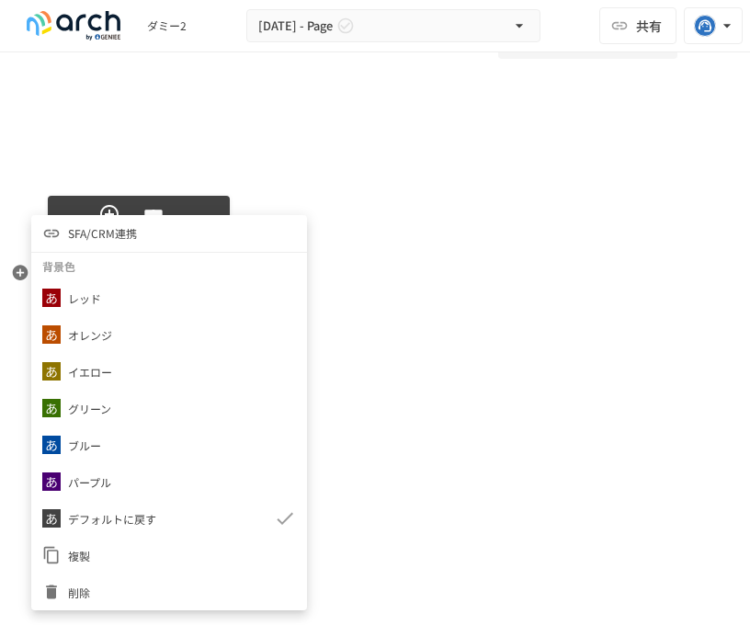
click at [186, 243] on li "SFA/CRM連携" at bounding box center [169, 233] width 276 height 37
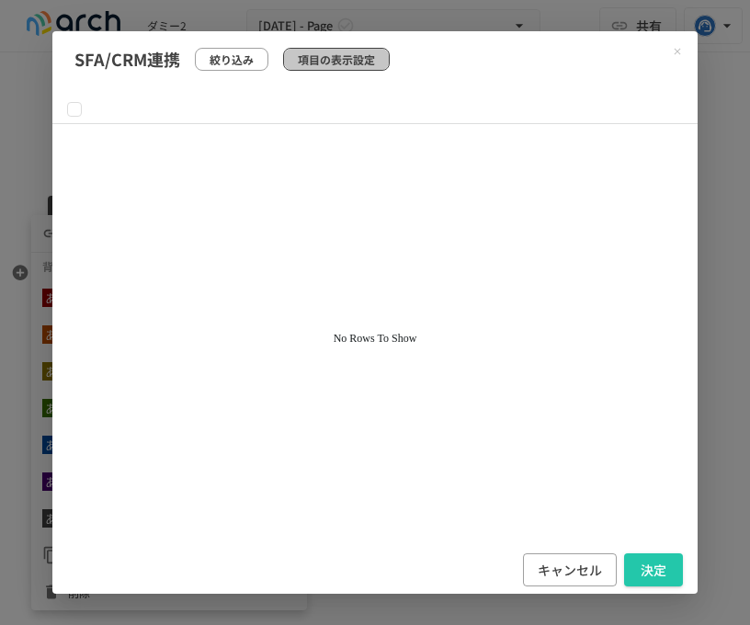
click at [312, 51] on p "項目の表示設定" at bounding box center [336, 59] width 77 height 17
click at [581, 575] on button "キャンセル" at bounding box center [570, 570] width 94 height 34
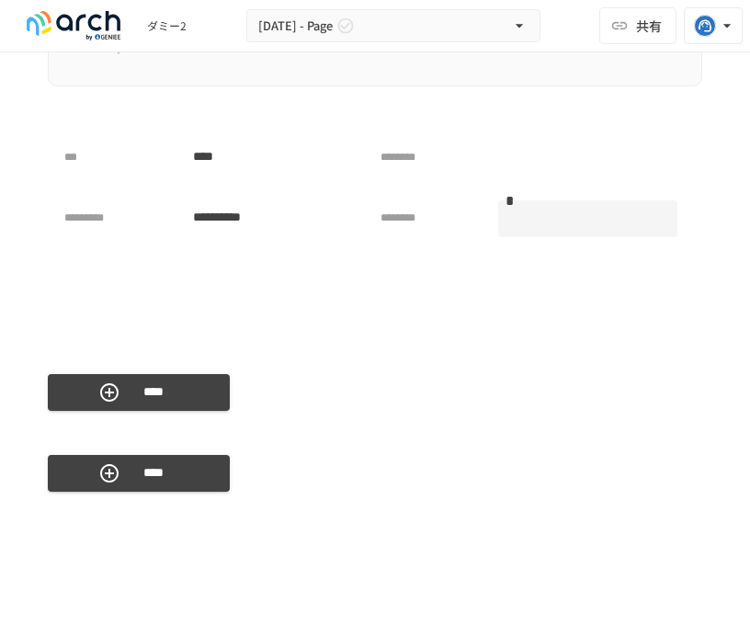
scroll to position [4528, 0]
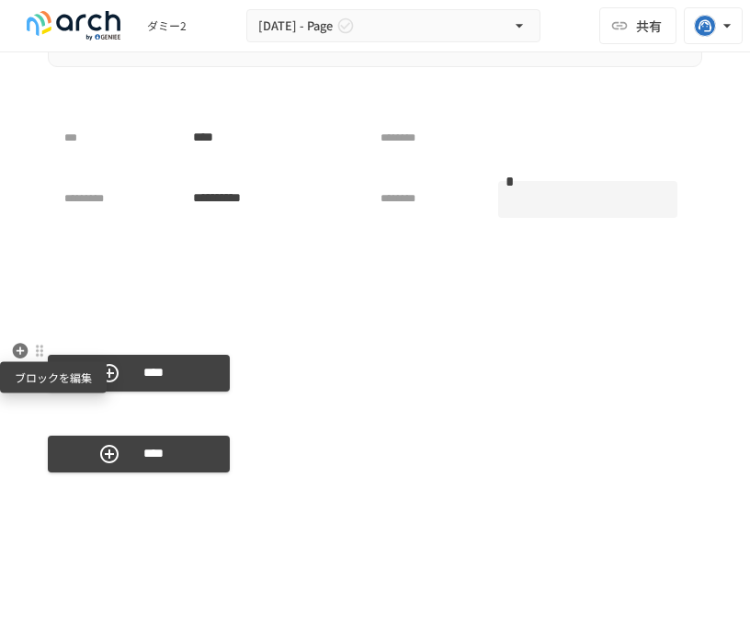
click at [40, 350] on div at bounding box center [39, 351] width 15 height 15
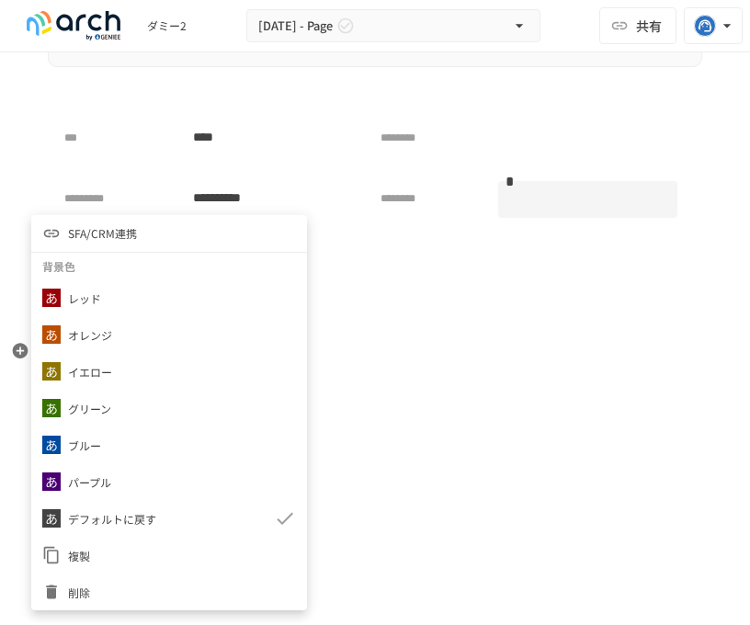
click at [177, 242] on li "SFA/CRM連携" at bounding box center [169, 233] width 276 height 37
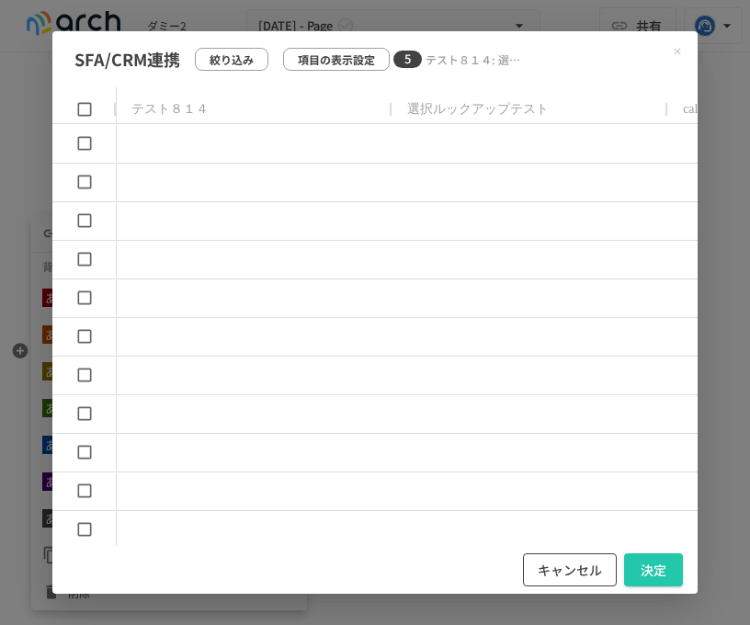
click at [546, 568] on button "キャンセル" at bounding box center [570, 570] width 94 height 34
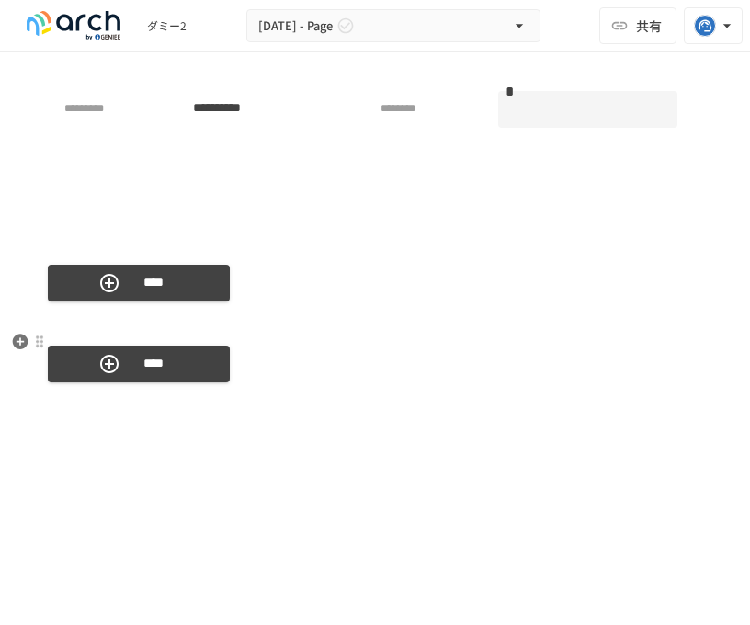
scroll to position [4652, 0]
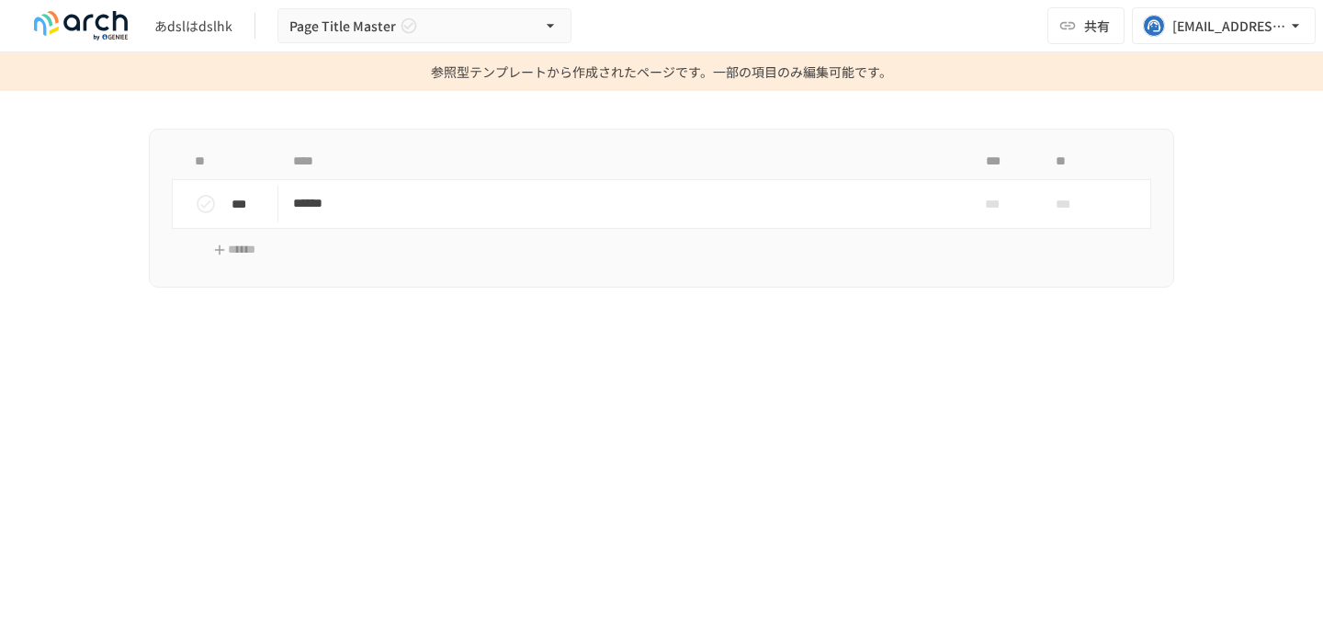
click at [118, 354] on div "** **** *** ** *** ****** *** *** ******" at bounding box center [661, 374] width 1121 height 493
click at [137, 291] on div "** **** *** ** *** ****** *** *** ******" at bounding box center [661, 233] width 1121 height 210
click at [140, 231] on div "** **** *** ** *** ****** *** *** ******" at bounding box center [661, 233] width 1121 height 210
click at [152, 312] on div "** **** *** ** *** ****** *** *** ******" at bounding box center [661, 233] width 1121 height 210
click at [130, 285] on div "** **** *** ** *** ****** *** *** ******" at bounding box center [661, 233] width 1121 height 210
